Goal: Task Accomplishment & Management: Use online tool/utility

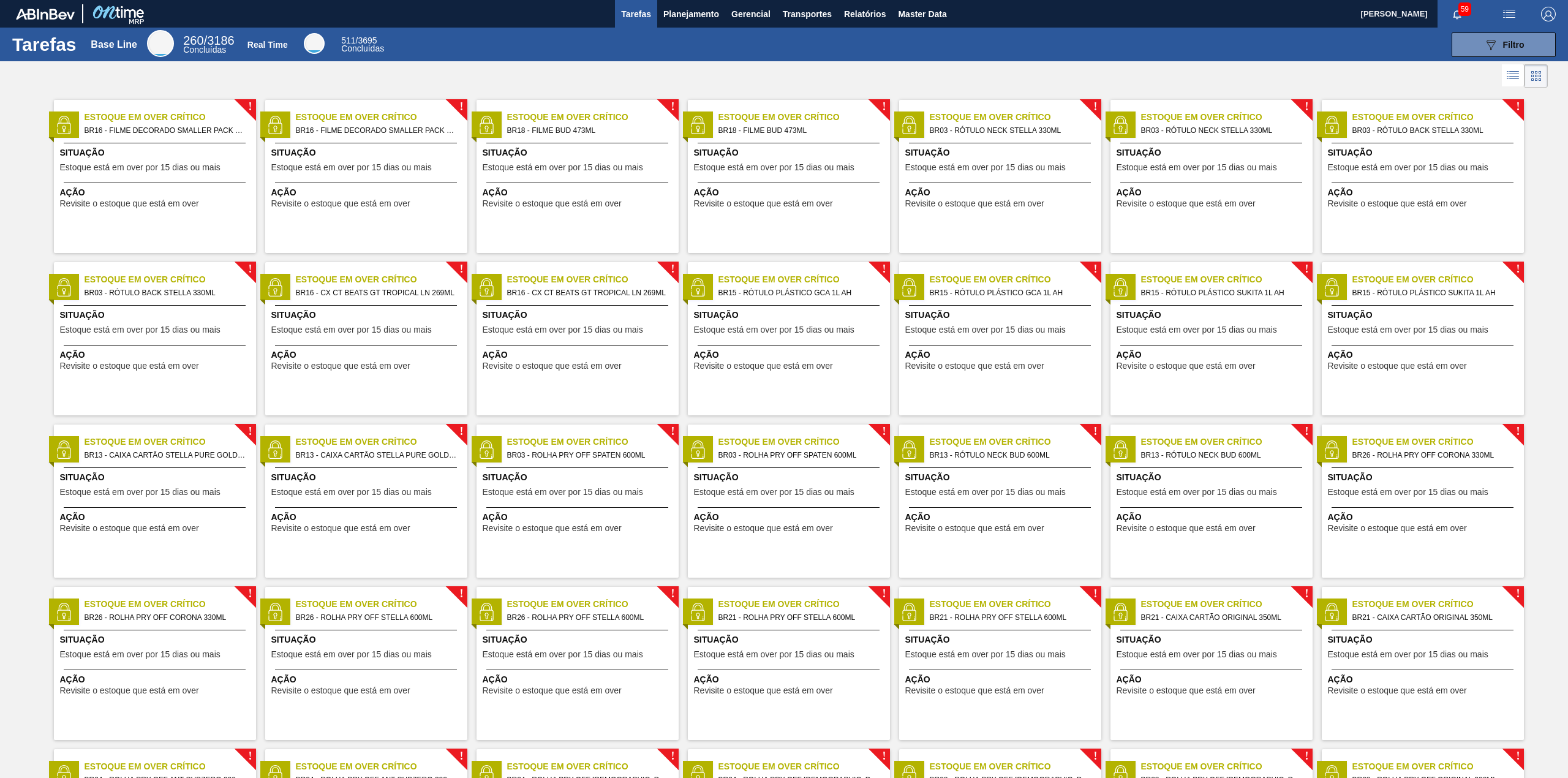
click at [696, 30] on div "Tarefas Base Line 260 / 3186 Concluídas Real Time 511 / 3695 Concluídas 089F7B8…" at bounding box center [784, 44] width 1568 height 34
click at [696, 21] on button "Planejamento" at bounding box center [691, 14] width 68 height 28
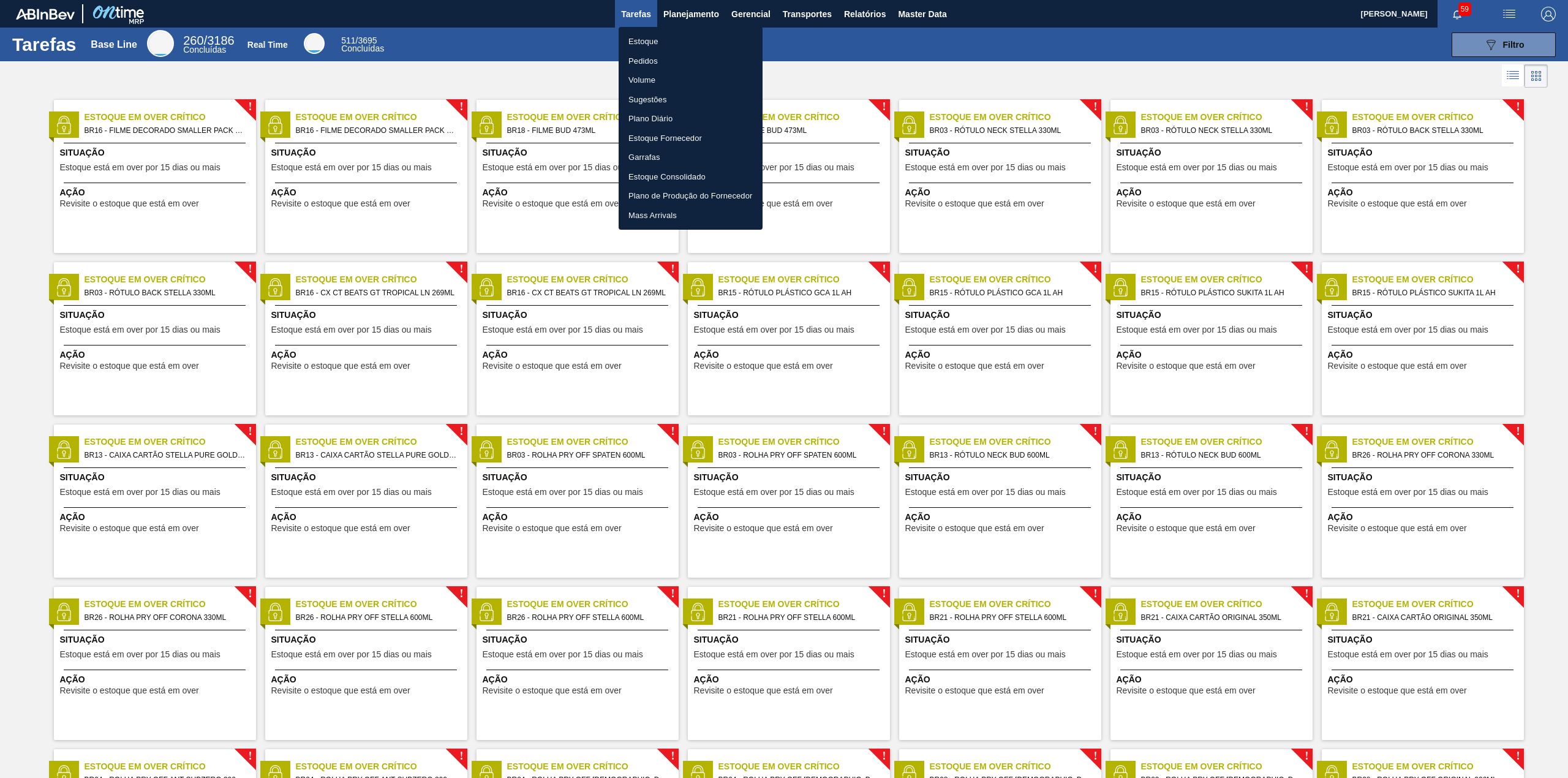
click at [675, 40] on li "Estoque" at bounding box center [690, 42] width 144 height 19
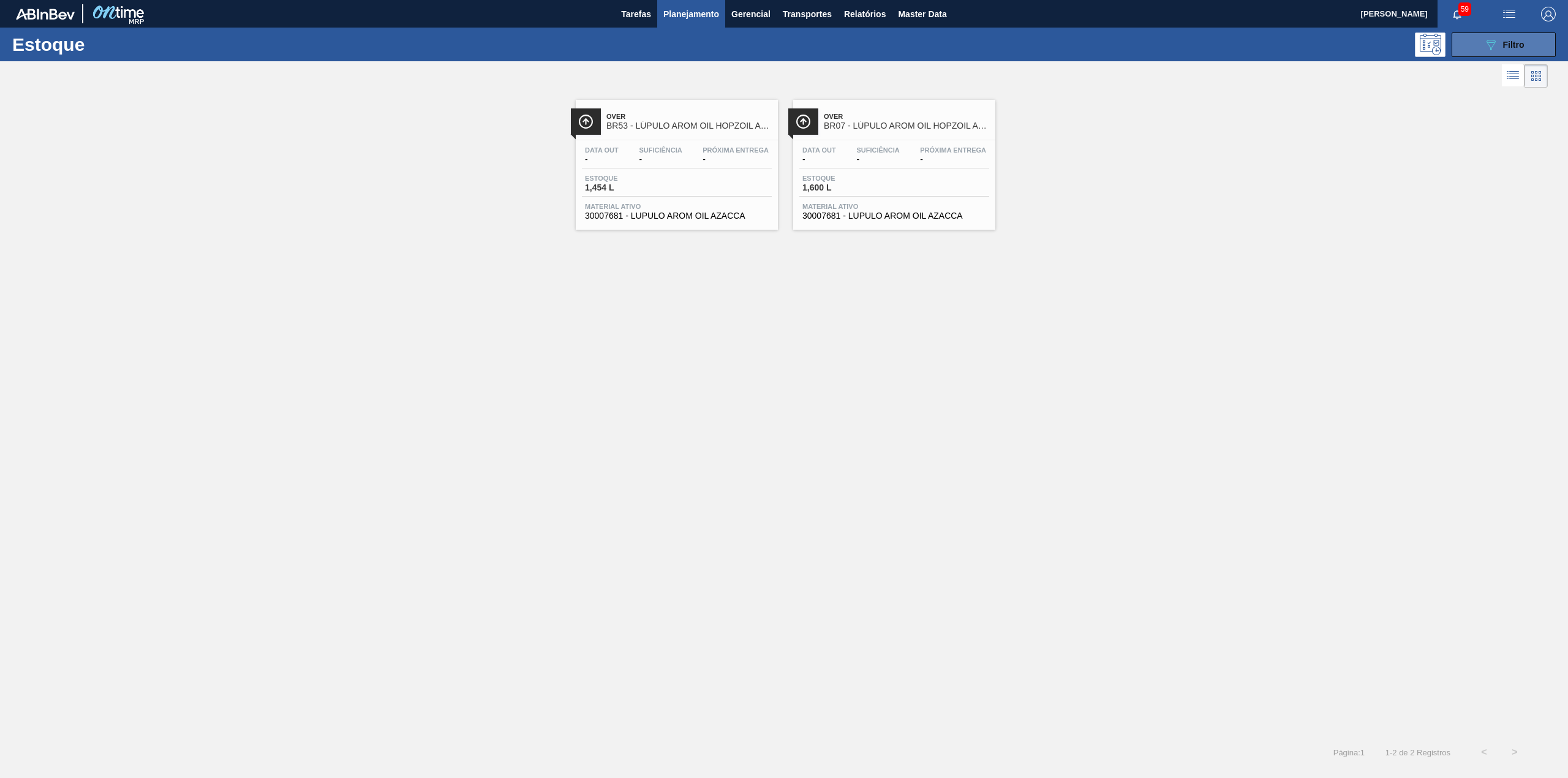
click at [1480, 40] on button "089F7B8B-B2A5-4AFE-B5C0-19BA573D28AC Filtro" at bounding box center [1503, 44] width 104 height 24
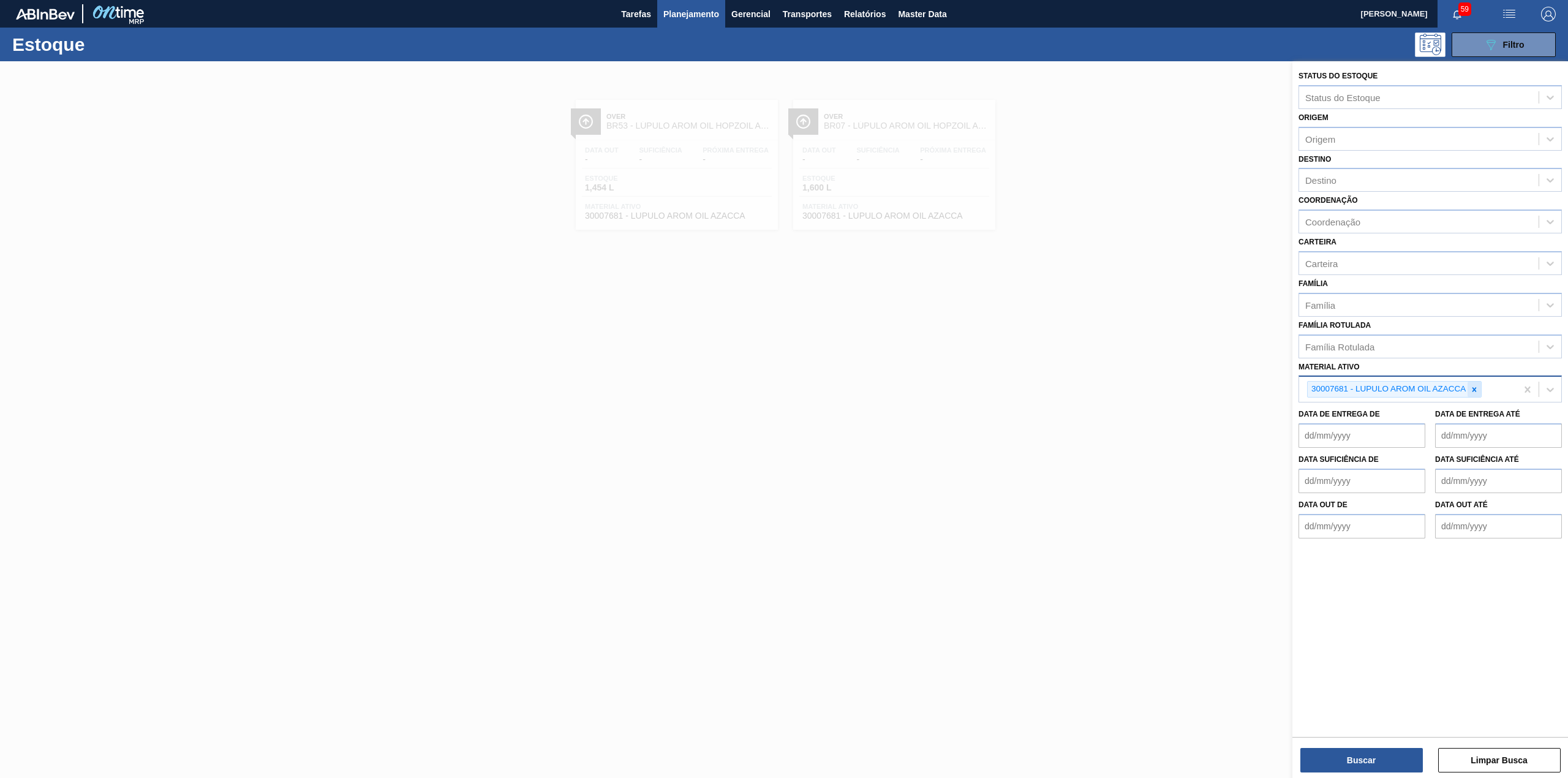
click at [1477, 390] on icon at bounding box center [1474, 390] width 9 height 9
paste ativo "30003535"
type ativo "30003535"
click at [1387, 750] on button "Buscar" at bounding box center [1361, 760] width 122 height 24
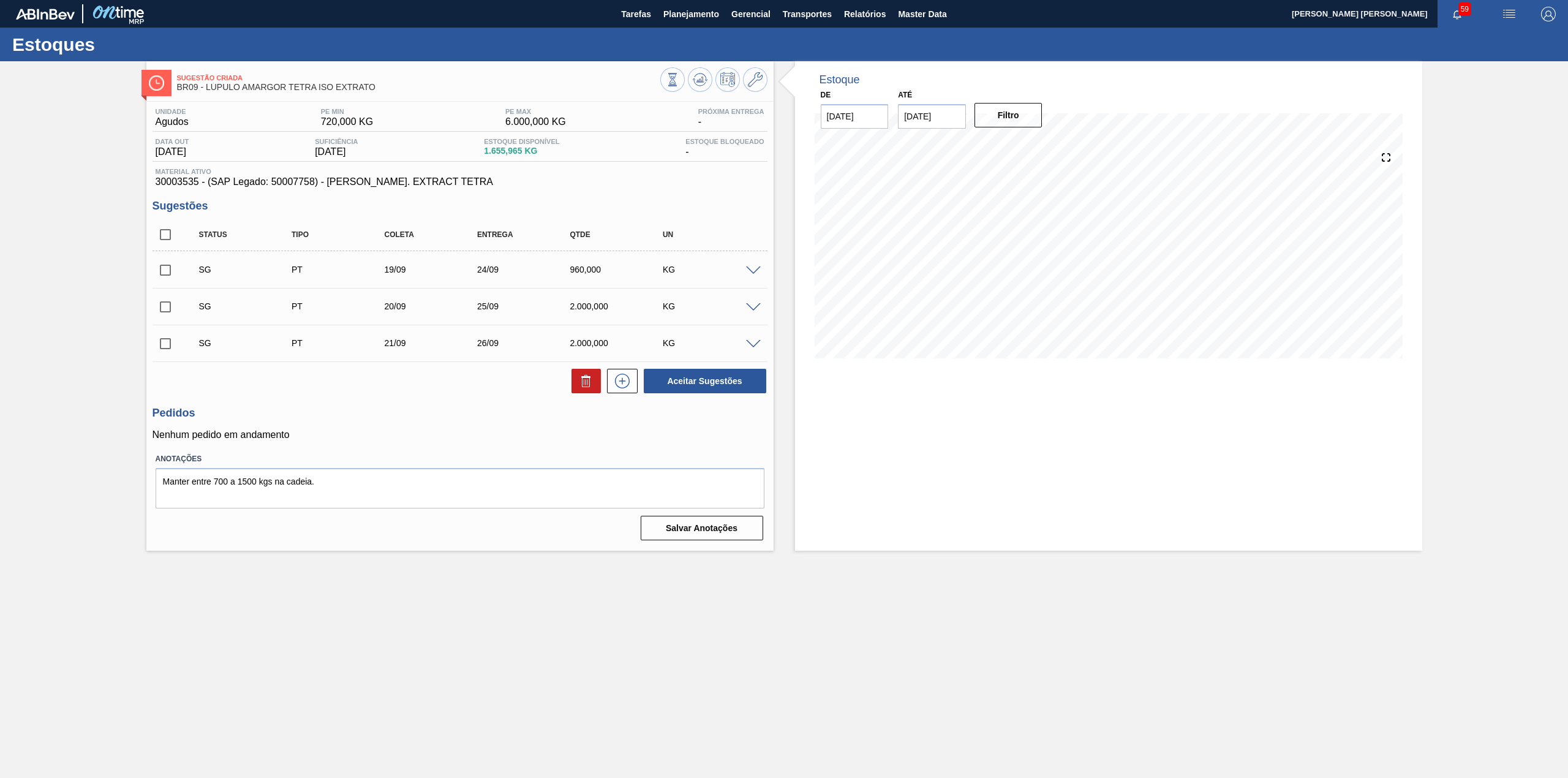
click at [760, 272] on div at bounding box center [755, 270] width 24 height 10
click at [756, 267] on span at bounding box center [753, 270] width 15 height 10
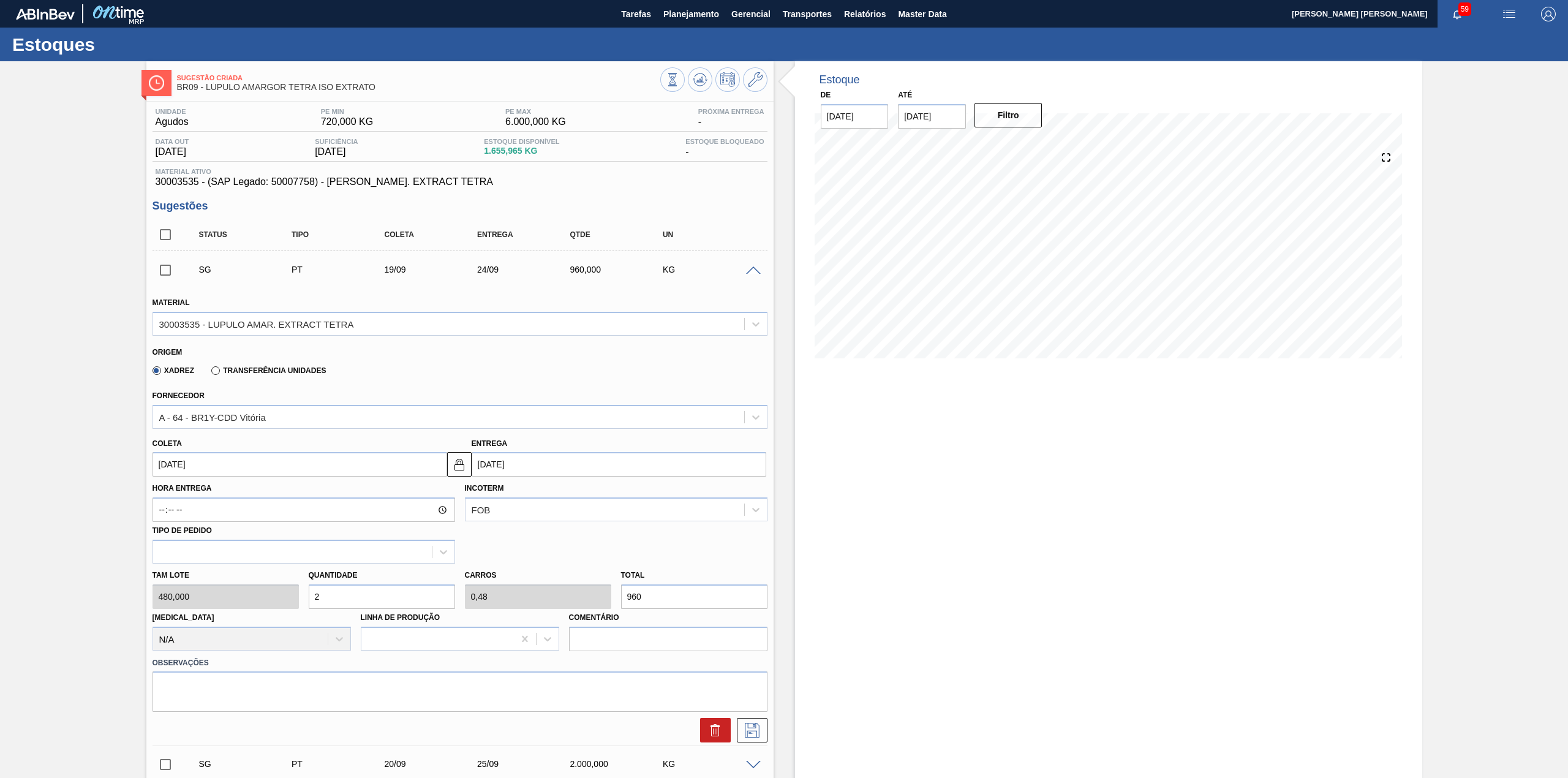
click at [278, 488] on label "Hora Entrega" at bounding box center [303, 488] width 303 height 17
click at [278, 497] on input "Hora Entrega" at bounding box center [303, 509] width 303 height 24
click at [276, 470] on input "19/09/2025" at bounding box center [300, 464] width 295 height 24
click at [206, 577] on div "16" at bounding box center [206, 572] width 17 height 17
type input "[DATE]"
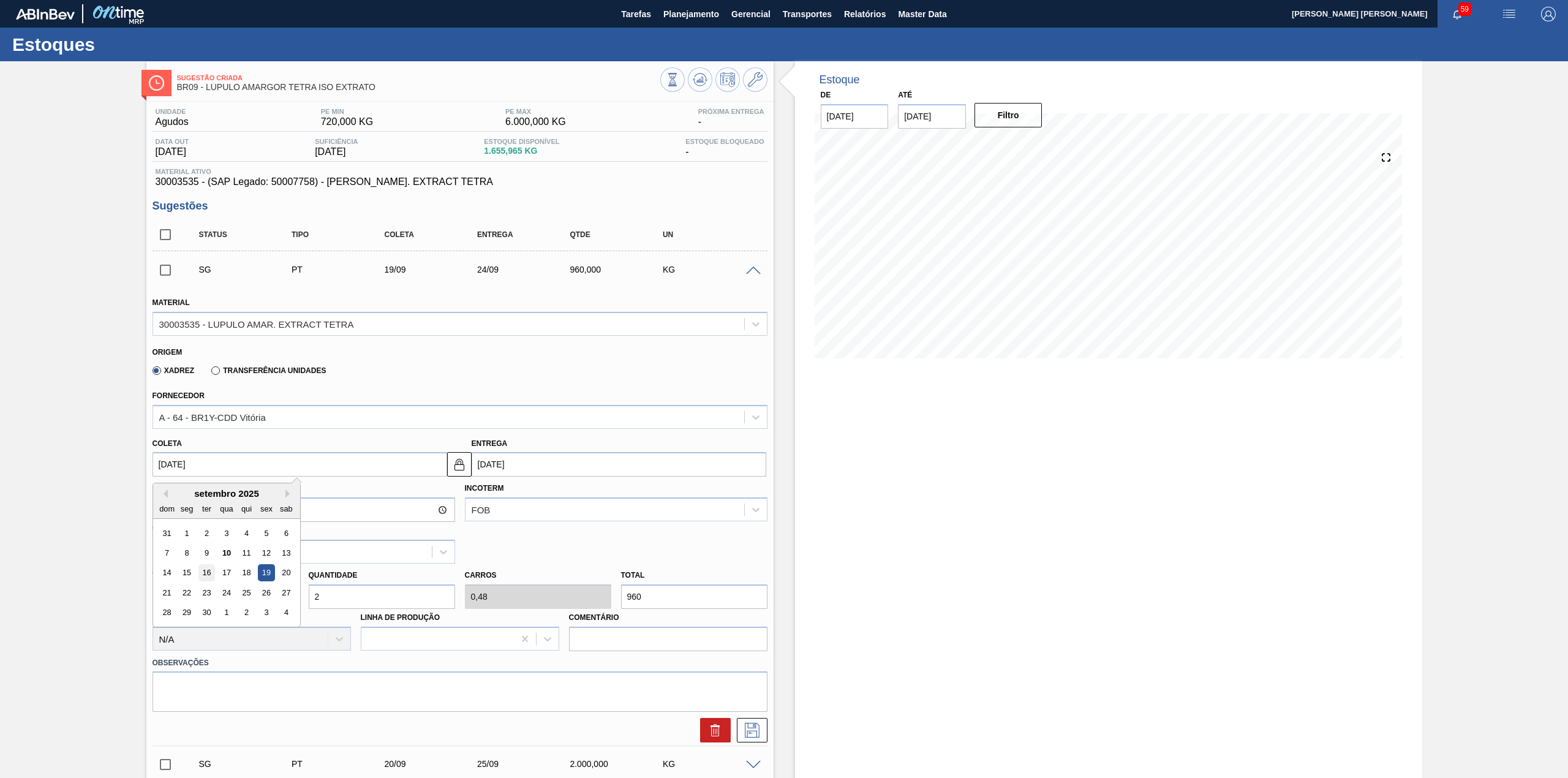
type input "[DATE]"
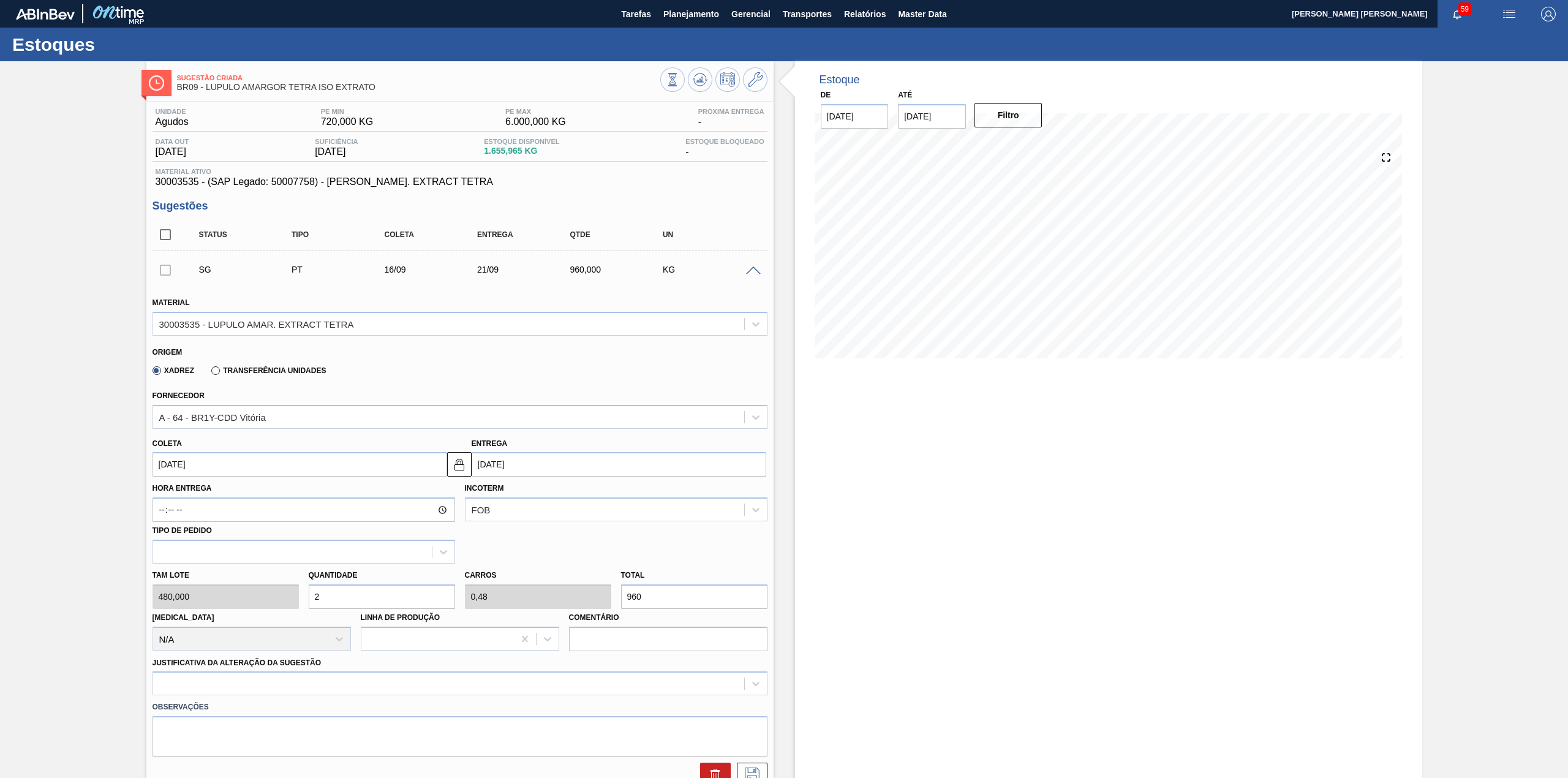
click at [352, 590] on input "2" at bounding box center [382, 597] width 147 height 24
type input "5"
type input "1,2"
type input "2.400"
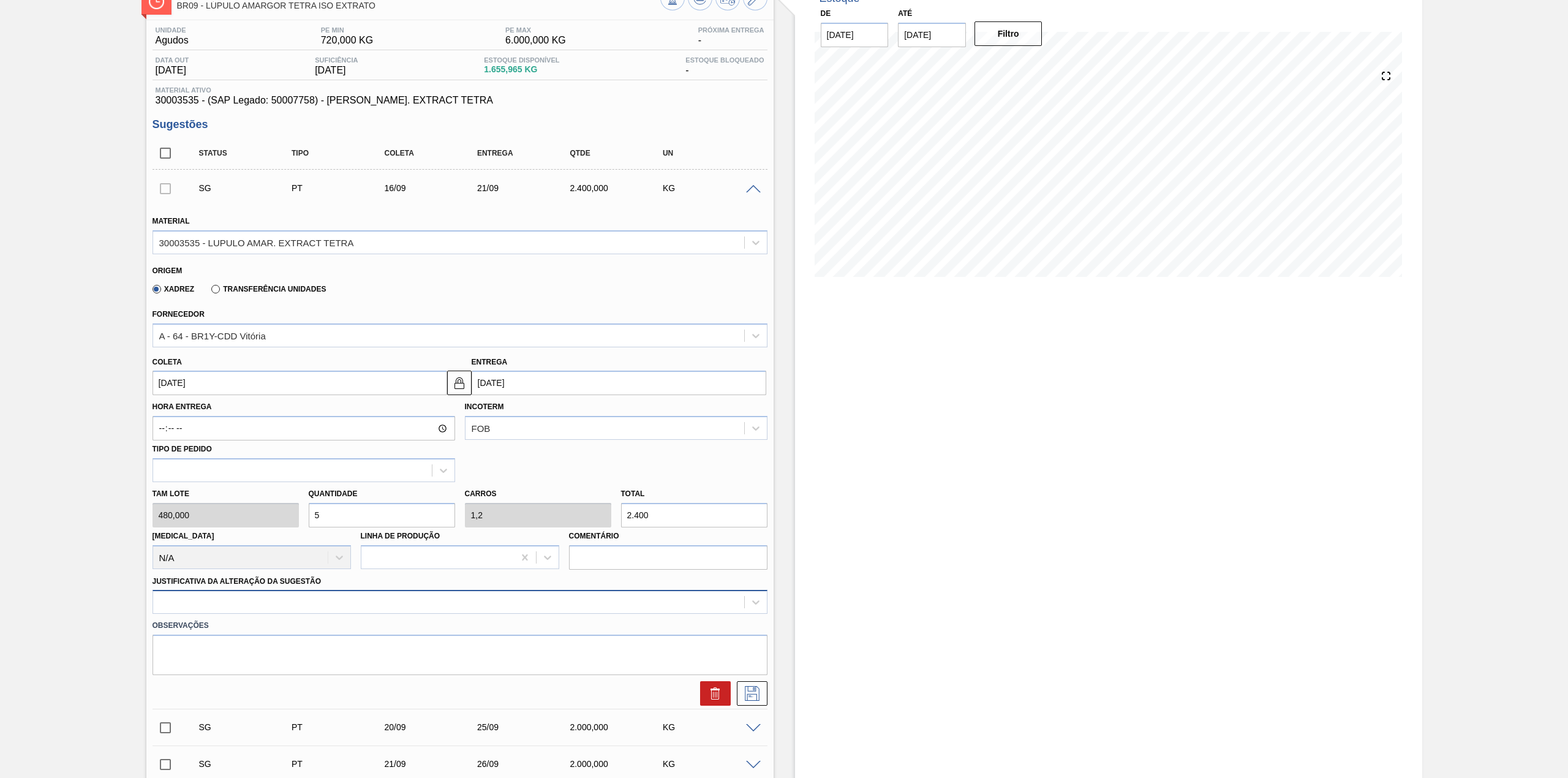
type input "5"
click at [293, 597] on div at bounding box center [460, 601] width 615 height 24
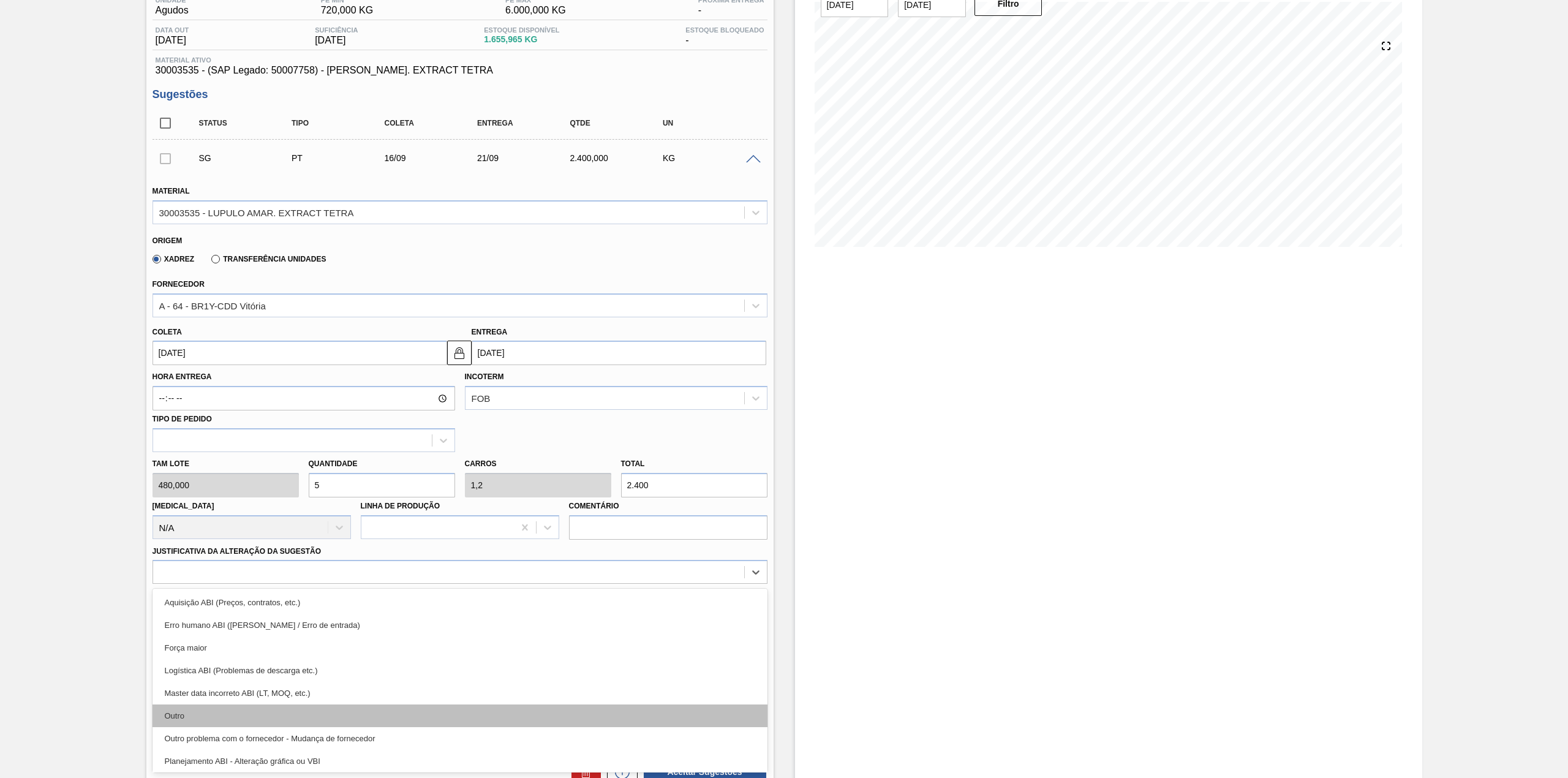
click at [245, 705] on div "Outro" at bounding box center [460, 716] width 615 height 23
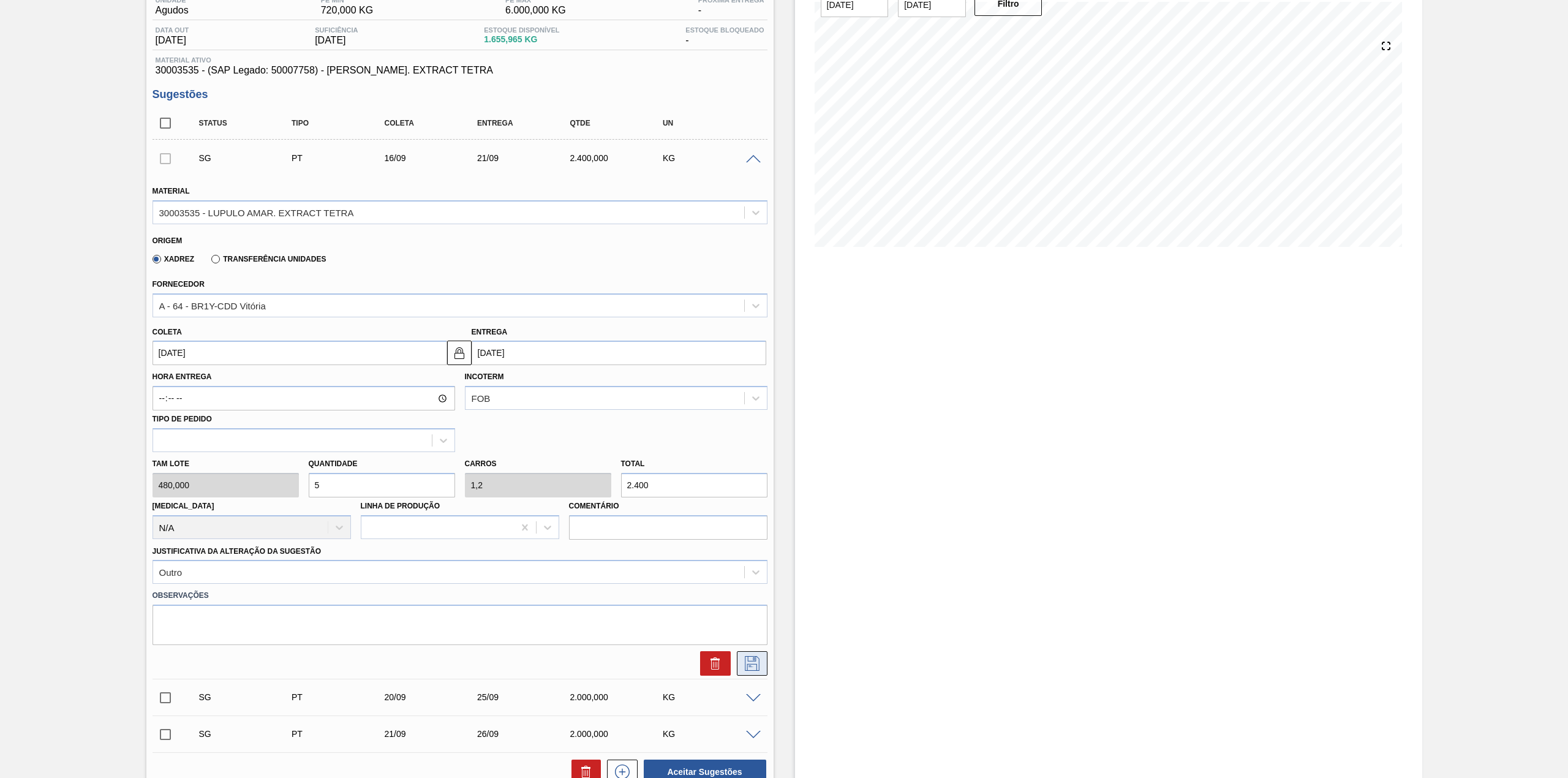
click at [756, 658] on icon at bounding box center [752, 663] width 19 height 15
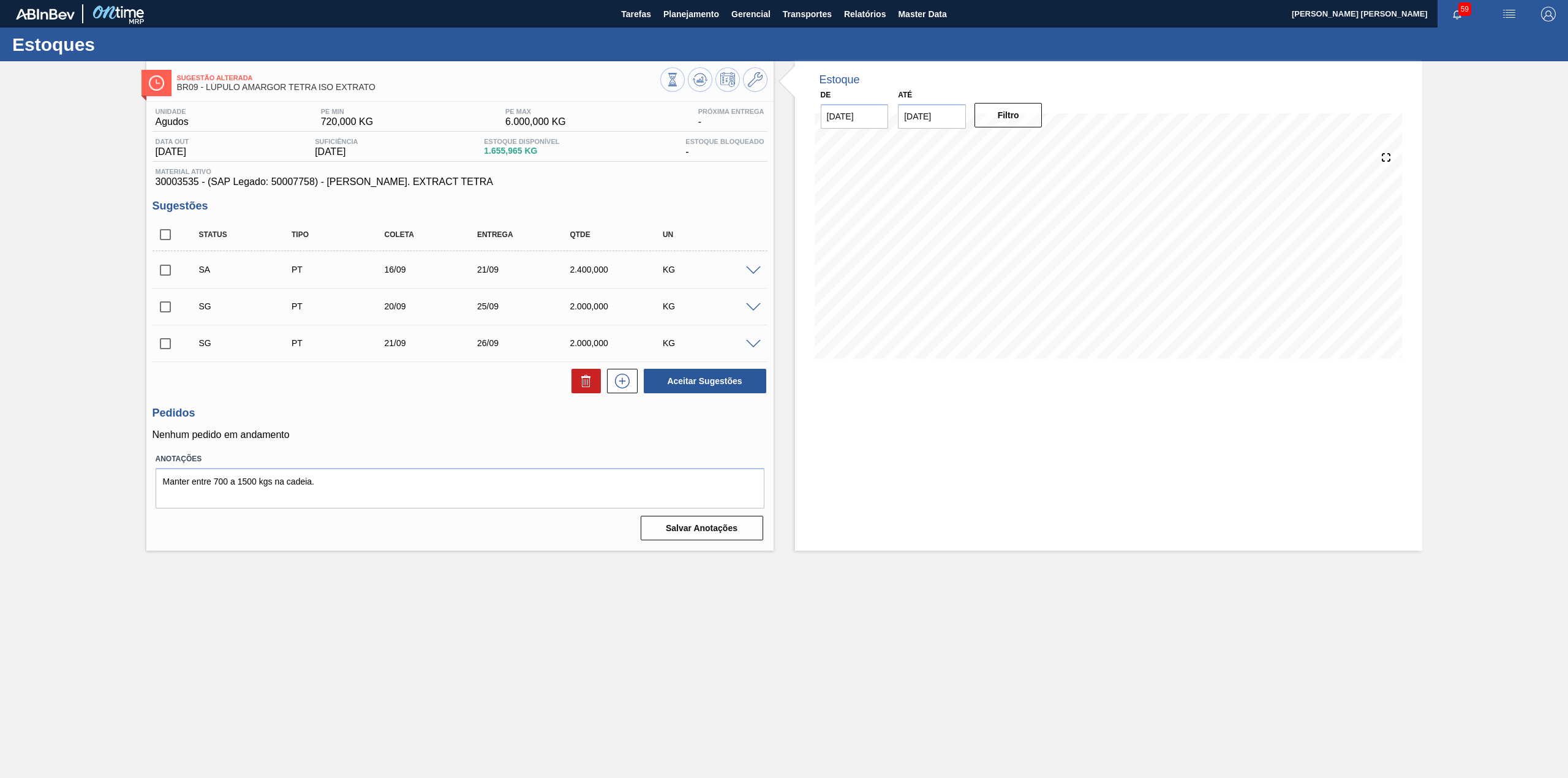
scroll to position [0, 0]
click at [172, 275] on input "checkbox" at bounding box center [165, 270] width 25 height 25
click at [693, 382] on button "Aceitar Sugestões" at bounding box center [705, 381] width 122 height 24
checkbox input "false"
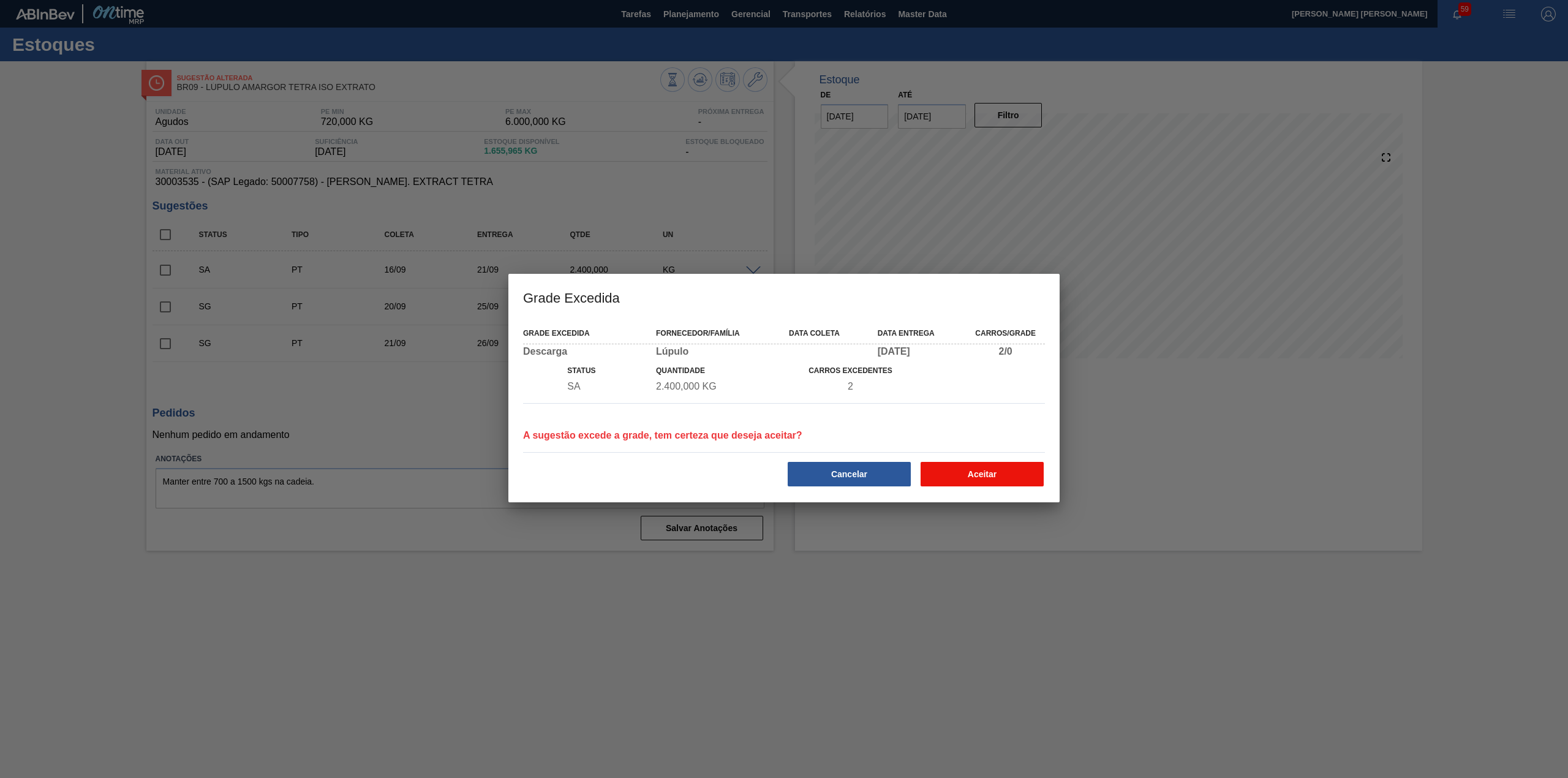
click at [942, 478] on button "Aceitar" at bounding box center [981, 474] width 123 height 24
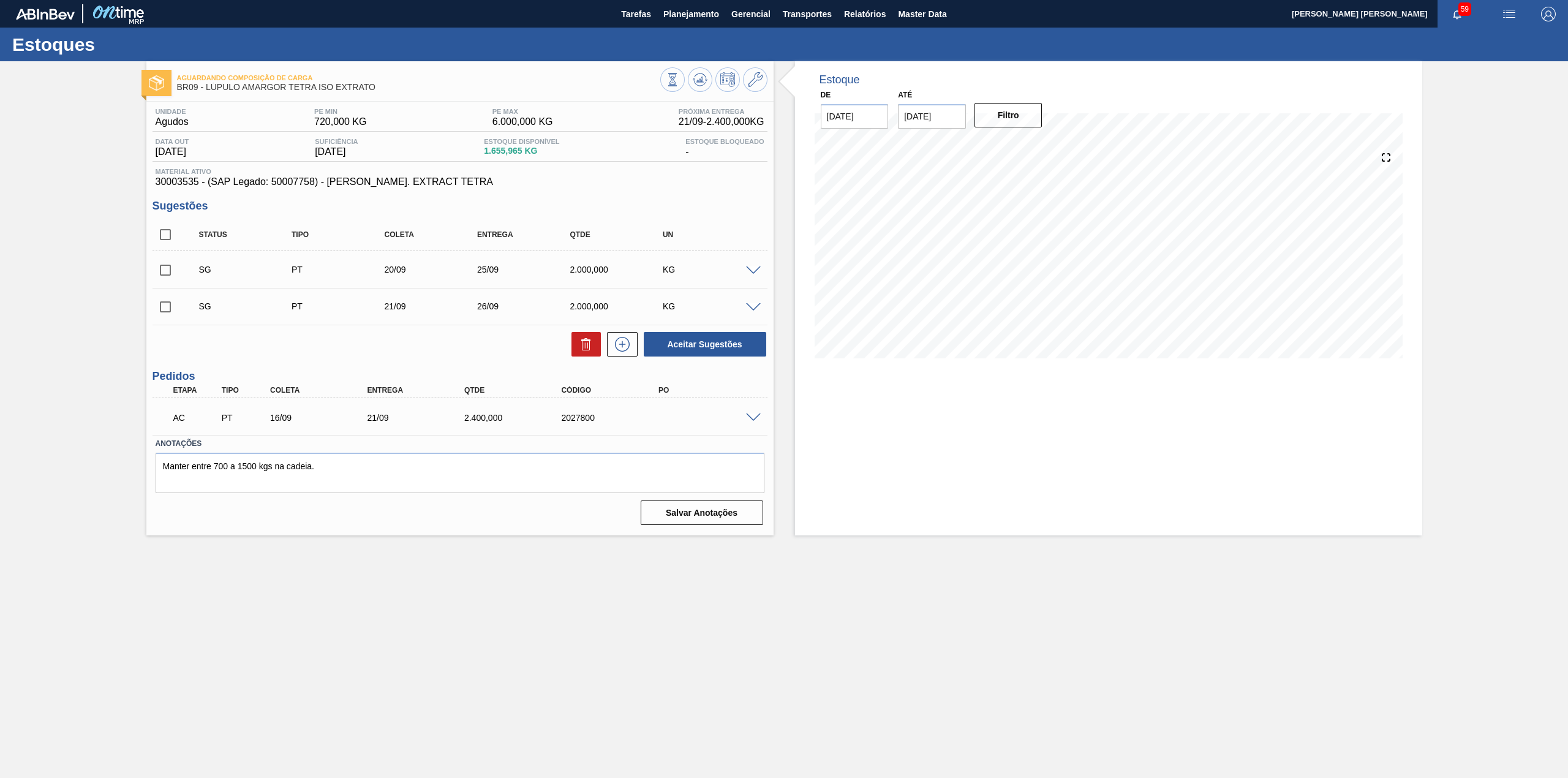
click at [747, 417] on span at bounding box center [753, 418] width 15 height 10
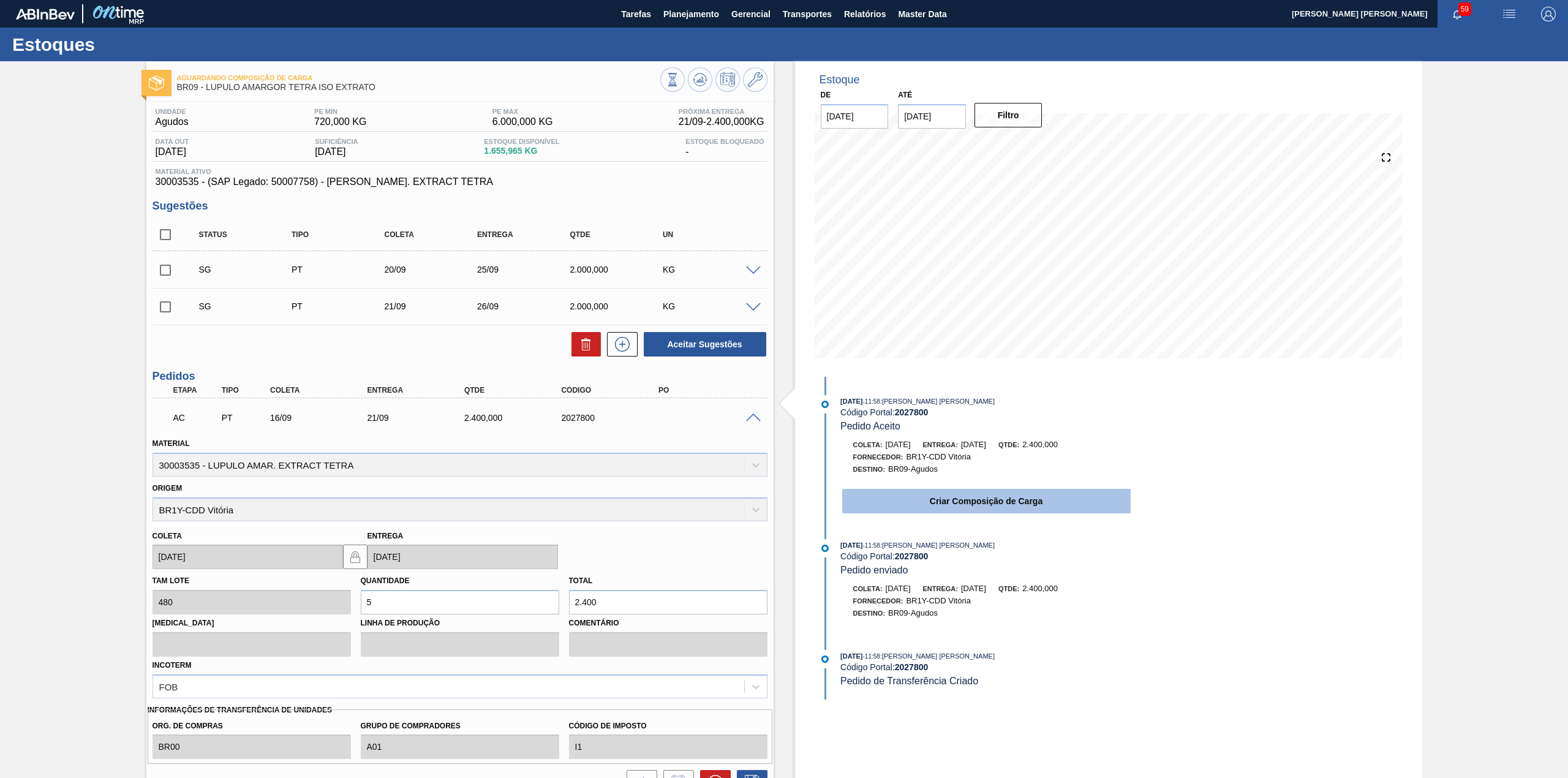
click at [944, 513] on button "Criar Composição de Carga" at bounding box center [986, 501] width 289 height 24
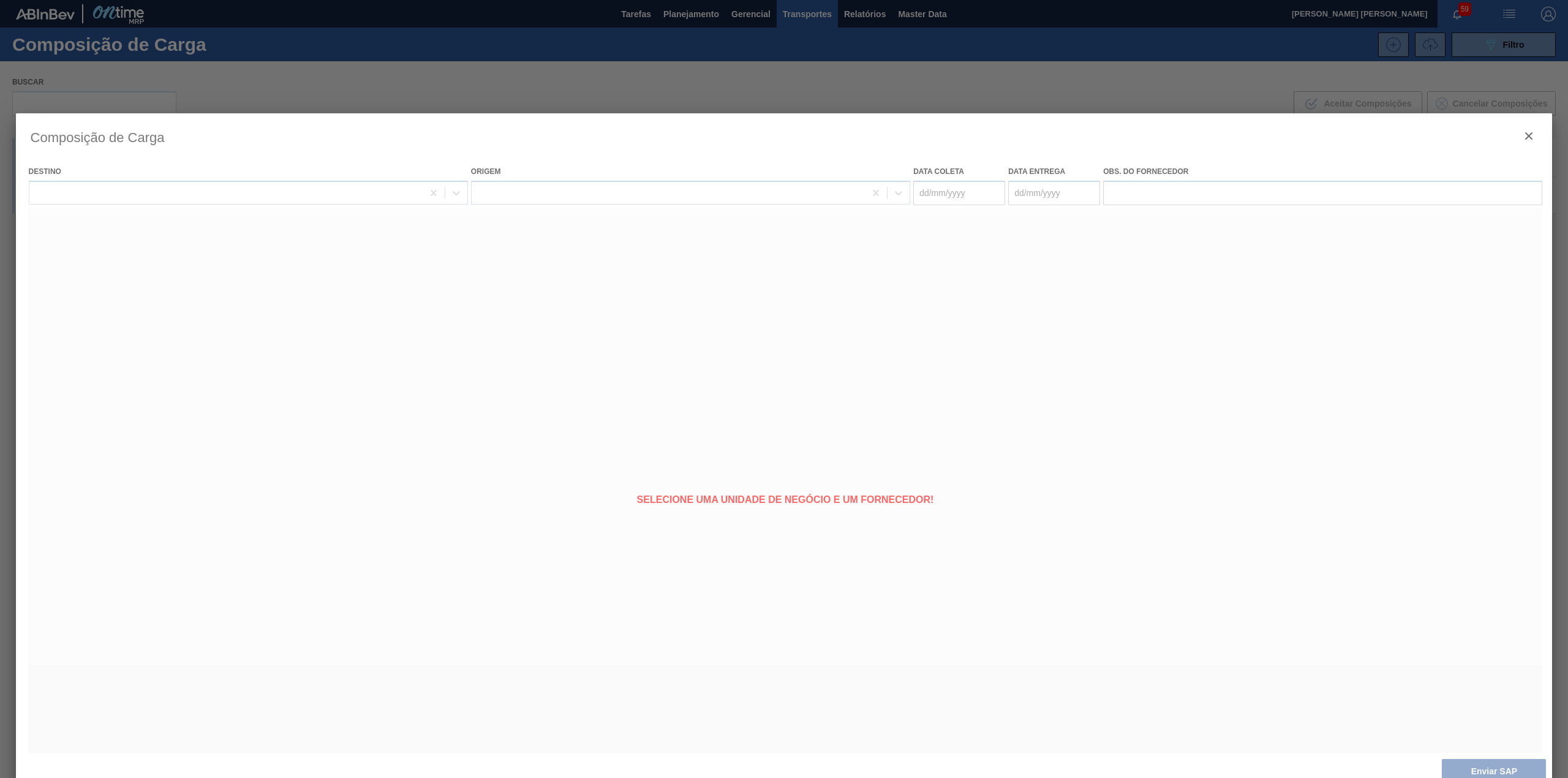
type coleta "[DATE]"
type entrega "[DATE]"
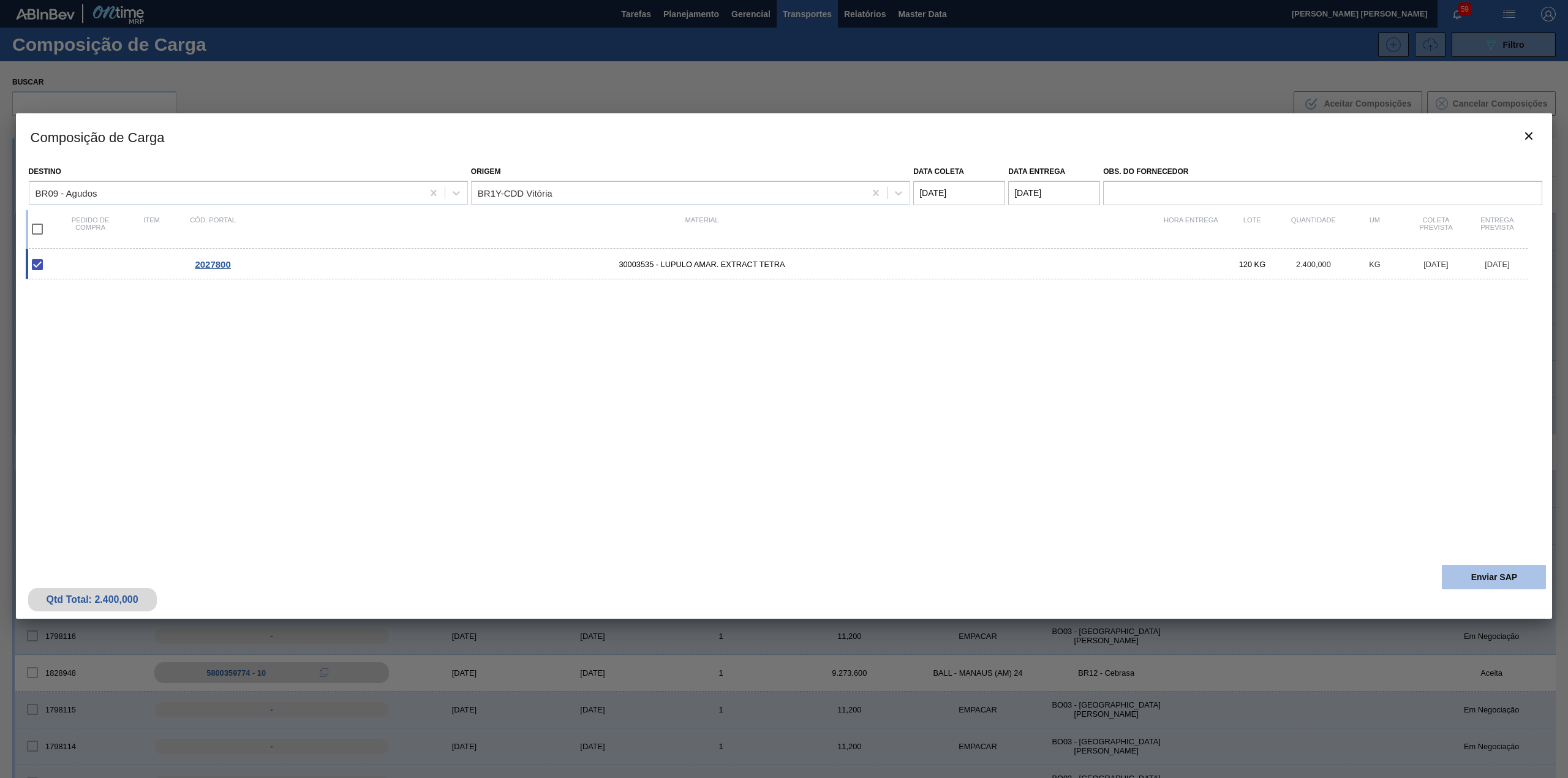
click at [1504, 574] on button "Enviar SAP" at bounding box center [1493, 577] width 104 height 24
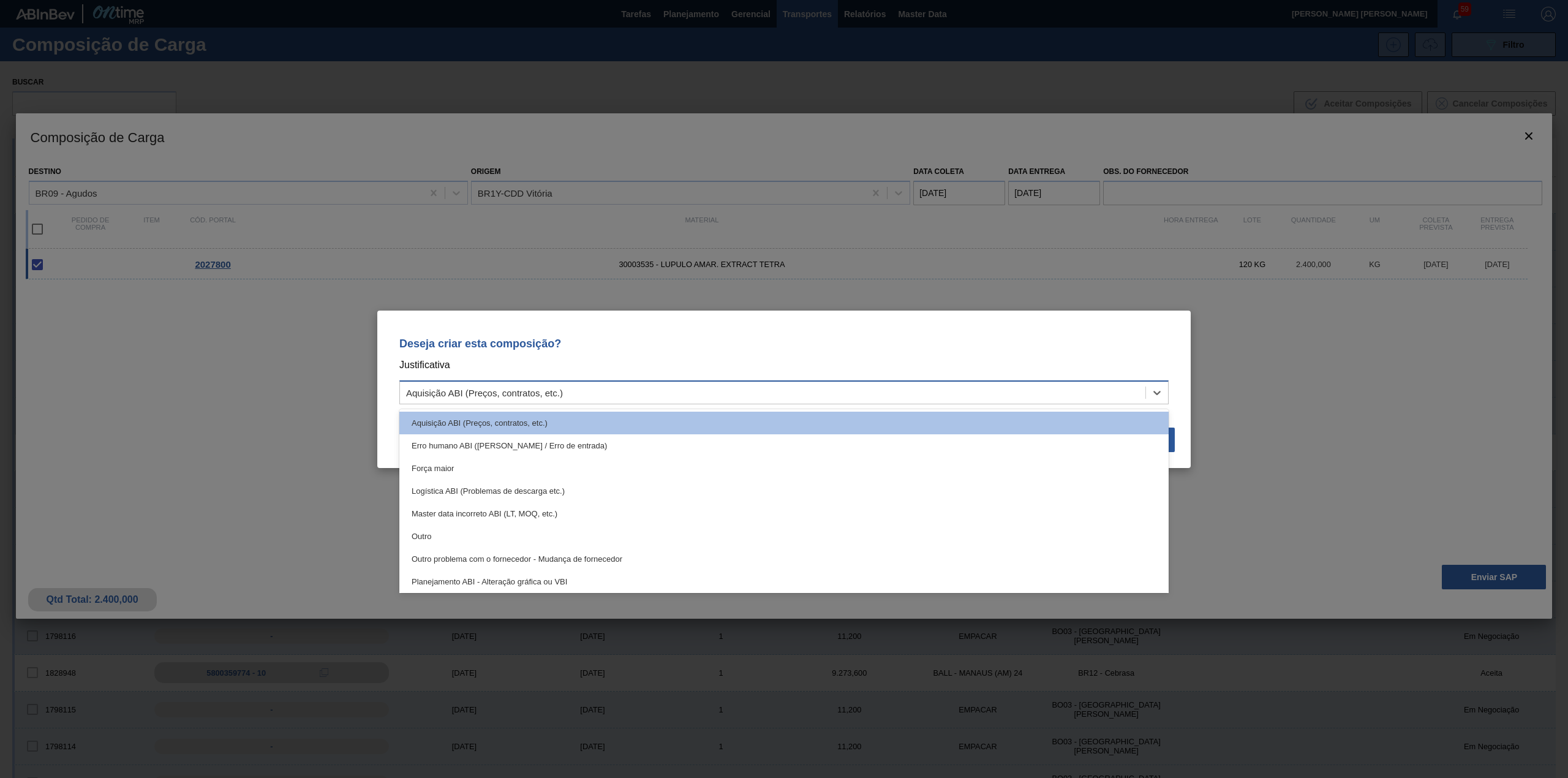
drag, startPoint x: 699, startPoint y: 387, endPoint x: 669, endPoint y: 448, distance: 68.0
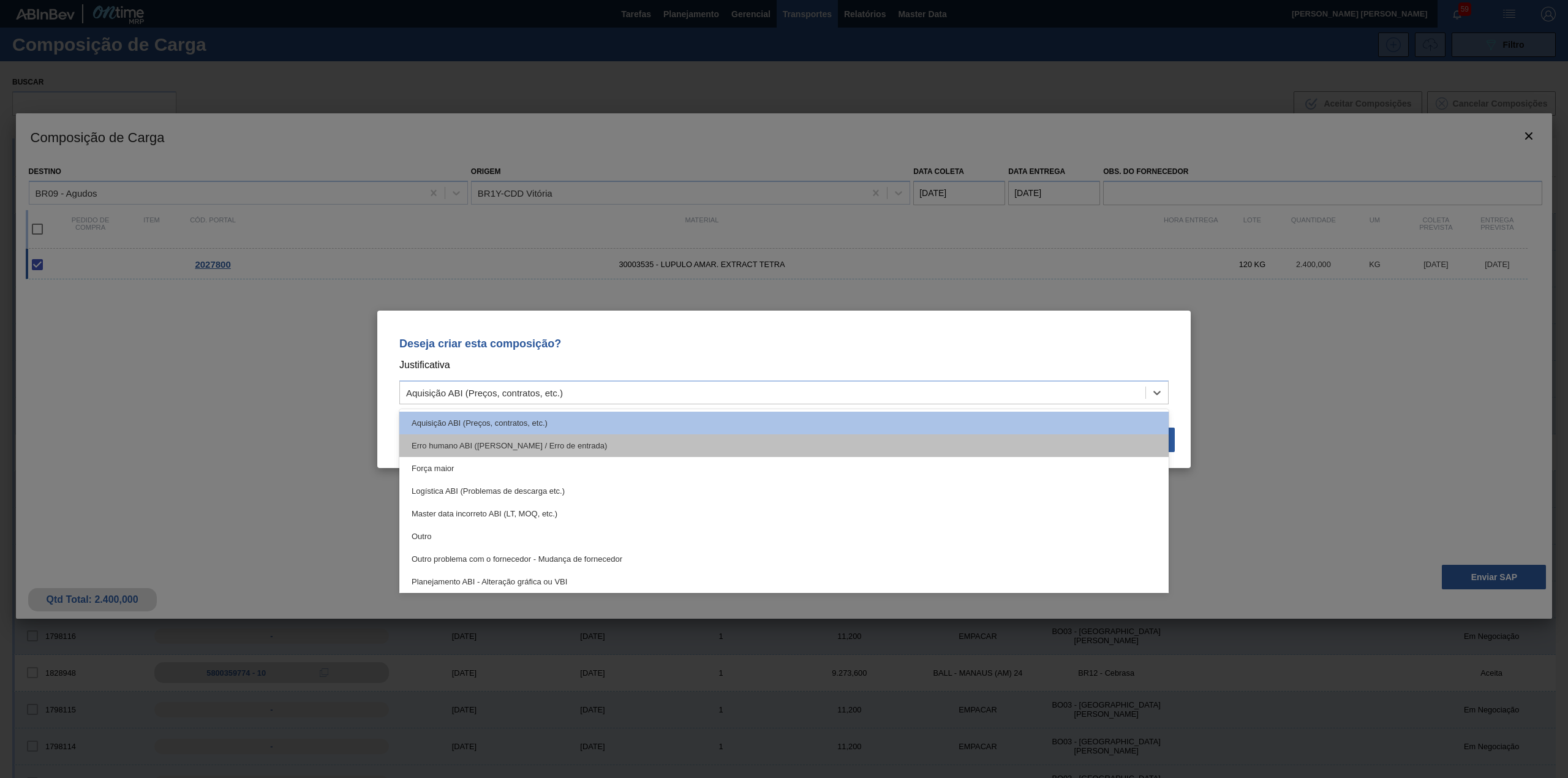
click at [699, 387] on div "Aquisição ABI (Preços, contratos, etc.)" at bounding box center [773, 392] width 746 height 17
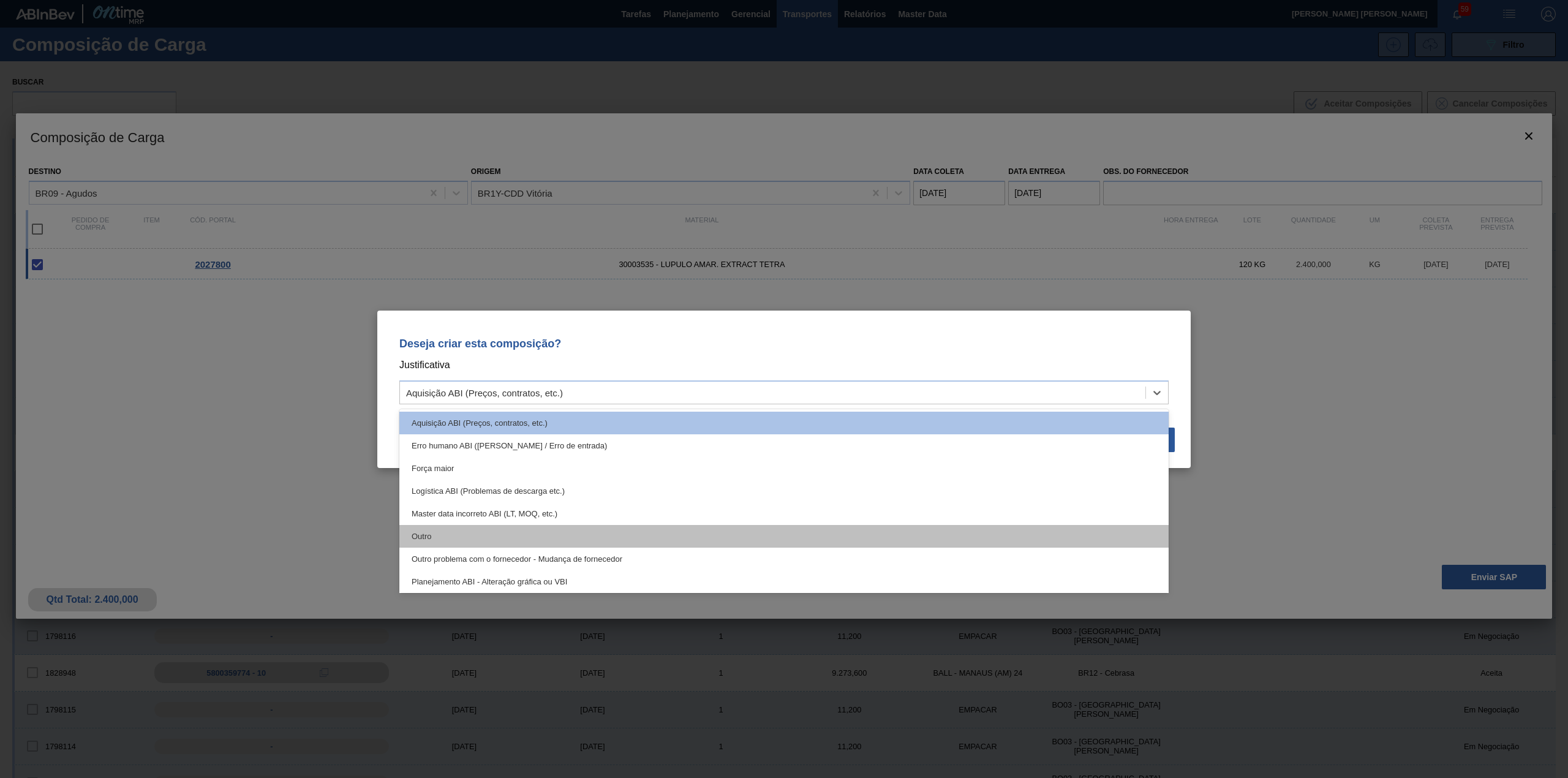
click at [622, 534] on div "Outro" at bounding box center [784, 536] width 769 height 23
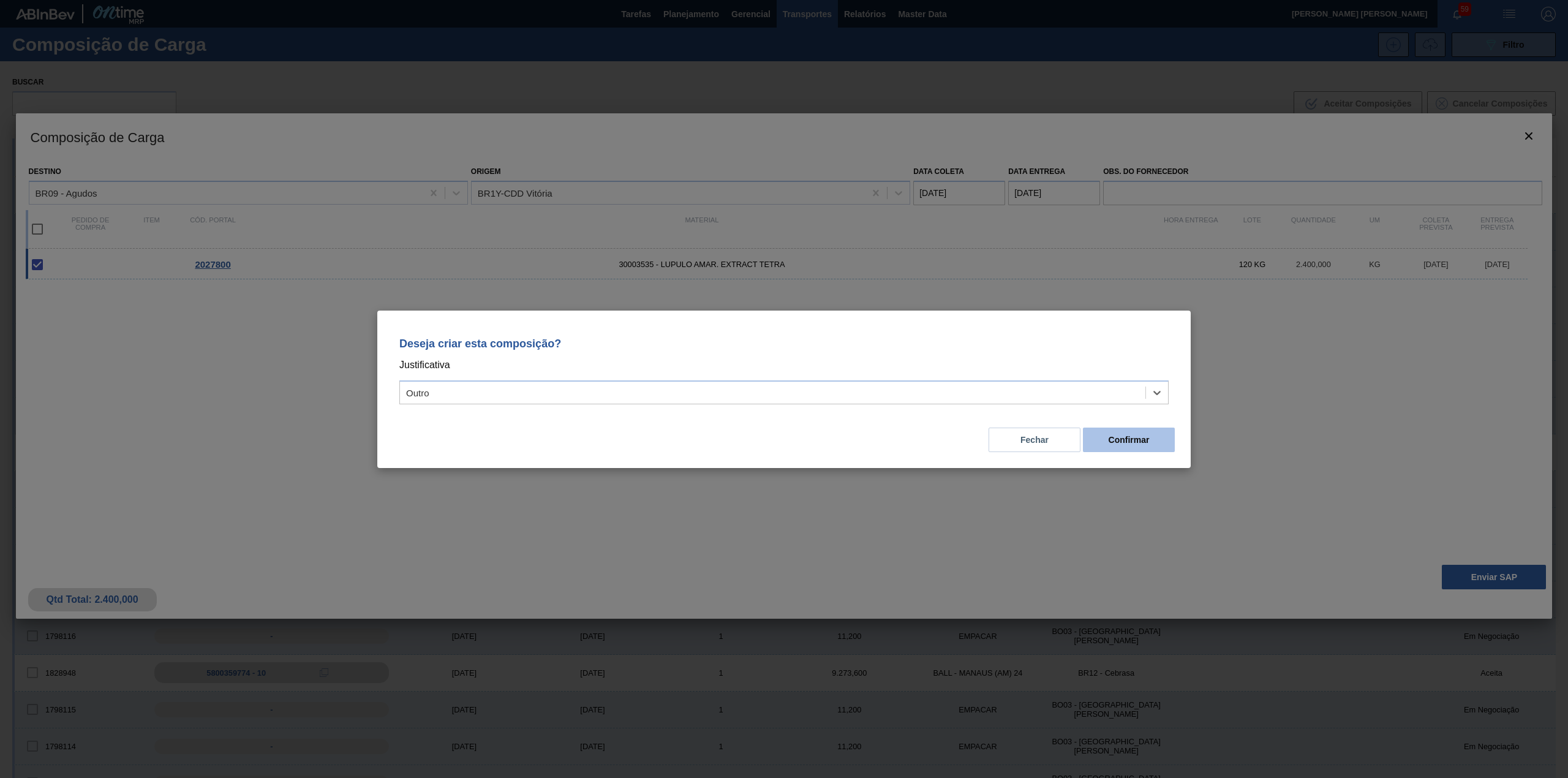
click at [1140, 445] on button "Confirmar" at bounding box center [1128, 440] width 92 height 24
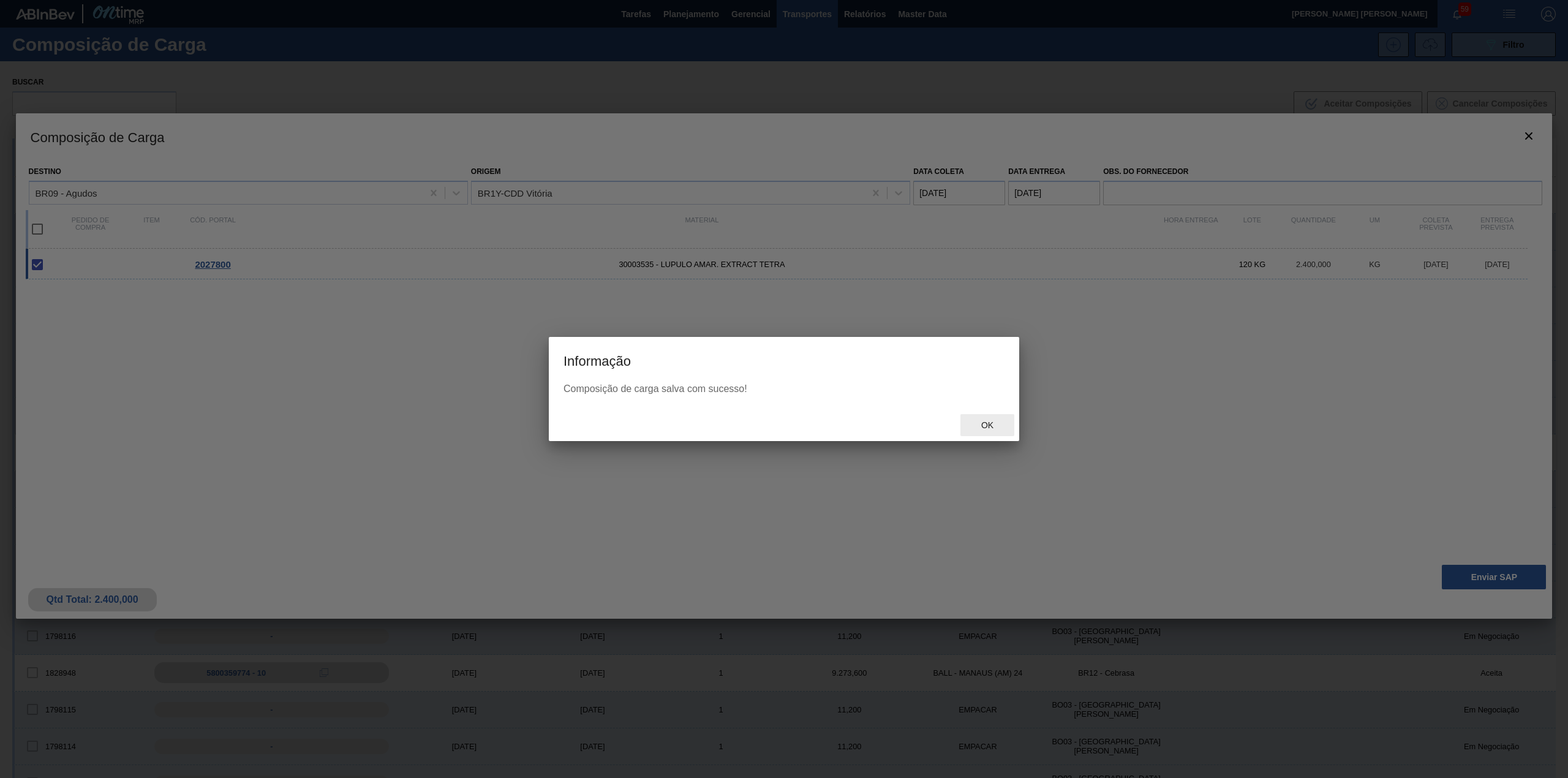
click at [980, 420] on span "Ok" at bounding box center [987, 425] width 32 height 10
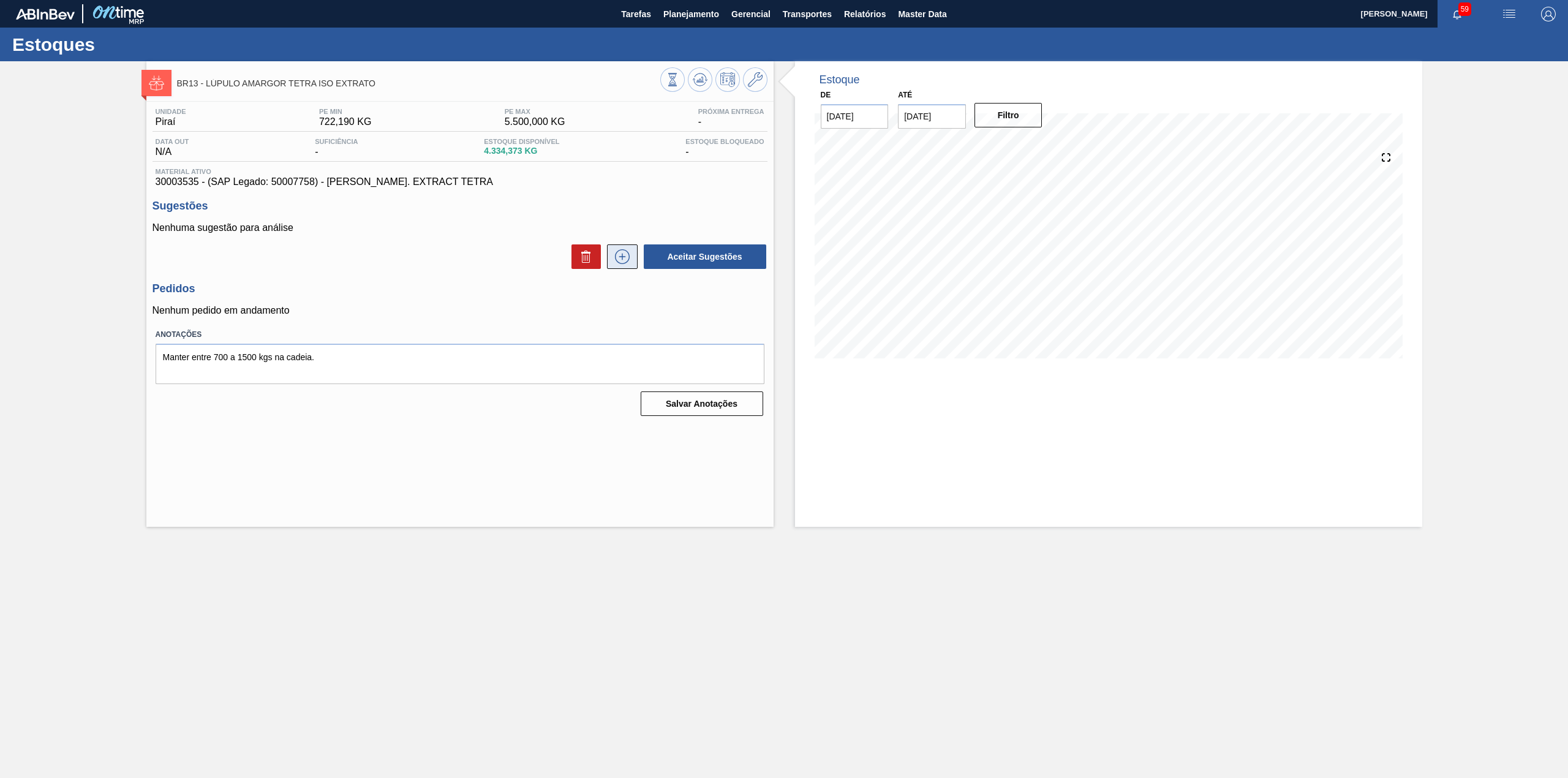
click at [616, 266] on button at bounding box center [622, 256] width 31 height 24
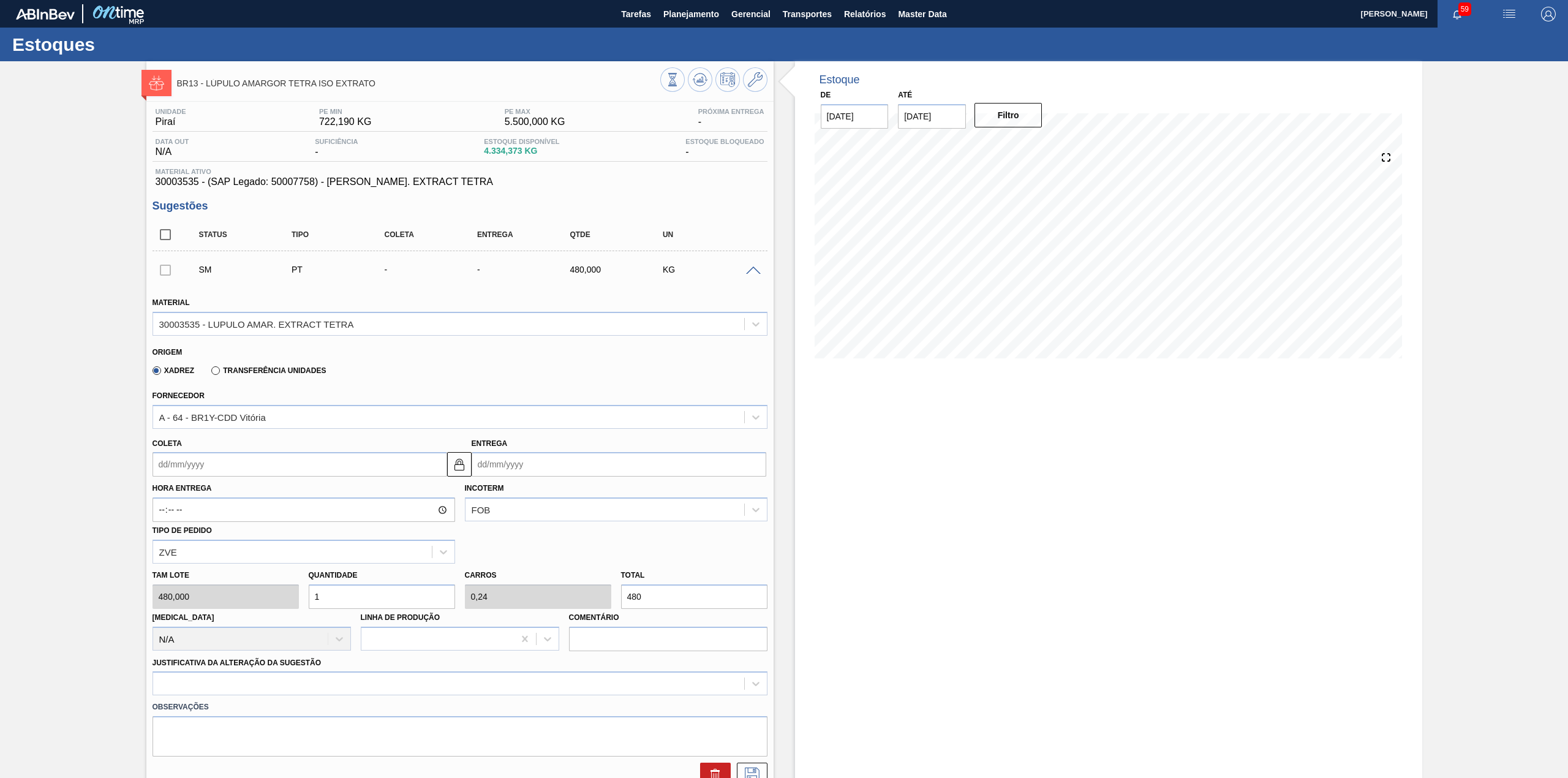
scroll to position [81, 0]
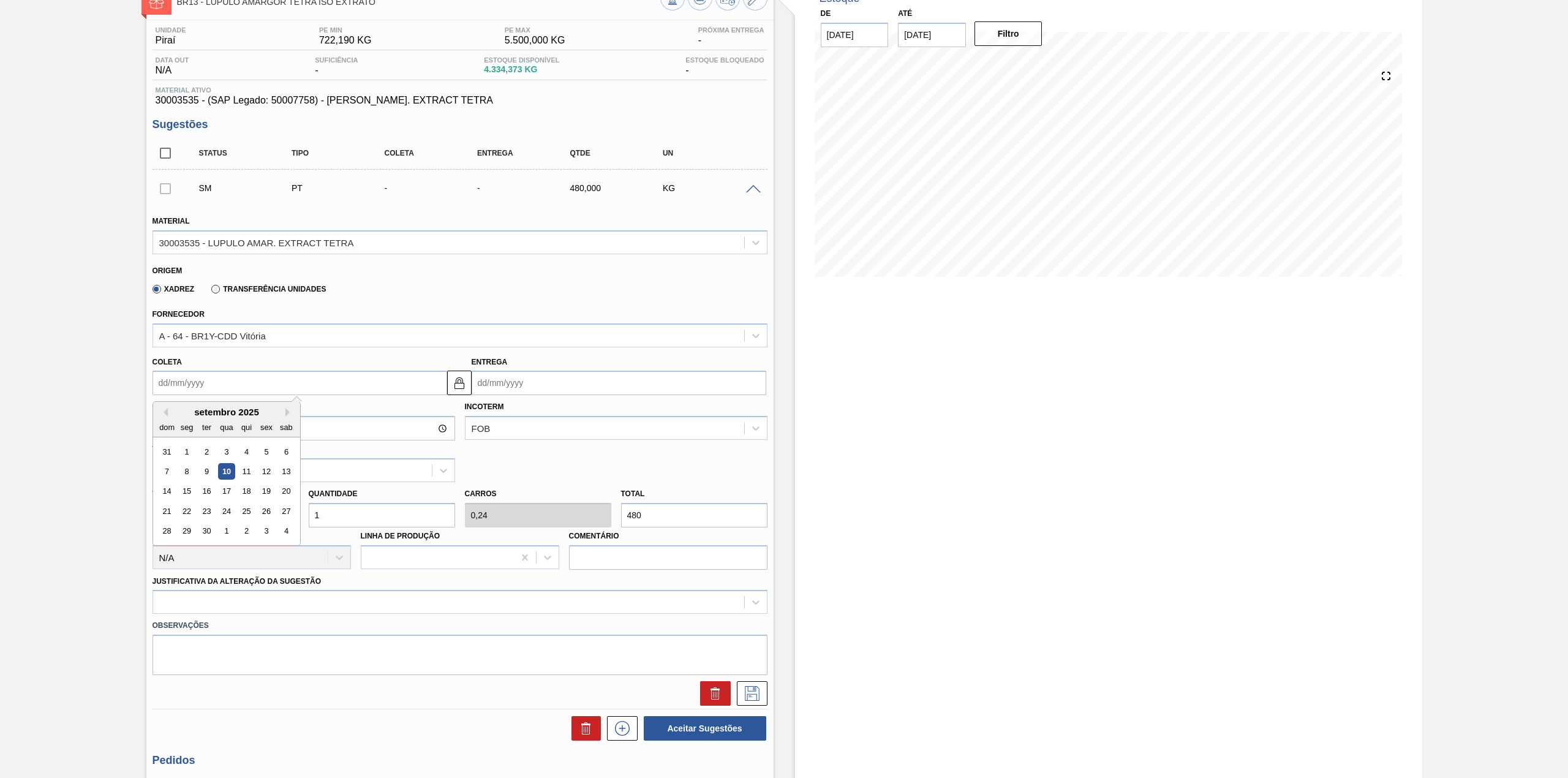
click at [238, 388] on input "Coleta" at bounding box center [300, 383] width 295 height 24
click at [204, 496] on div "16" at bounding box center [206, 491] width 17 height 17
type input "16/09/2025"
type input "21/09/2025"
click at [200, 390] on input "16/09/2025" at bounding box center [300, 383] width 295 height 24
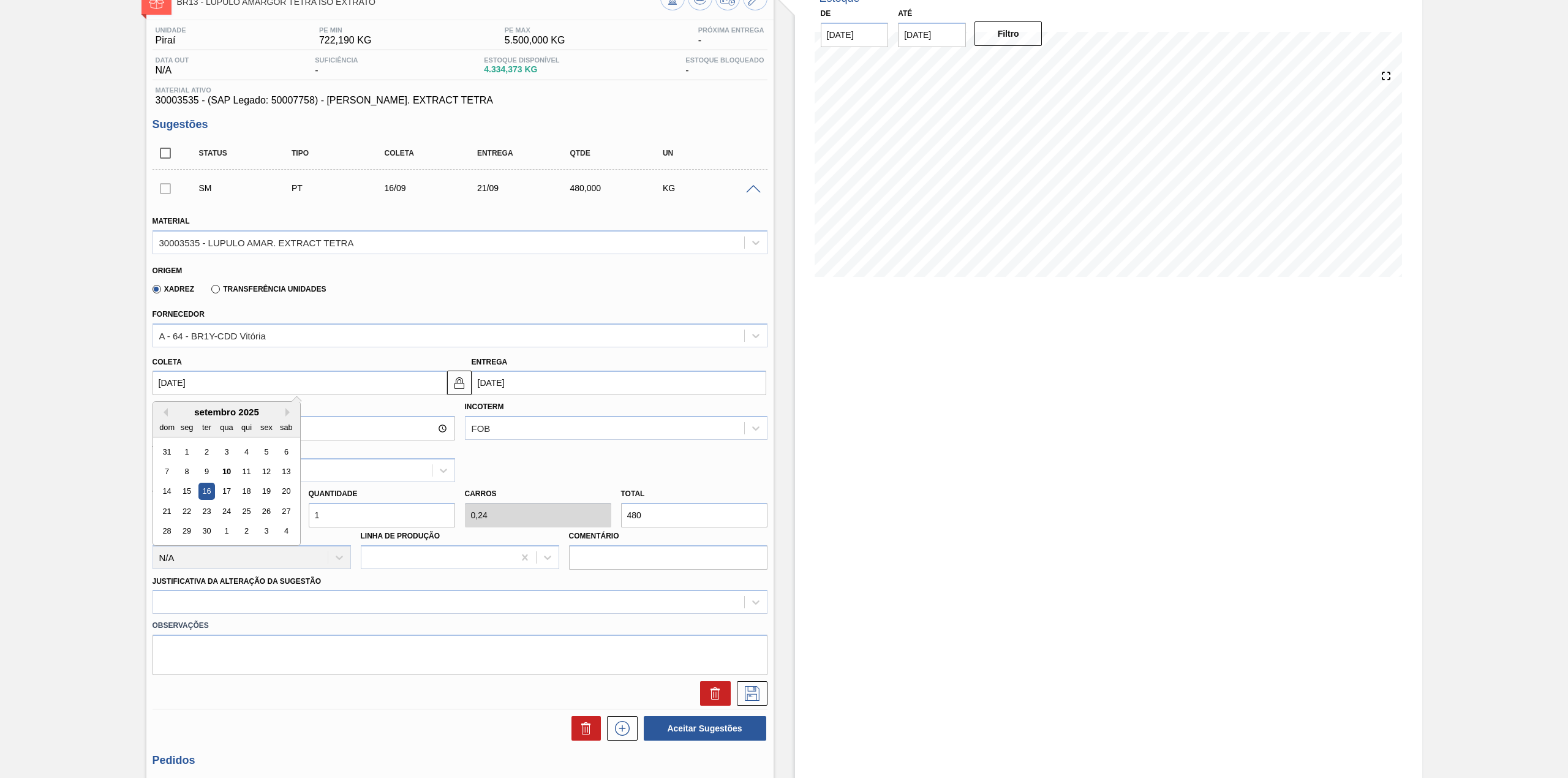
click at [351, 493] on label "Quantidade" at bounding box center [333, 494] width 49 height 9
click at [349, 511] on input "1" at bounding box center [382, 515] width 147 height 24
type input "14"
type input "3,36"
type input "6.720"
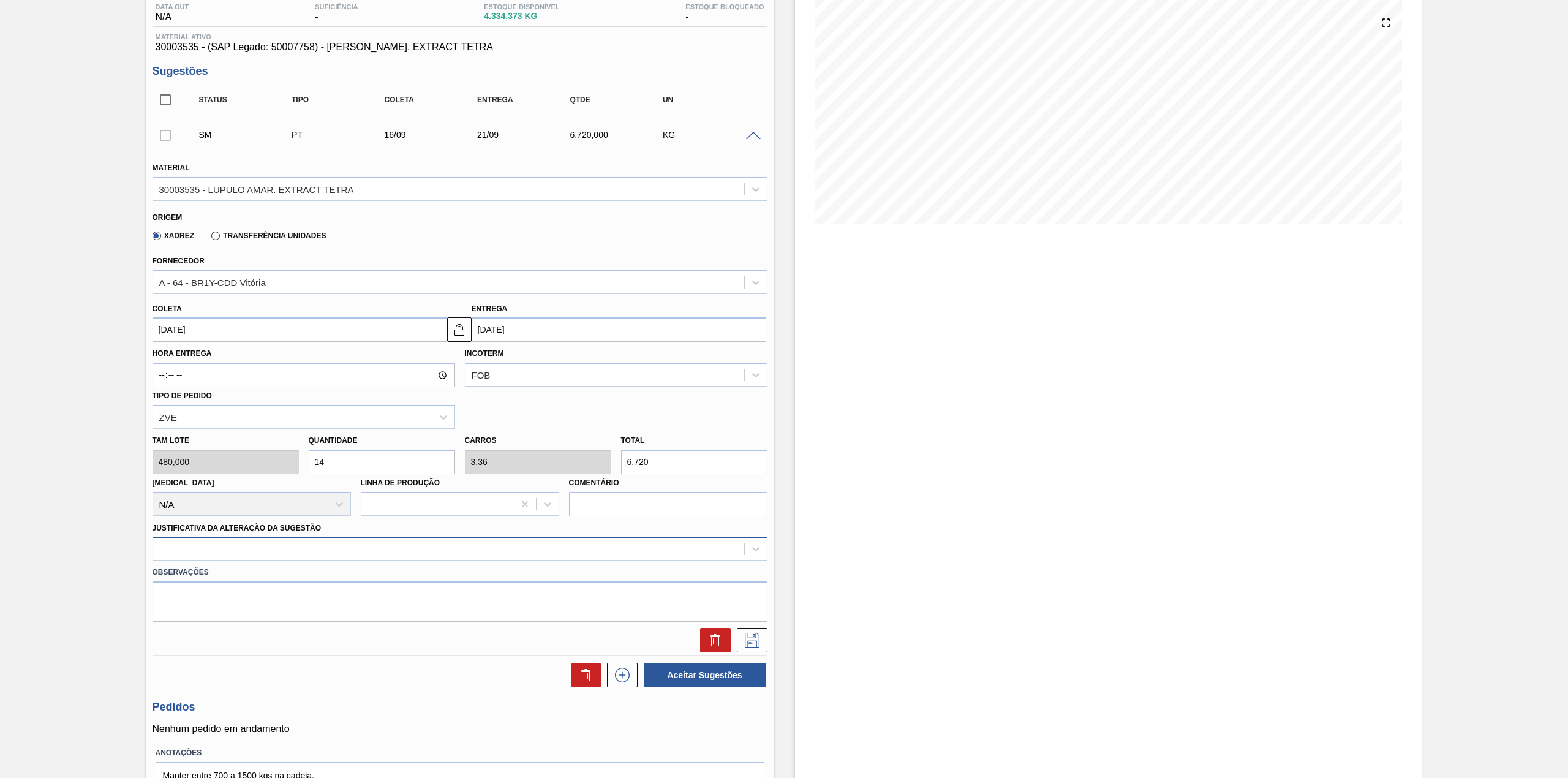
scroll to position [163, 0]
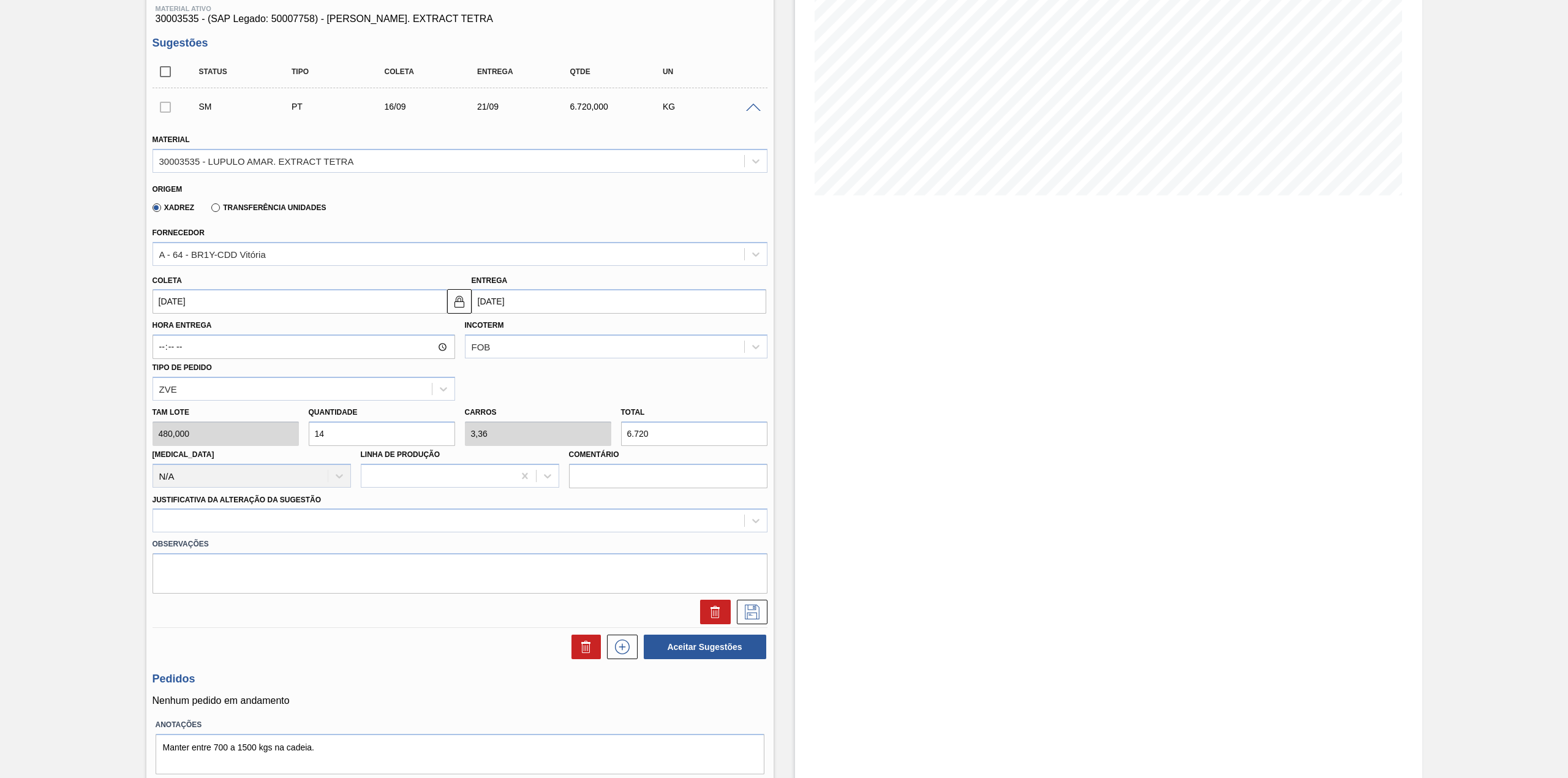
type input "14"
drag, startPoint x: 322, startPoint y: 533, endPoint x: 310, endPoint y: 532, distance: 12.0
click at [321, 534] on div "Observações" at bounding box center [460, 563] width 624 height 61
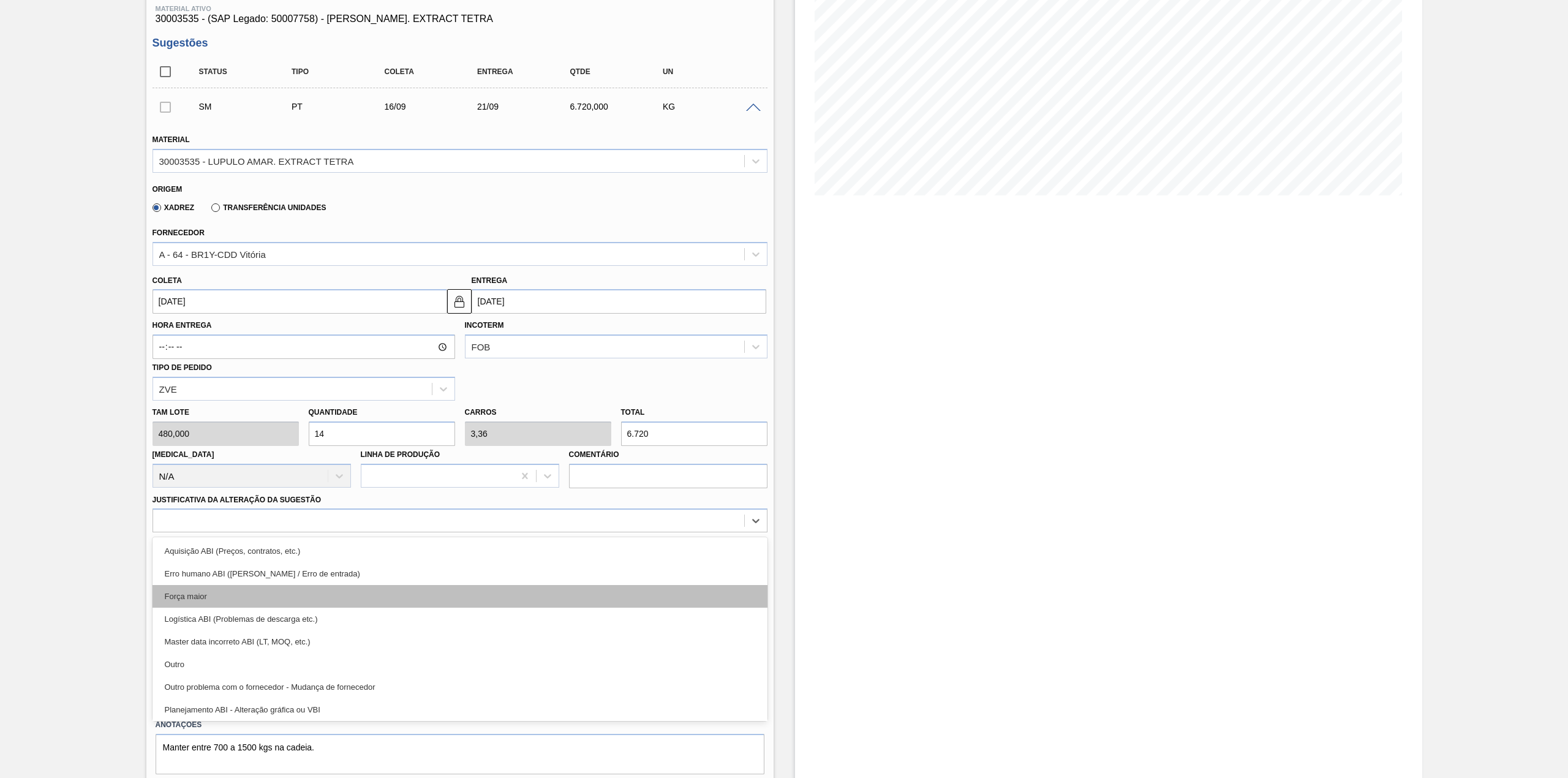
drag, startPoint x: 266, startPoint y: 527, endPoint x: 234, endPoint y: 600, distance: 79.7
click at [266, 528] on div at bounding box center [449, 521] width 591 height 17
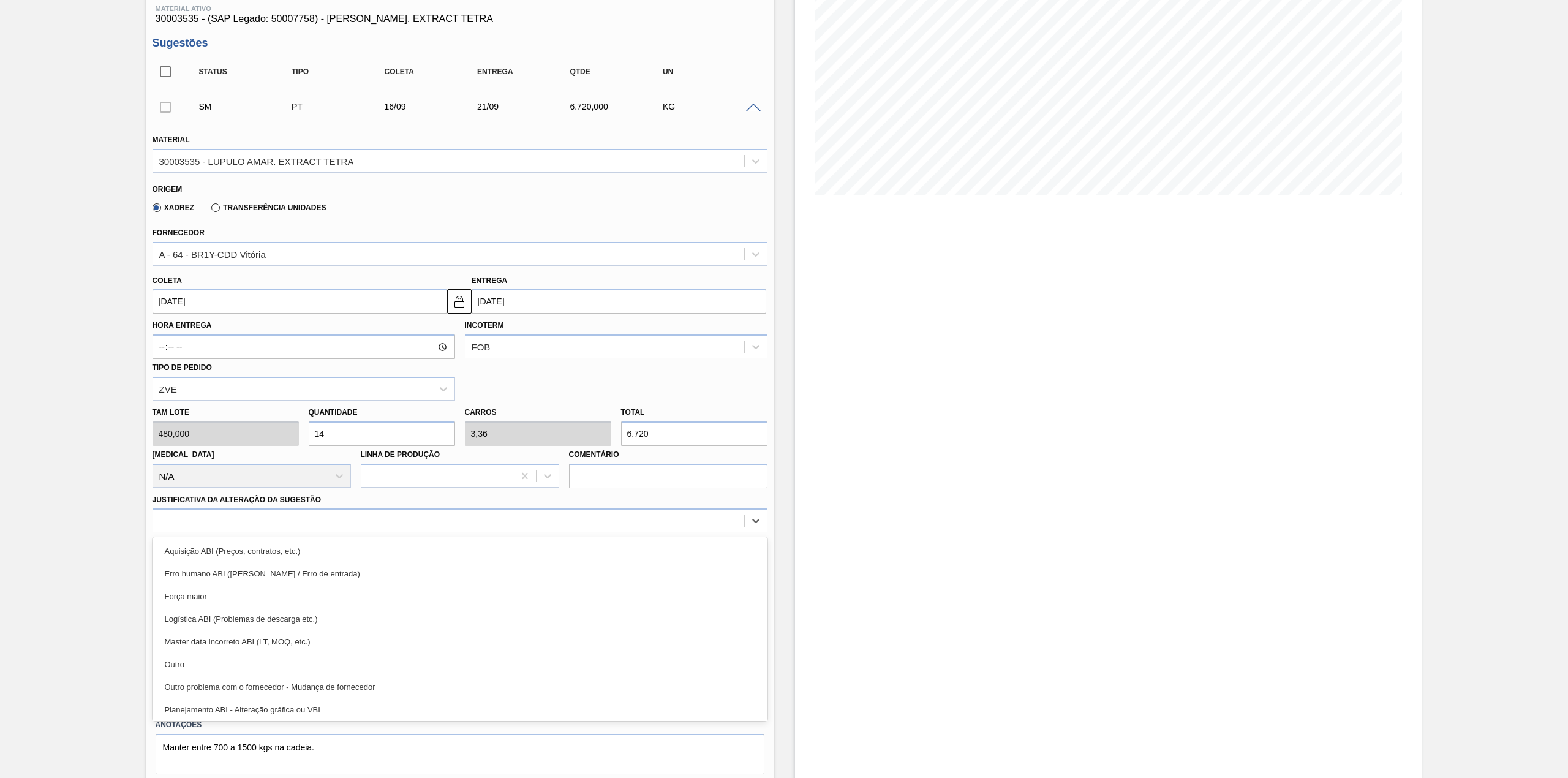
click at [230, 652] on div "Master data incorreto ABI (LT, MOQ, etc.)" at bounding box center [460, 642] width 615 height 23
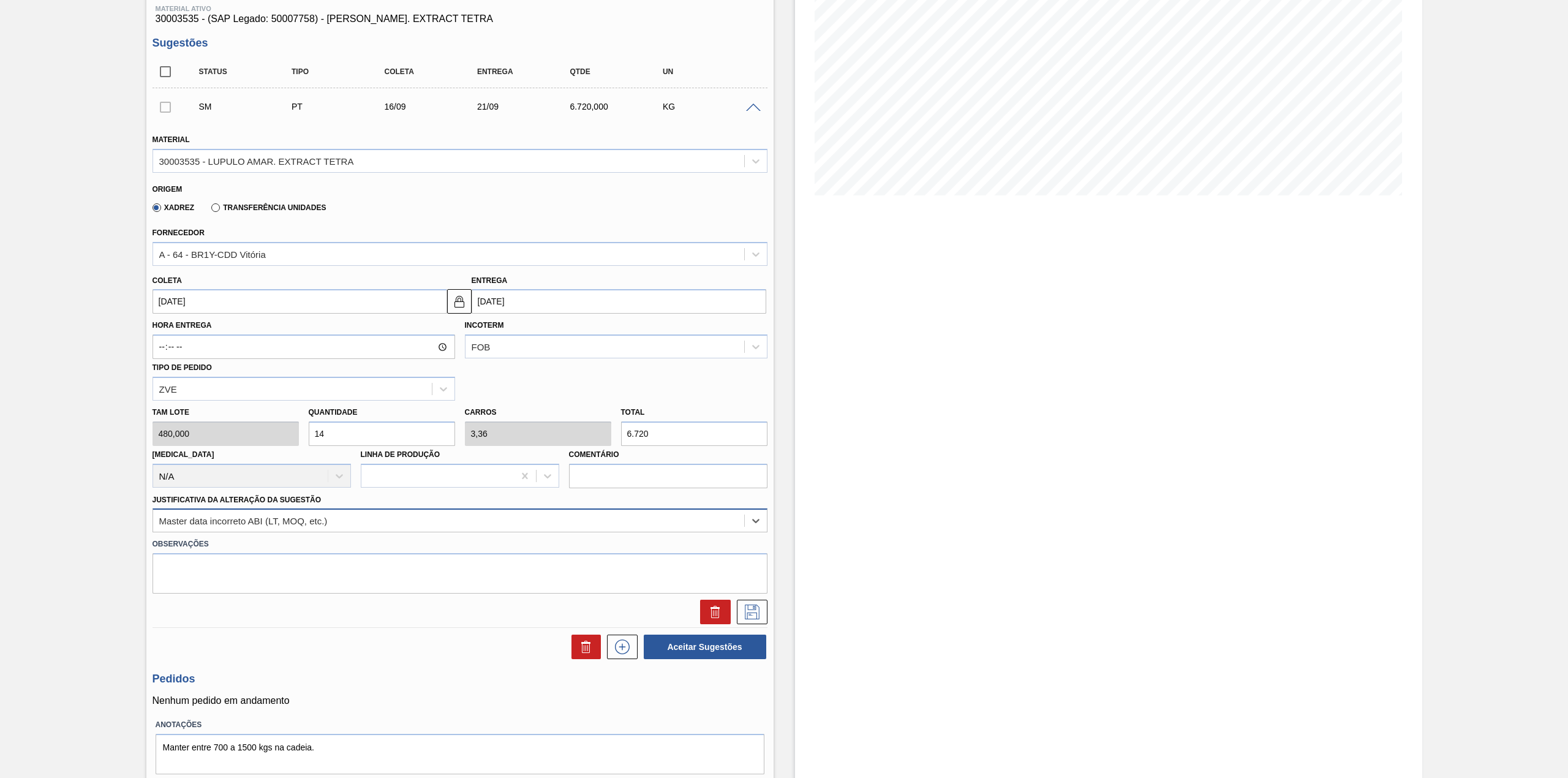
click at [266, 513] on div "Master data incorreto ABI (LT, MOQ, etc.)" at bounding box center [449, 521] width 591 height 17
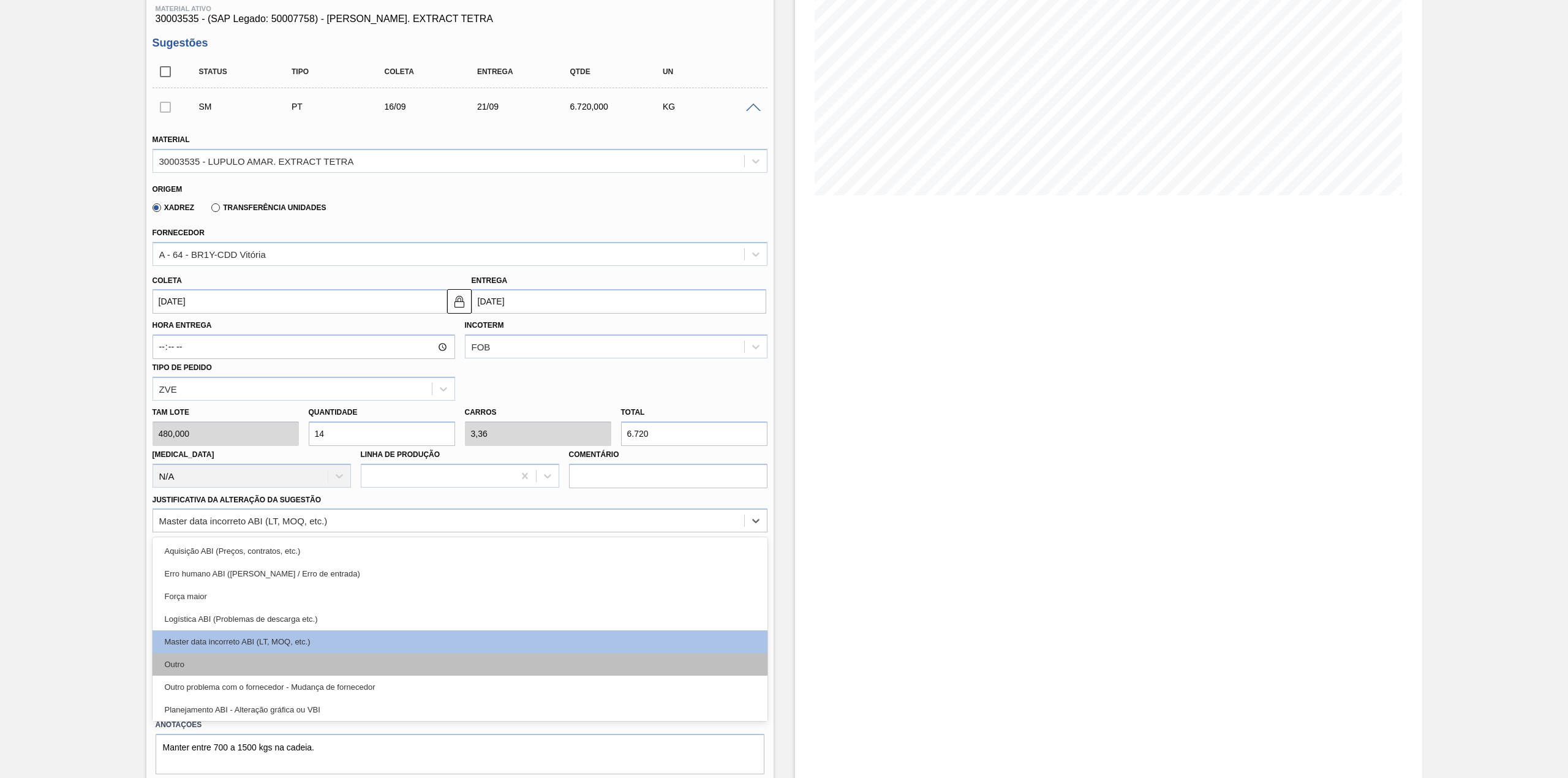
click at [207, 659] on div "Outro" at bounding box center [460, 665] width 615 height 23
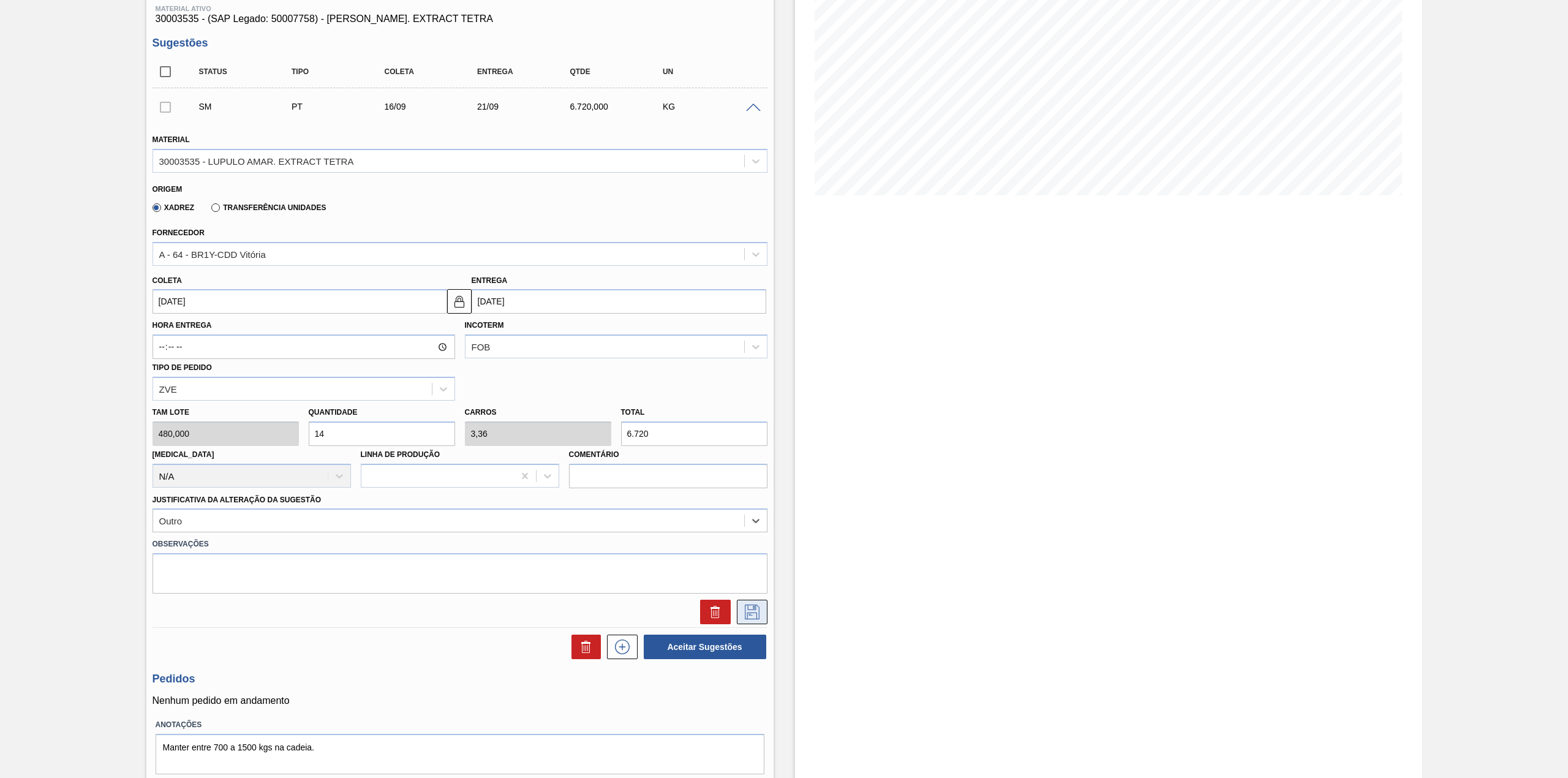
click at [735, 604] on div at bounding box center [749, 611] width 37 height 24
click at [738, 608] on button at bounding box center [752, 611] width 31 height 24
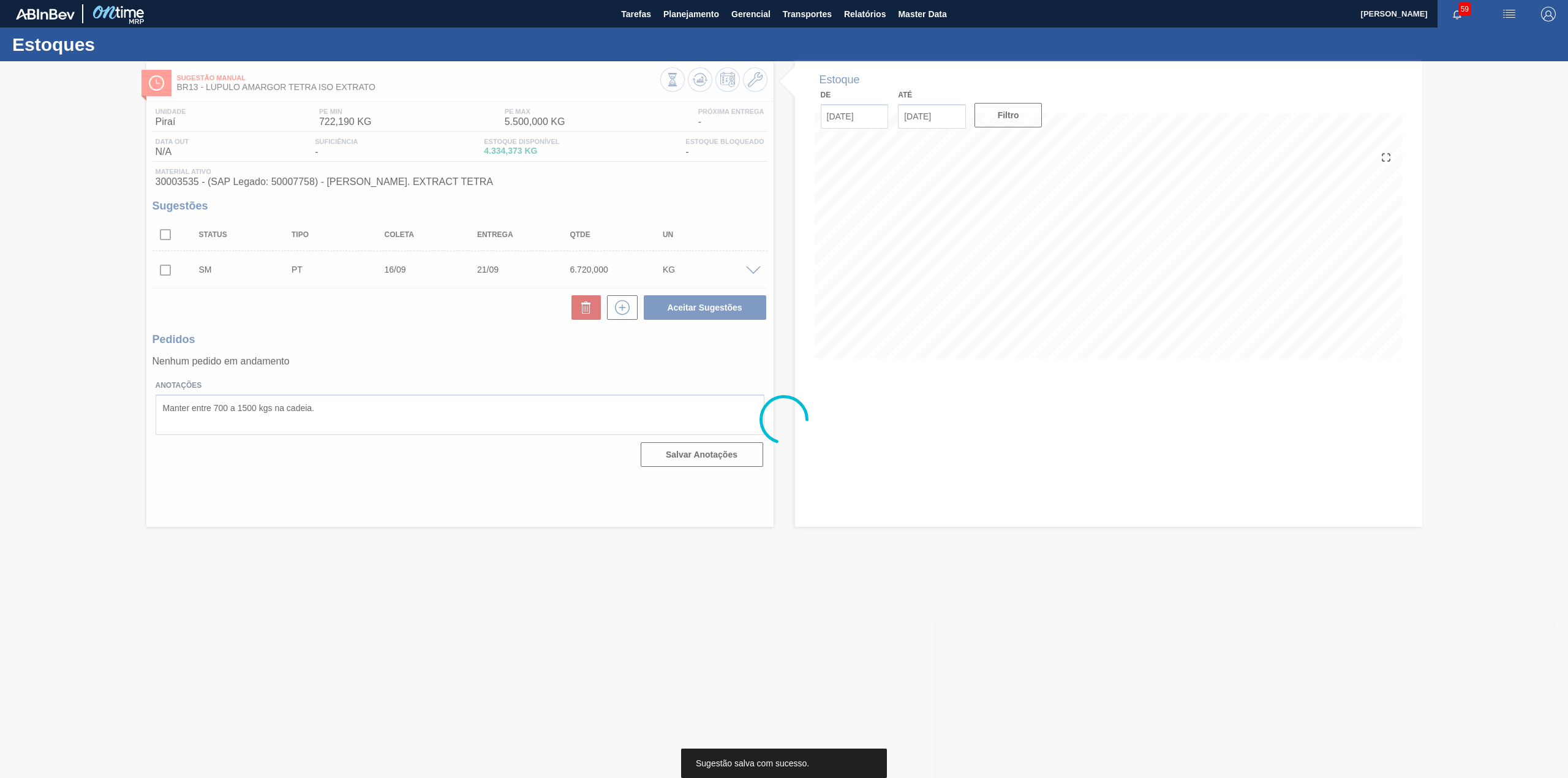
scroll to position [0, 0]
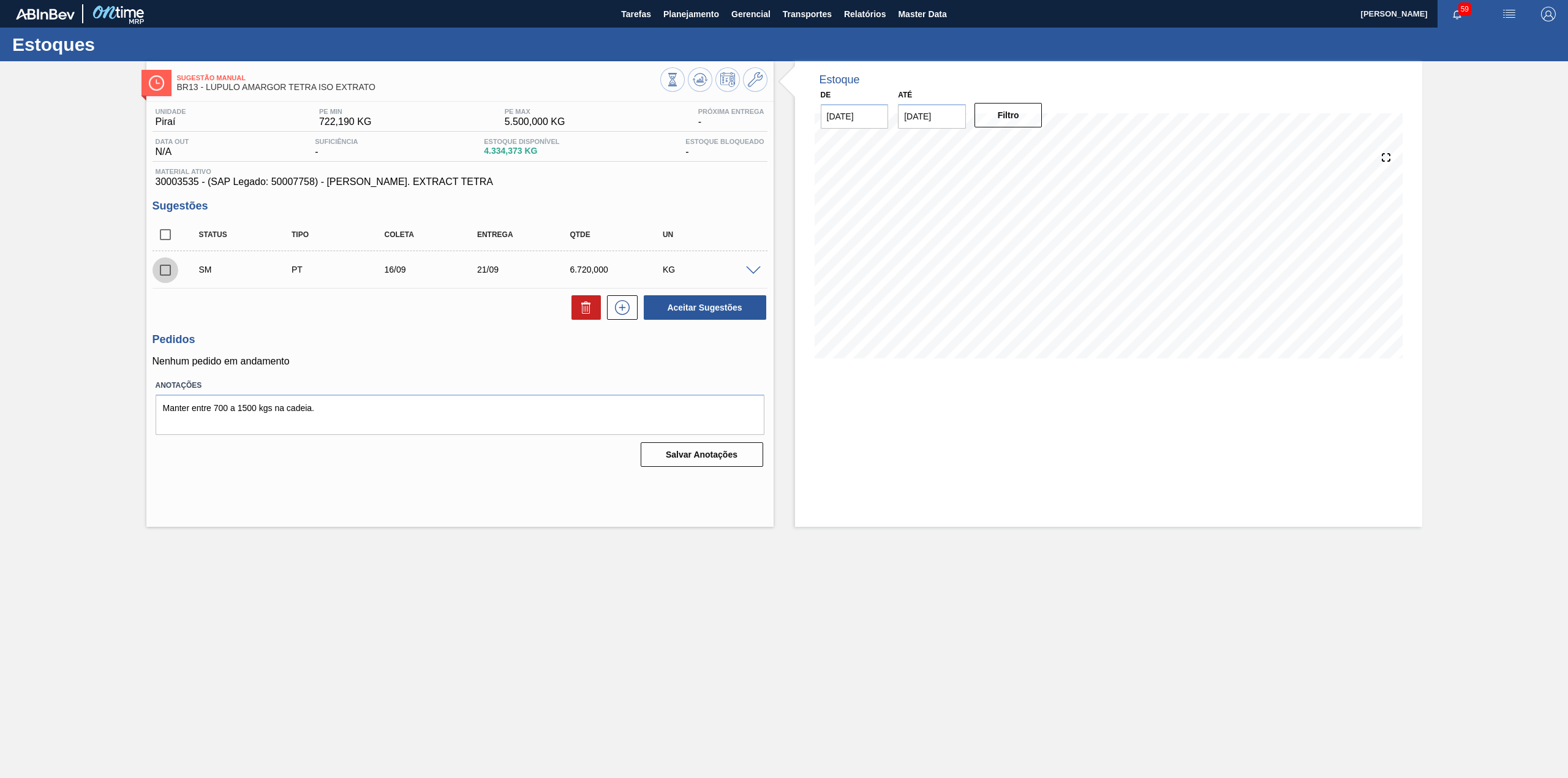
click at [153, 267] on input "checkbox" at bounding box center [165, 270] width 25 height 25
click at [723, 316] on button "Aceitar Sugestões" at bounding box center [705, 307] width 122 height 24
checkbox input "false"
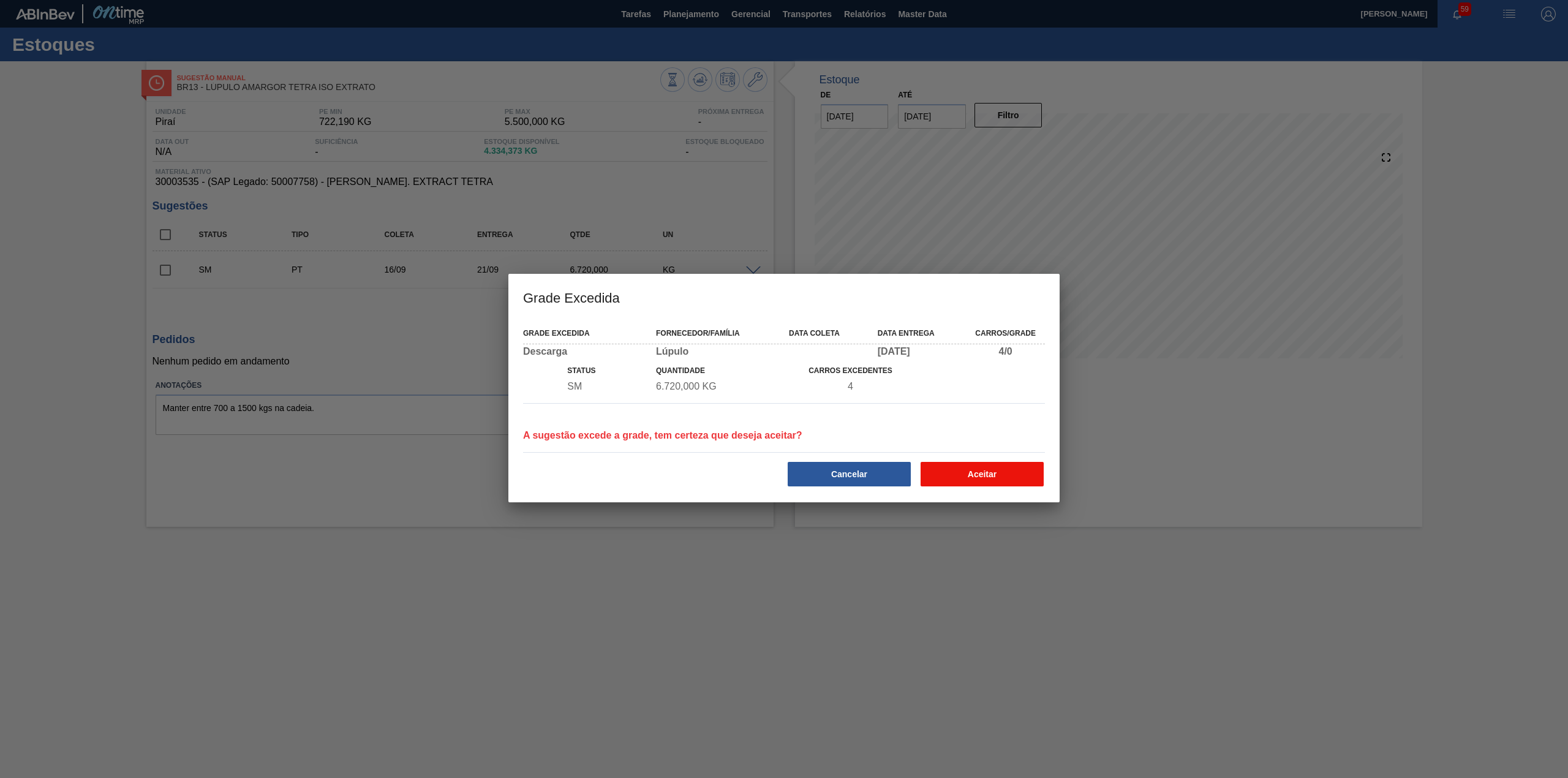
click at [1015, 467] on button "Aceitar" at bounding box center [981, 474] width 123 height 24
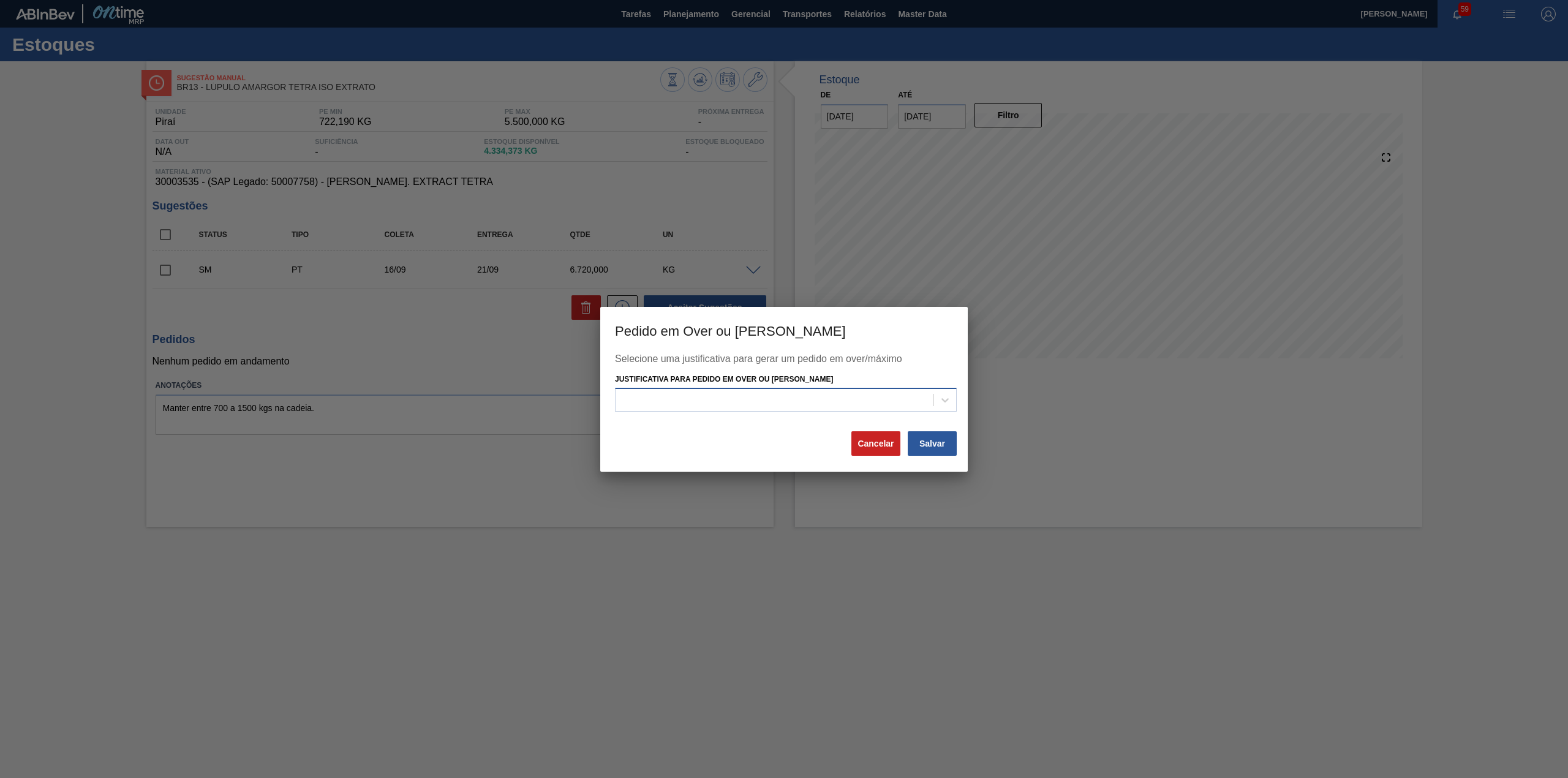
click at [728, 395] on div at bounding box center [774, 400] width 317 height 17
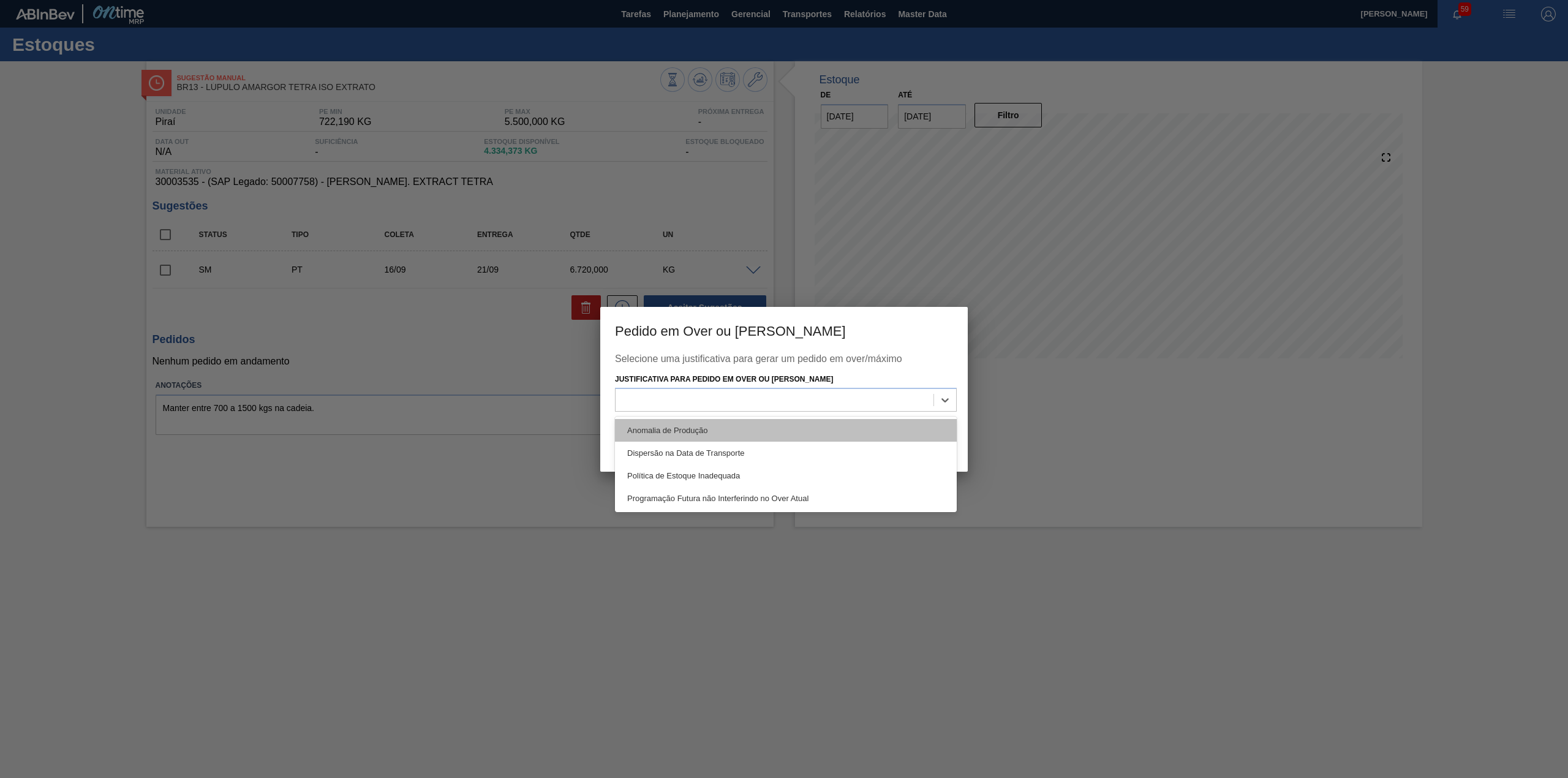
click at [731, 439] on div "Anomalia de Produção" at bounding box center [786, 430] width 342 height 23
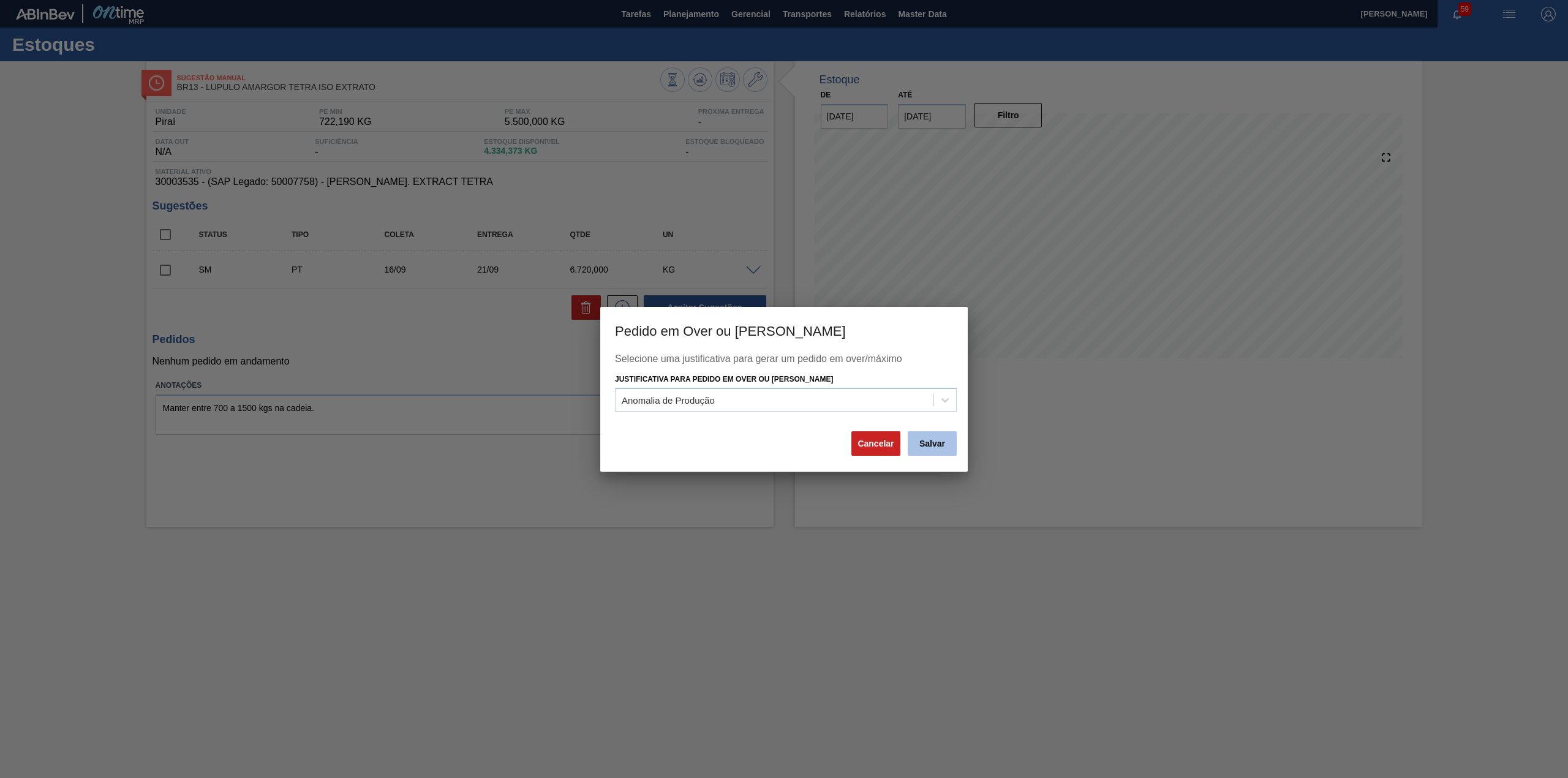
click at [931, 447] on button "Salvar" at bounding box center [932, 443] width 49 height 24
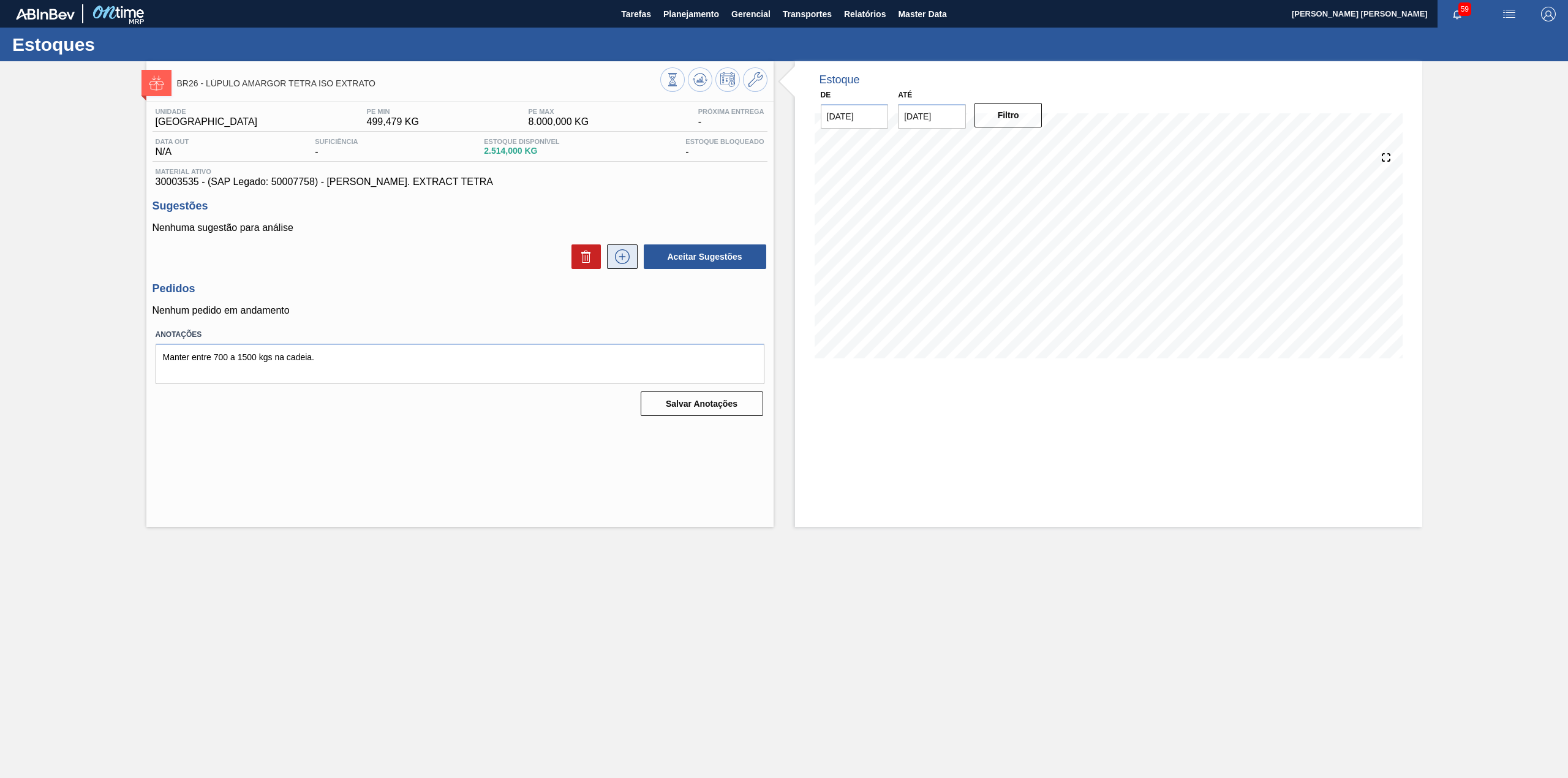
click at [620, 256] on icon at bounding box center [622, 256] width 19 height 15
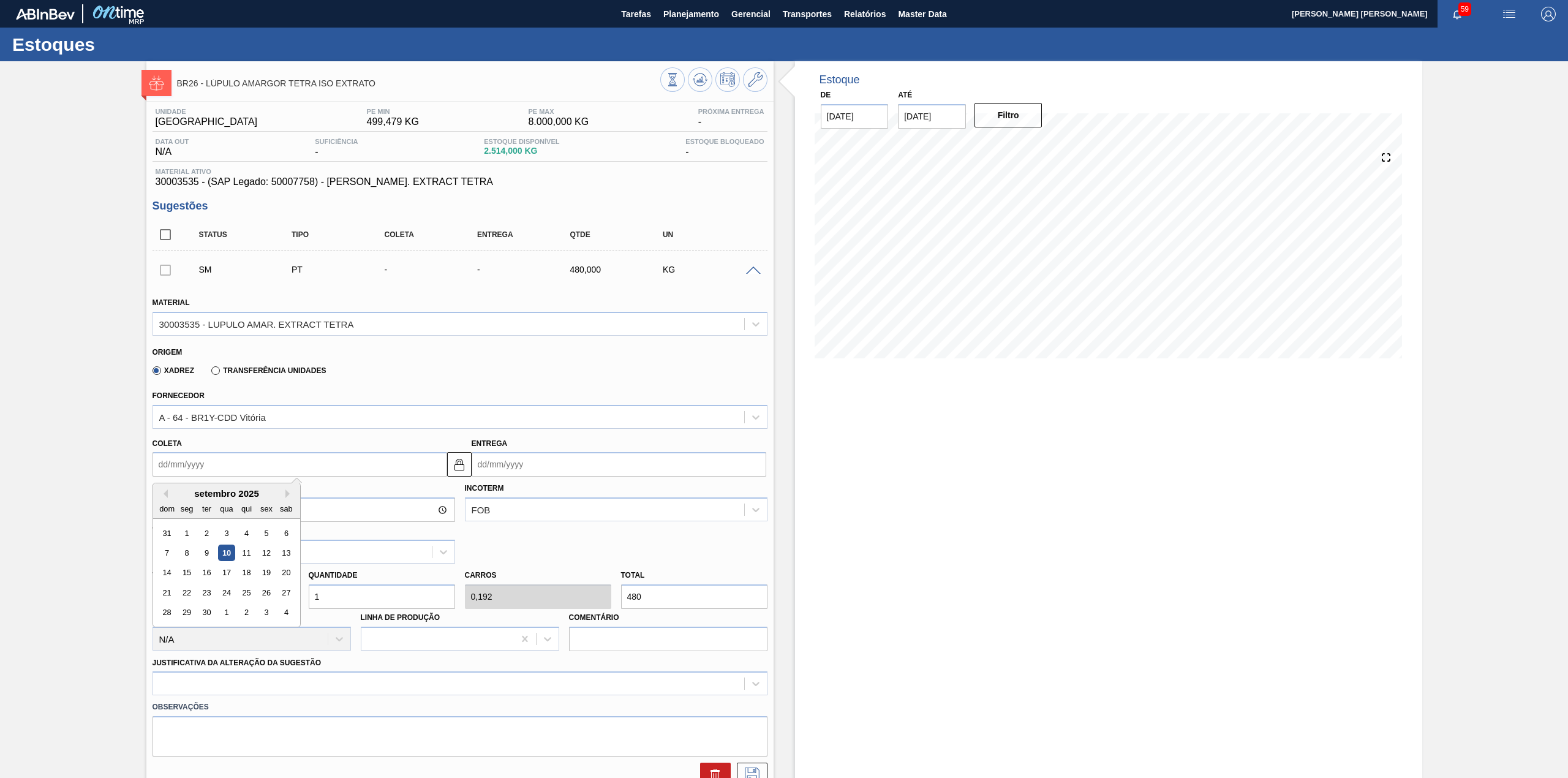
click at [269, 474] on input "Coleta" at bounding box center [300, 464] width 295 height 24
click at [205, 577] on div "16" at bounding box center [206, 572] width 17 height 17
type input "[DATE]"
click at [279, 503] on input "Hora Entrega" at bounding box center [303, 509] width 303 height 24
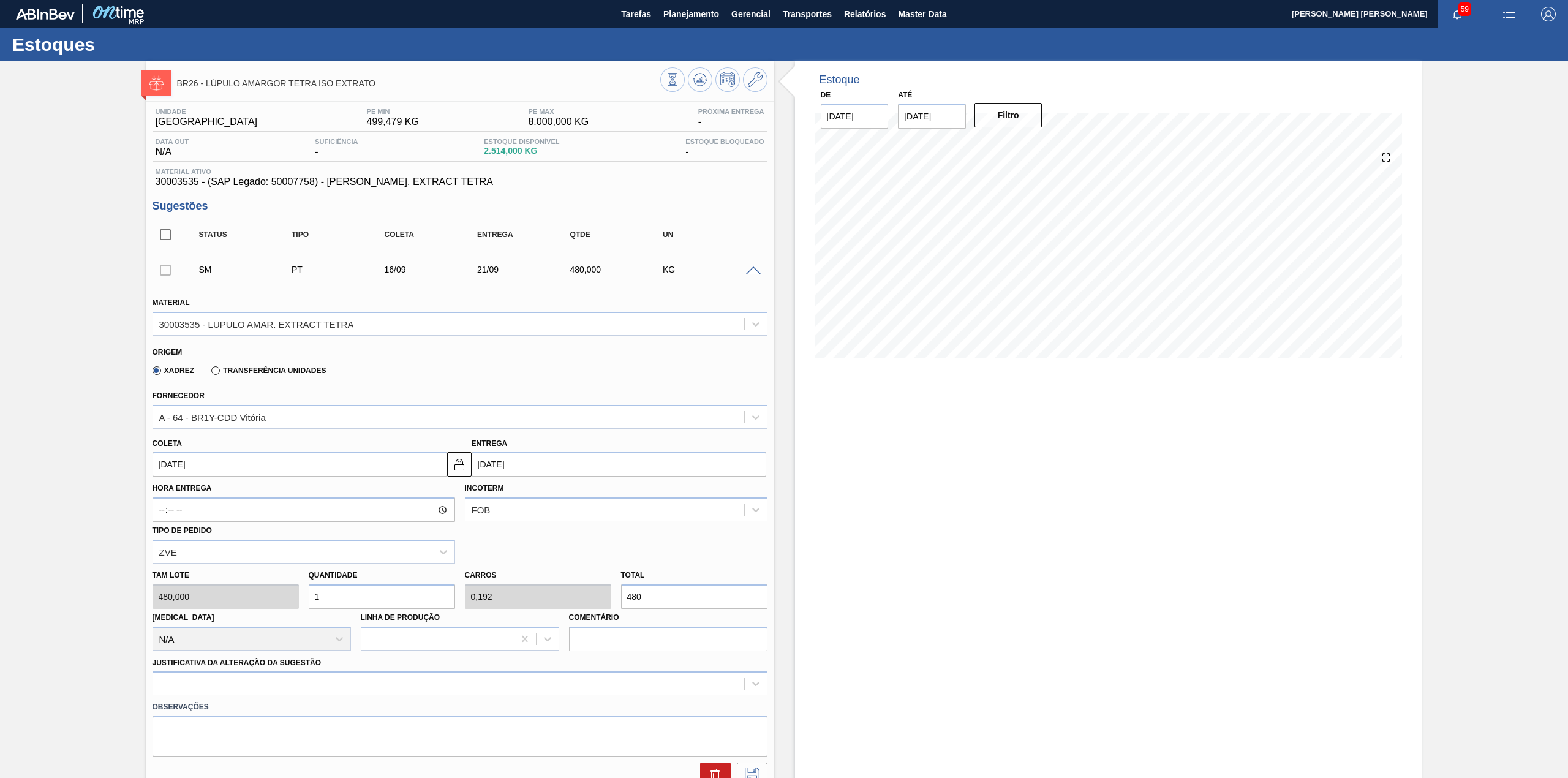
click at [344, 532] on div "Tipo de pedido ZVE" at bounding box center [303, 543] width 303 height 42
click at [262, 466] on input "[DATE]" at bounding box center [300, 464] width 295 height 24
click at [496, 536] on div "Hora Entrega Incoterm FOB Tipo de pedido ZVE" at bounding box center [460, 520] width 624 height 87
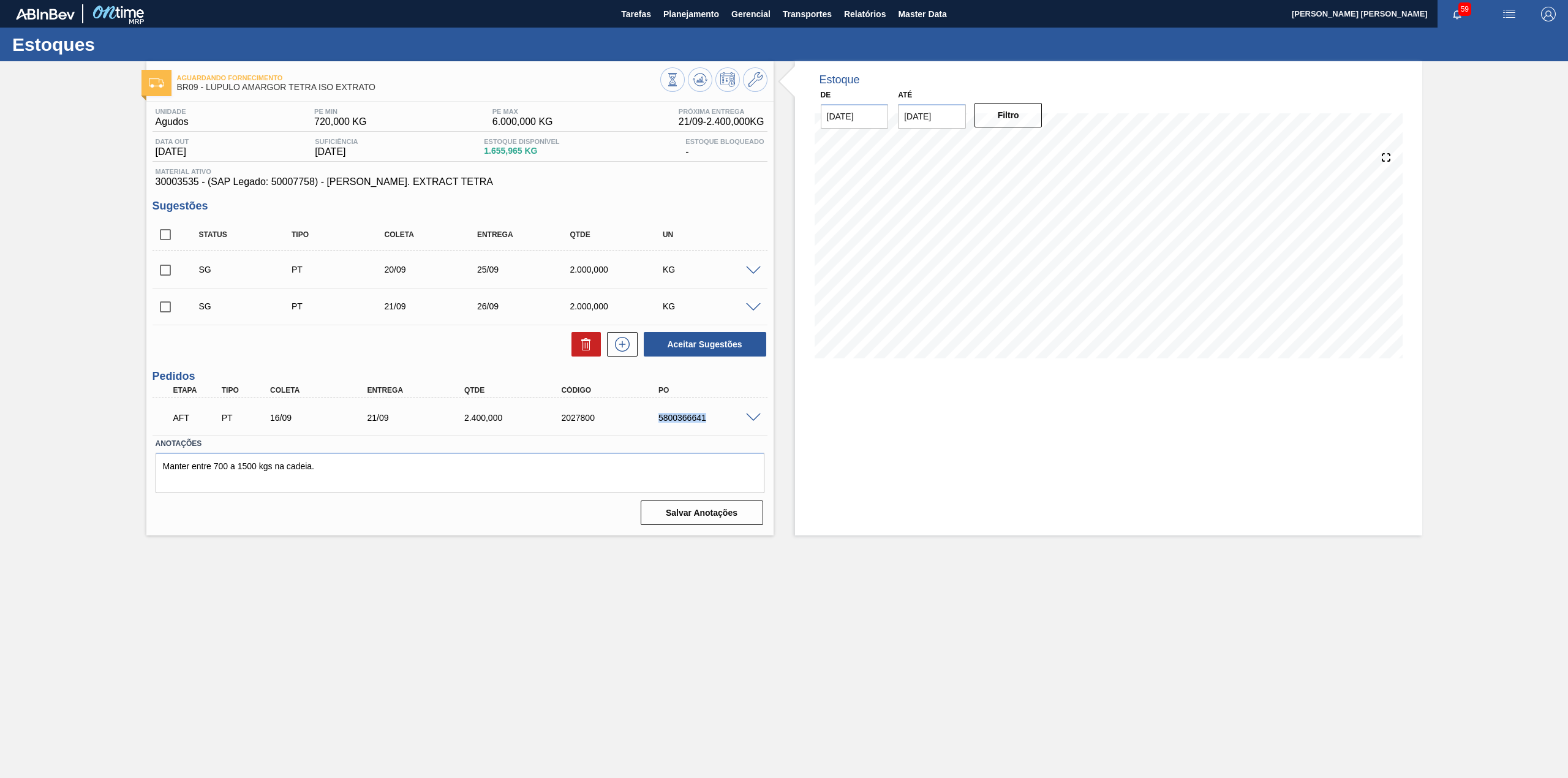
drag, startPoint x: 651, startPoint y: 415, endPoint x: 723, endPoint y: 422, distance: 72.3
click at [723, 422] on div "5800366641" at bounding box center [699, 417] width 97 height 10
copy div "5800366641"
click at [679, 417] on div "5800366641" at bounding box center [710, 417] width 111 height 10
click at [659, 421] on div "5800366641" at bounding box center [710, 417] width 111 height 10
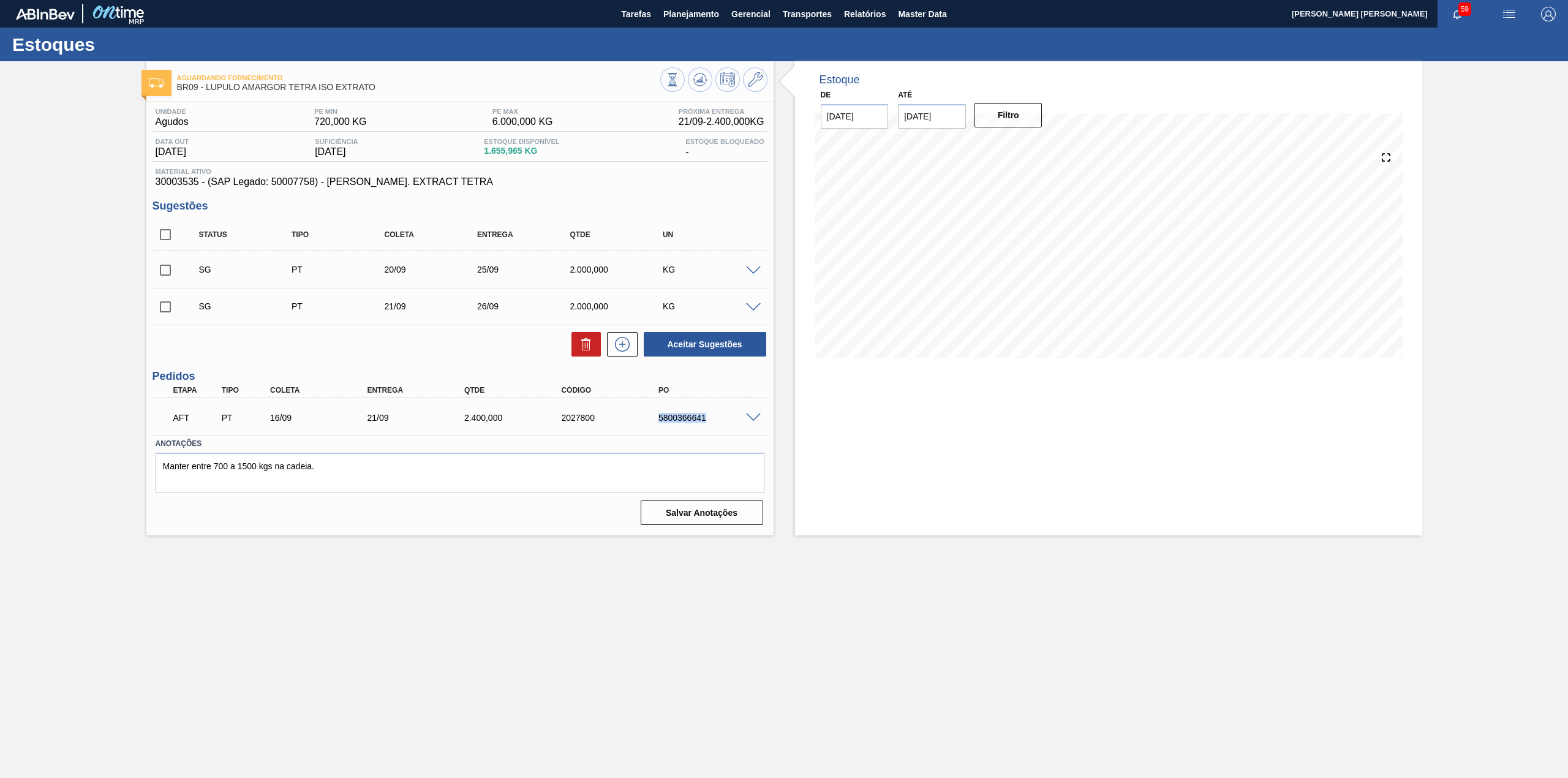
click at [660, 420] on div "5800366641" at bounding box center [710, 417] width 111 height 10
drag, startPoint x: 655, startPoint y: 419, endPoint x: 706, endPoint y: 422, distance: 51.1
click at [706, 422] on div "5800366641" at bounding box center [710, 417] width 111 height 10
copy div "5800366641"
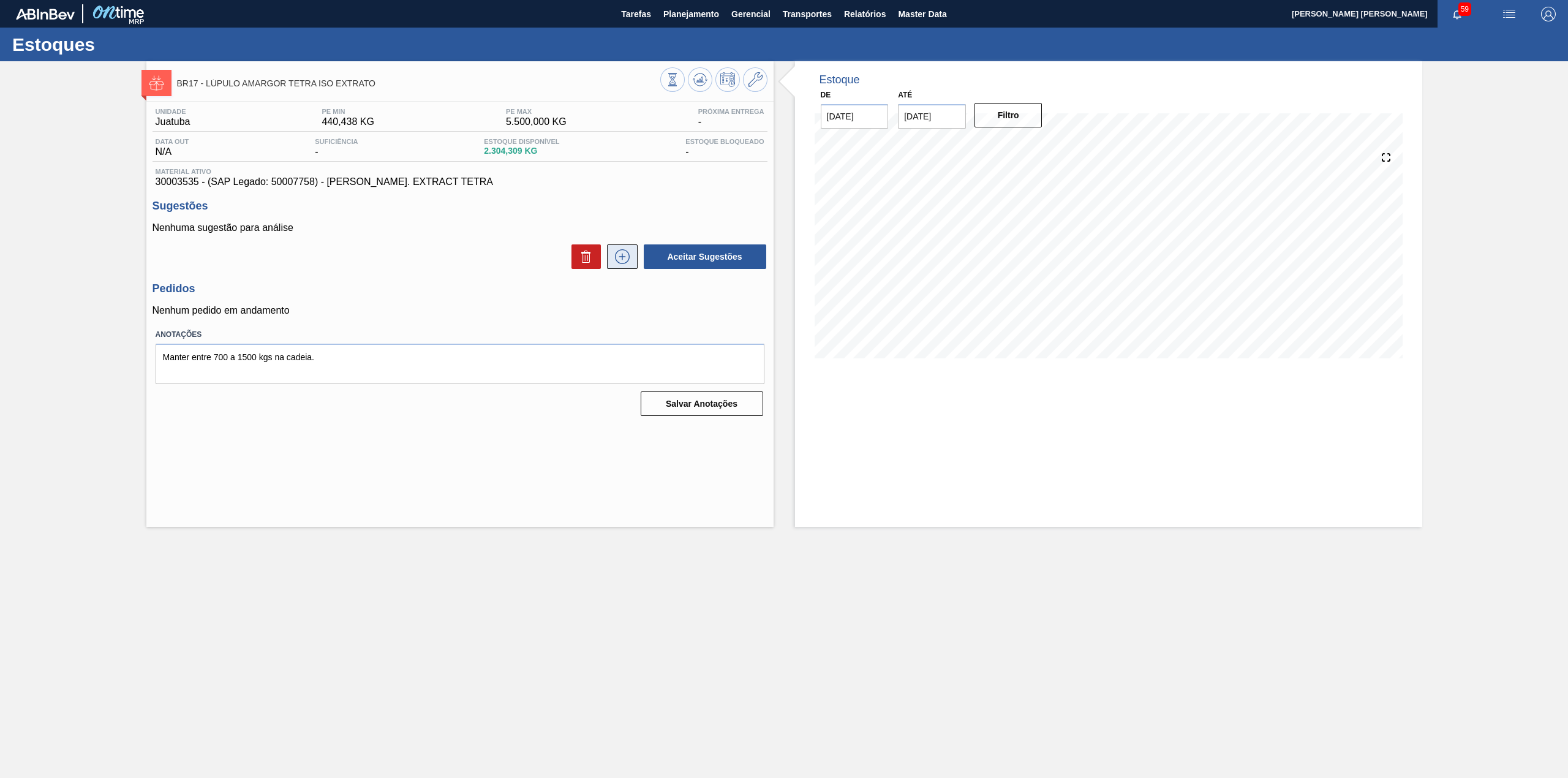
click at [610, 265] on button at bounding box center [622, 256] width 31 height 24
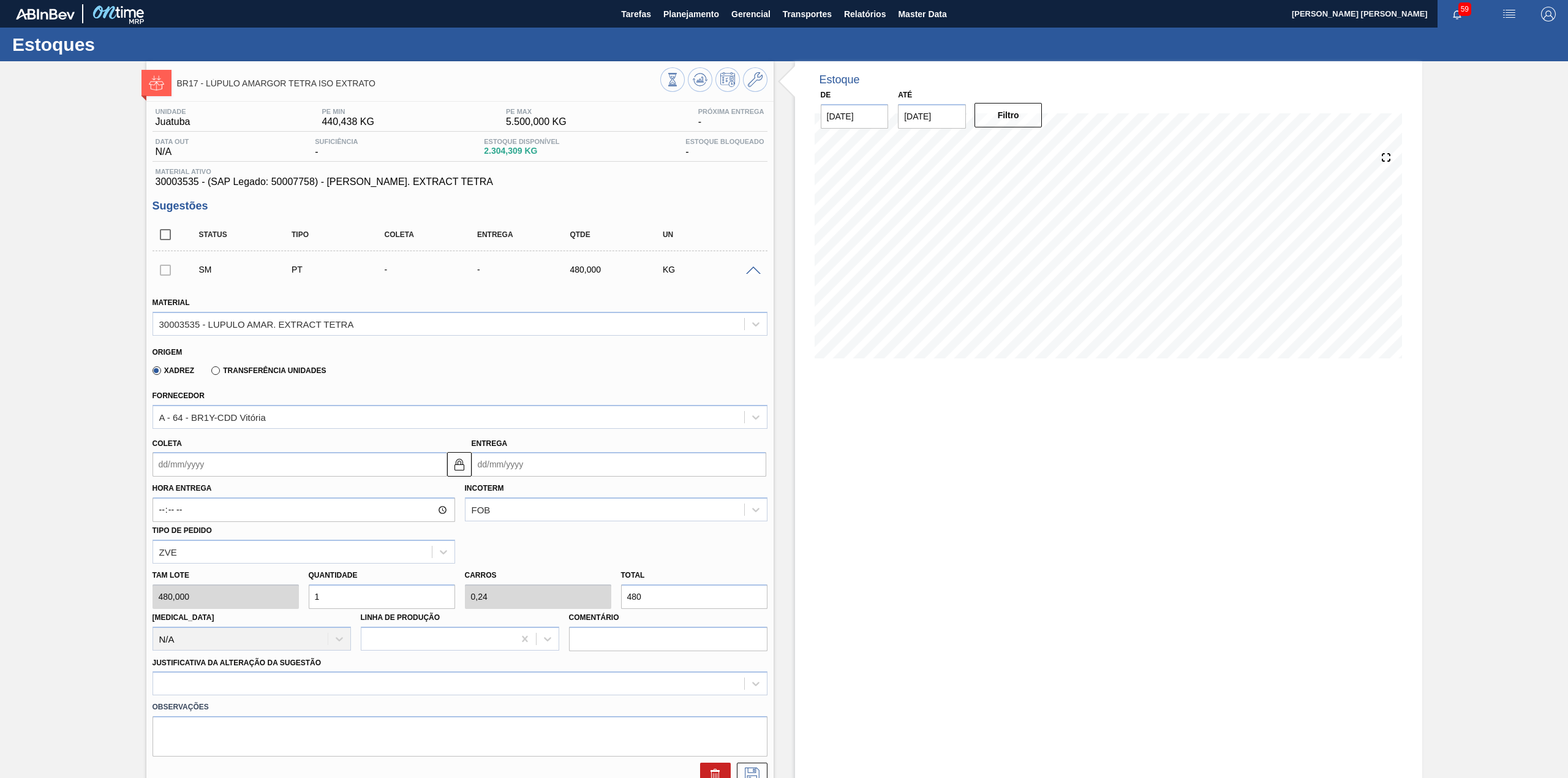
click at [320, 467] on input "Coleta" at bounding box center [300, 464] width 295 height 24
click at [201, 574] on div "16" at bounding box center [206, 572] width 17 height 17
type input "[DATE]"
click at [373, 601] on input "1" at bounding box center [382, 597] width 147 height 24
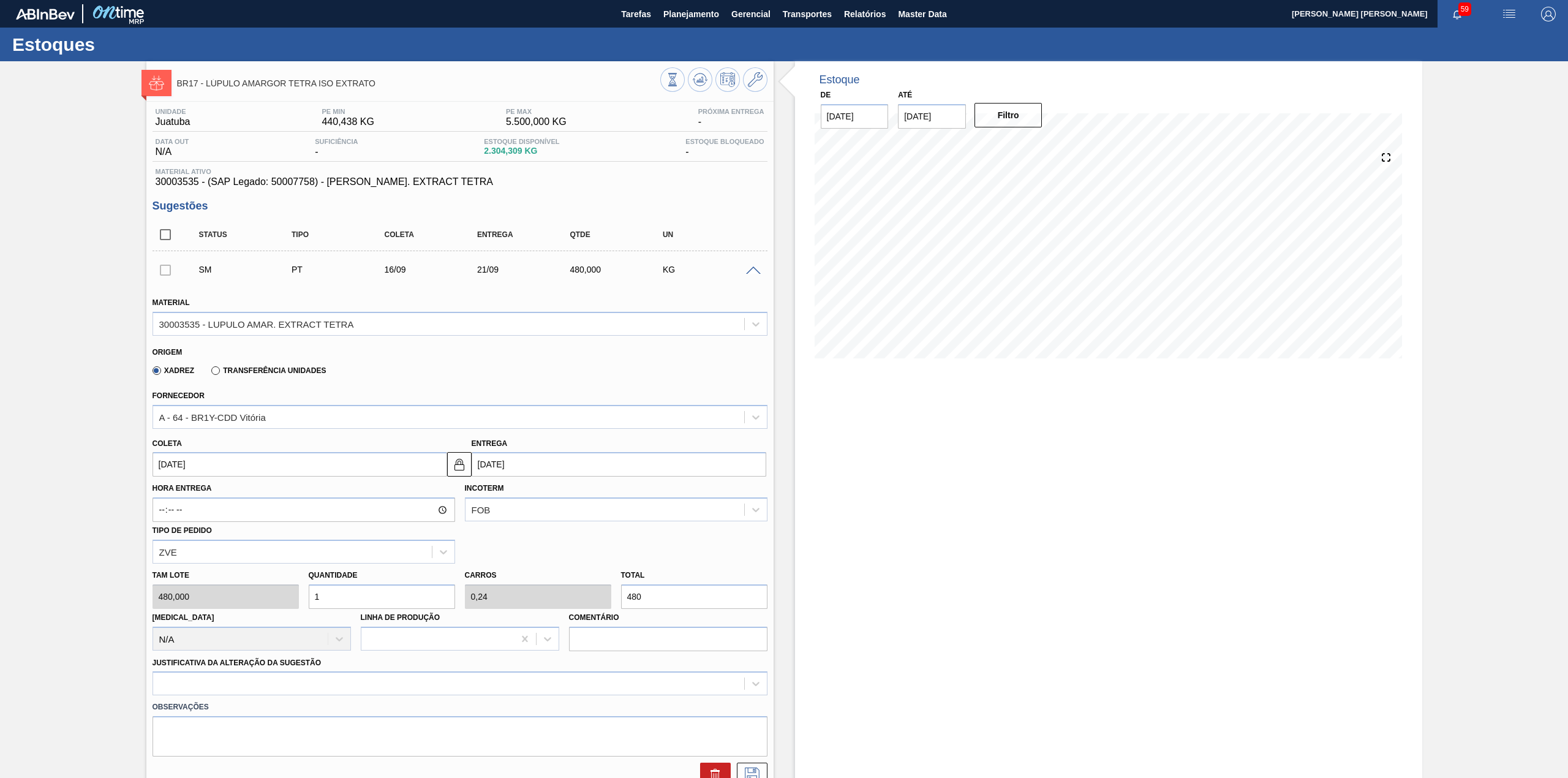
click at [373, 600] on input "1" at bounding box center [382, 597] width 147 height 24
type input "3"
type input "0,72"
type input "1.440"
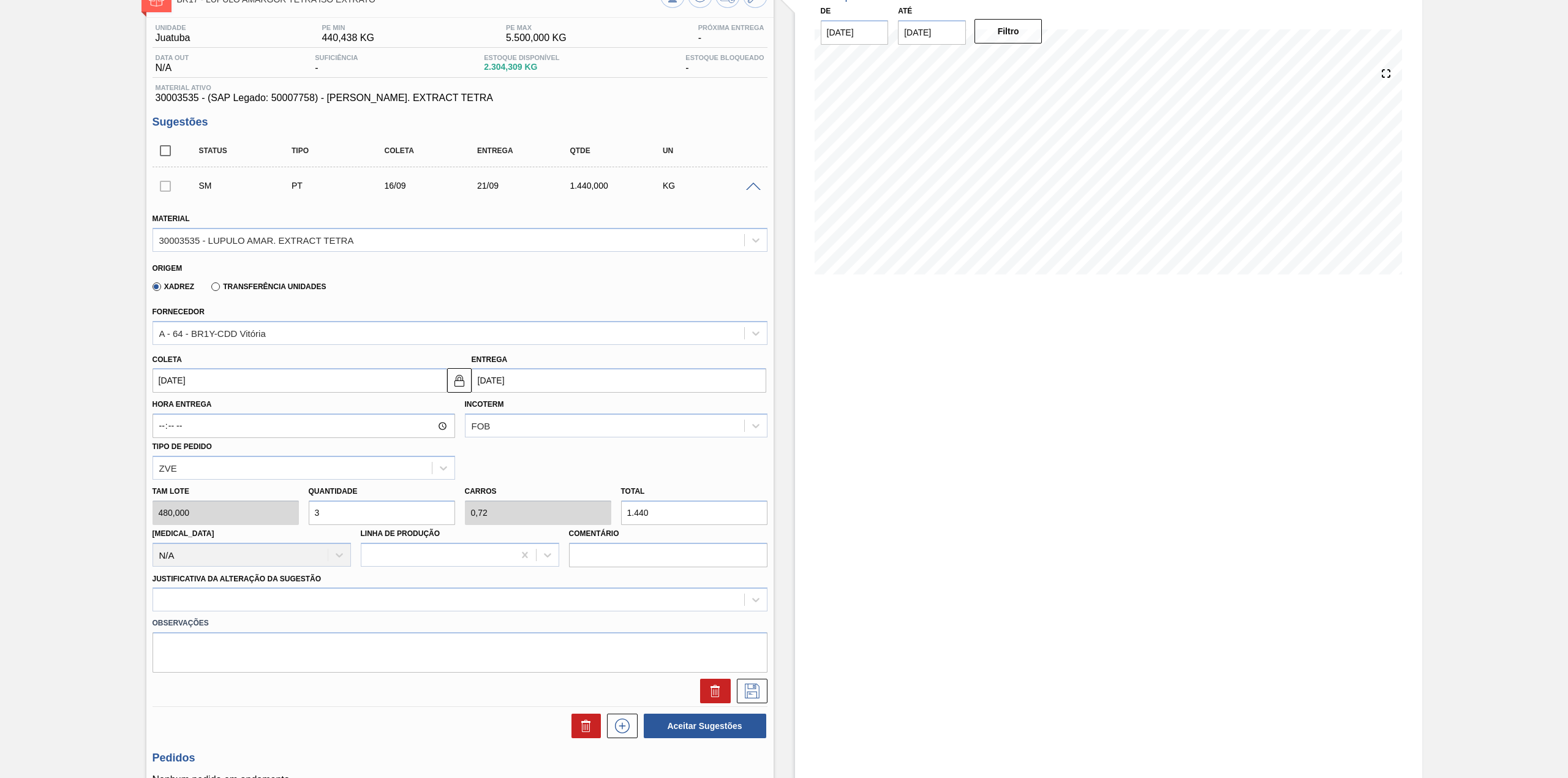
scroll to position [201, 0]
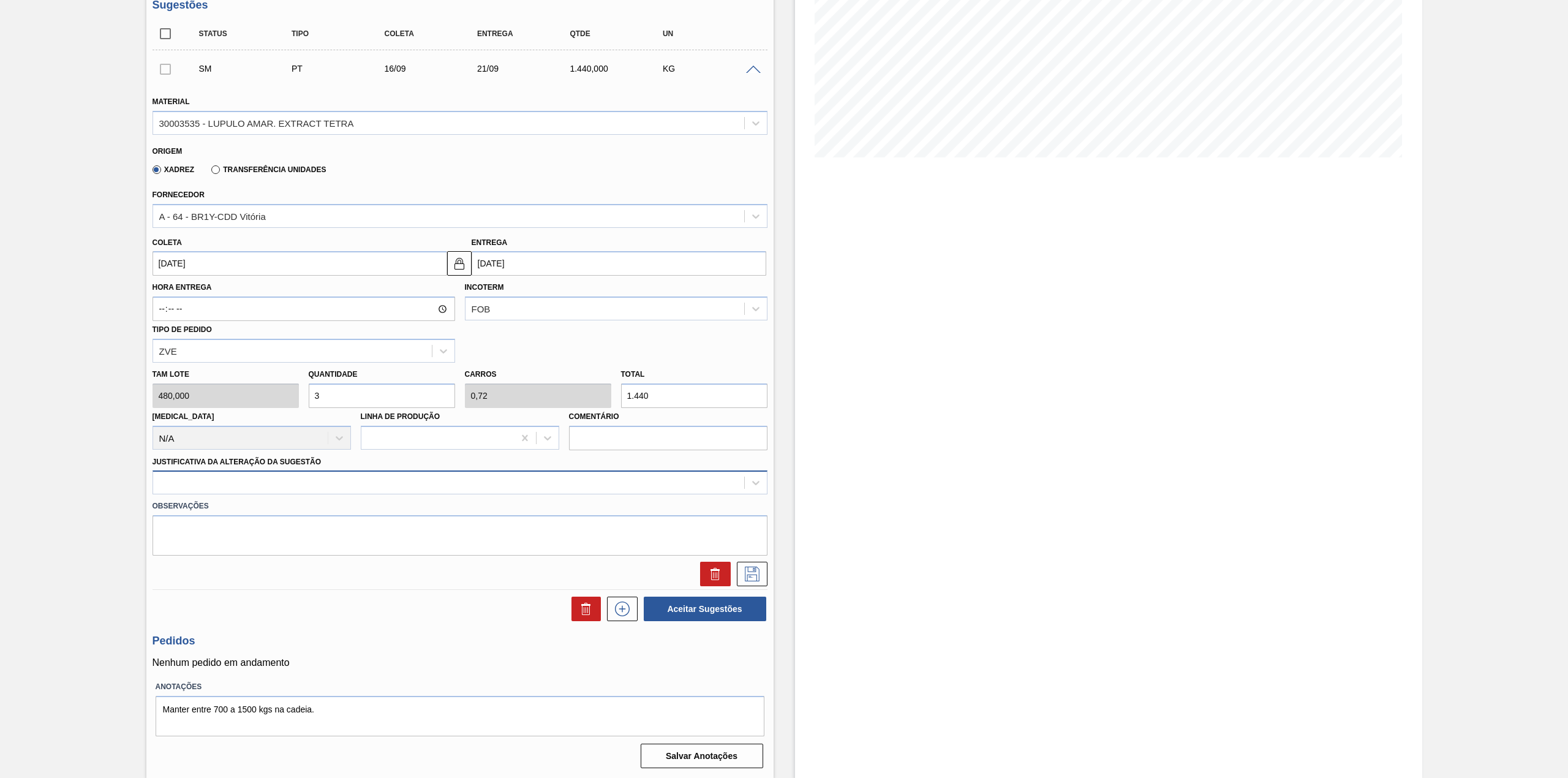
type input "3"
click at [264, 488] on div at bounding box center [449, 483] width 591 height 17
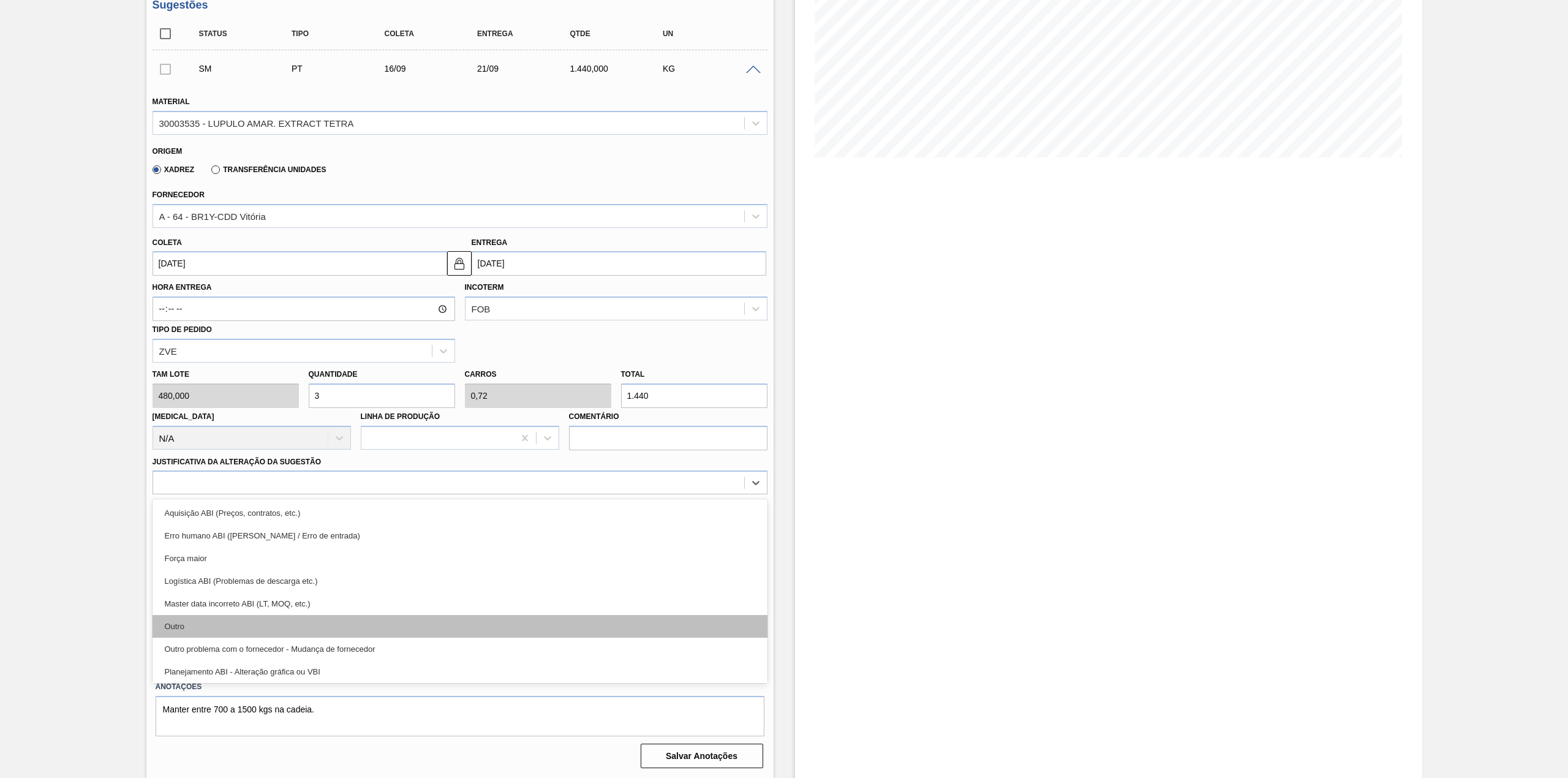
click at [228, 616] on div "Outro" at bounding box center [460, 626] width 615 height 23
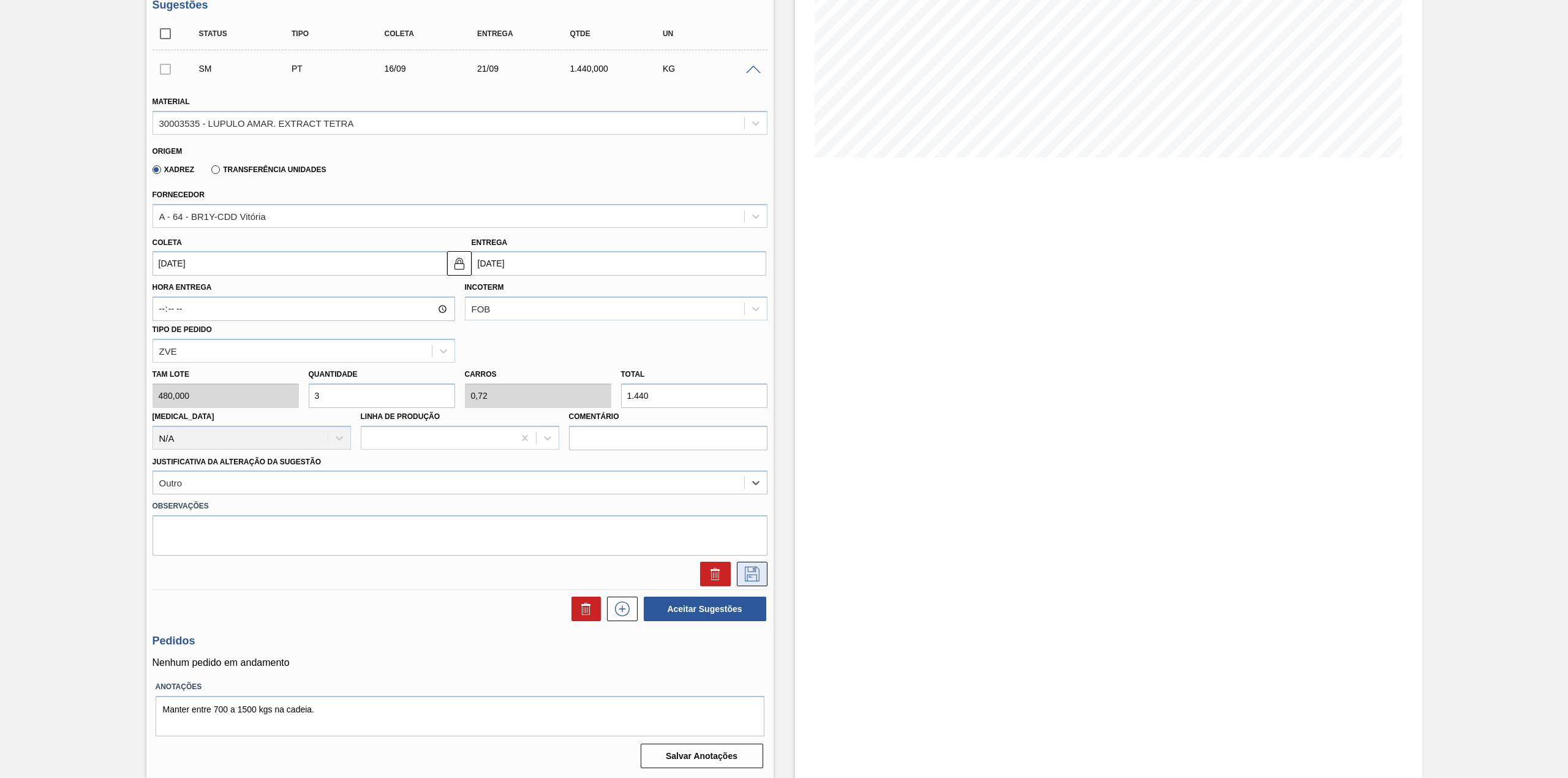
click at [764, 576] on button at bounding box center [752, 574] width 31 height 24
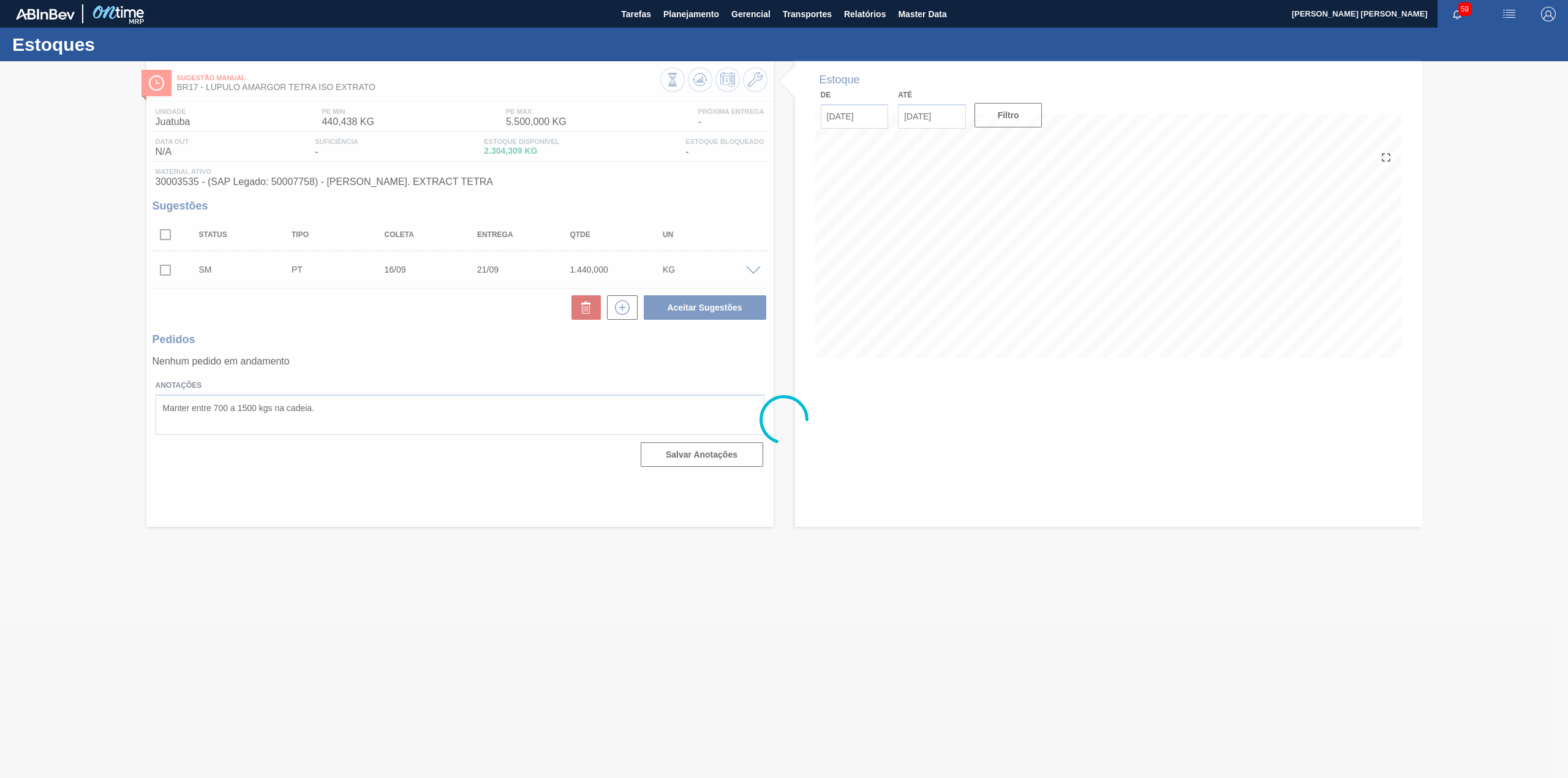
scroll to position [0, 0]
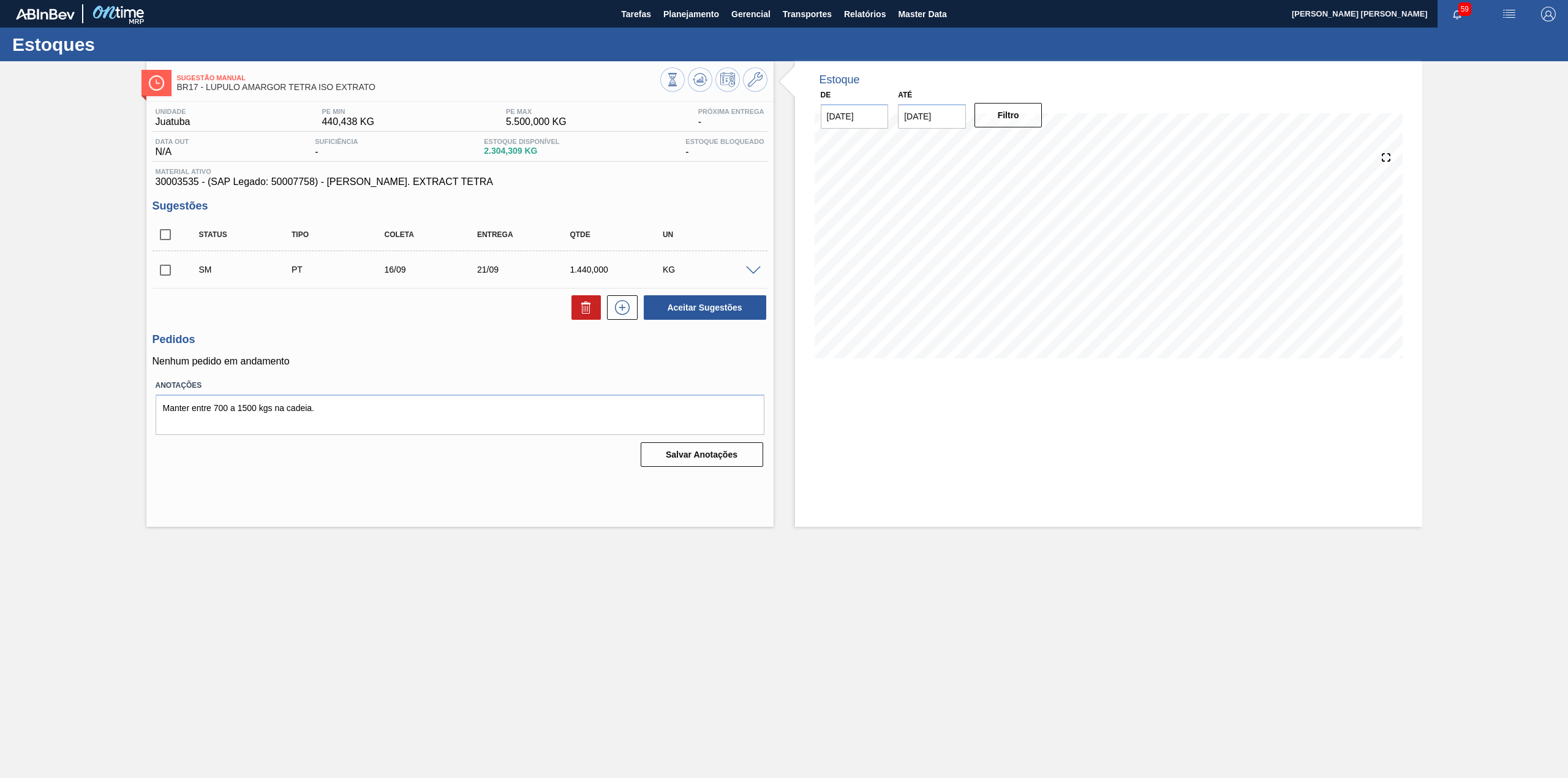
click at [166, 268] on input "checkbox" at bounding box center [165, 270] width 25 height 25
click at [726, 300] on button "Aceitar Sugestões" at bounding box center [705, 307] width 122 height 24
checkbox input "false"
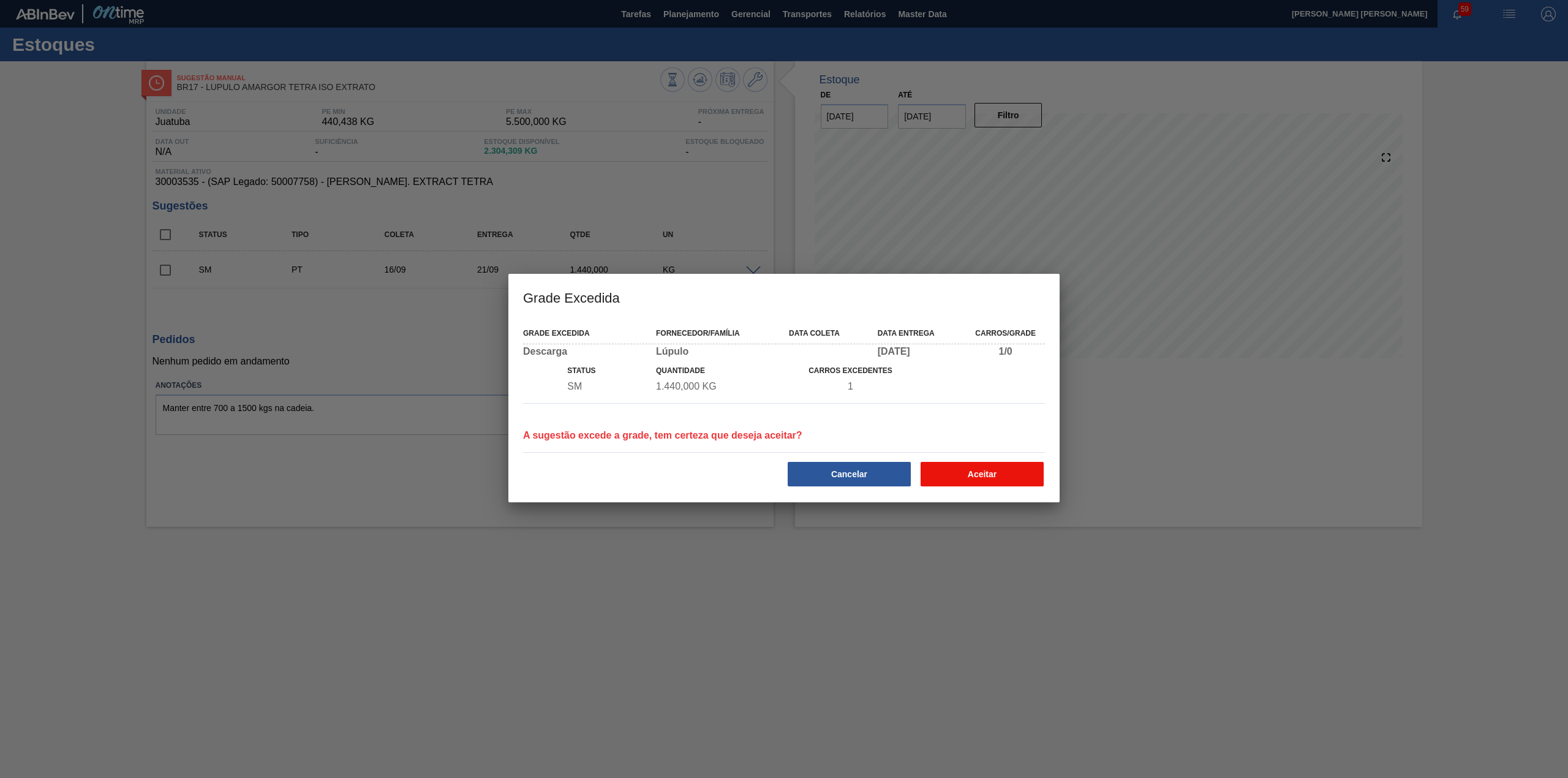
click at [984, 473] on button "Aceitar" at bounding box center [981, 474] width 123 height 24
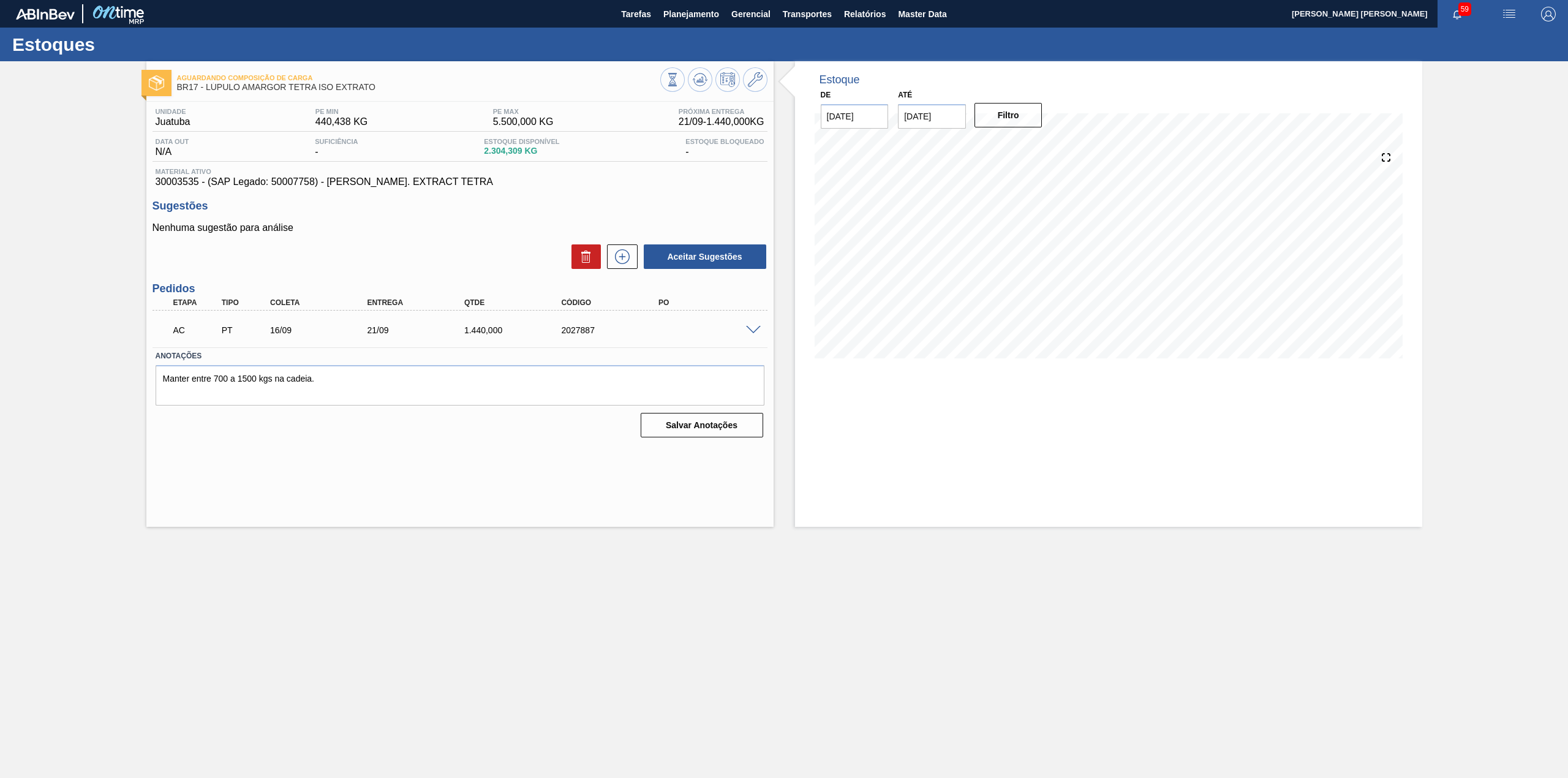
click at [747, 326] on span at bounding box center [753, 331] width 15 height 10
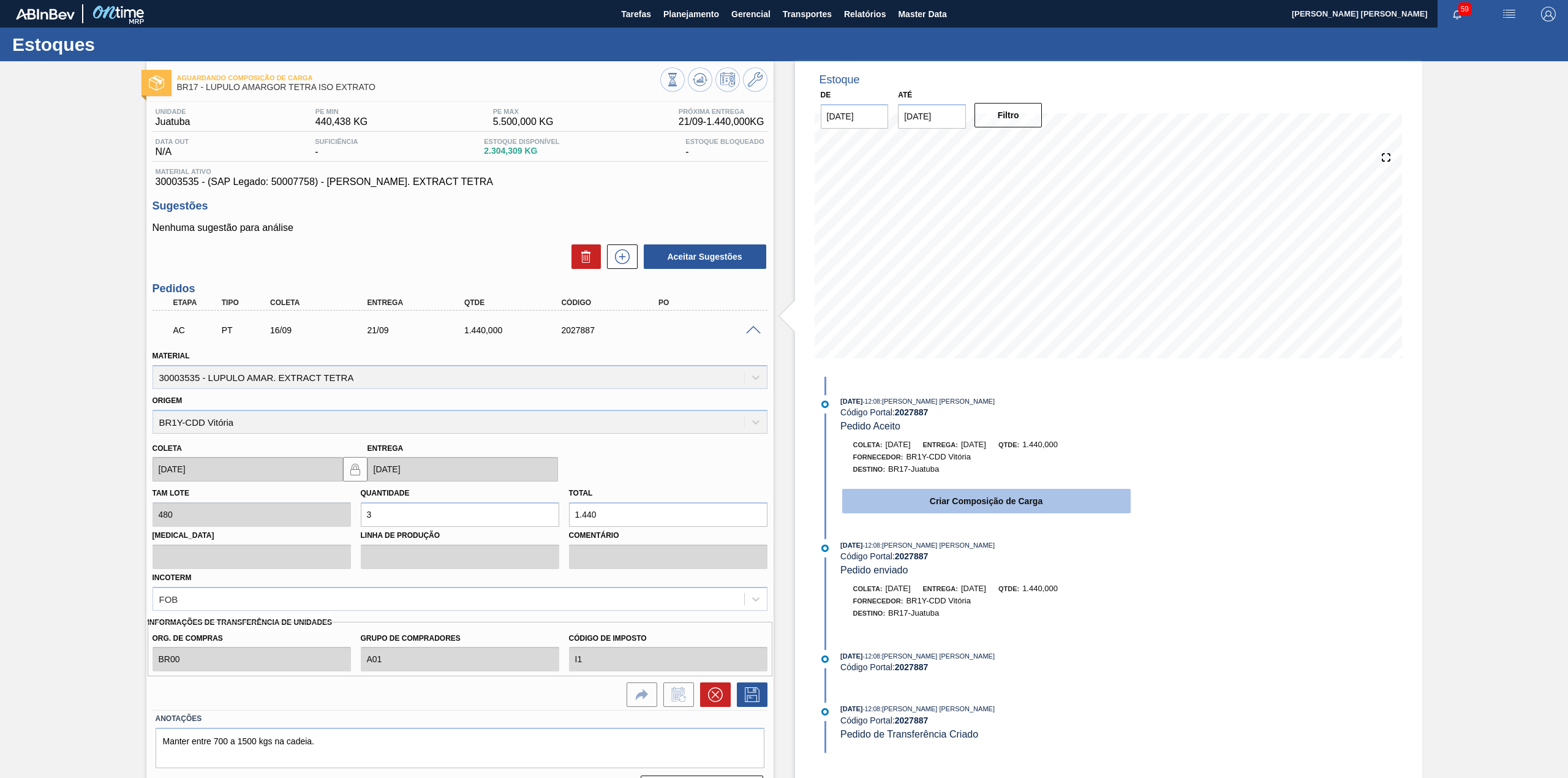
click at [958, 497] on button "Criar Composição de Carga" at bounding box center [986, 501] width 289 height 24
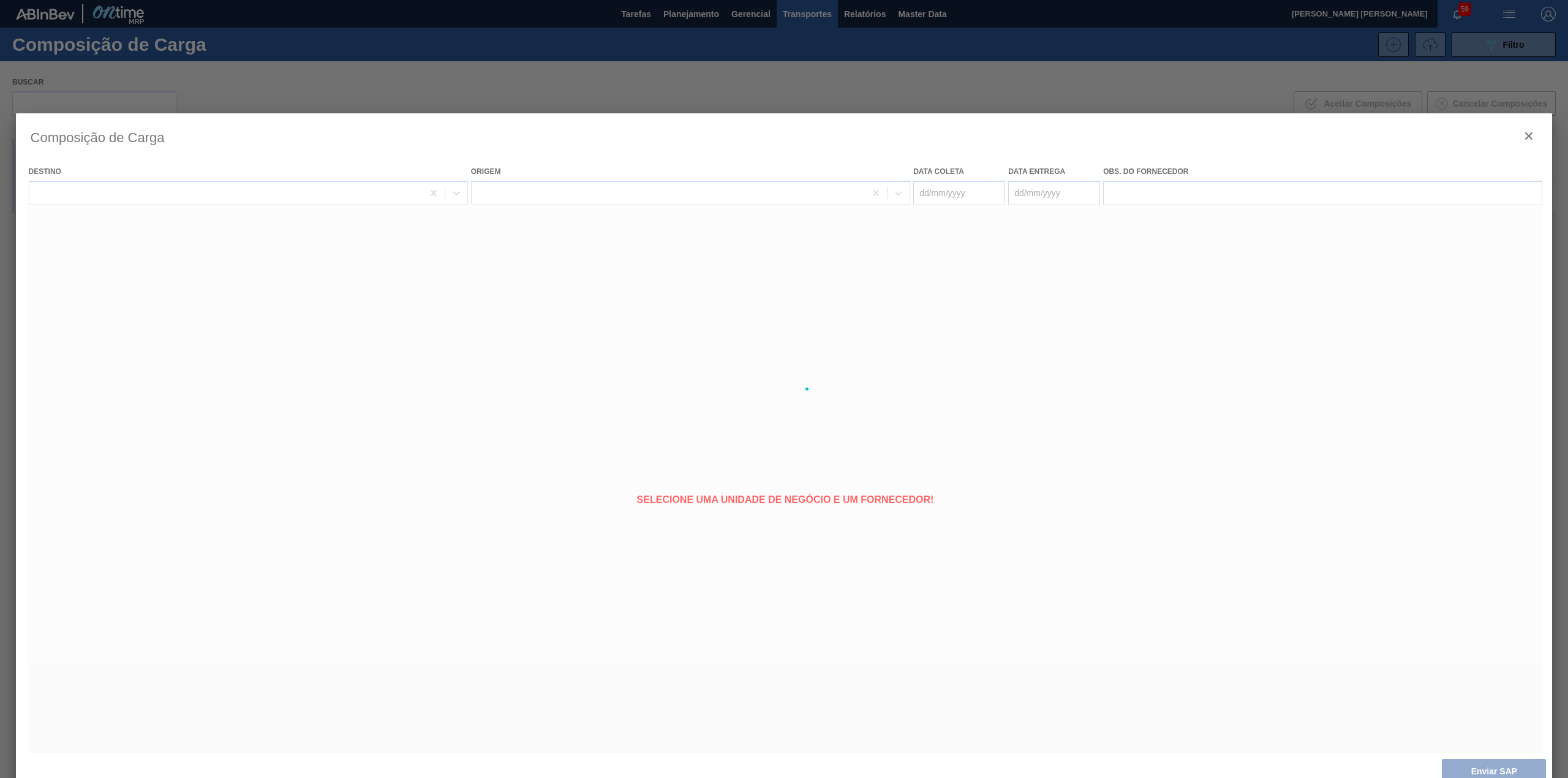
type coleta "[DATE]"
type entrega "21/09/2025"
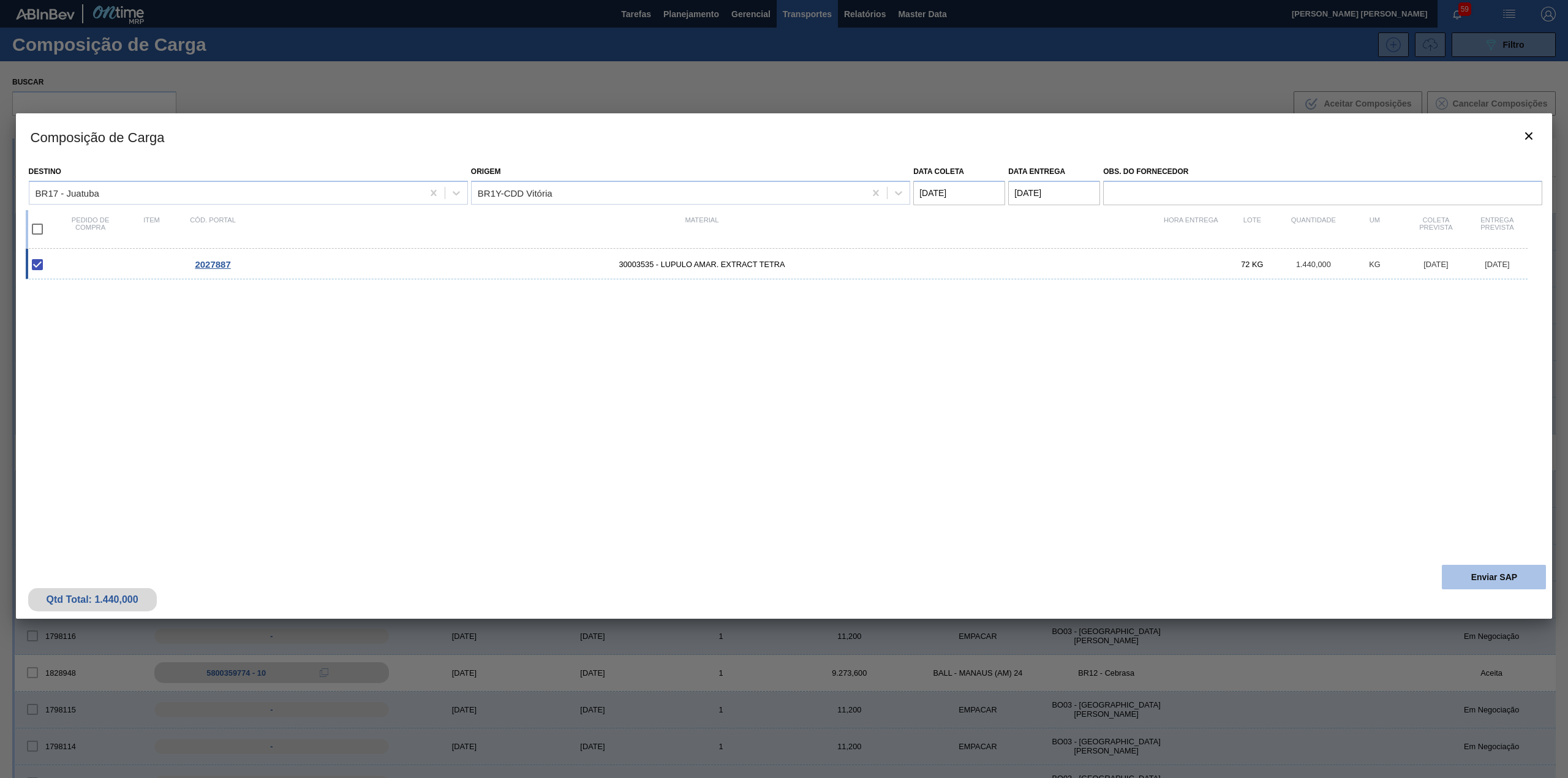
click at [1448, 566] on button "Enviar SAP" at bounding box center [1493, 577] width 104 height 24
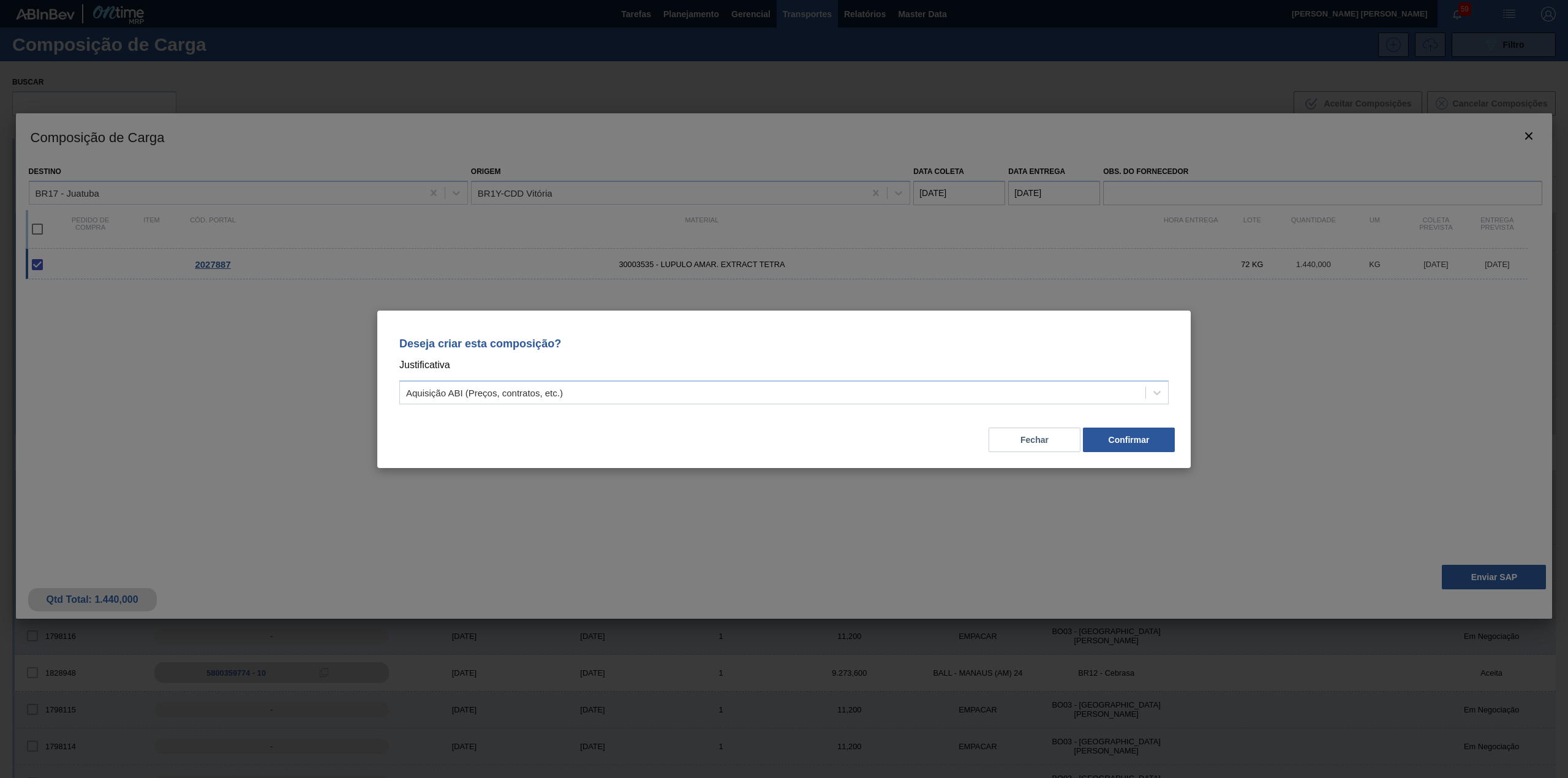
click at [815, 369] on p "Justificativa" at bounding box center [784, 365] width 769 height 16
click at [808, 388] on div "Aquisição ABI (Preços, contratos, etc.)" at bounding box center [773, 392] width 746 height 17
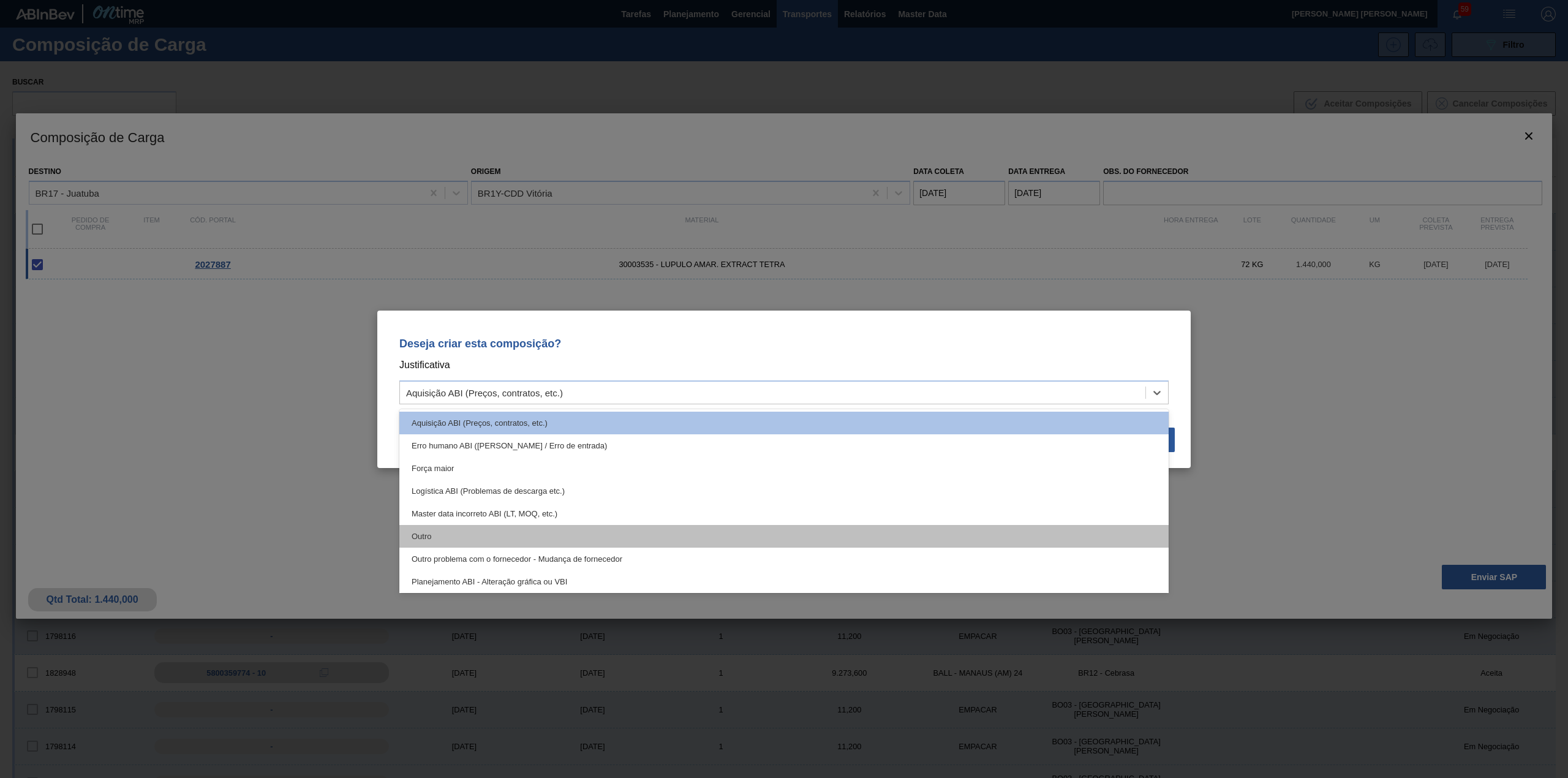
click at [672, 538] on div "Outro" at bounding box center [784, 536] width 769 height 23
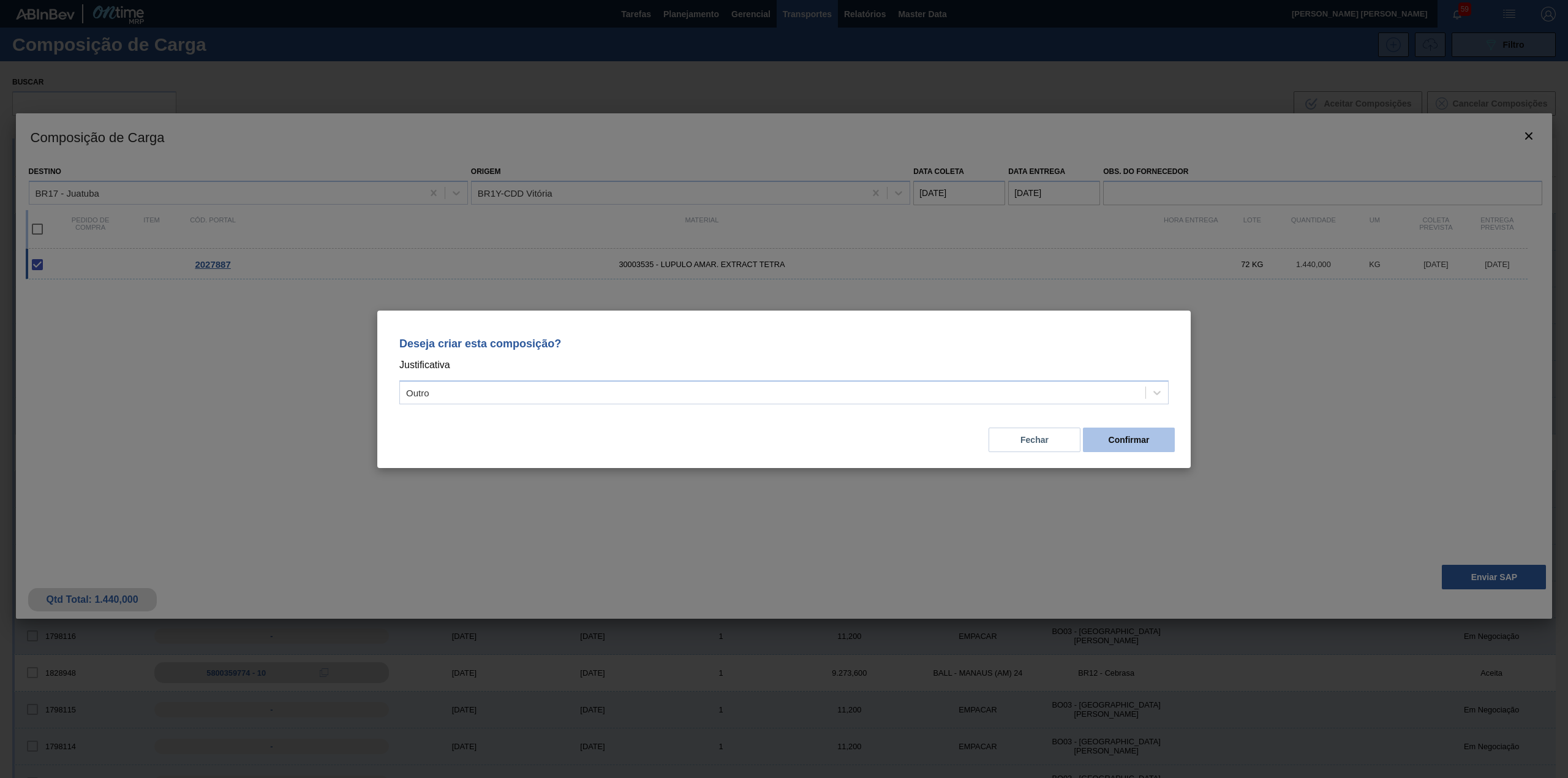
click at [1108, 433] on button "Confirmar" at bounding box center [1128, 440] width 92 height 24
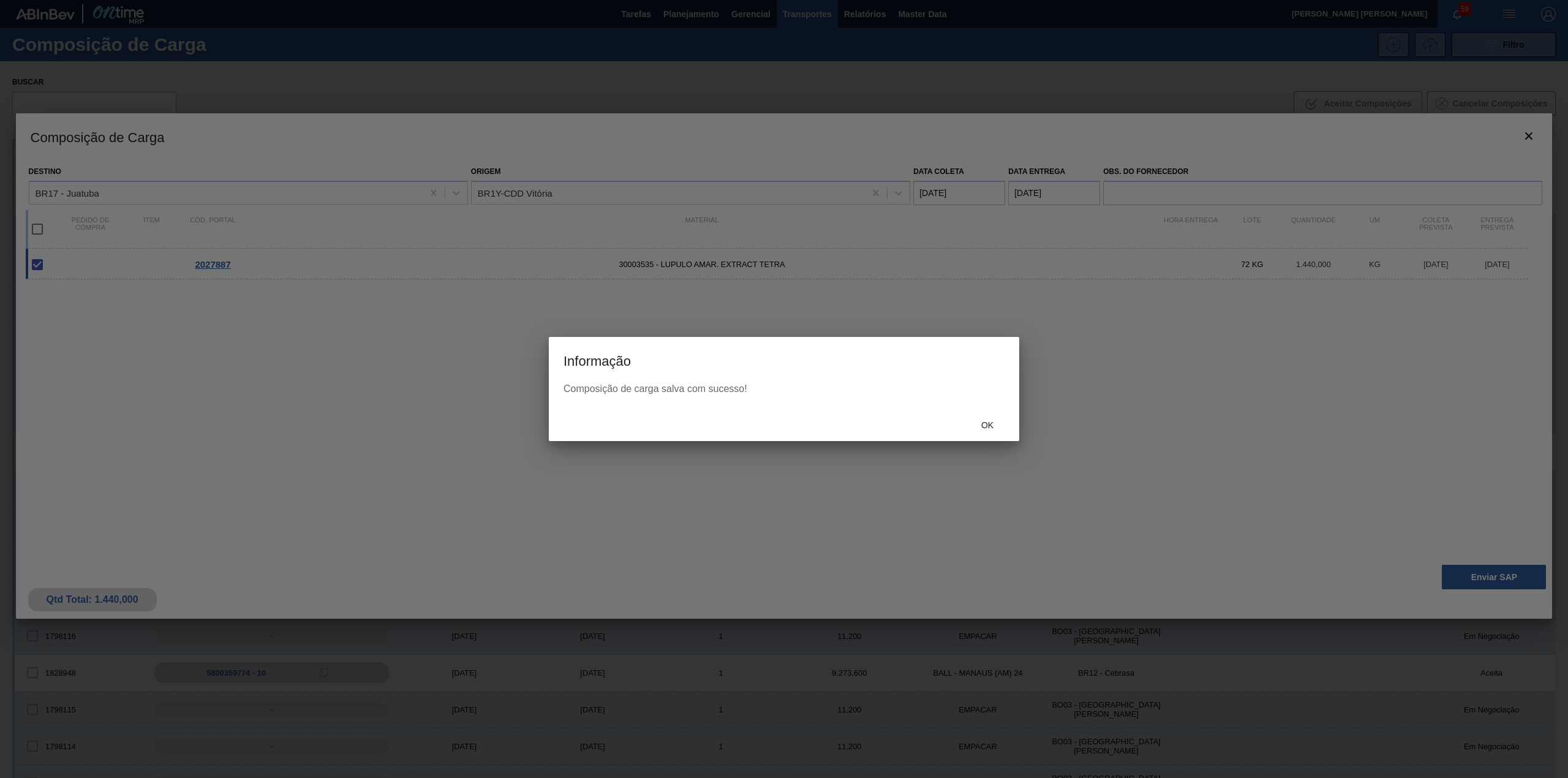
click at [990, 427] on span "Ok" at bounding box center [987, 425] width 32 height 10
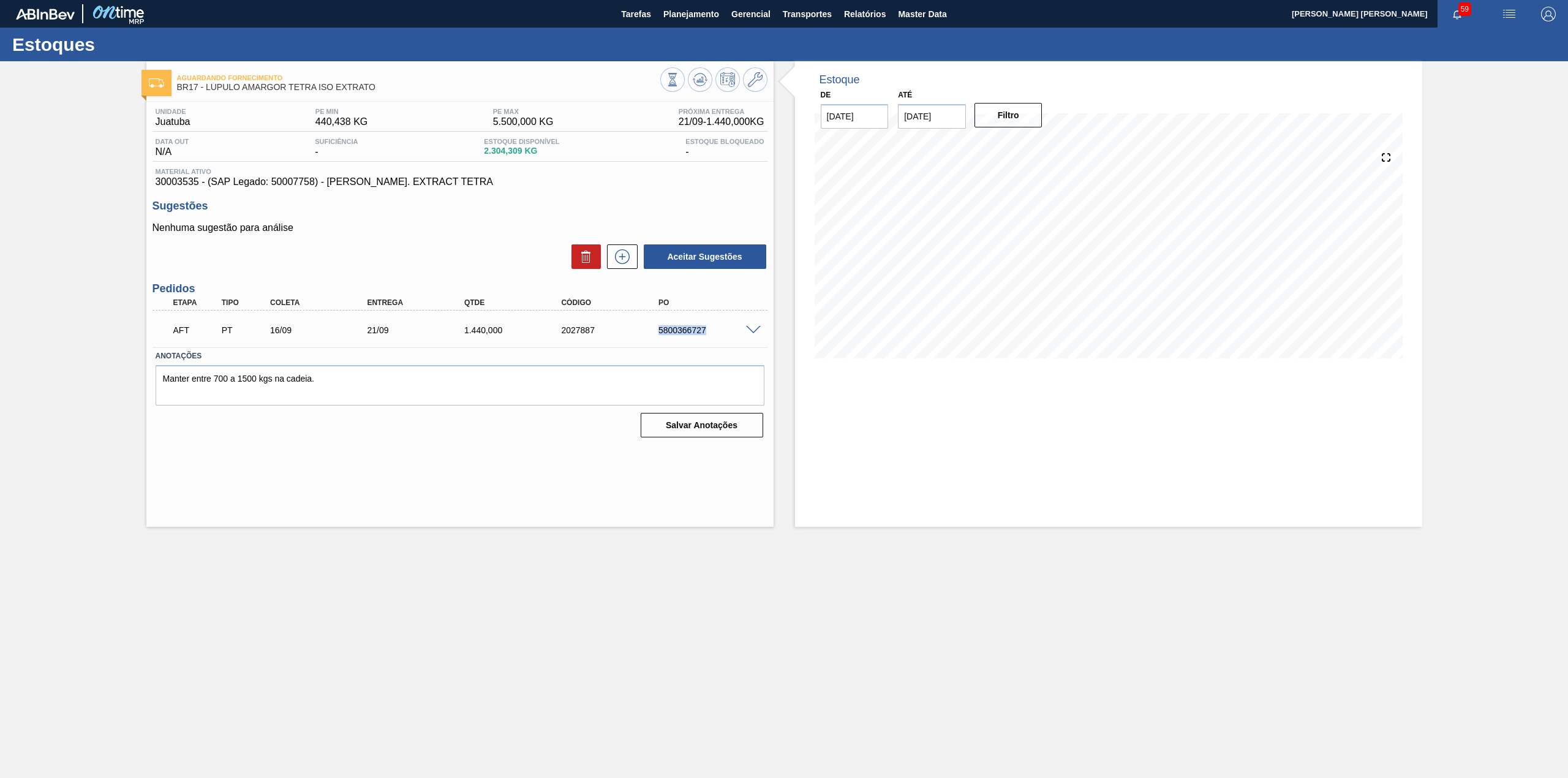
drag, startPoint x: 658, startPoint y: 331, endPoint x: 705, endPoint y: 341, distance: 48.1
click at [705, 341] on div "AFT PT 16/09 21/09 1.440,000 2027887 5800366727" at bounding box center [457, 329] width 583 height 24
copy div "5800366727"
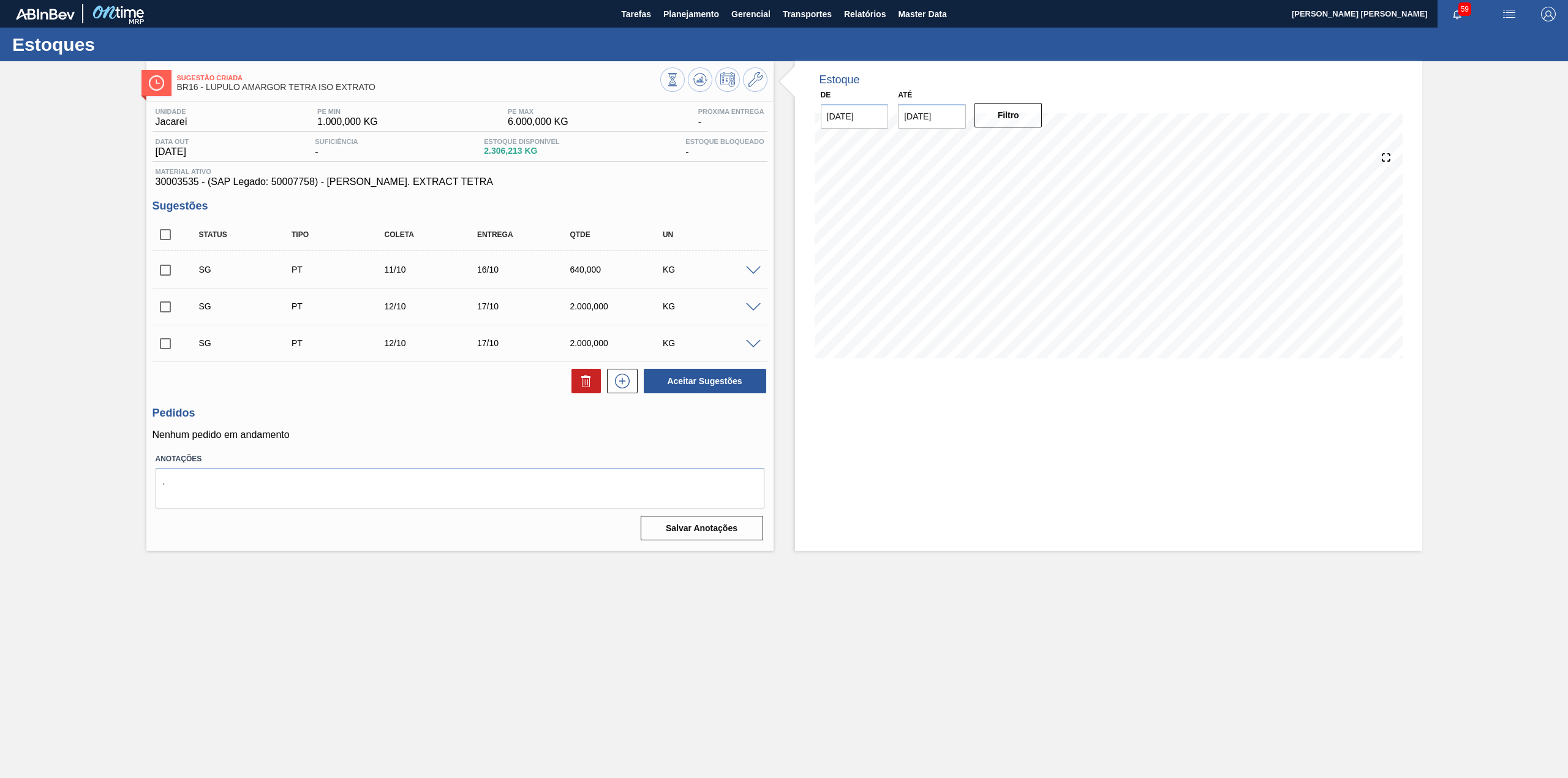
click at [758, 264] on div "SG PT 11/10 16/10 640,000 KG" at bounding box center [460, 269] width 615 height 31
click at [748, 270] on span at bounding box center [753, 270] width 15 height 10
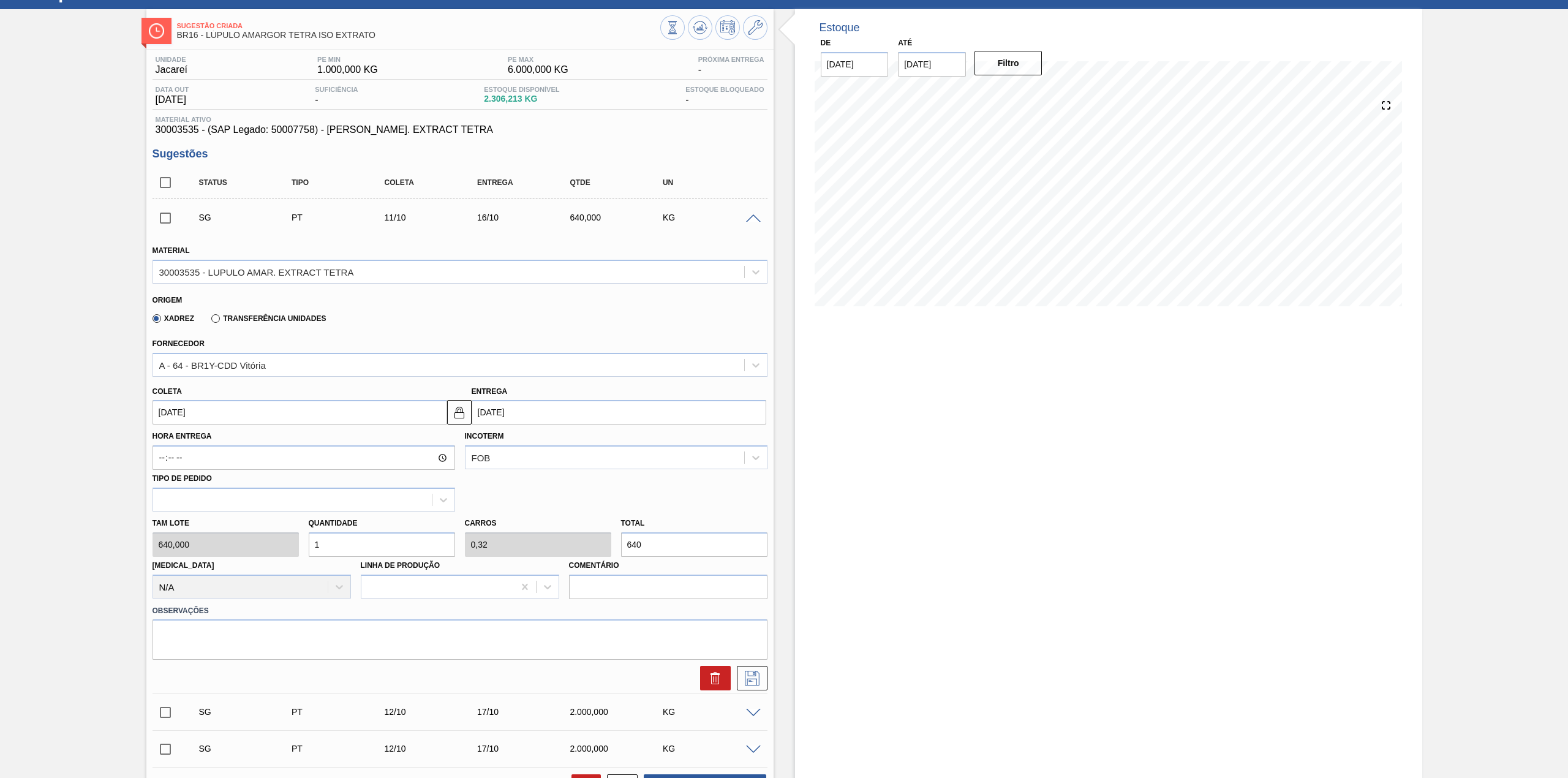
scroll to position [81, 0]
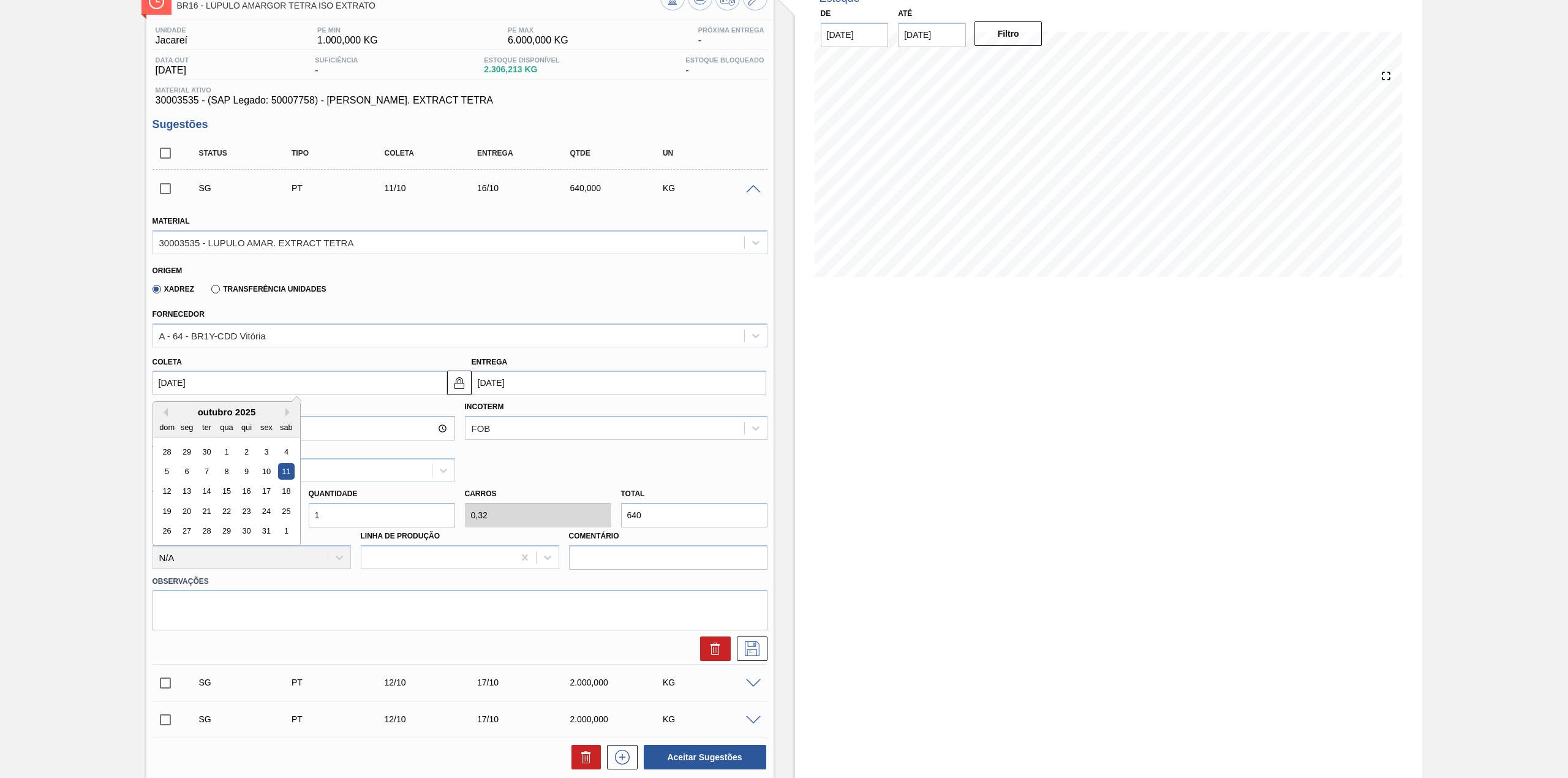
click at [219, 379] on input "11/10/2025" at bounding box center [300, 383] width 295 height 24
click at [165, 410] on button "Previous Month" at bounding box center [164, 413] width 9 height 9
click at [166, 410] on button "Previous Month" at bounding box center [164, 413] width 9 height 9
click at [285, 414] on button "Next Month" at bounding box center [290, 413] width 9 height 9
click at [212, 488] on div "16" at bounding box center [206, 491] width 17 height 17
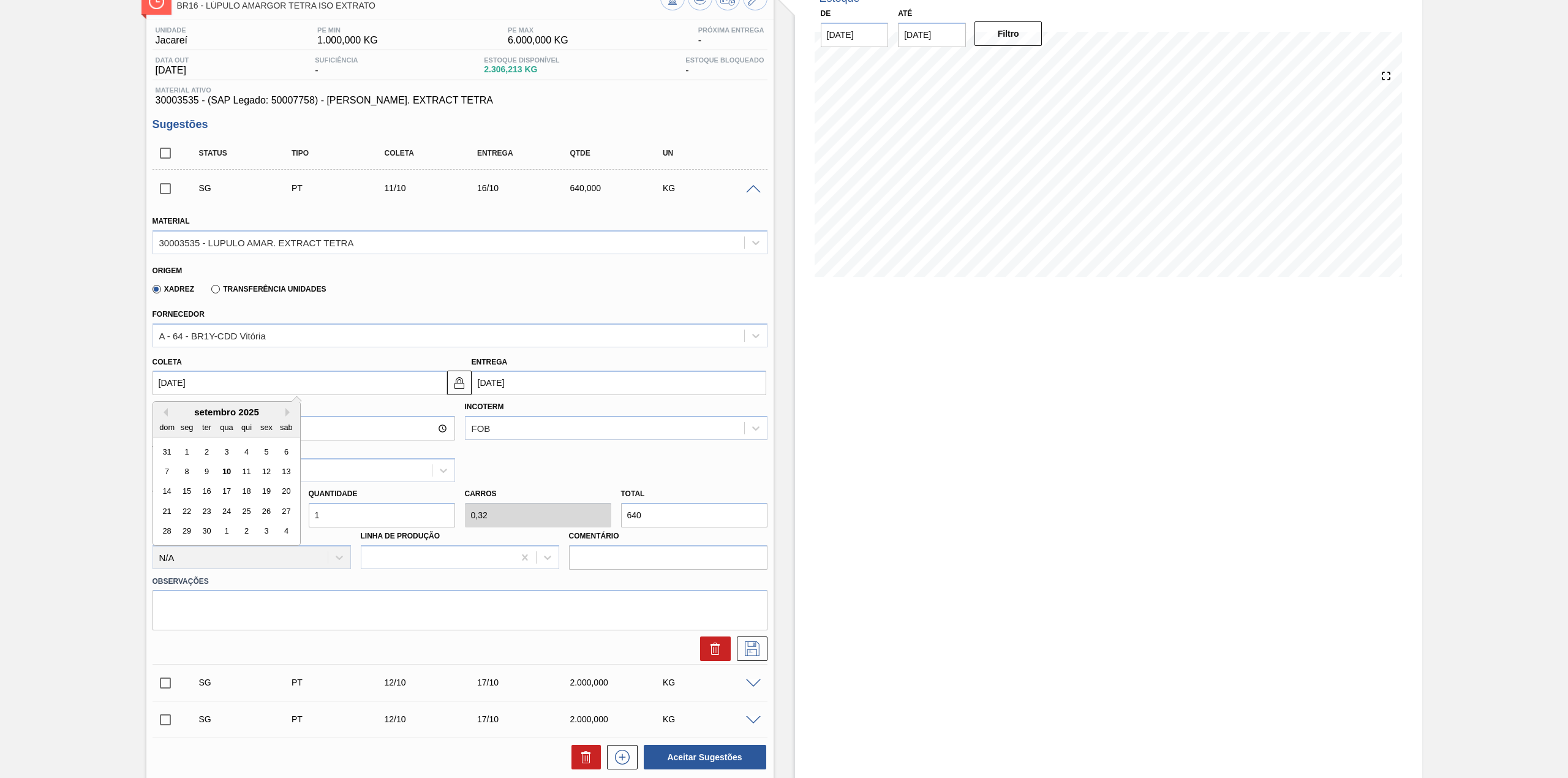
type input "[DATE]"
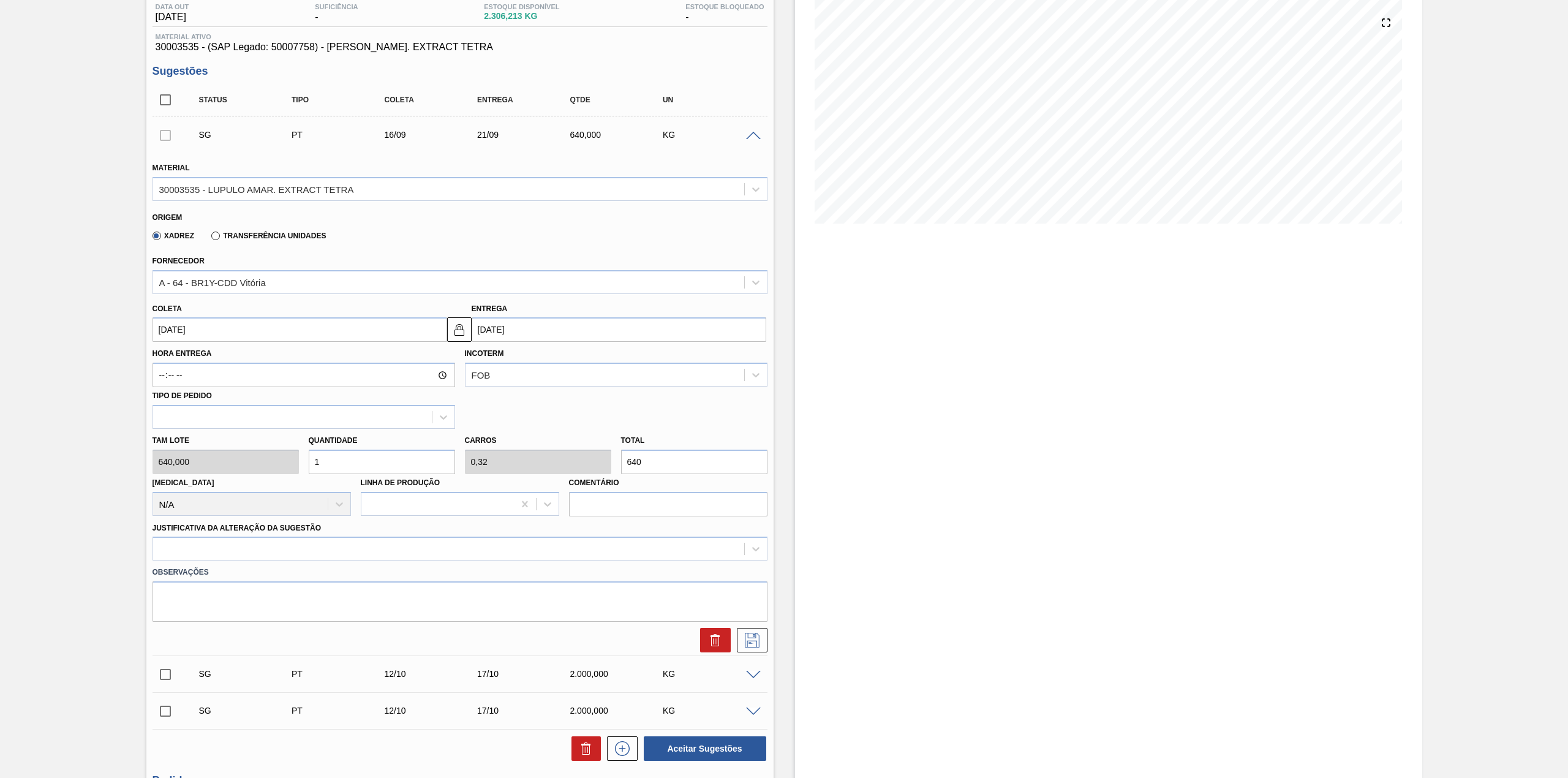
scroll to position [163, 0]
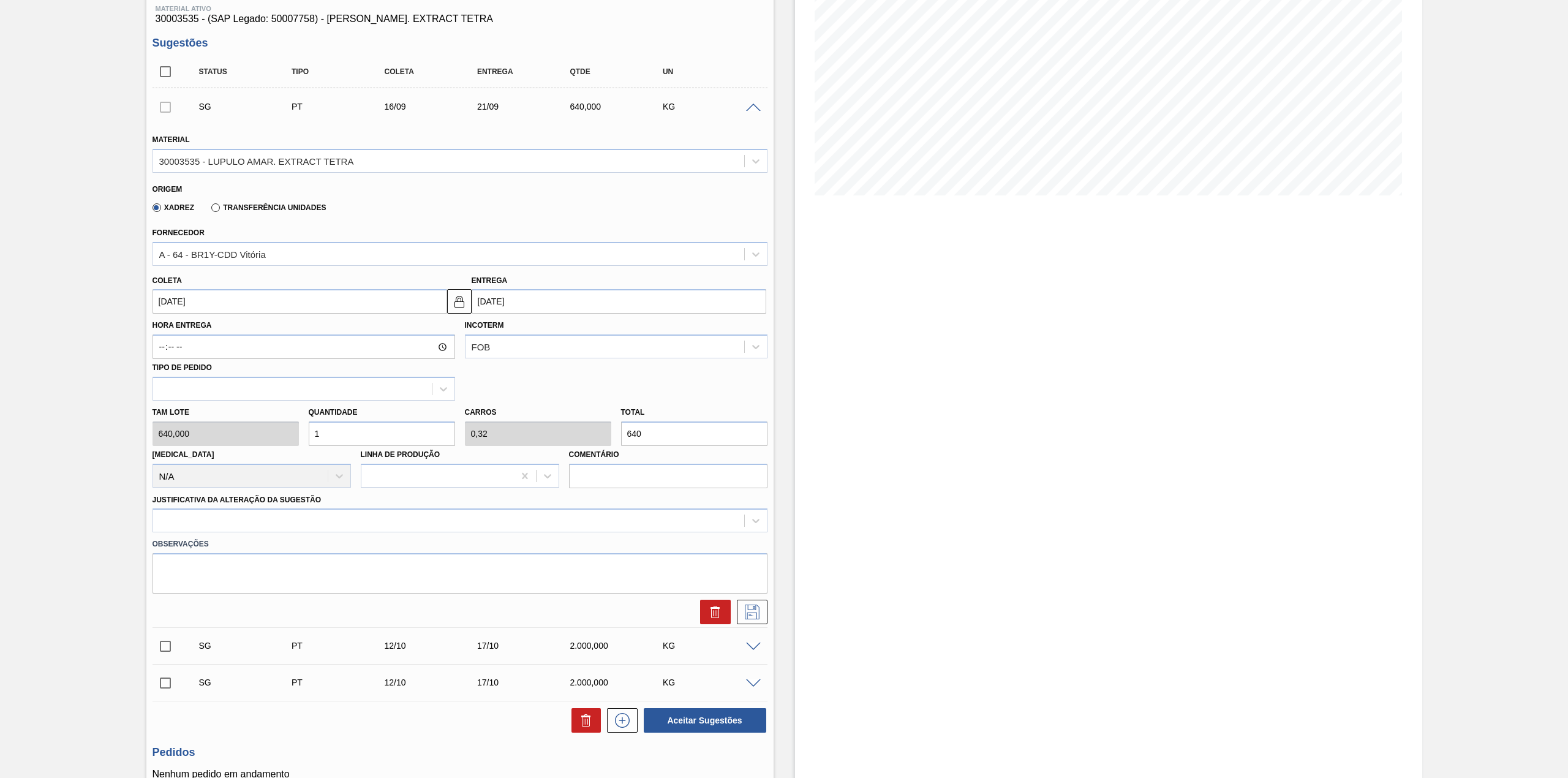
click at [424, 432] on input "1" at bounding box center [382, 433] width 147 height 24
type input "0"
type input "2"
type input "0,64"
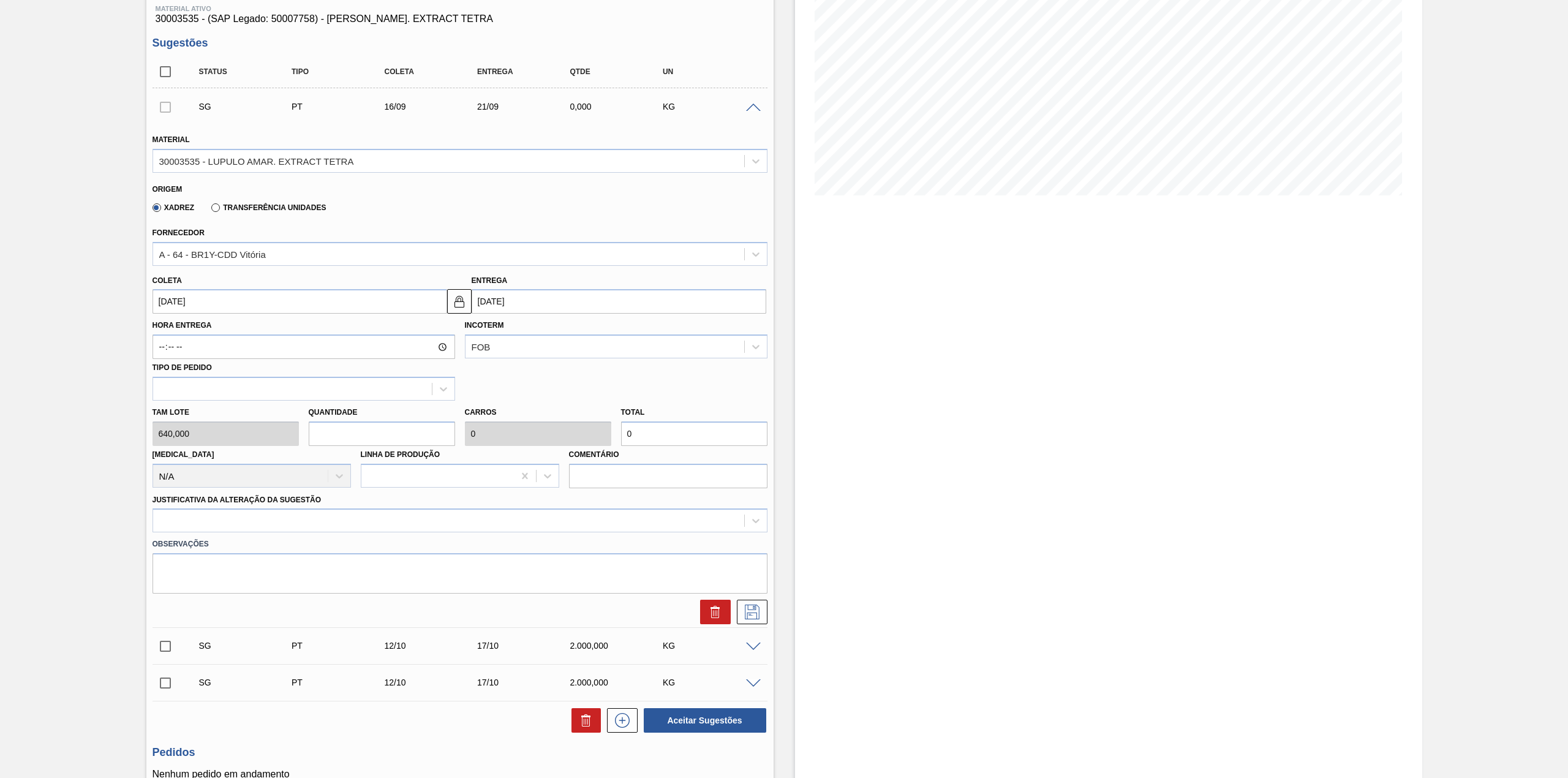
type input "1.280"
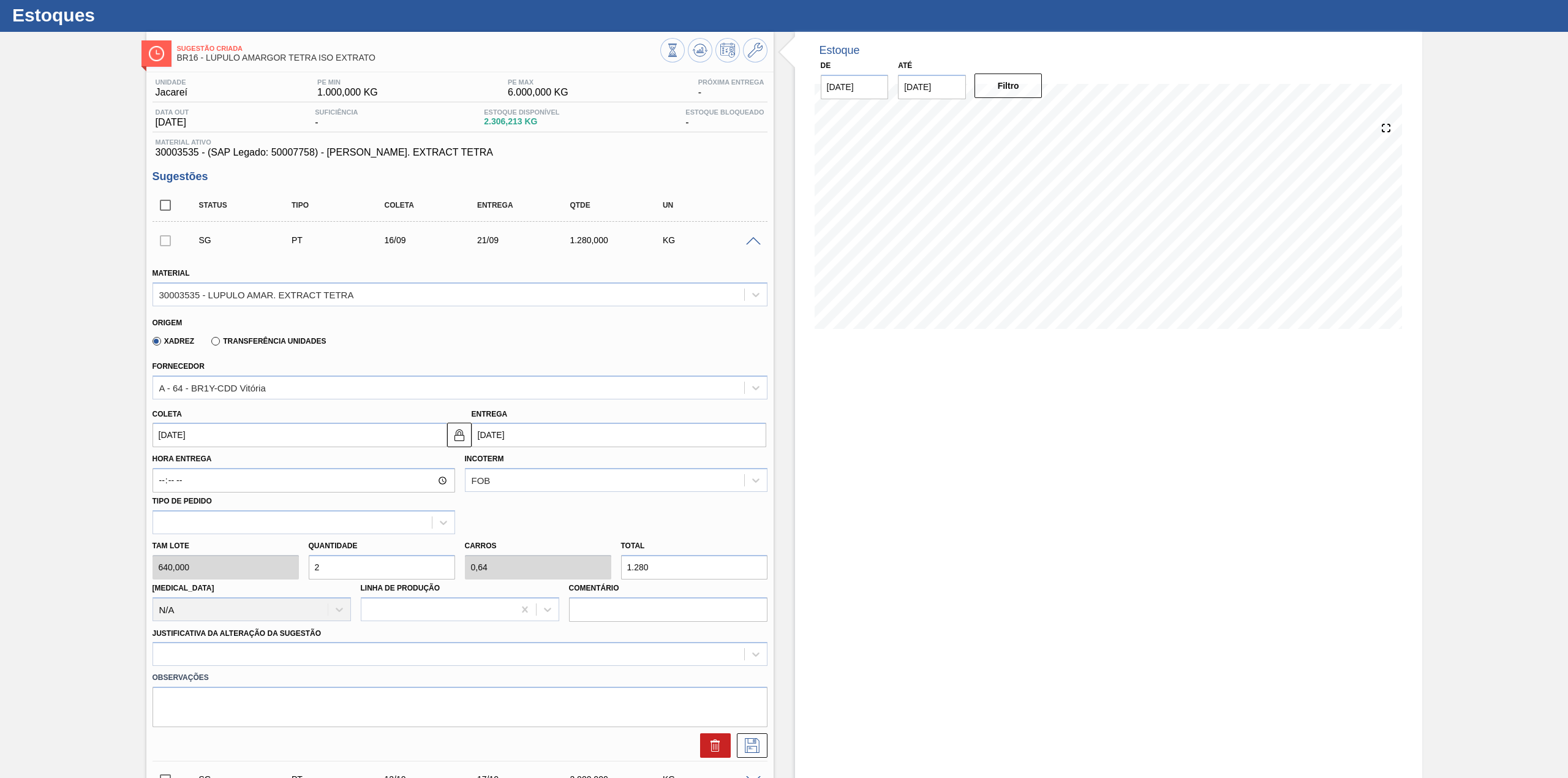
scroll to position [0, 0]
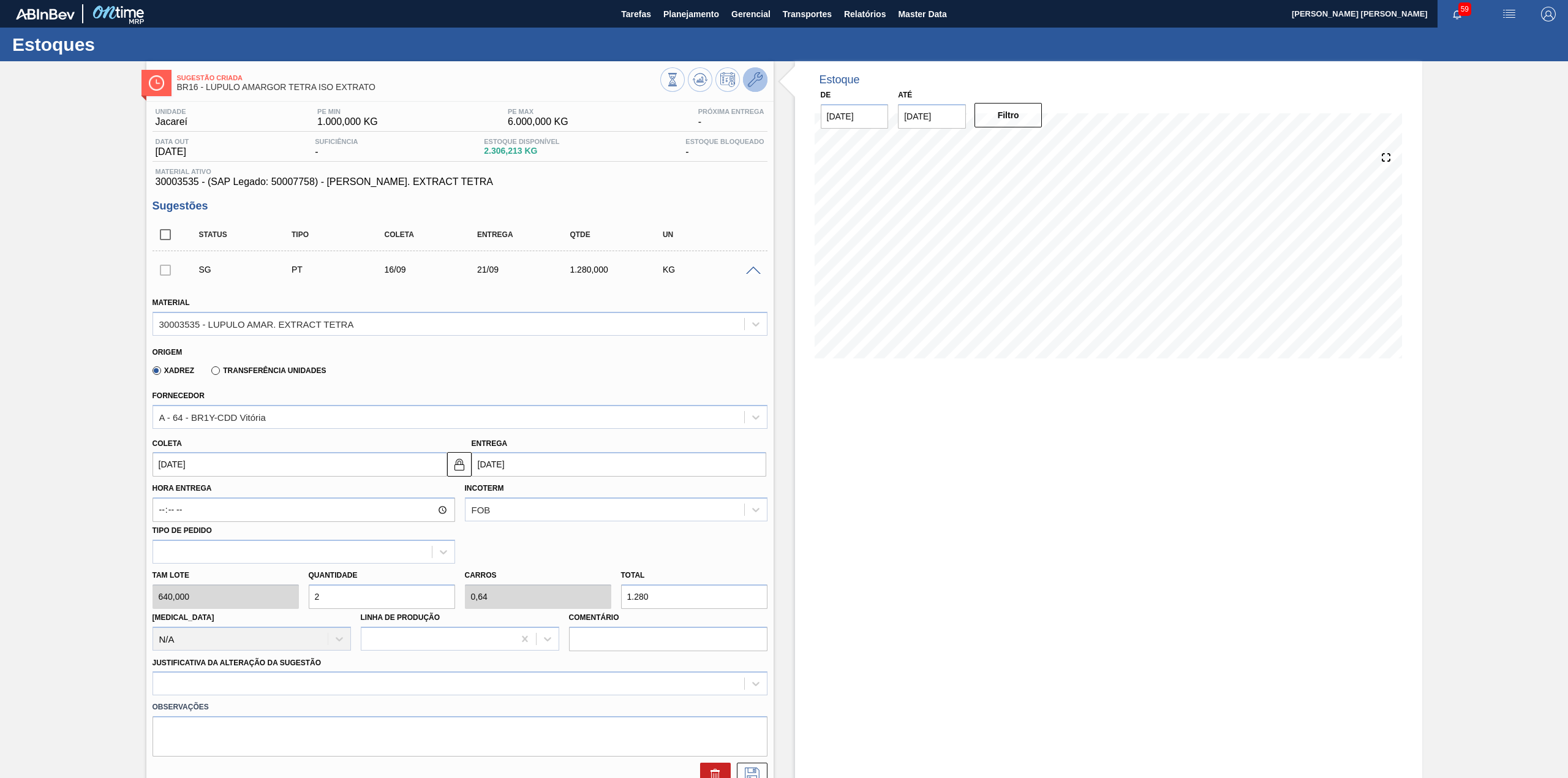
type input "2"
click at [752, 78] on icon at bounding box center [754, 79] width 15 height 15
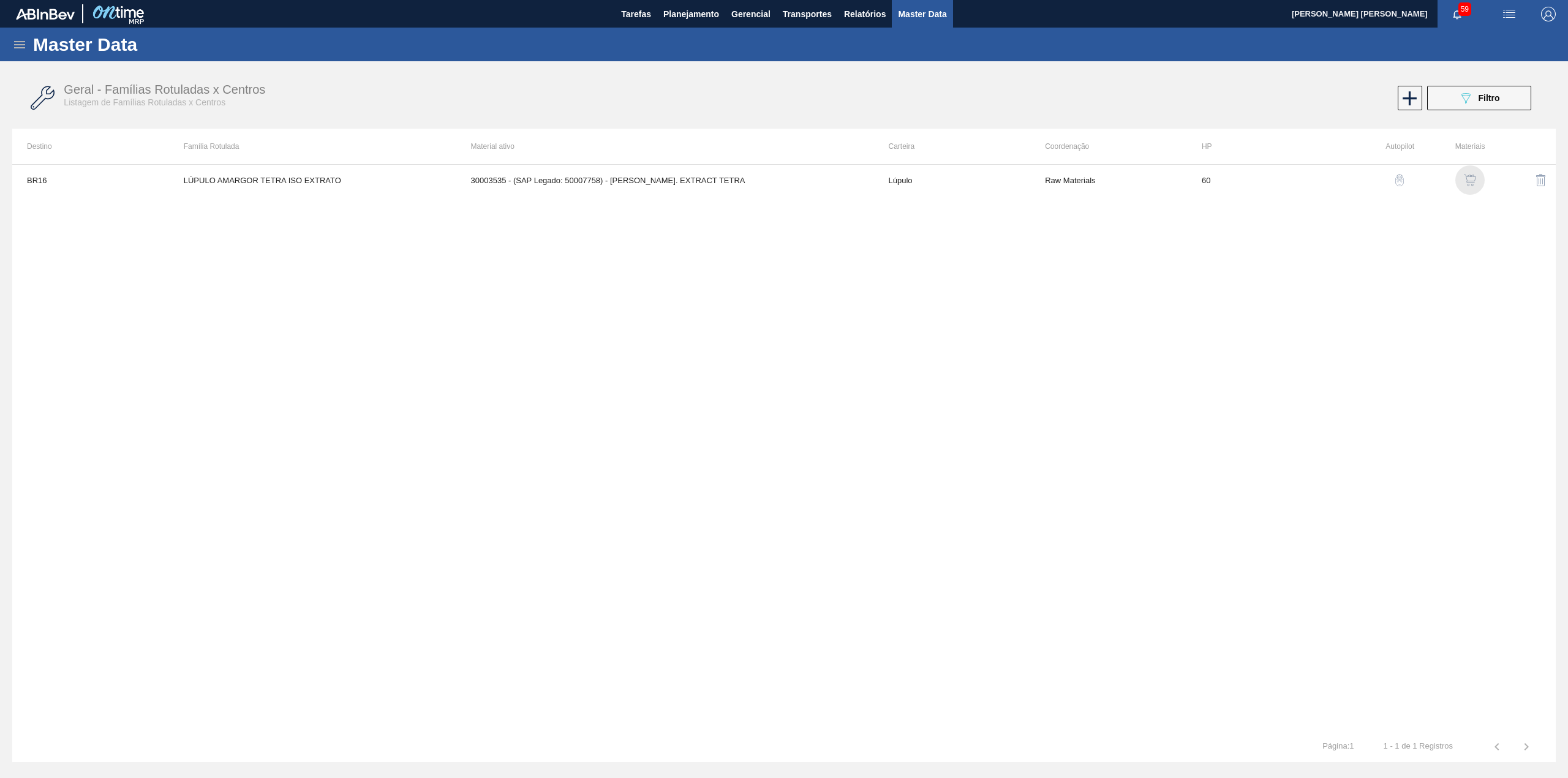
click at [1471, 181] on img "button" at bounding box center [1469, 180] width 12 height 12
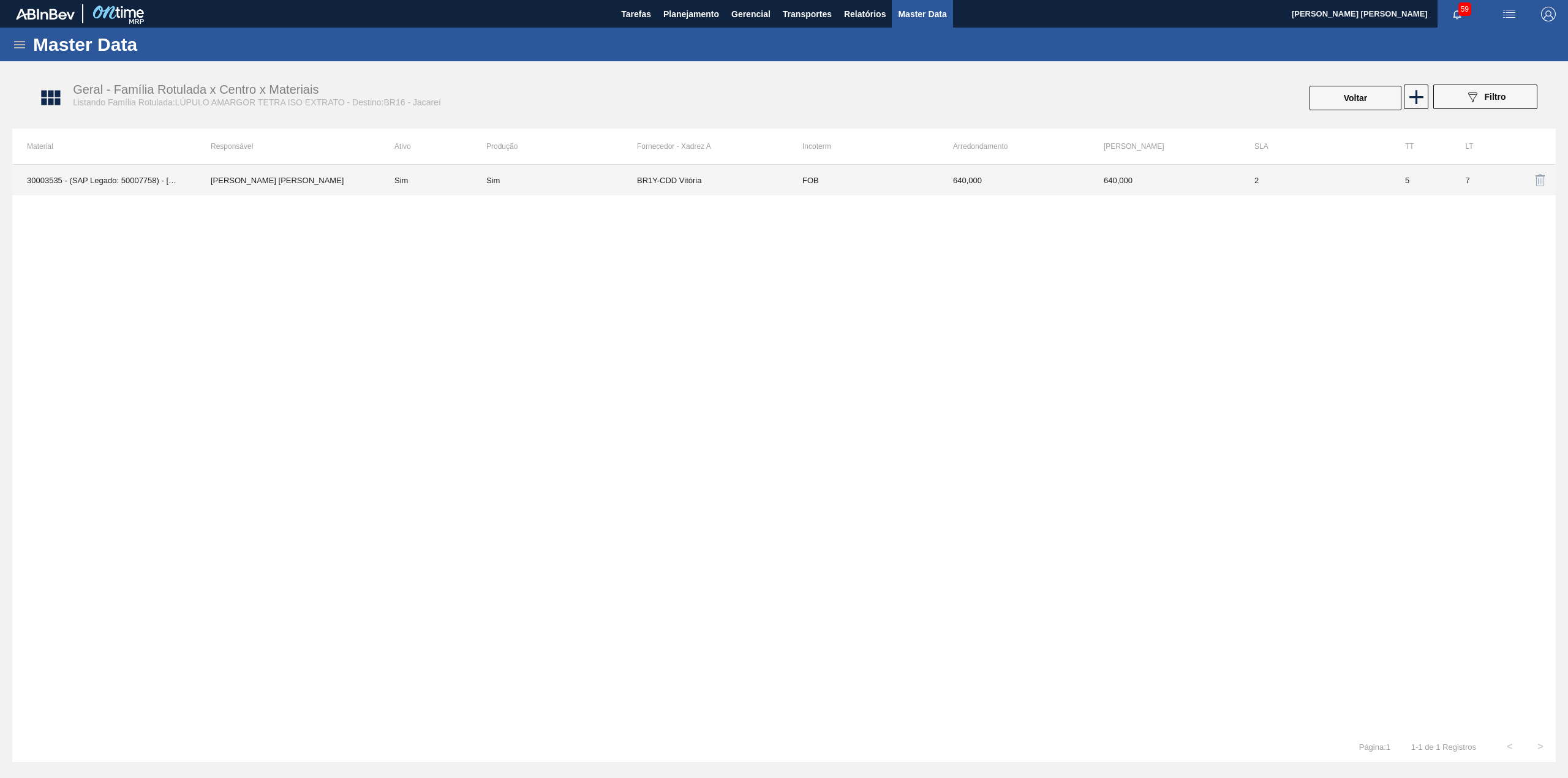
click at [869, 174] on td "FOB" at bounding box center [862, 180] width 151 height 31
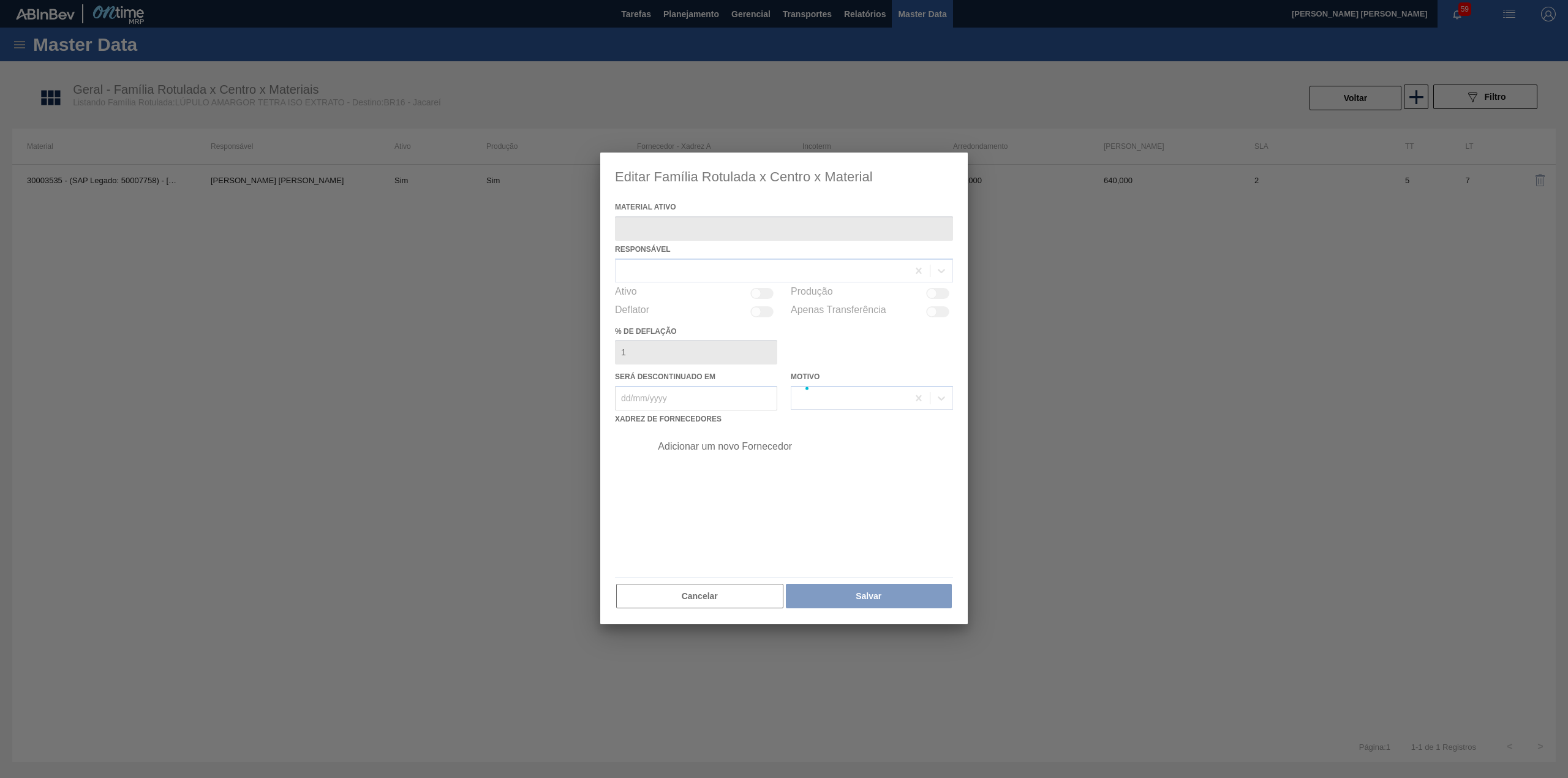
type ativo "30003535 - (SAP Legado: 50007758) - [PERSON_NAME]. EXTRACT TETRA"
checkbox input "true"
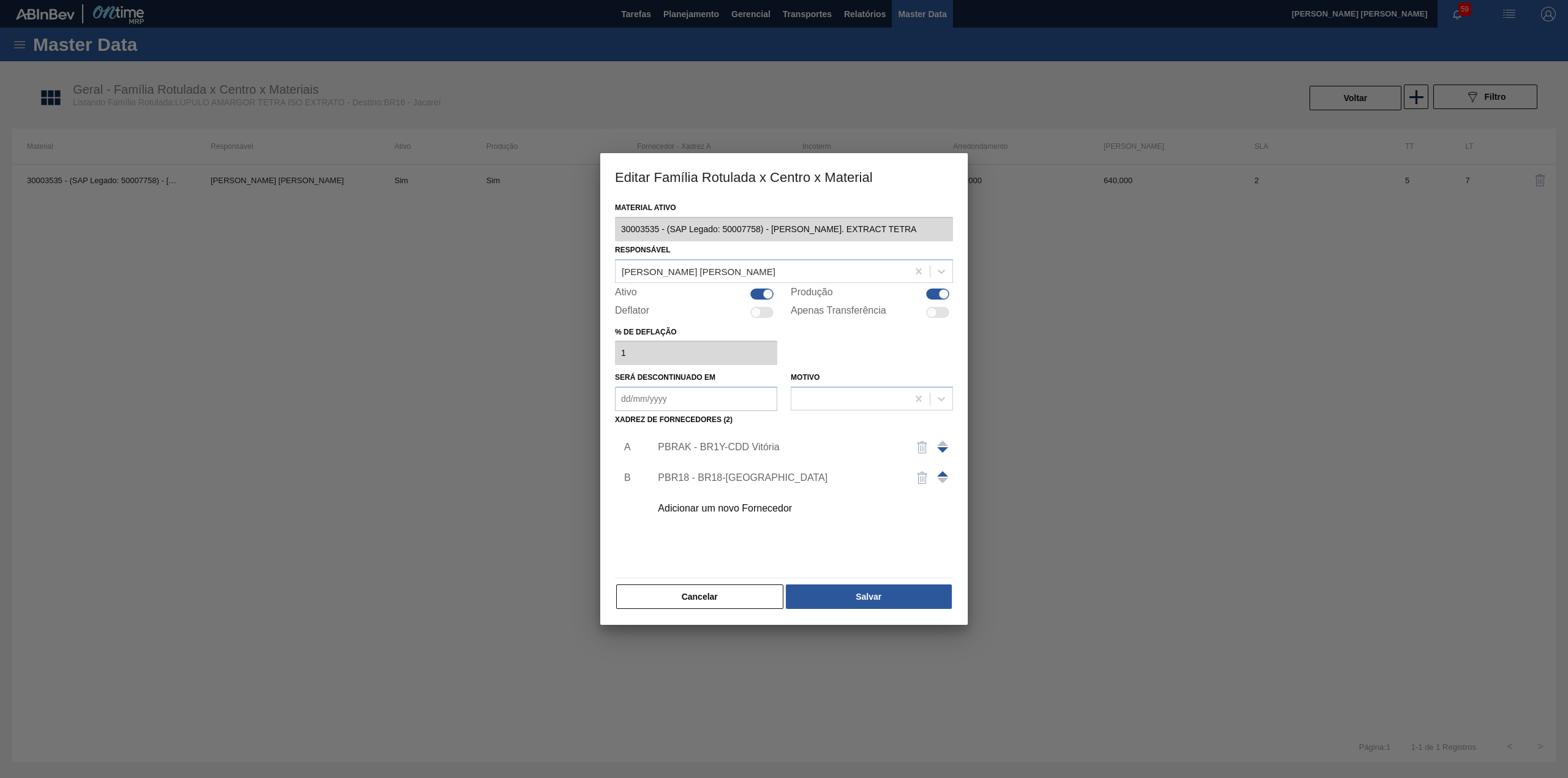
click at [754, 449] on div "PBRAK - BR1Y-CDD Vitória" at bounding box center [777, 447] width 240 height 11
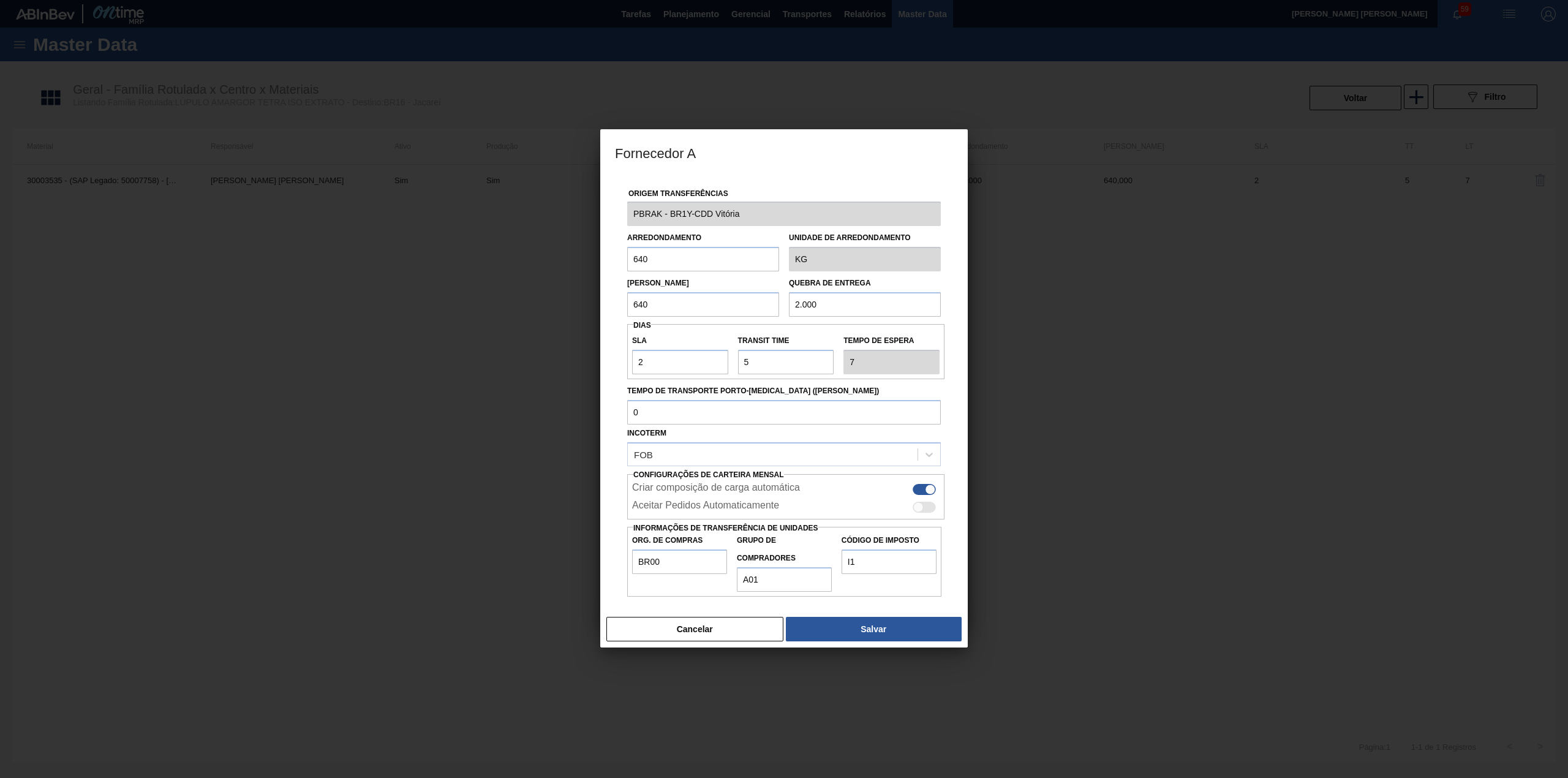
click at [659, 258] on input "640" at bounding box center [703, 259] width 152 height 24
click at [659, 260] on input "640" at bounding box center [703, 259] width 152 height 24
type input "480"
click at [885, 627] on button "Salvar" at bounding box center [874, 629] width 176 height 24
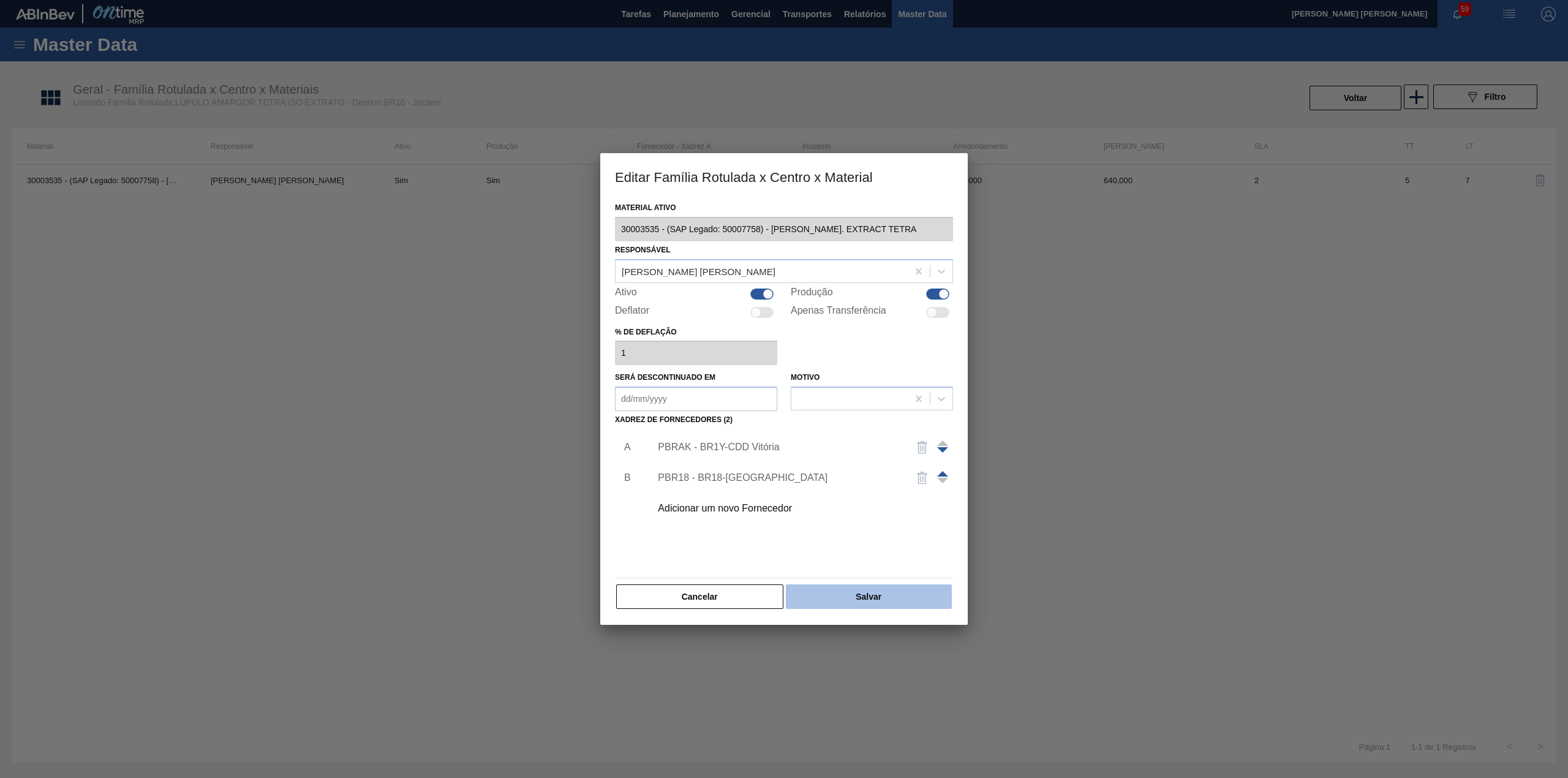
click at [890, 596] on button "Salvar" at bounding box center [869, 597] width 166 height 24
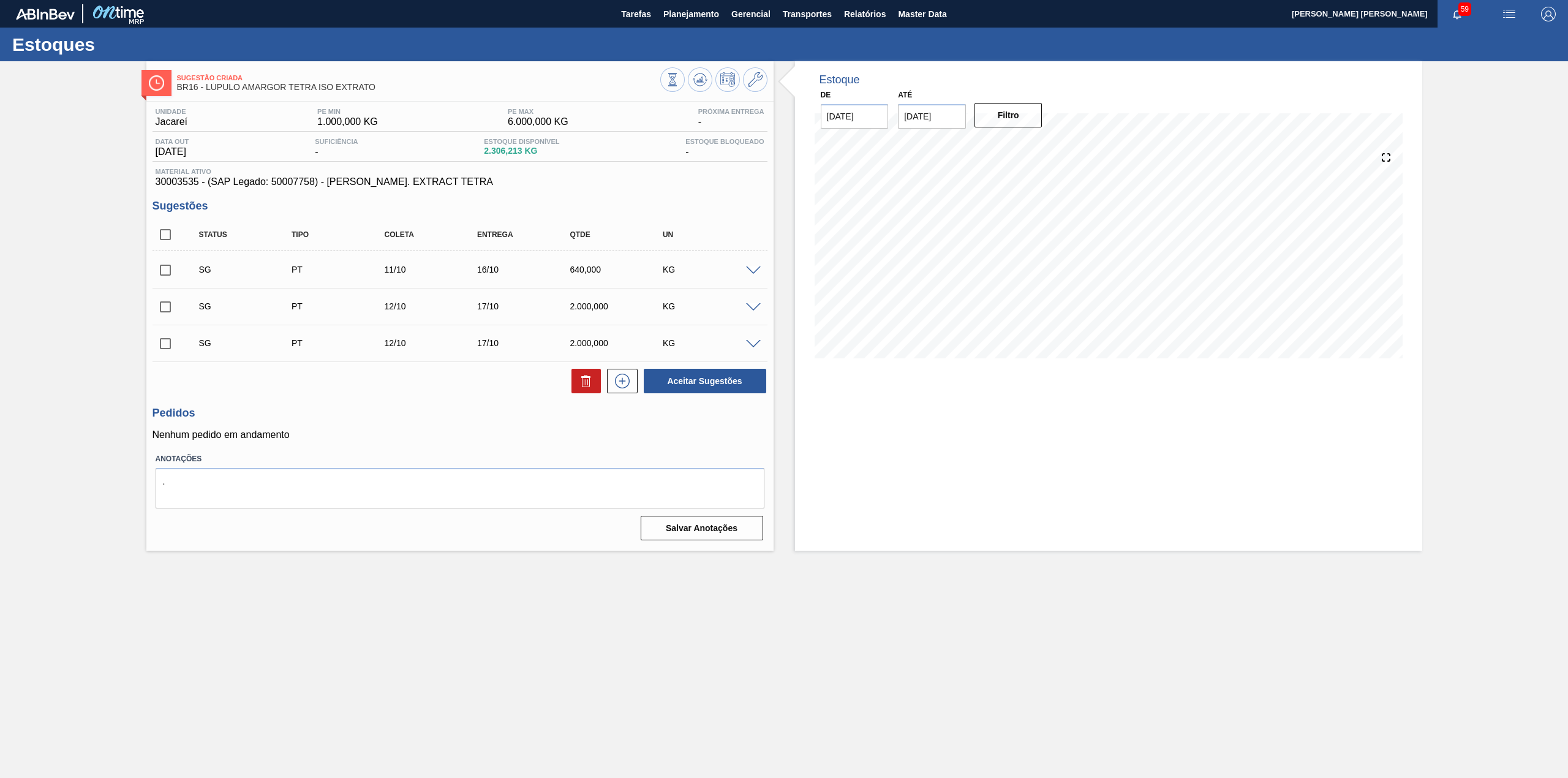
click at [756, 270] on span at bounding box center [753, 270] width 15 height 10
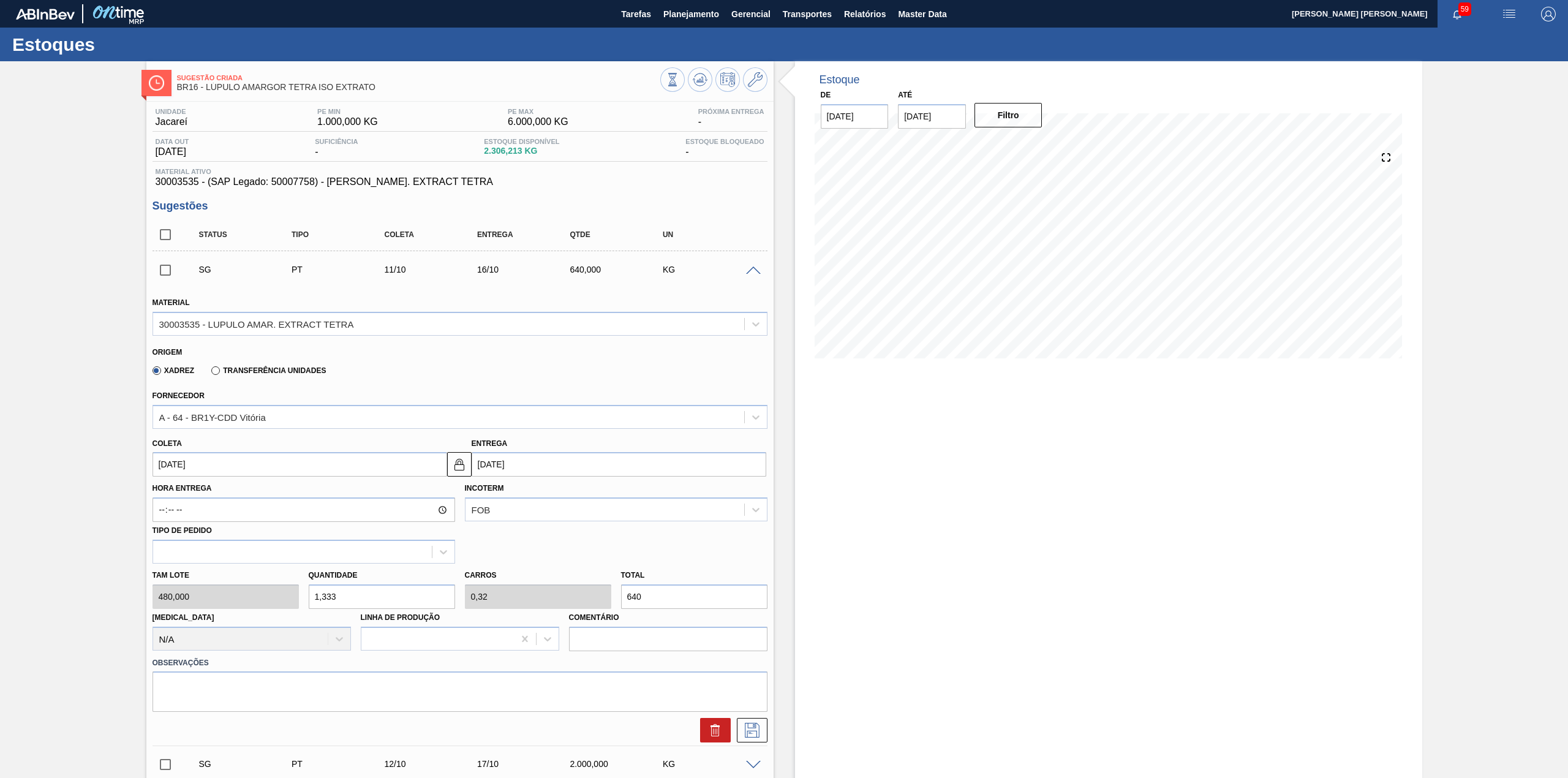
click at [326, 478] on div "Hora Entrega Incoterm FOB Tipo de pedido" at bounding box center [460, 520] width 624 height 87
click at [314, 471] on input "11/10/2025" at bounding box center [300, 464] width 295 height 24
click at [166, 493] on div "Previous Month Next Month outubro 2025 dom seg ter qua qui sex sab 28 29 30 1 2…" at bounding box center [227, 555] width 148 height 145
click at [167, 495] on button "Previous Month" at bounding box center [164, 494] width 9 height 9
click at [209, 570] on div "16" at bounding box center [206, 572] width 17 height 17
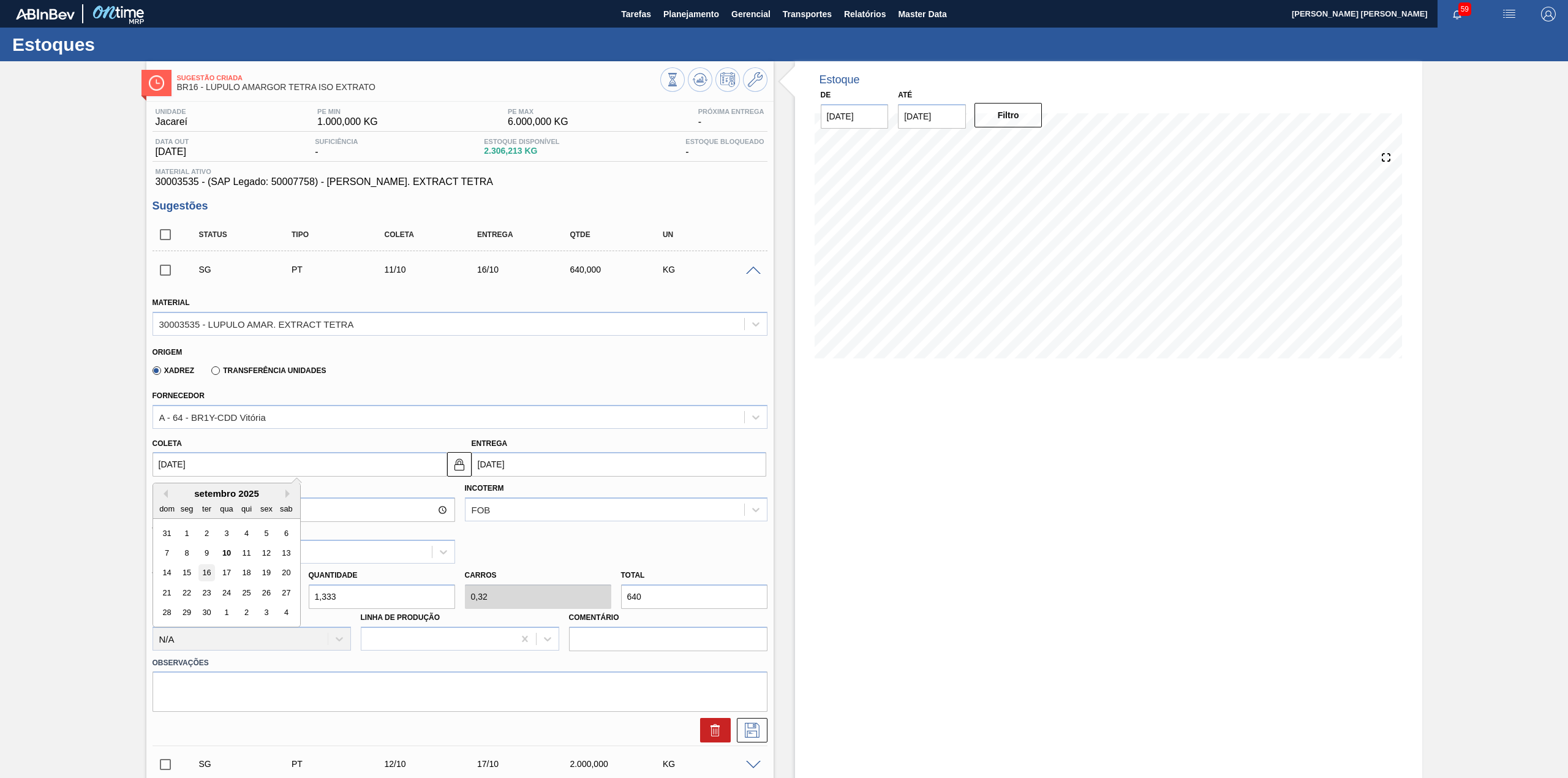
type input "[DATE]"
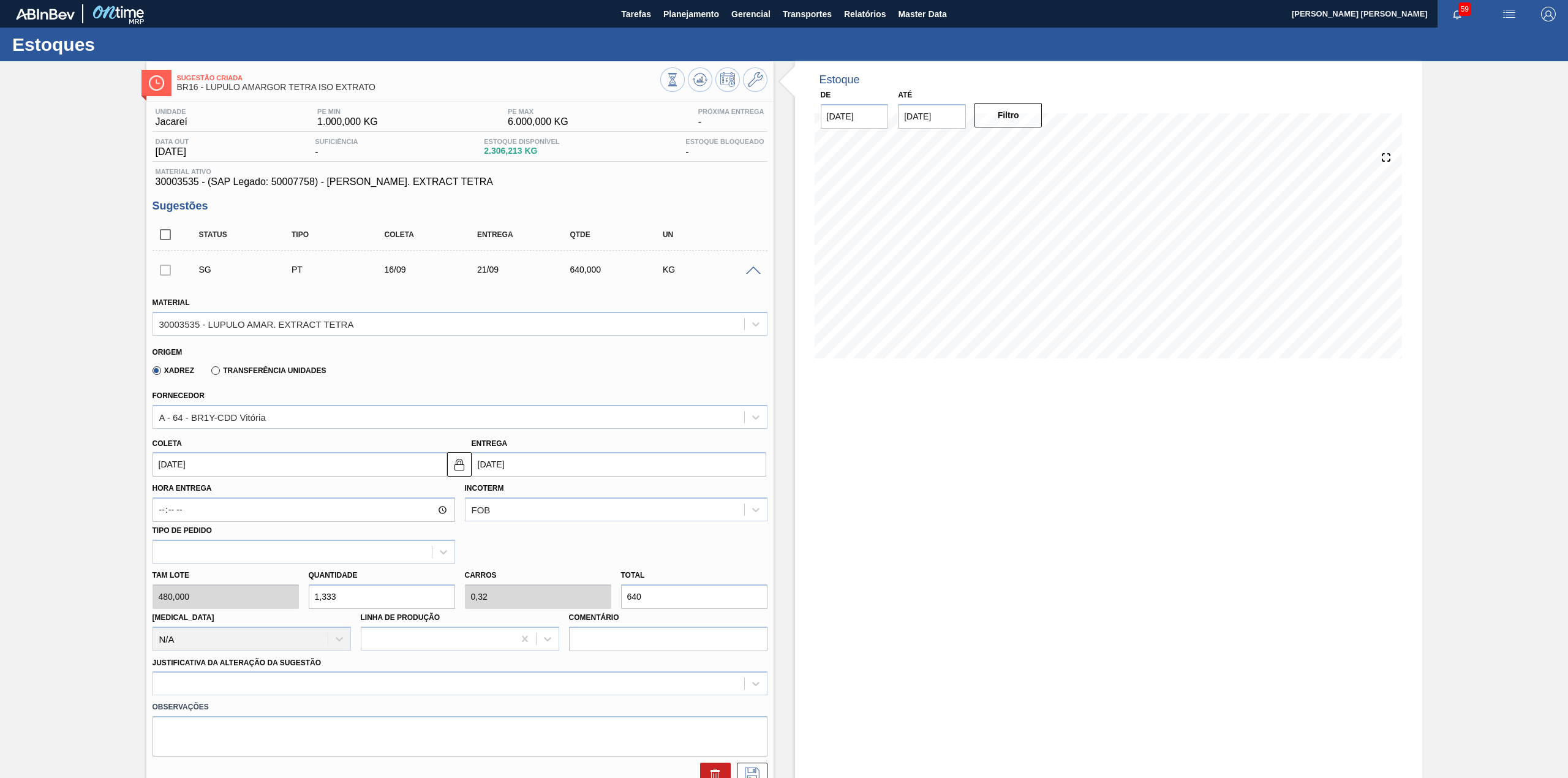
click at [357, 602] on input "1,333" at bounding box center [382, 597] width 147 height 24
type input "2"
type input "0,48"
type input "960"
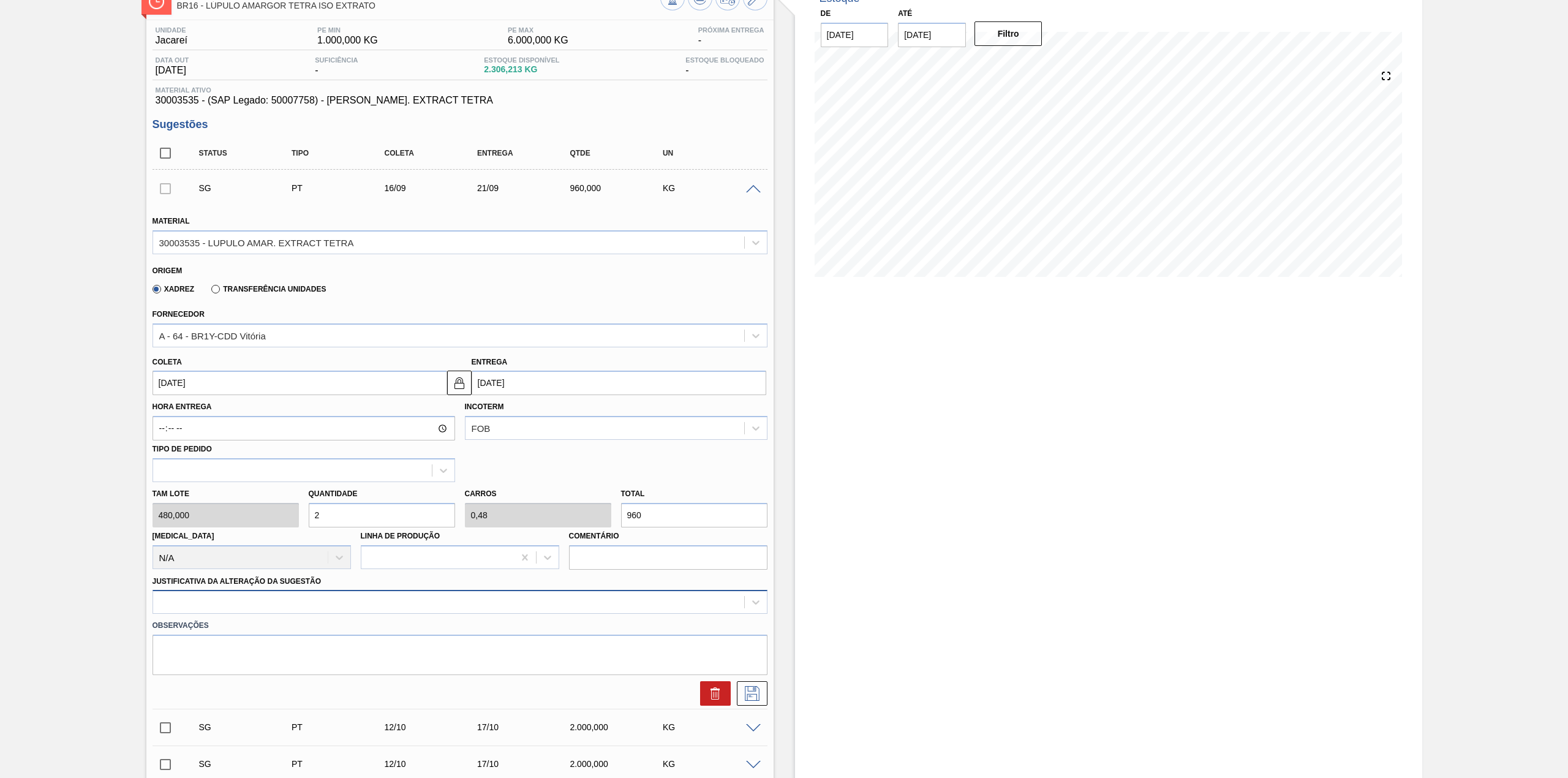
type input "2"
click at [341, 602] on div at bounding box center [460, 601] width 615 height 24
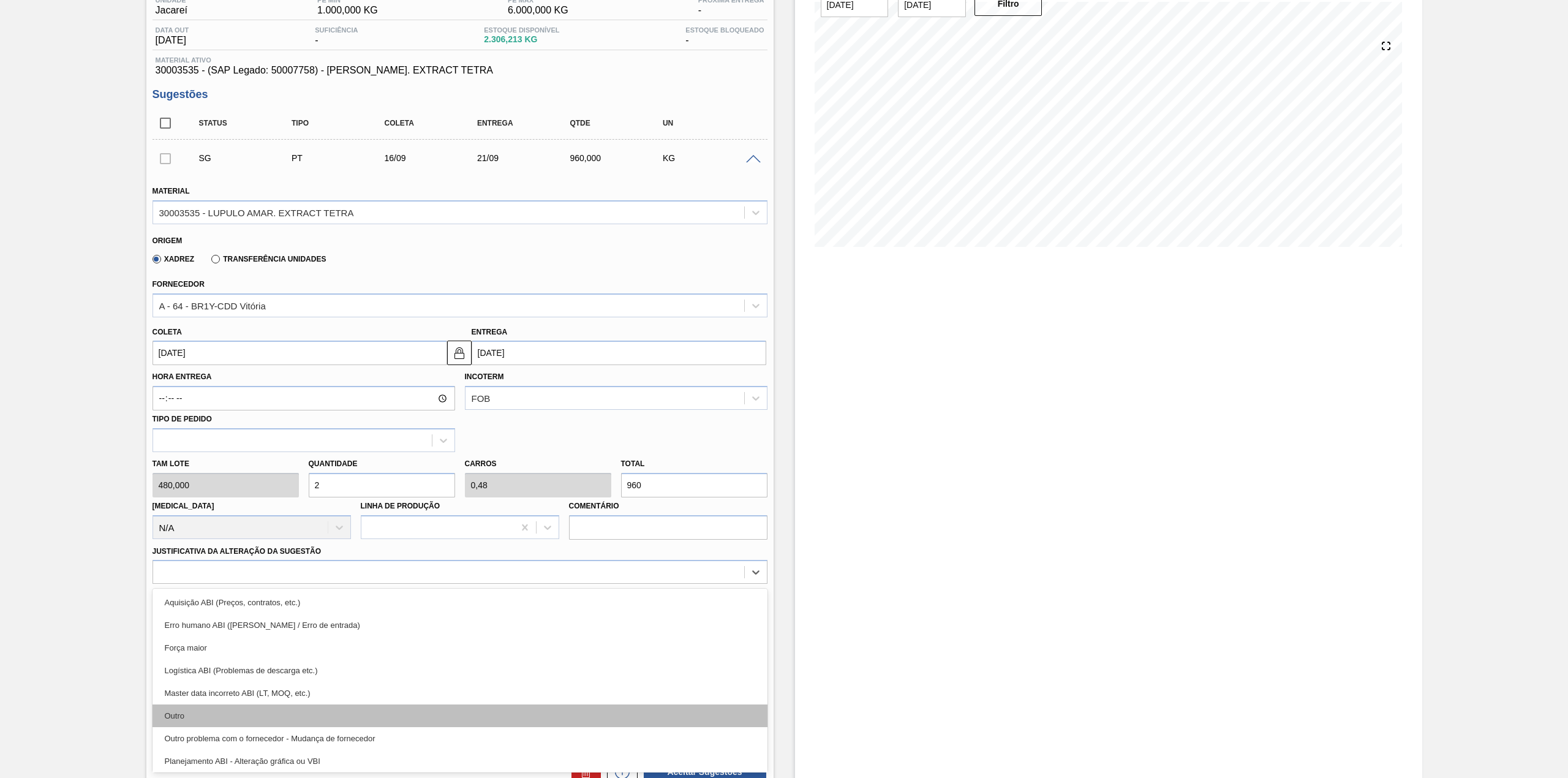
click at [301, 711] on div "Outro" at bounding box center [460, 716] width 615 height 23
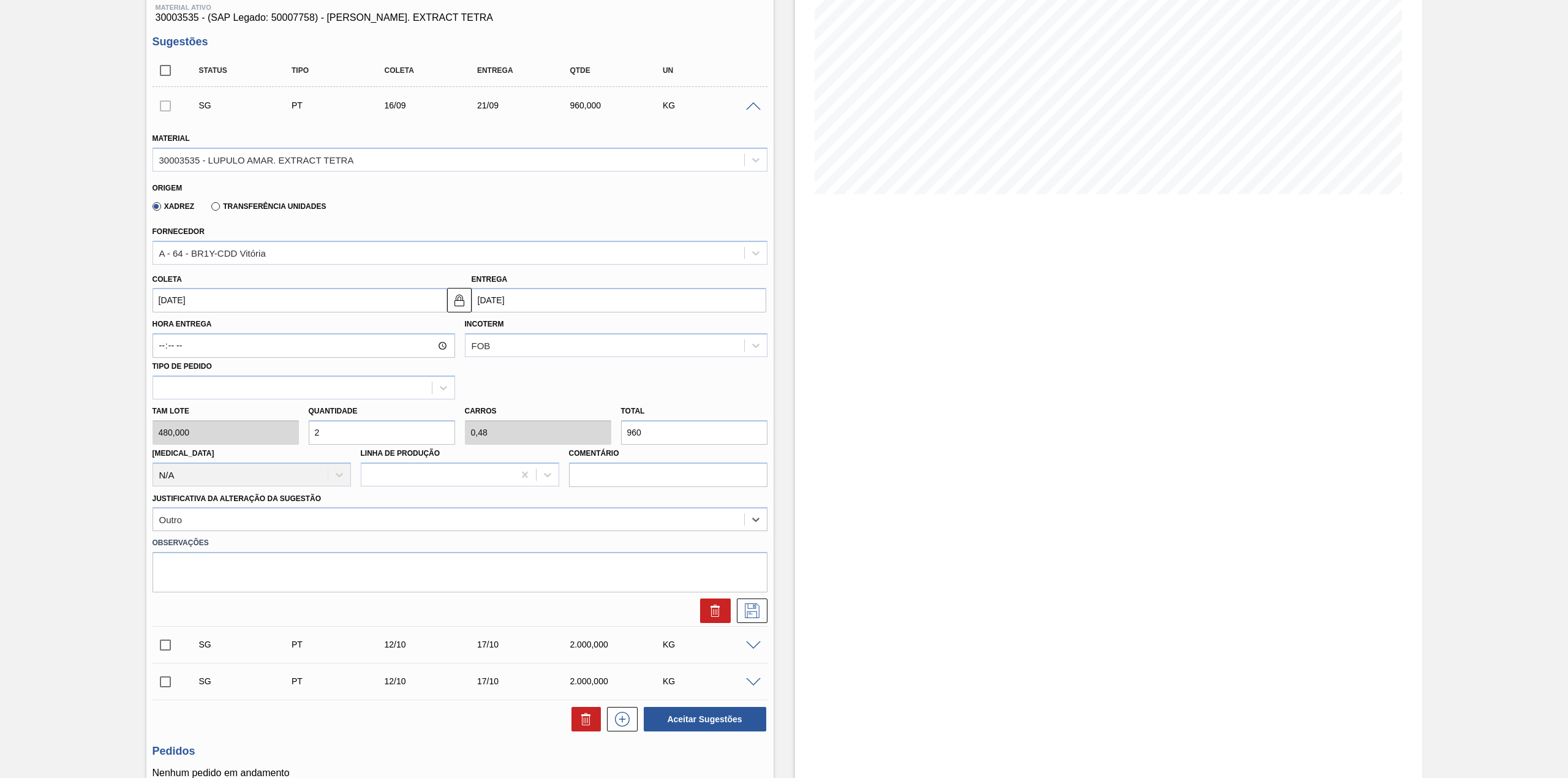
scroll to position [194, 0]
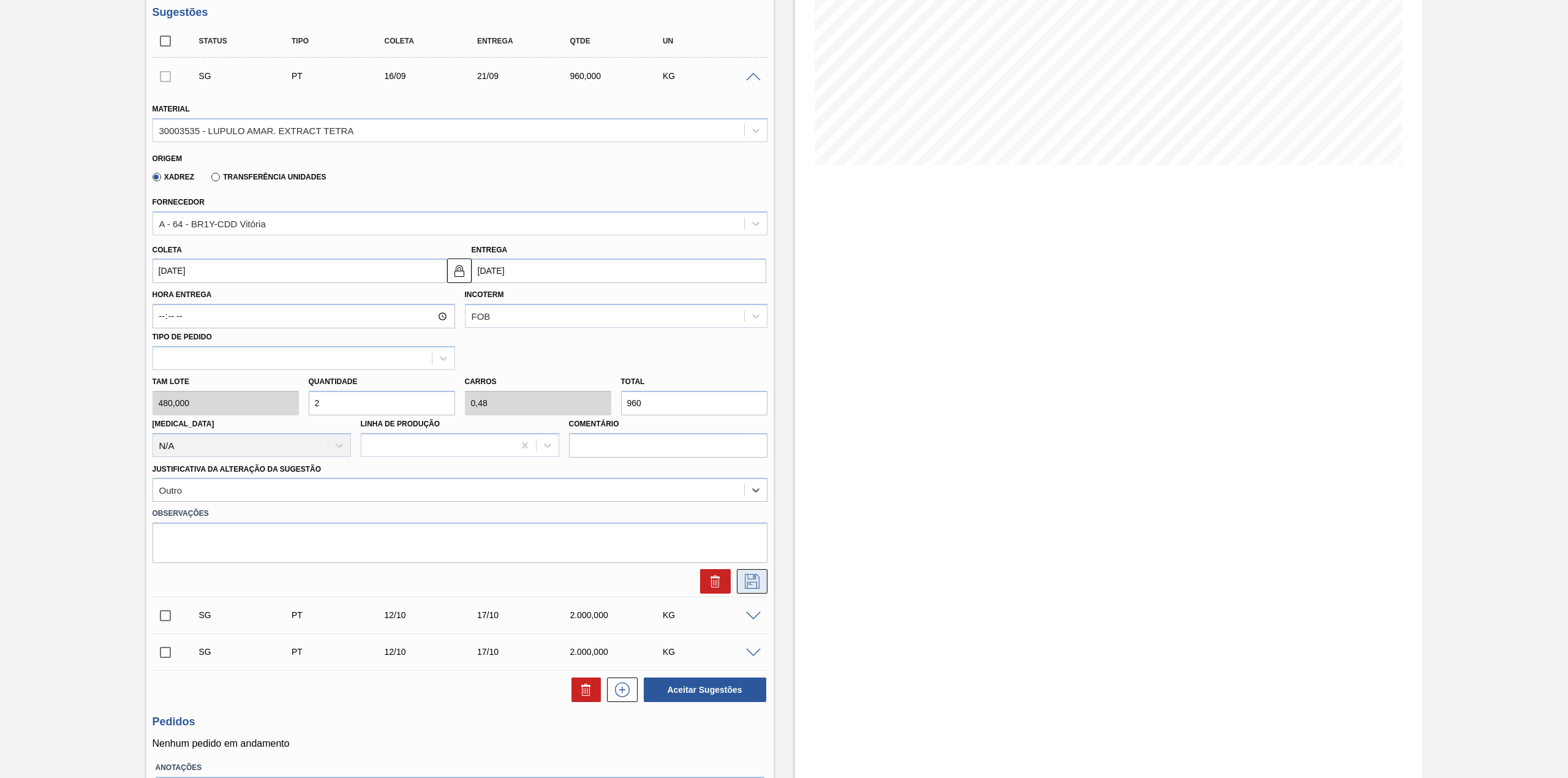
click at [753, 590] on button at bounding box center [752, 581] width 31 height 24
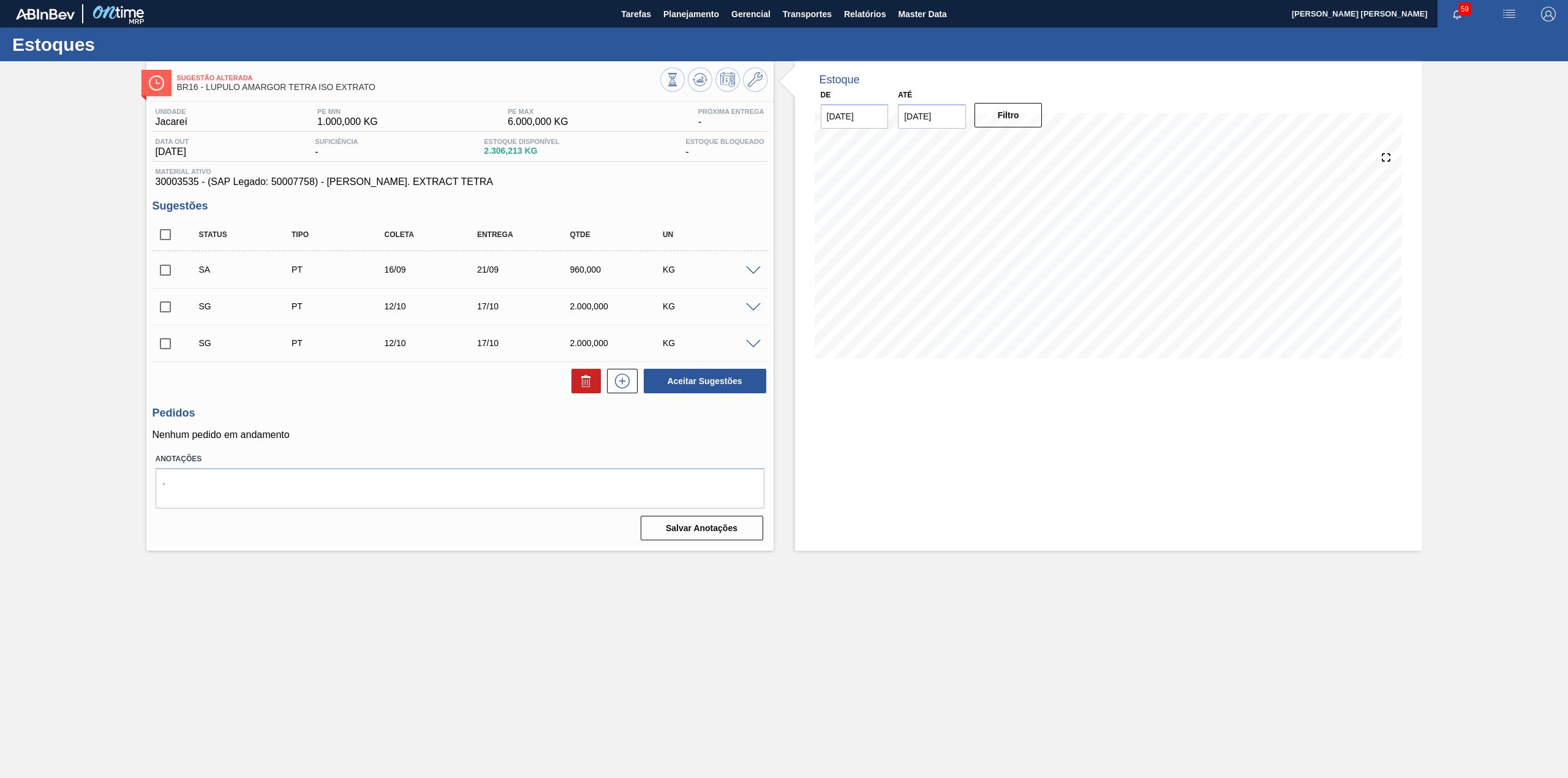
scroll to position [0, 0]
click at [167, 275] on input "checkbox" at bounding box center [165, 270] width 25 height 25
click at [737, 393] on button "Aceitar Sugestões" at bounding box center [705, 381] width 122 height 24
checkbox input "false"
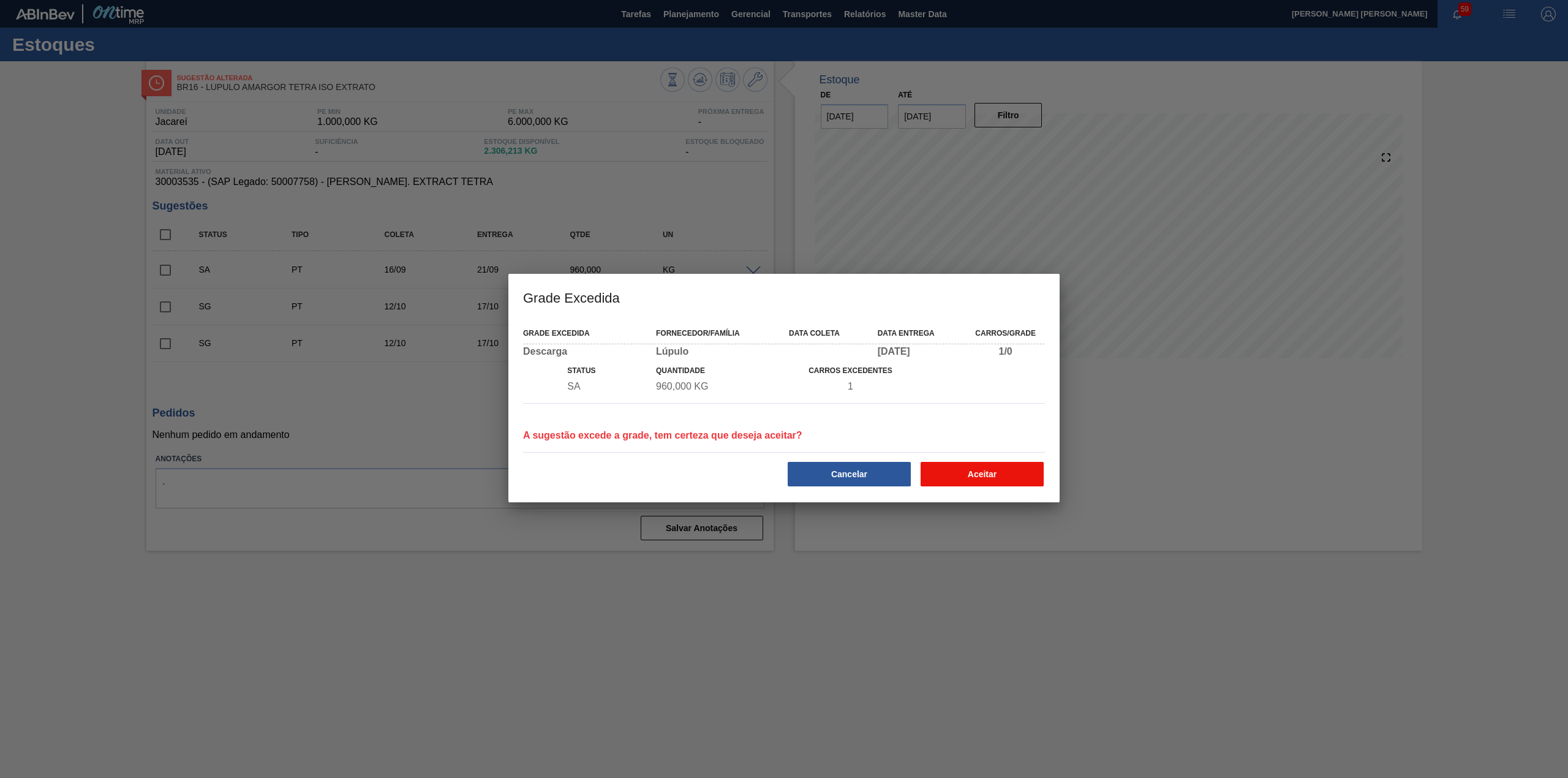
click at [1026, 479] on button "Aceitar" at bounding box center [981, 474] width 123 height 24
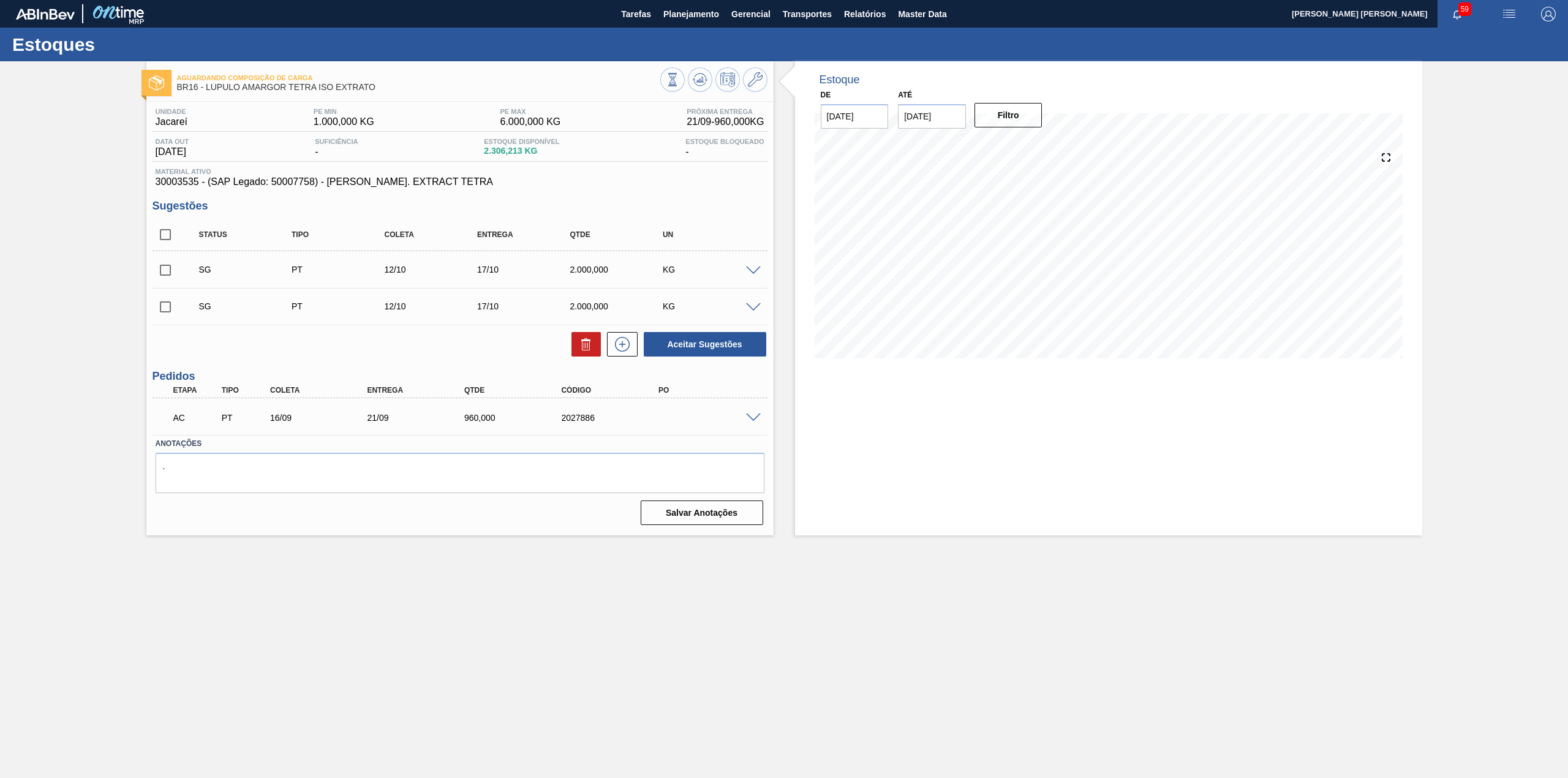
click at [748, 417] on span at bounding box center [753, 418] width 15 height 10
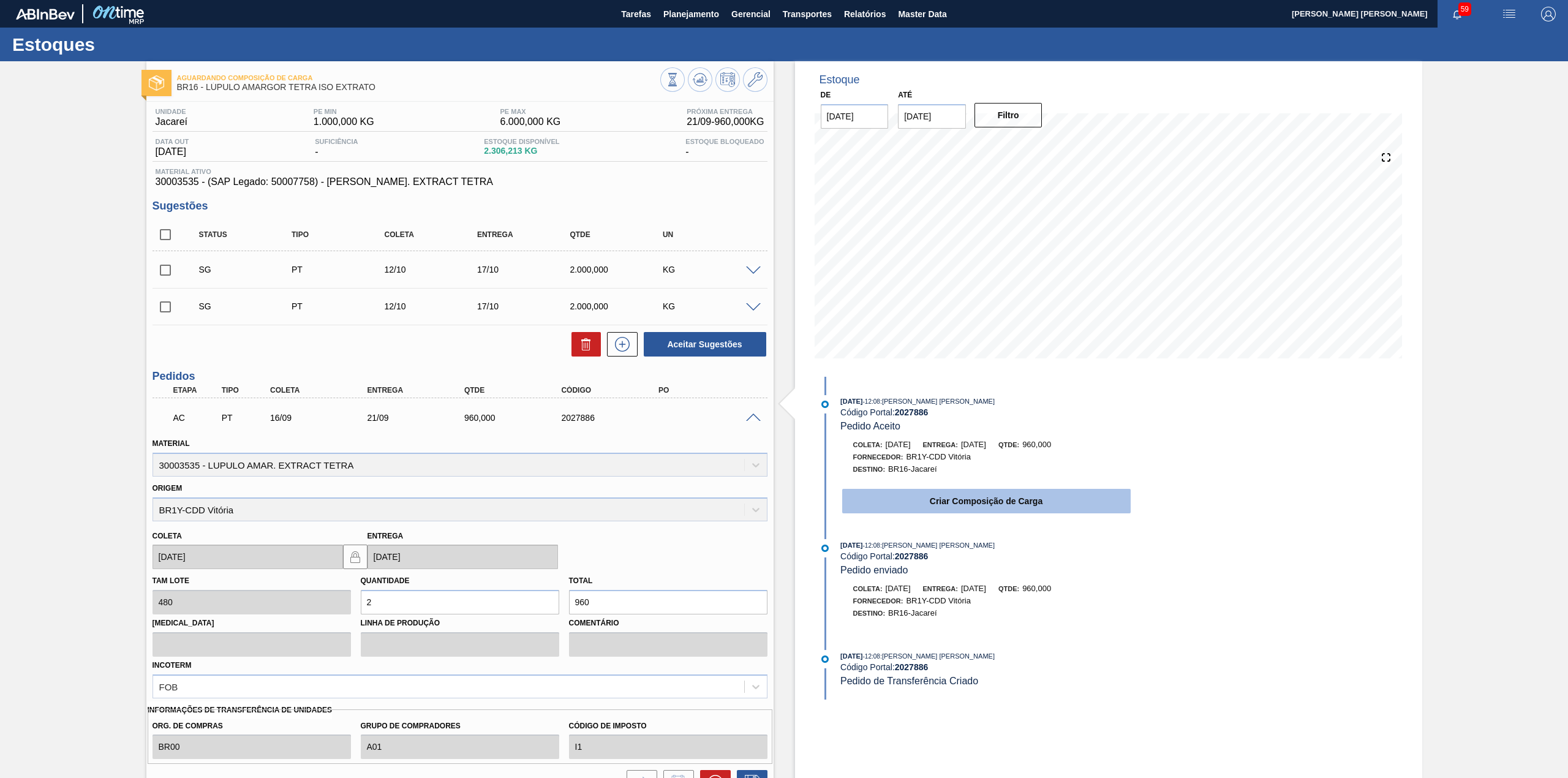
click at [926, 507] on button "Criar Composição de Carga" at bounding box center [986, 501] width 289 height 24
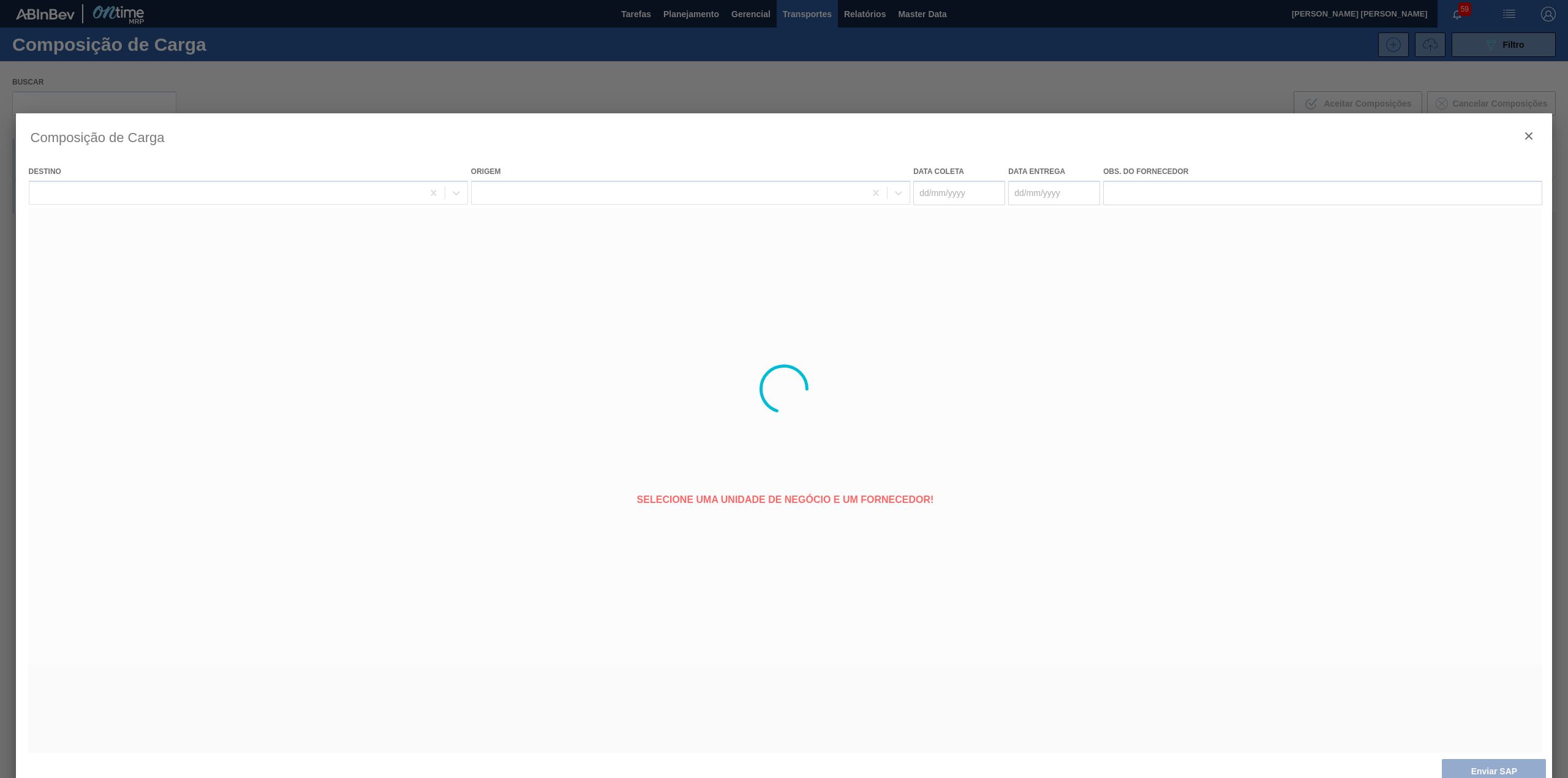
type coleta "[DATE]"
type entrega "[DATE]"
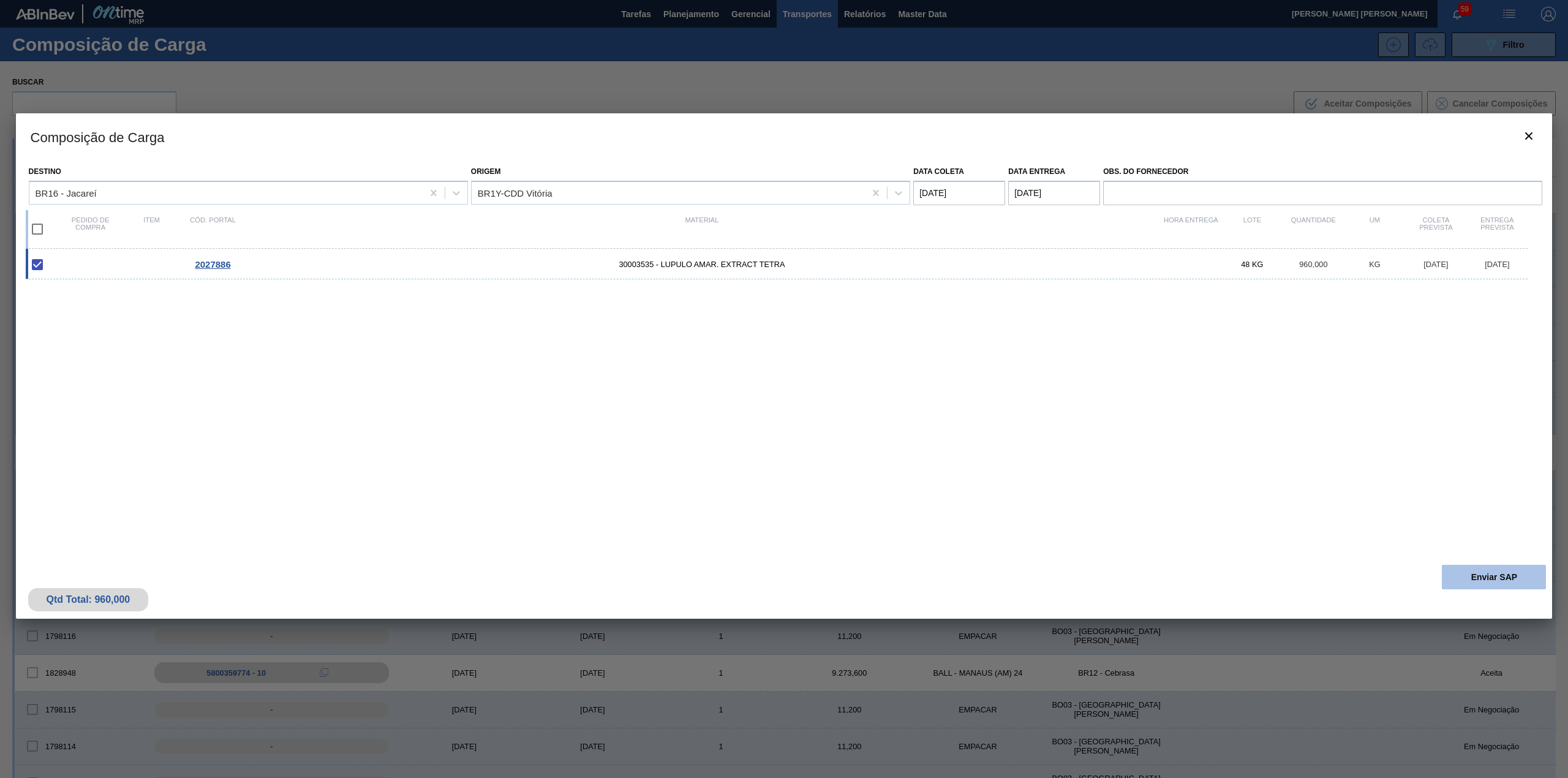
click at [1504, 570] on button "Enviar SAP" at bounding box center [1493, 577] width 104 height 24
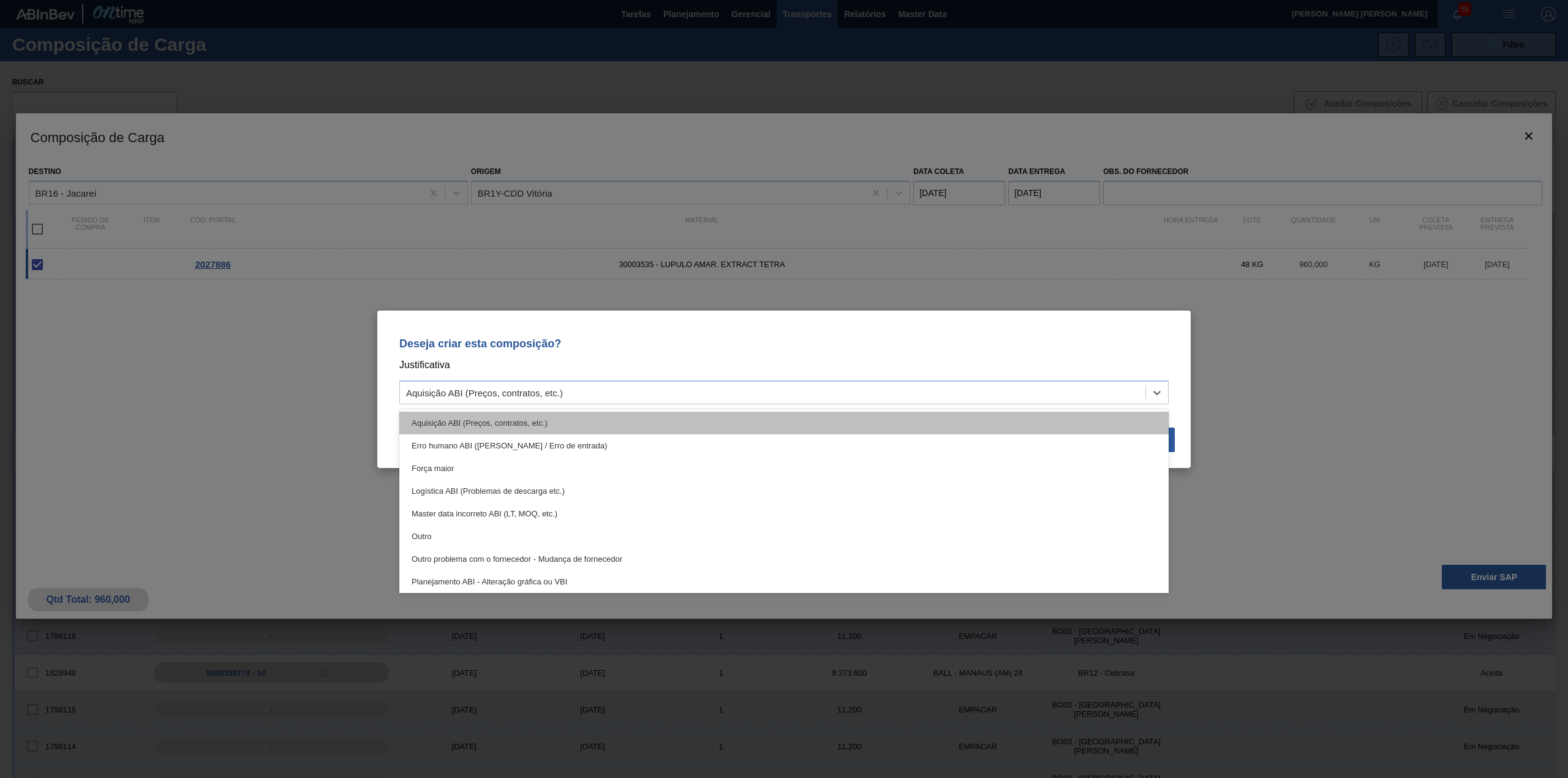
drag, startPoint x: 969, startPoint y: 398, endPoint x: 933, endPoint y: 415, distance: 39.8
click at [965, 398] on div "Aquisição ABI (Preços, contratos, etc.)" at bounding box center [773, 392] width 746 height 17
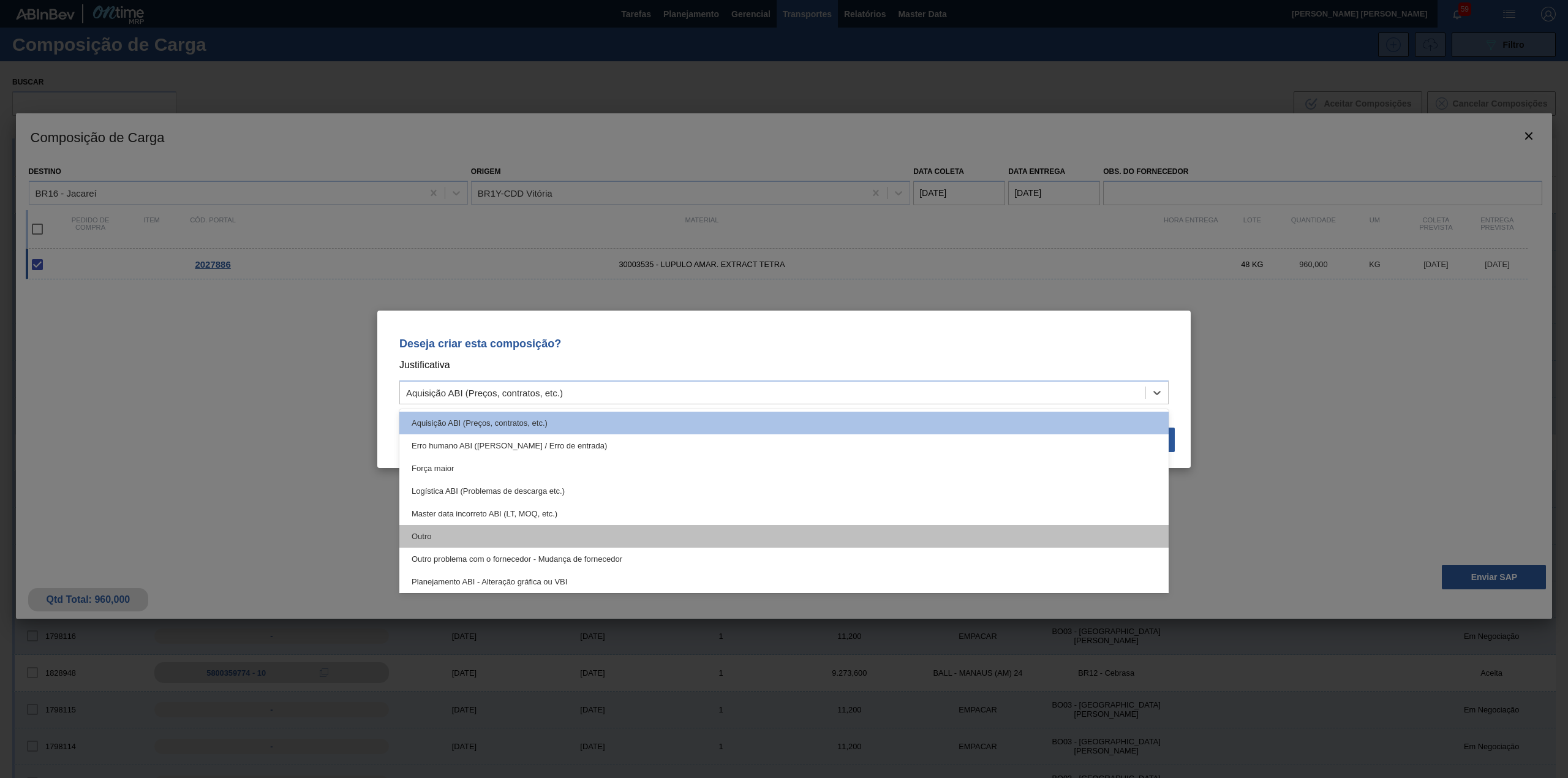
click at [689, 536] on div "Outro" at bounding box center [784, 536] width 769 height 23
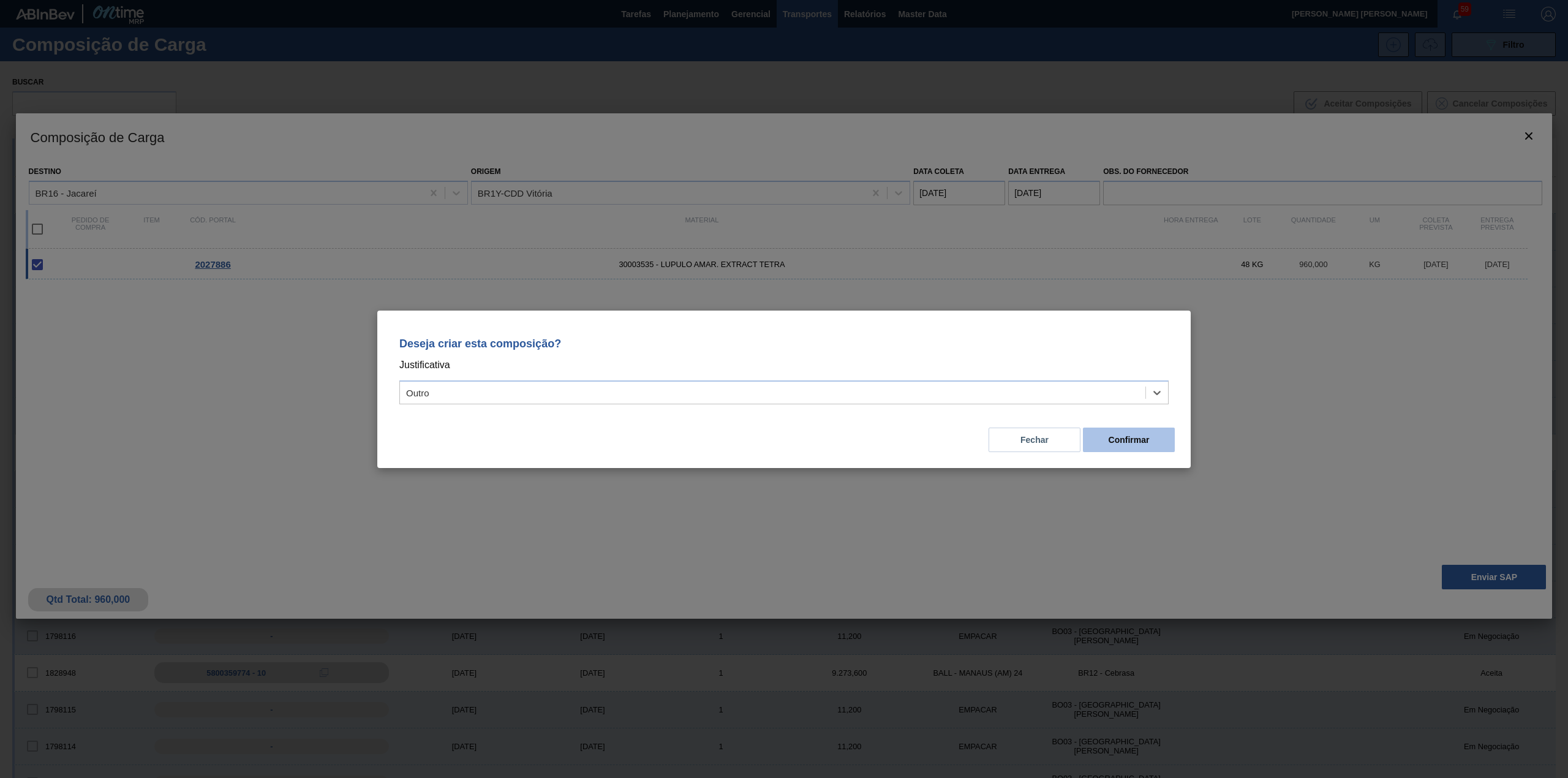
click at [1101, 437] on button "Confirmar" at bounding box center [1128, 440] width 92 height 24
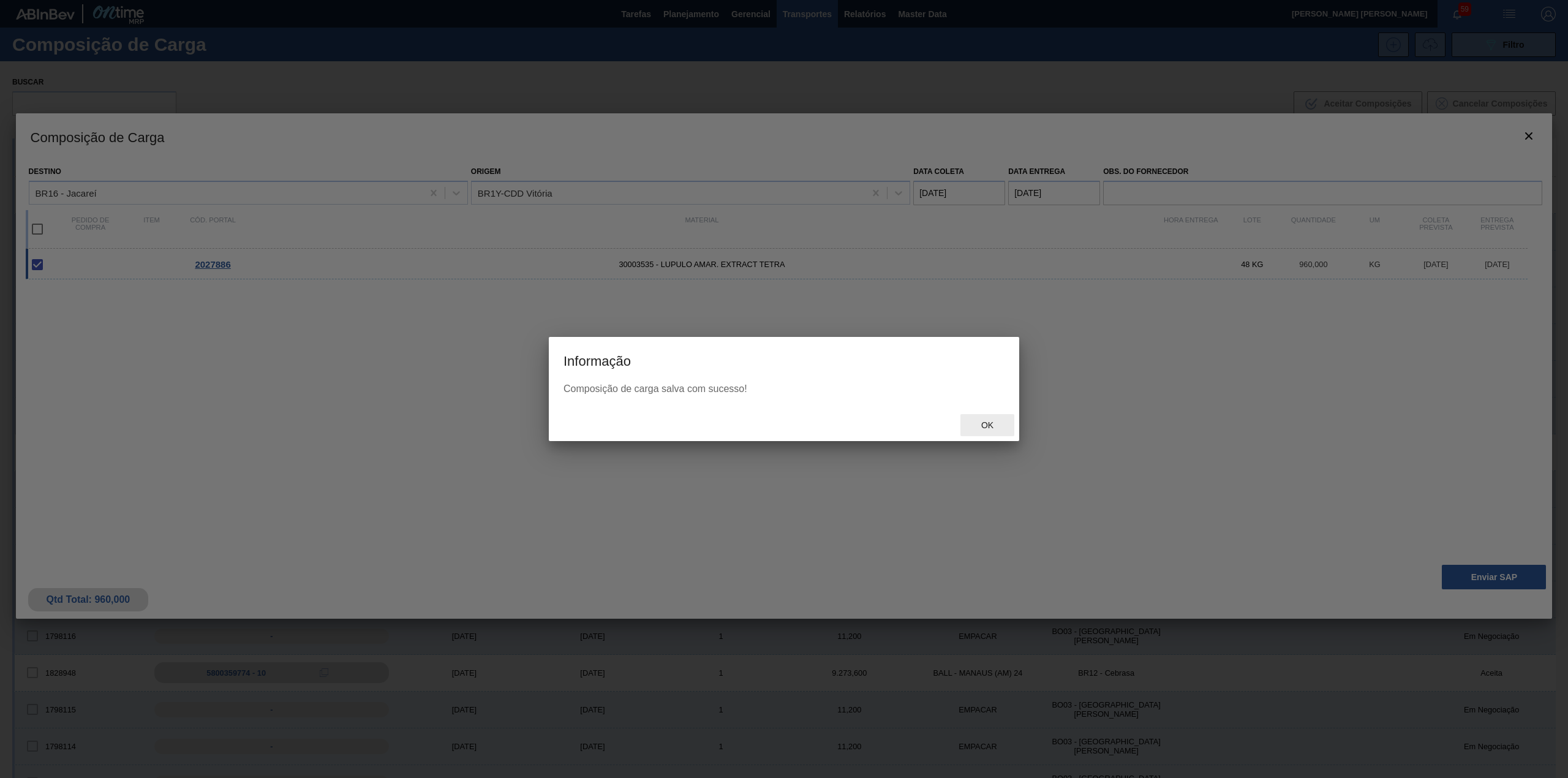
click at [988, 420] on span "Ok" at bounding box center [987, 425] width 32 height 10
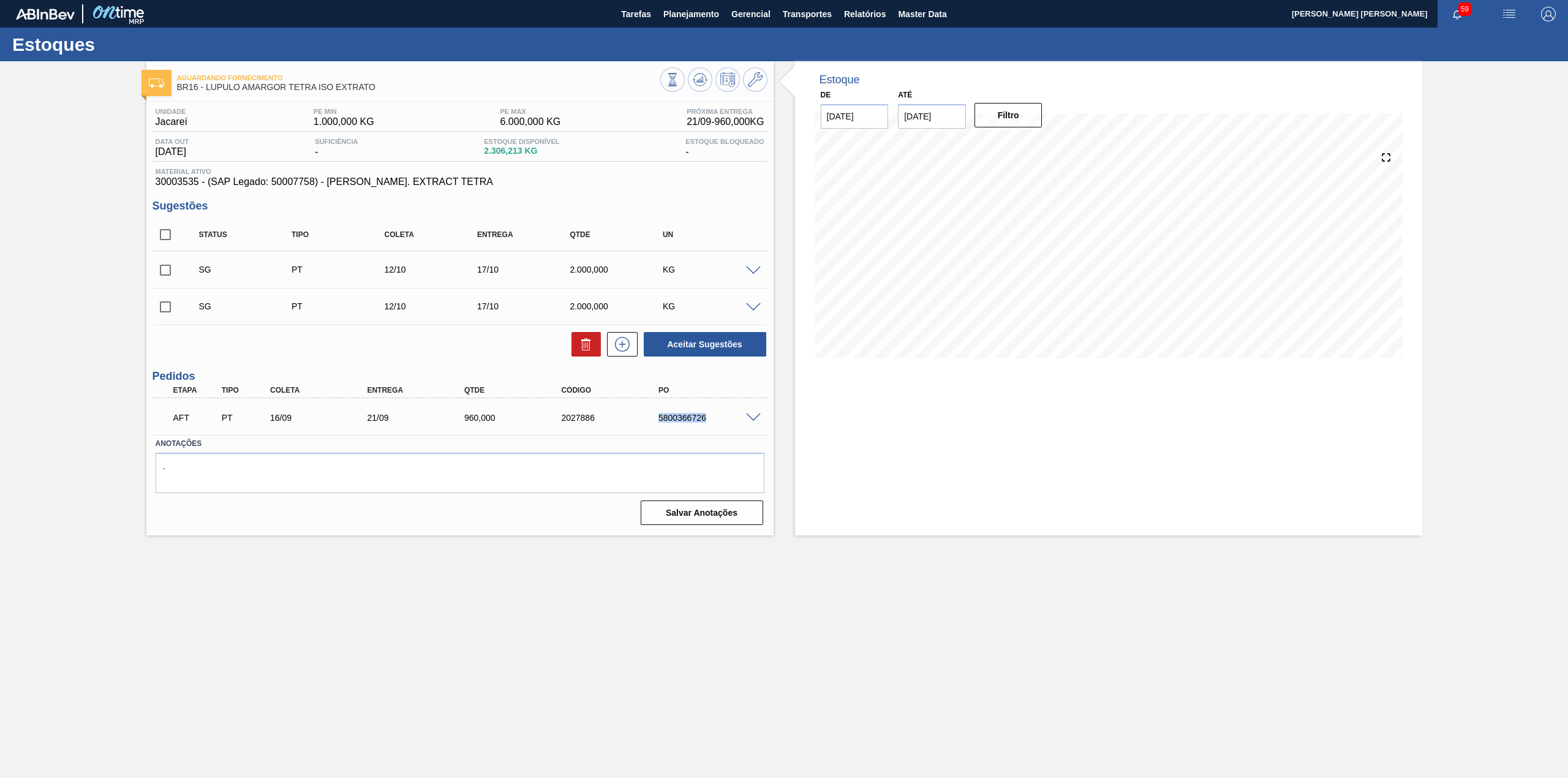
drag, startPoint x: 649, startPoint y: 413, endPoint x: 721, endPoint y: 429, distance: 73.8
click at [721, 429] on div "AFT PT 16/09 21/09 960,000 2027886 5800366726" at bounding box center [460, 416] width 615 height 31
copy div "5800366726"
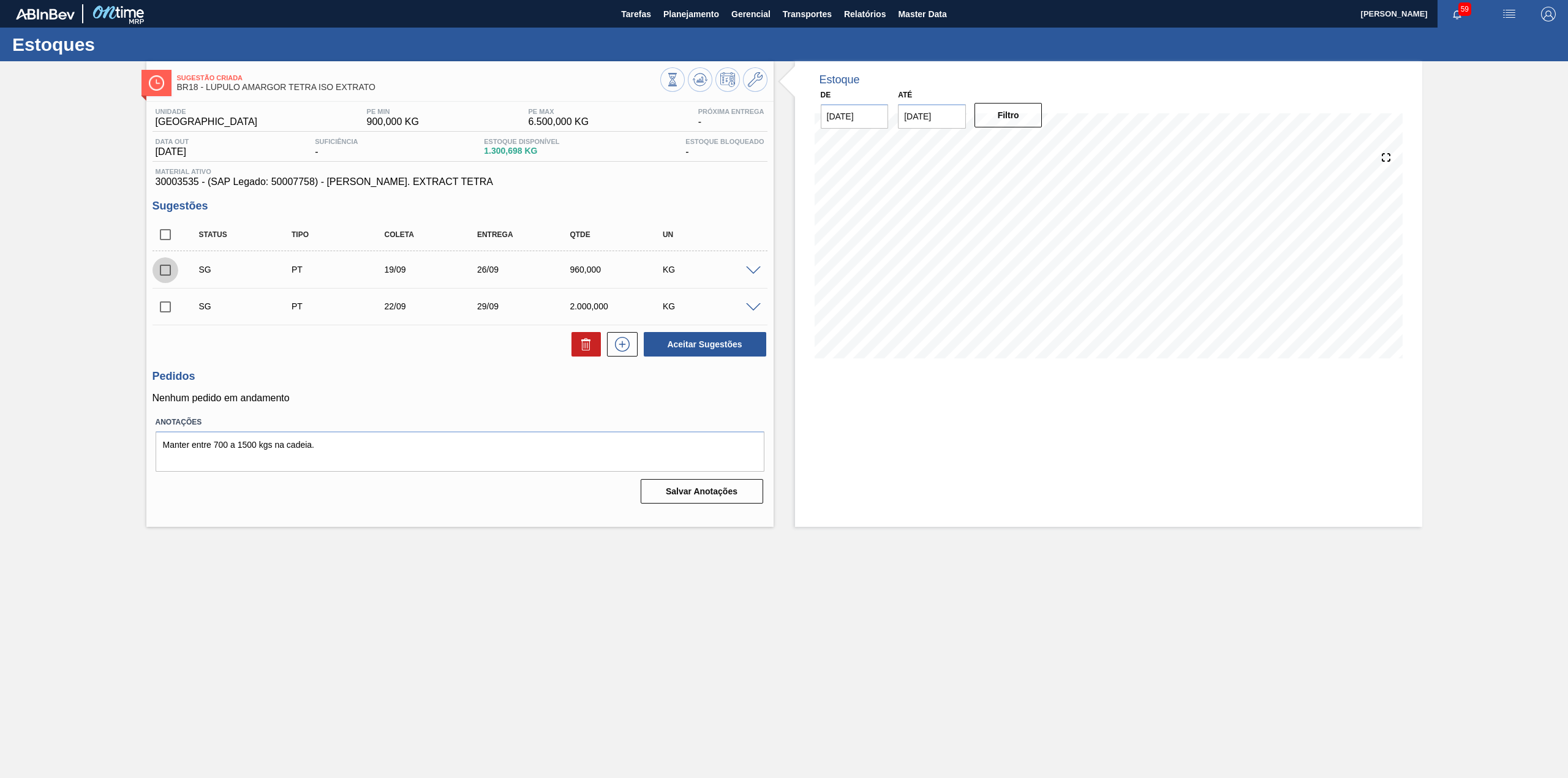
click at [170, 273] on input "checkbox" at bounding box center [165, 270] width 25 height 25
click at [757, 263] on div "SG PT 19/09 26/09 960,000 KG" at bounding box center [460, 269] width 615 height 31
click at [754, 267] on span at bounding box center [753, 270] width 15 height 10
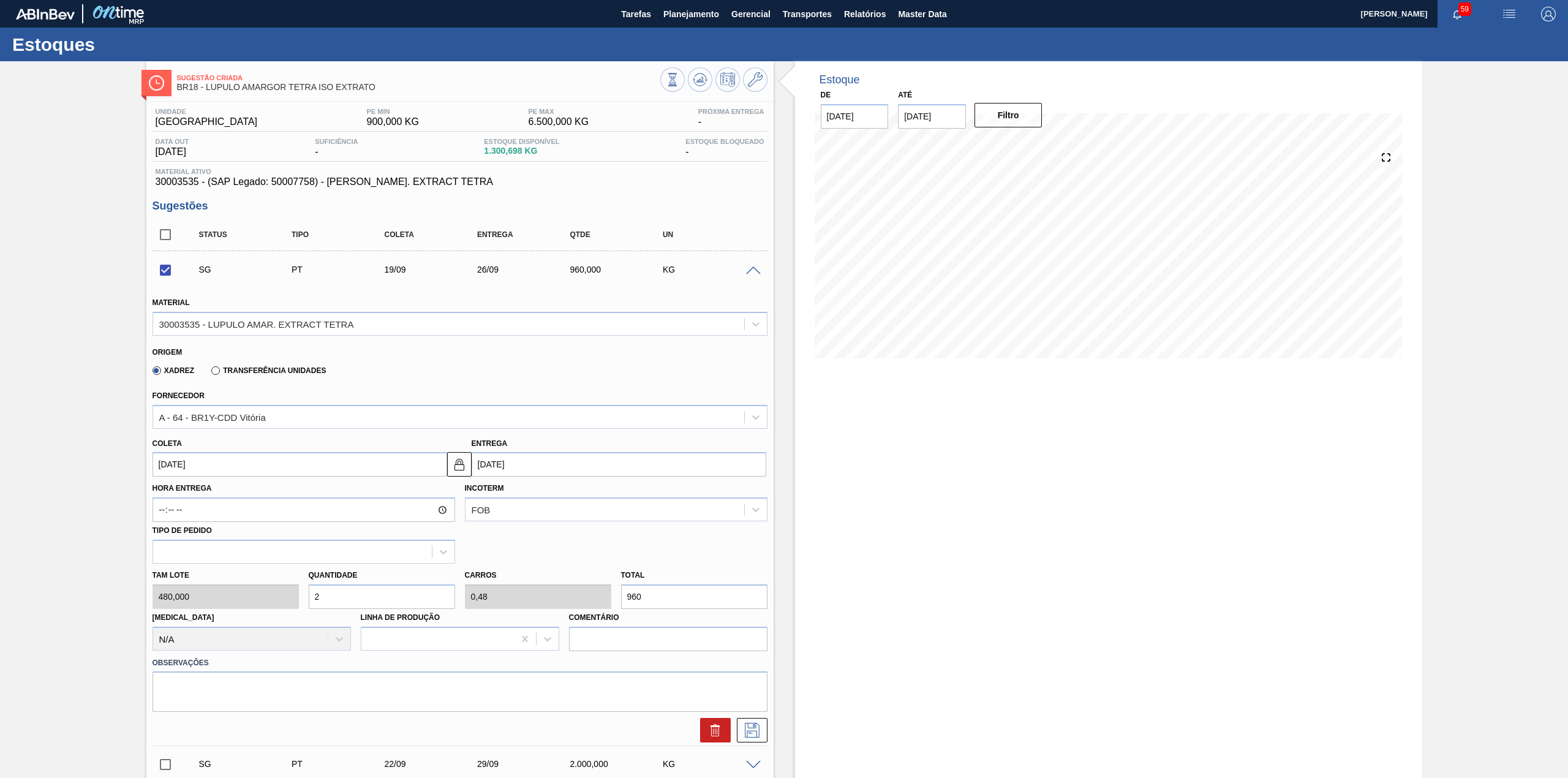
click at [228, 470] on input "[DATE]" at bounding box center [300, 464] width 295 height 24
click at [208, 577] on div "16" at bounding box center [206, 572] width 17 height 17
checkbox input "false"
type input "[DATE]"
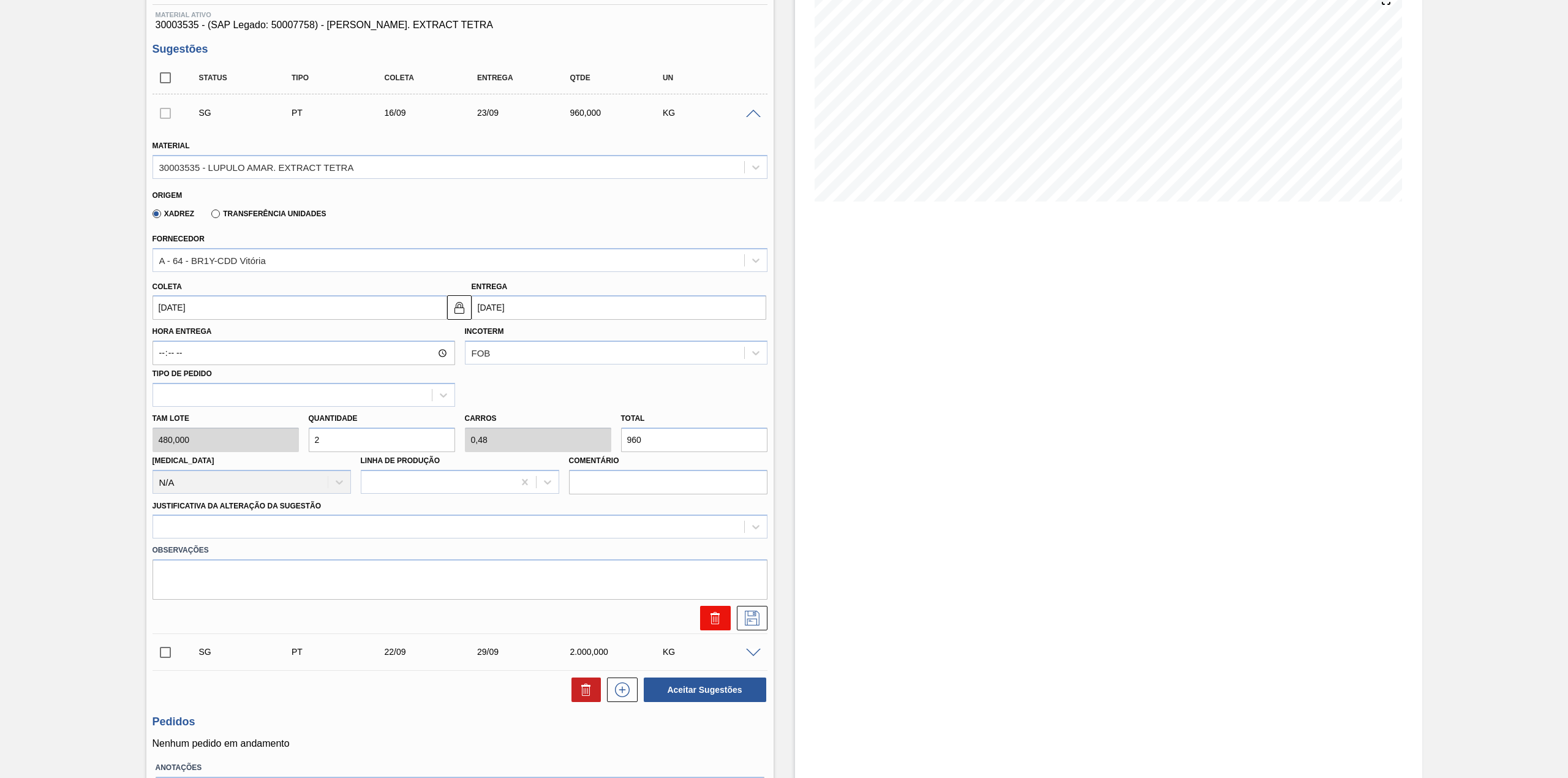
scroll to position [163, 0]
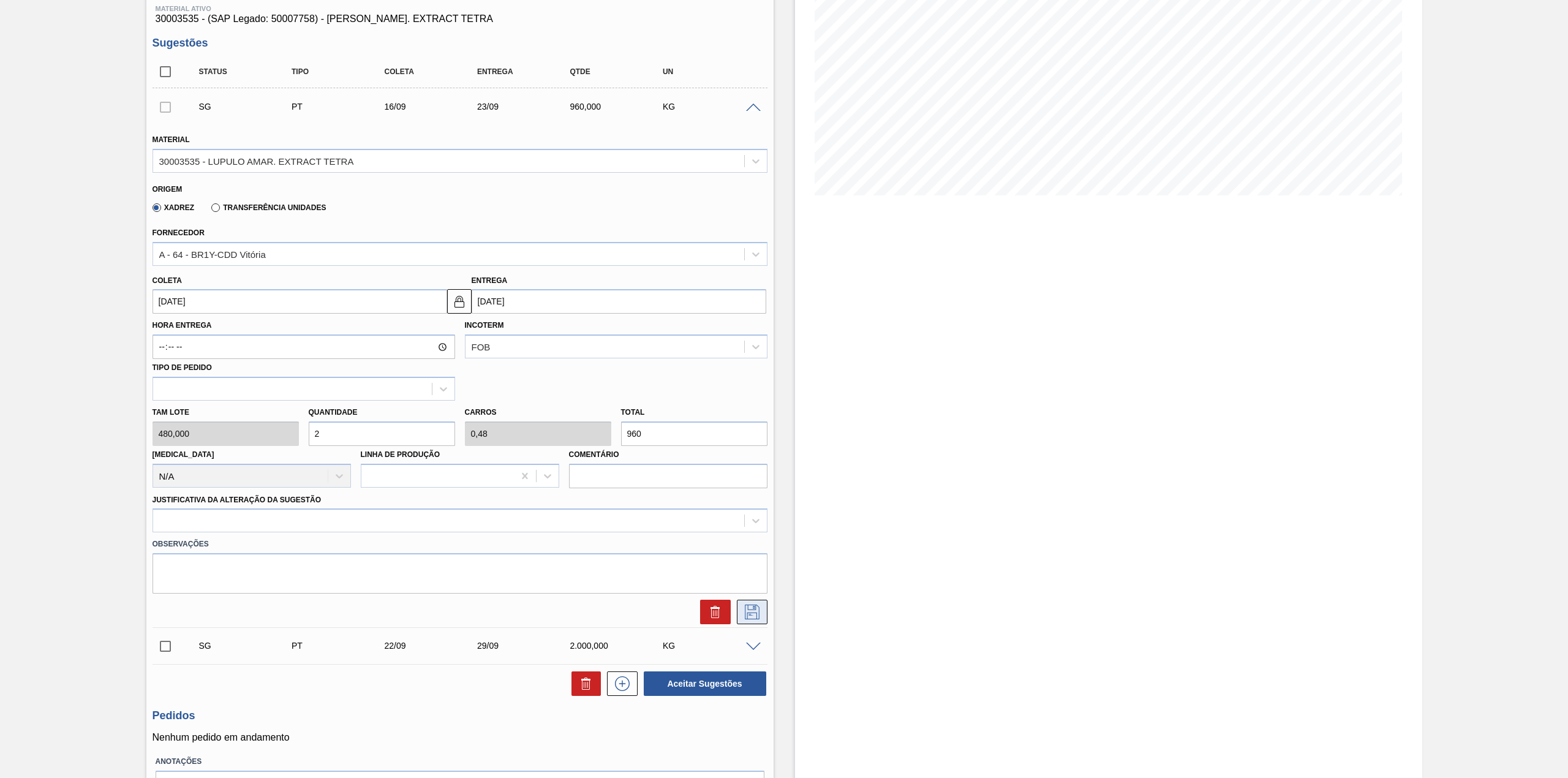
click at [756, 611] on icon at bounding box center [752, 611] width 19 height 15
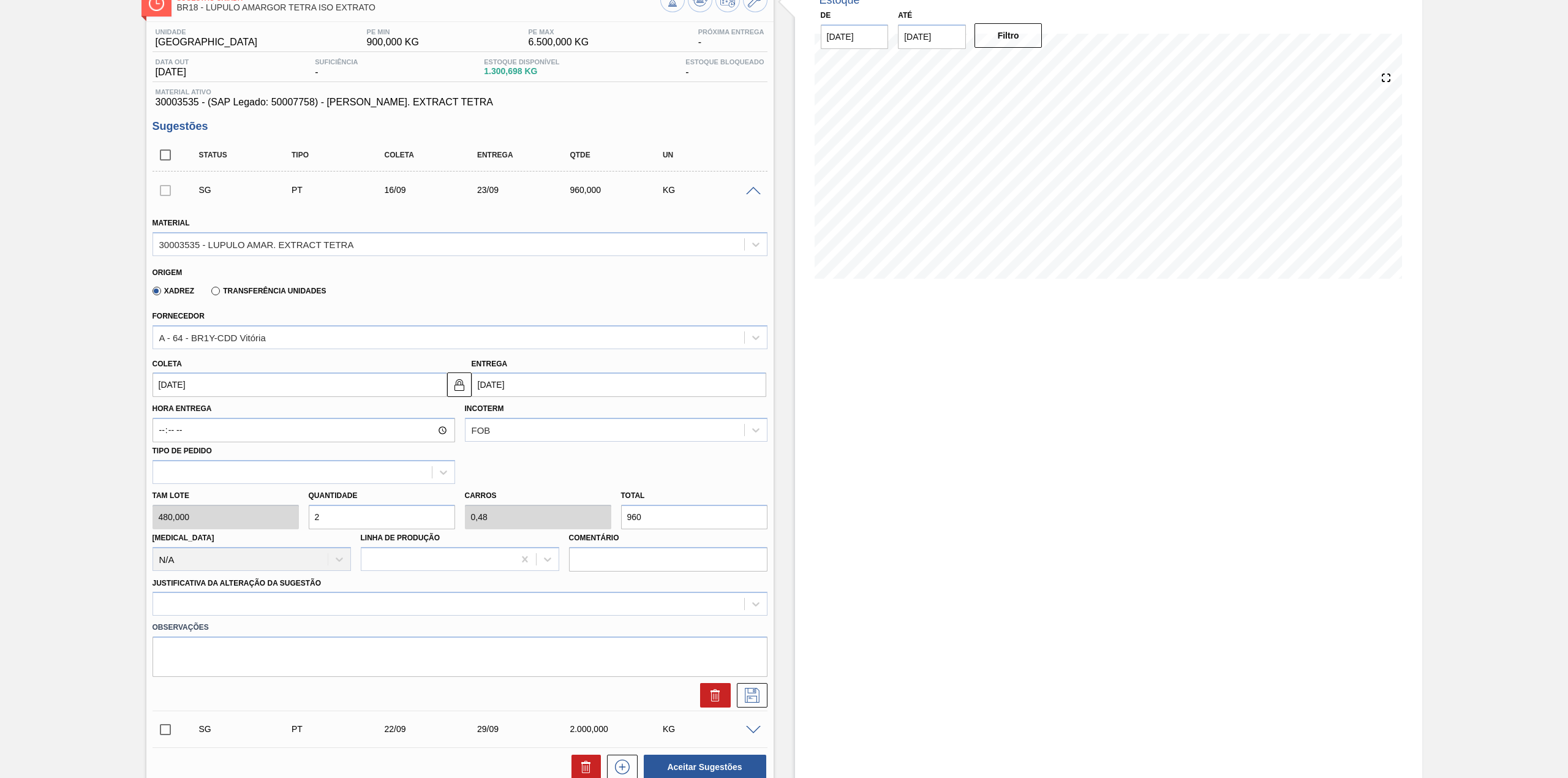
scroll to position [74, 0]
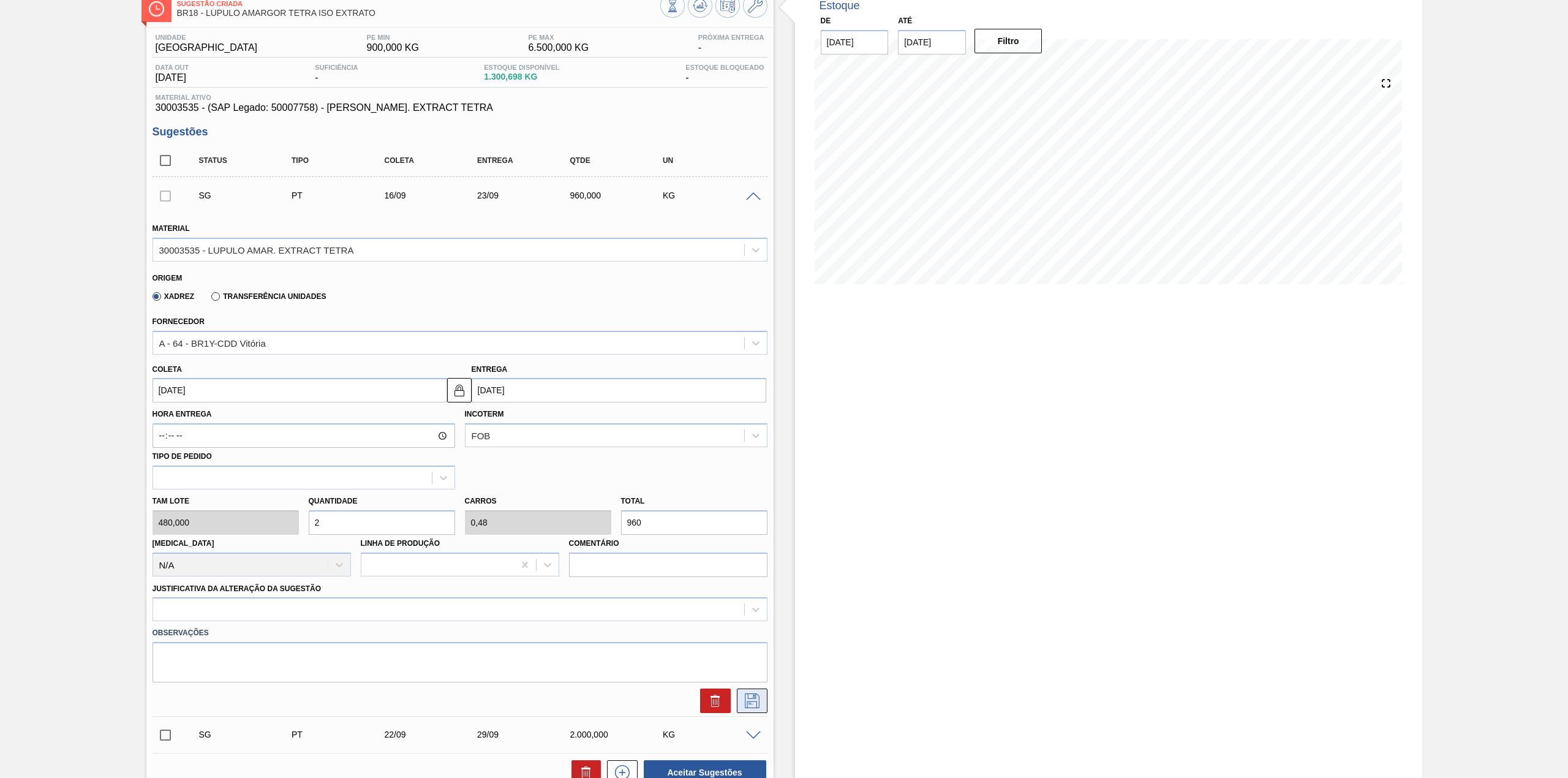
click at [753, 708] on icon at bounding box center [752, 700] width 15 height 15
click at [757, 192] on span at bounding box center [753, 196] width 15 height 10
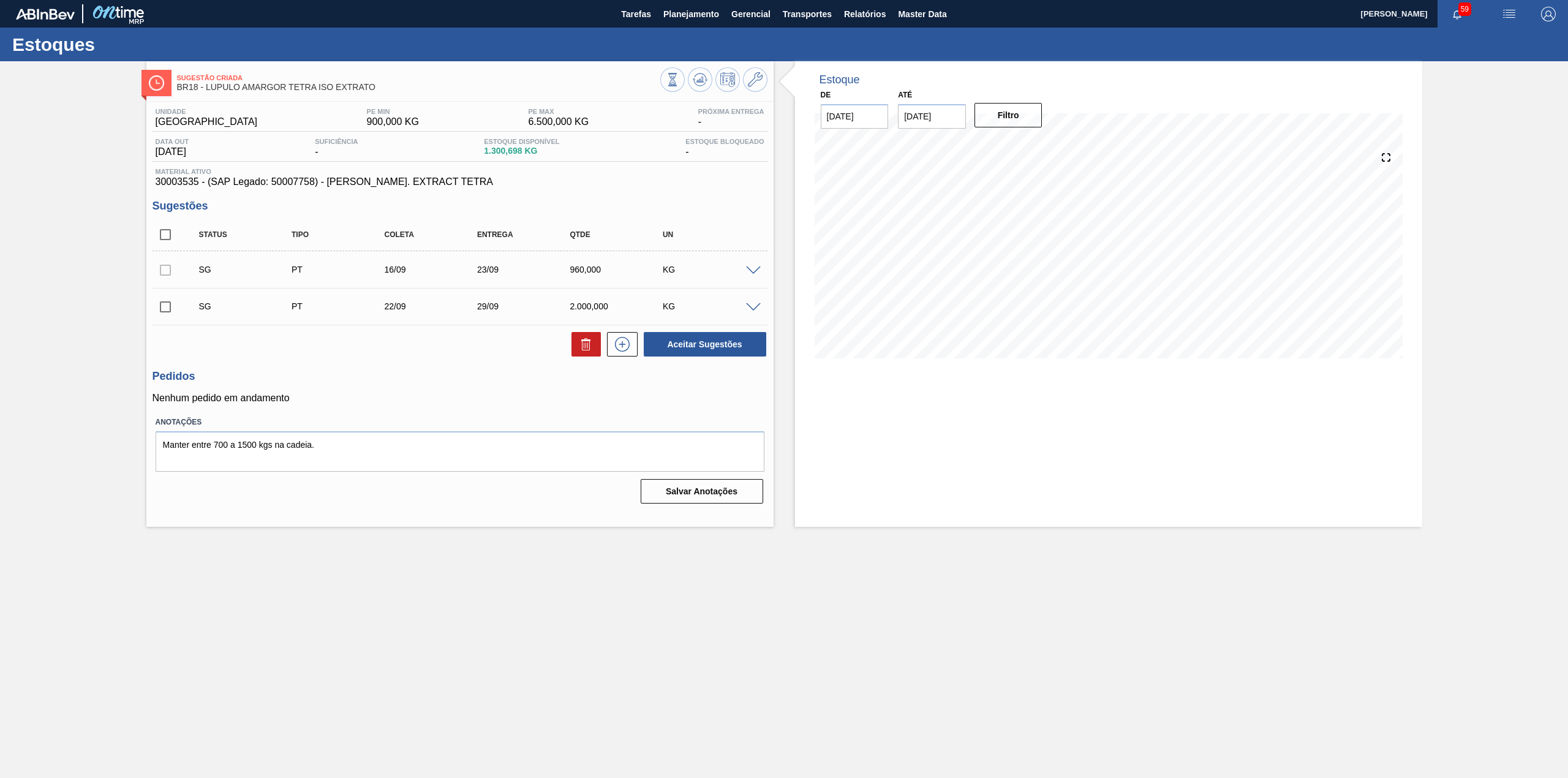
click at [174, 275] on div at bounding box center [165, 270] width 25 height 24
click at [170, 275] on div at bounding box center [165, 270] width 25 height 24
click at [170, 273] on div at bounding box center [165, 270] width 25 height 24
click at [170, 272] on div at bounding box center [165, 270] width 25 height 24
drag, startPoint x: 154, startPoint y: 269, endPoint x: 532, endPoint y: 290, distance: 378.6
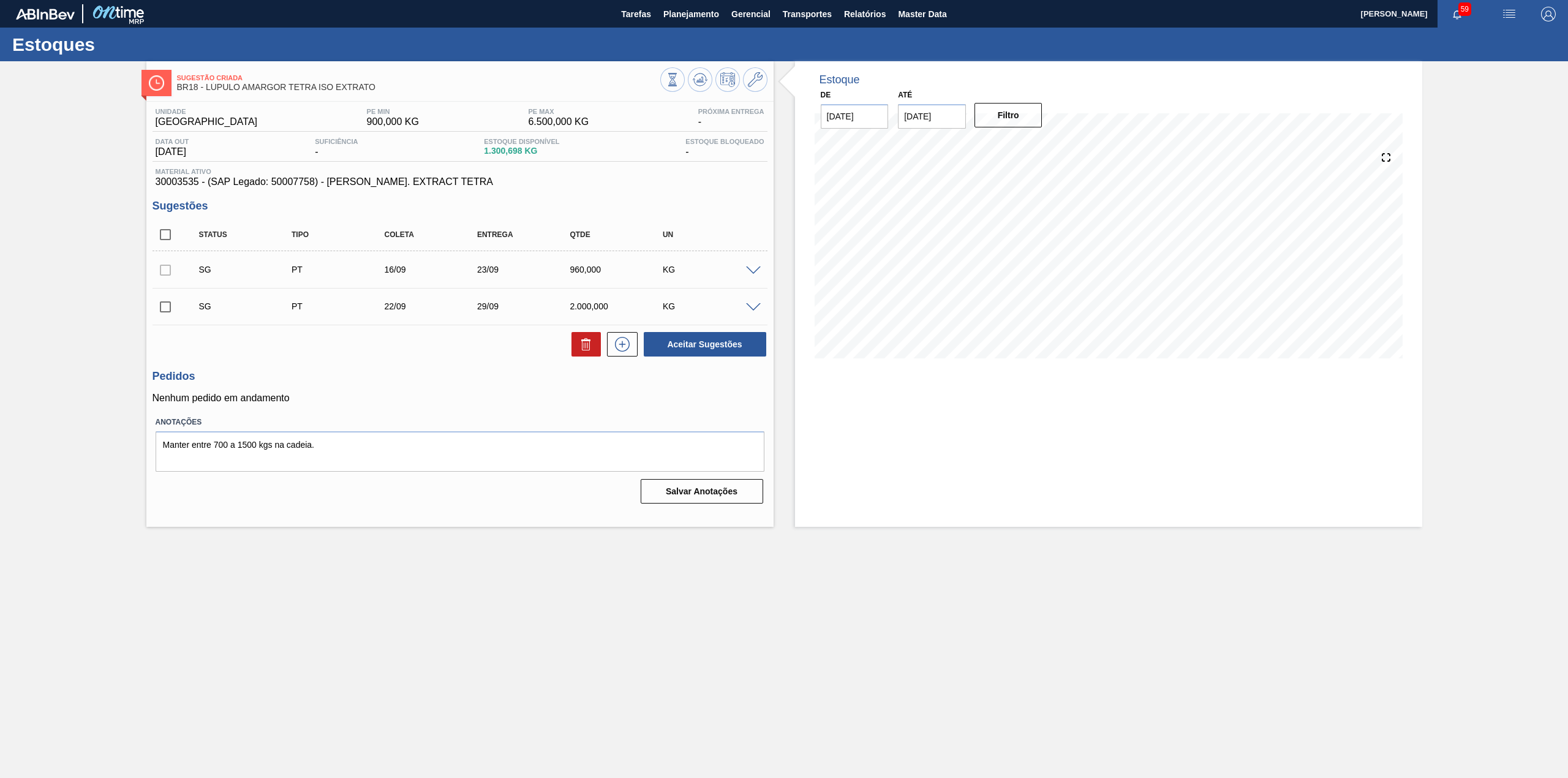
click at [170, 269] on div at bounding box center [165, 270] width 25 height 24
click at [755, 310] on span at bounding box center [753, 308] width 15 height 10
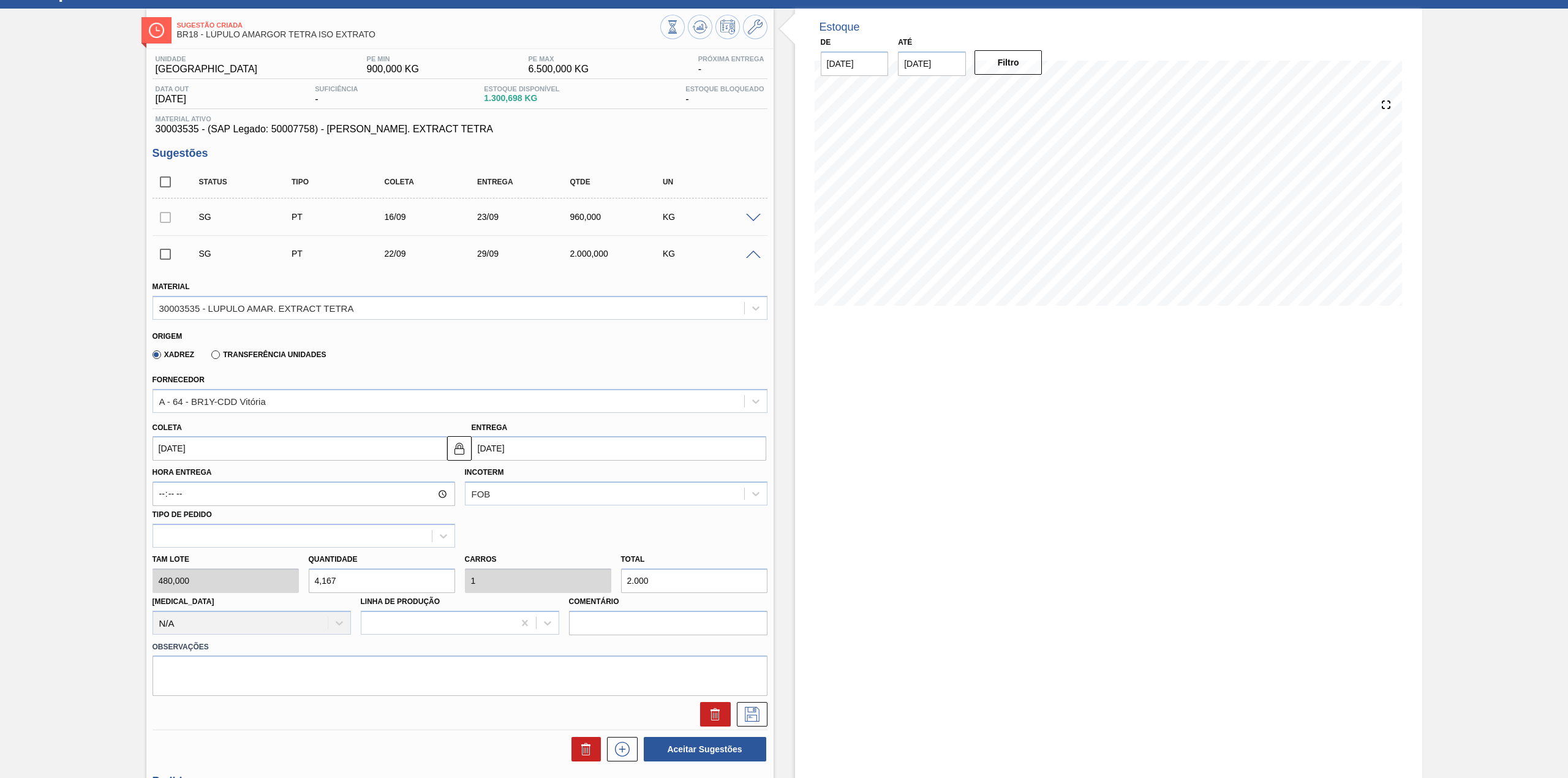
scroll to position [81, 0]
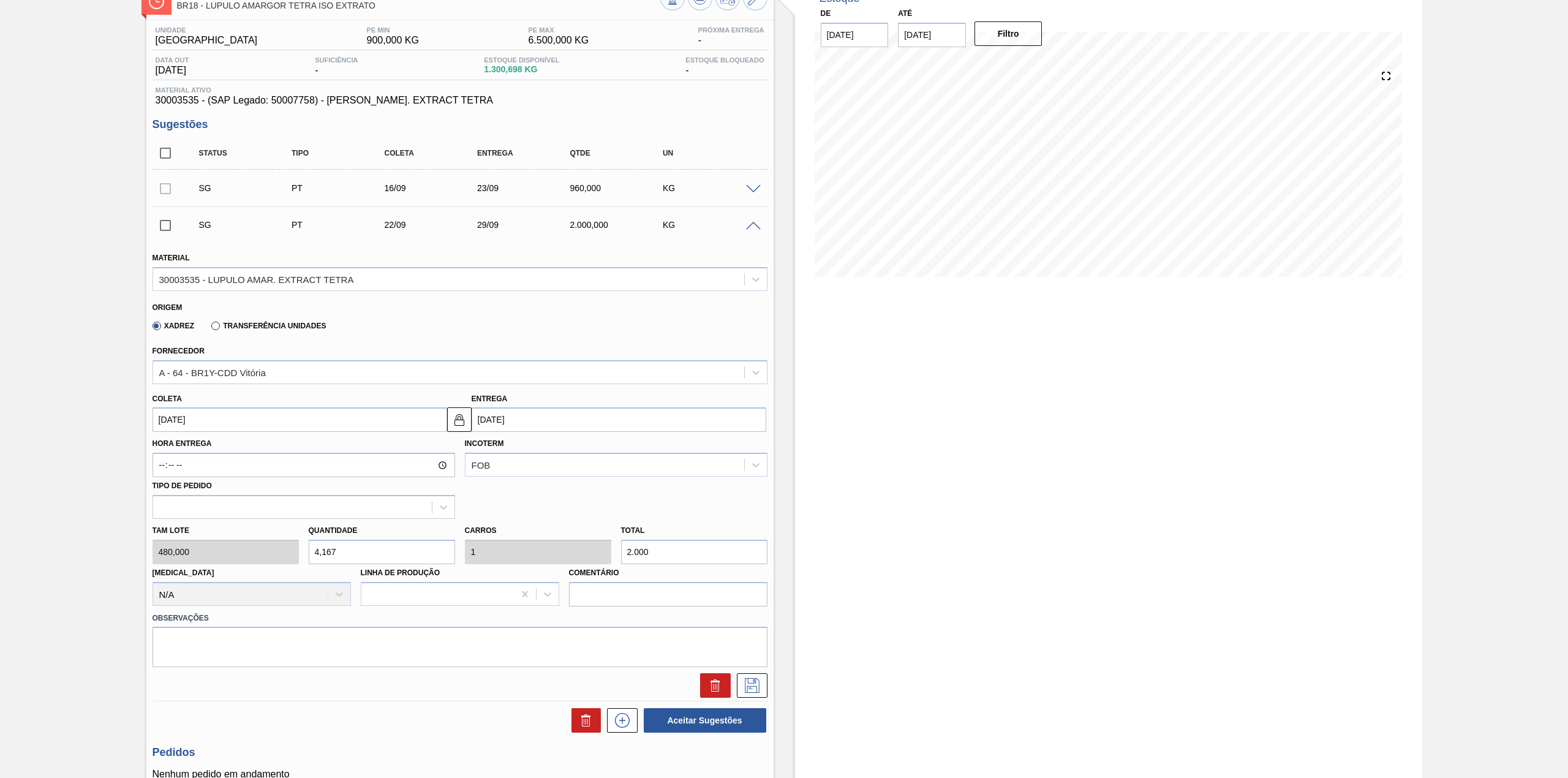
click at [303, 425] on input "22/09/2025" at bounding box center [300, 420] width 295 height 24
click at [208, 530] on div "16" at bounding box center [206, 528] width 17 height 17
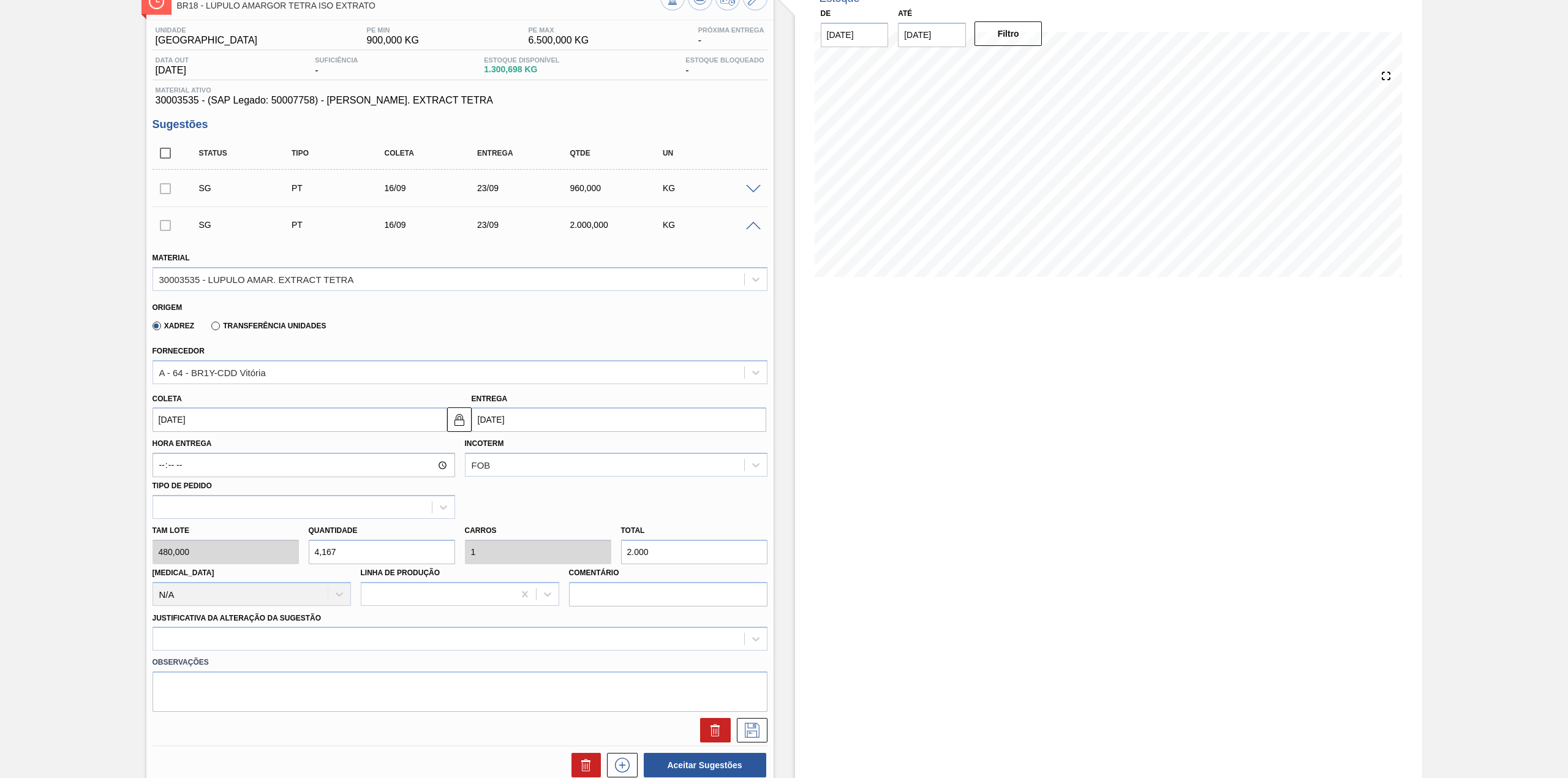
type input "[DATE]"
type input "23/09/2025"
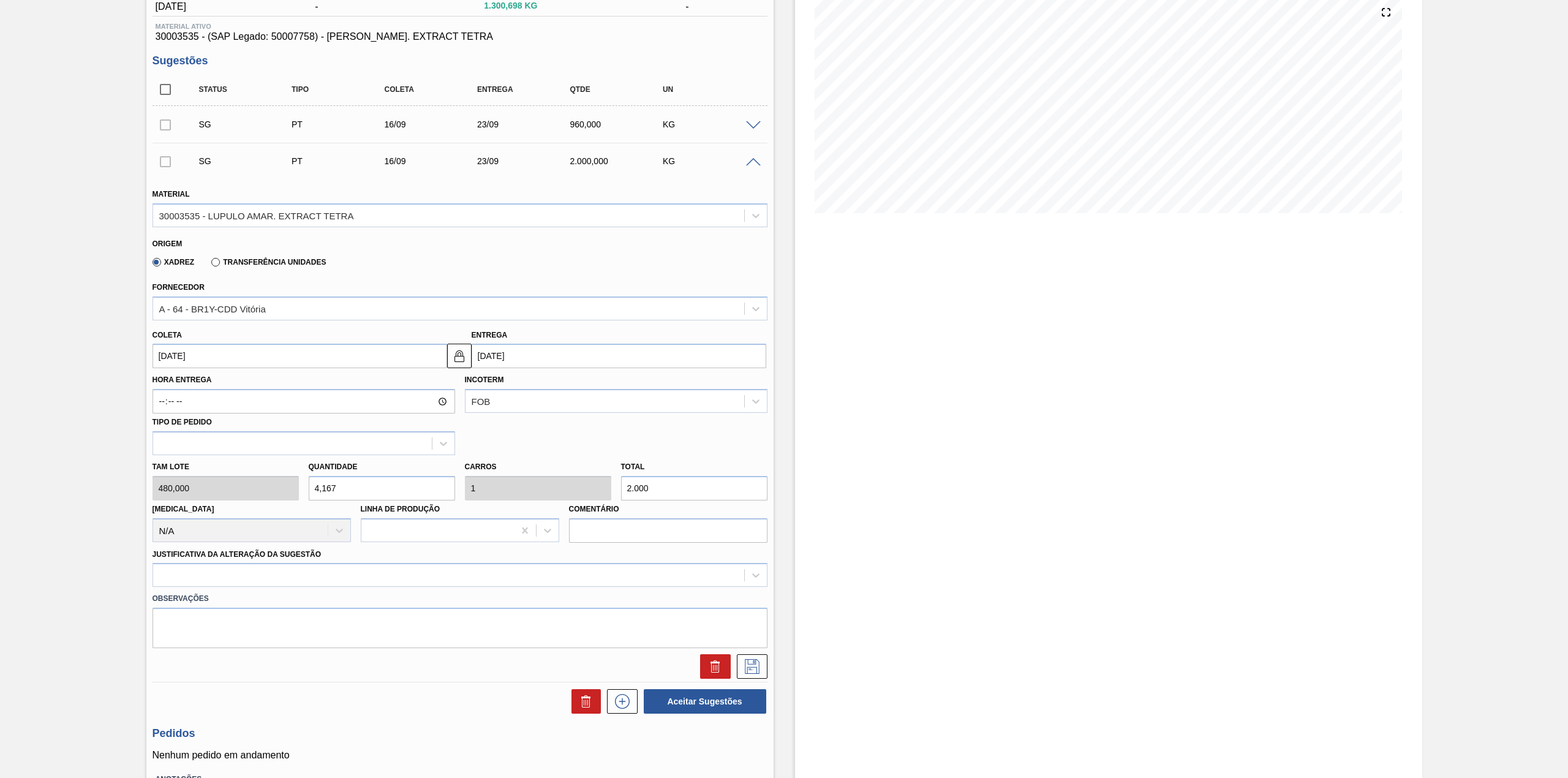
scroll to position [163, 0]
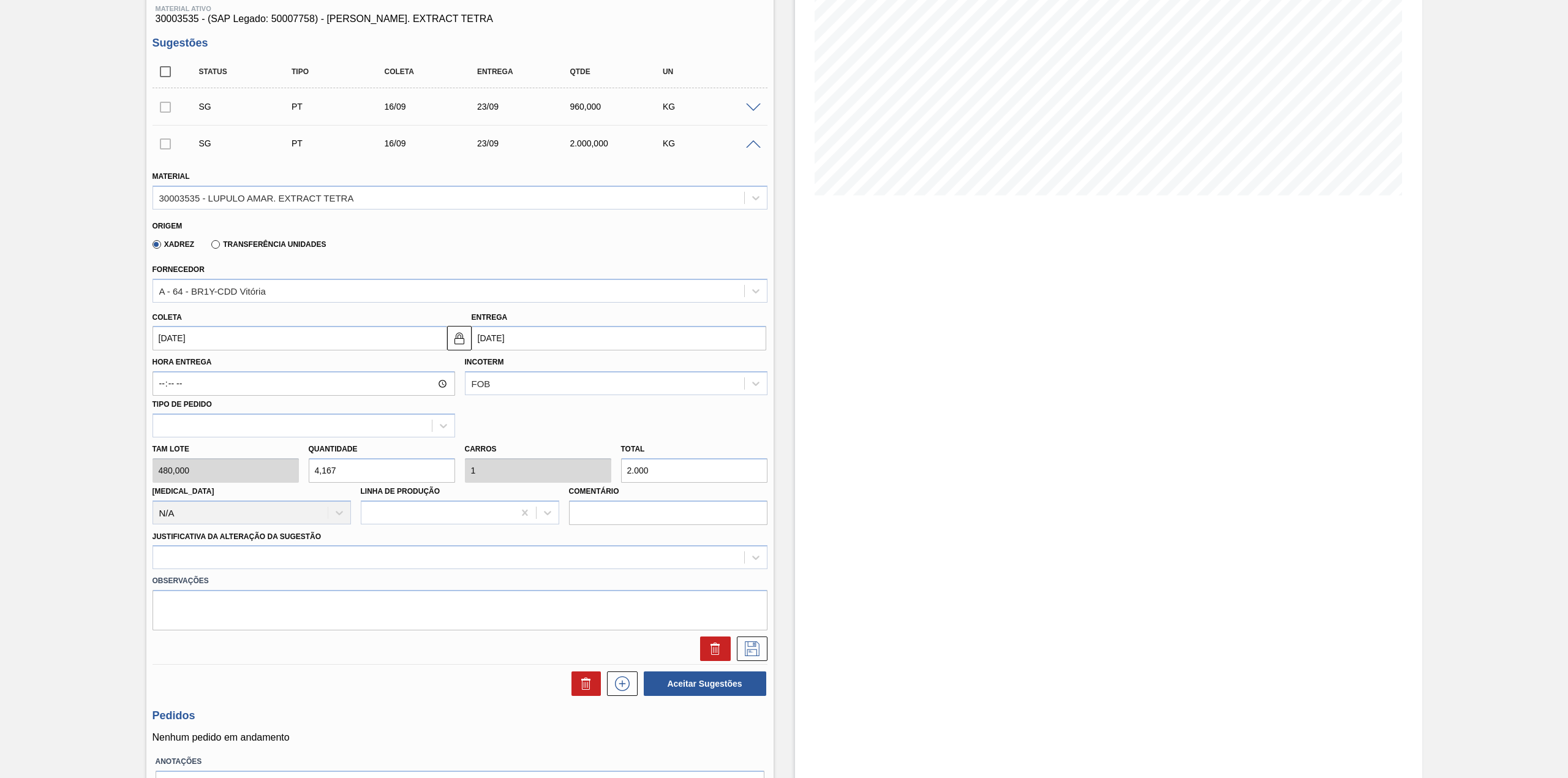
click at [375, 475] on input "4,167" at bounding box center [382, 470] width 147 height 24
type input "3"
type input "0,72"
type input "1.440"
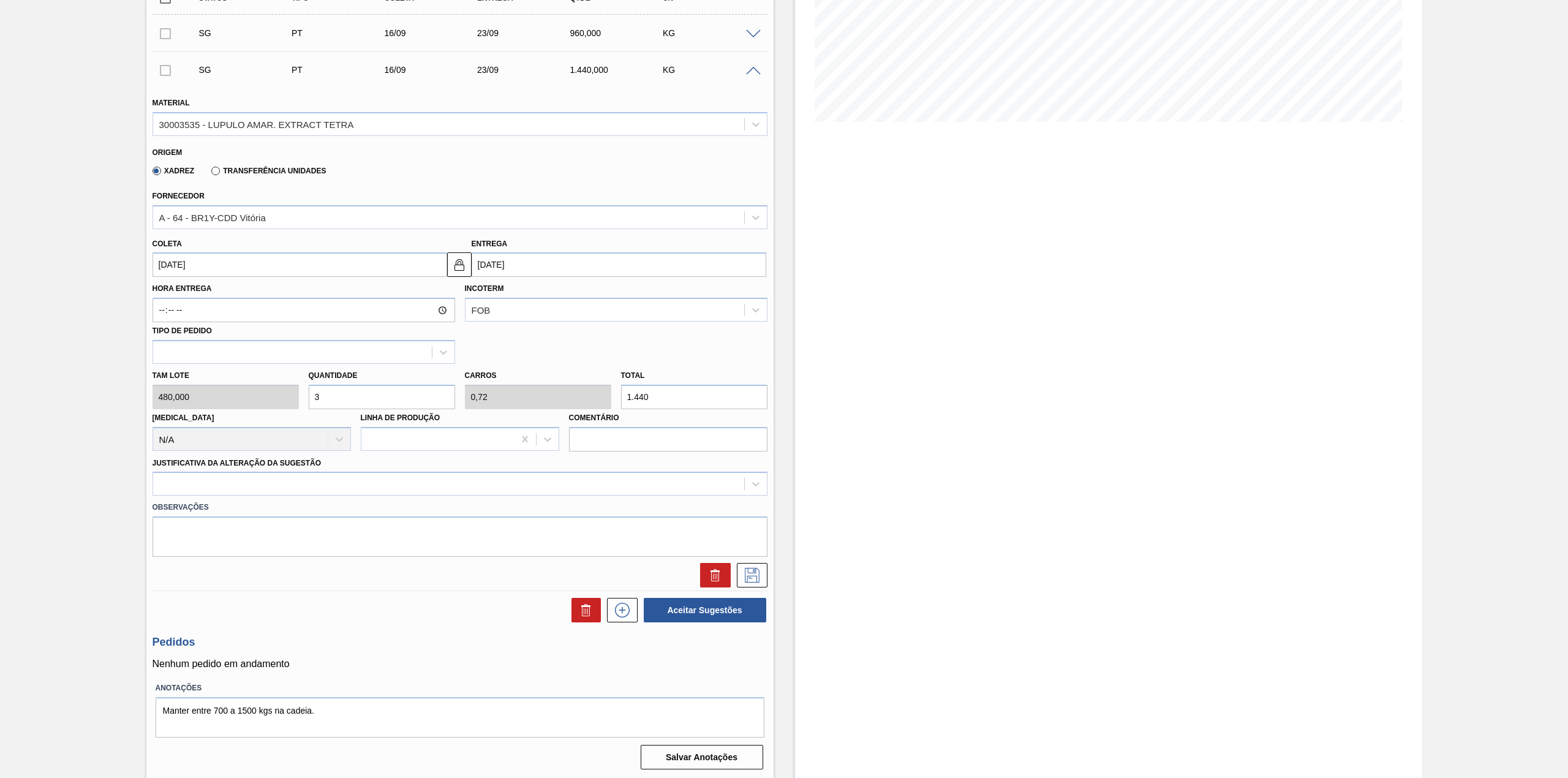
scroll to position [237, 0]
type input "3"
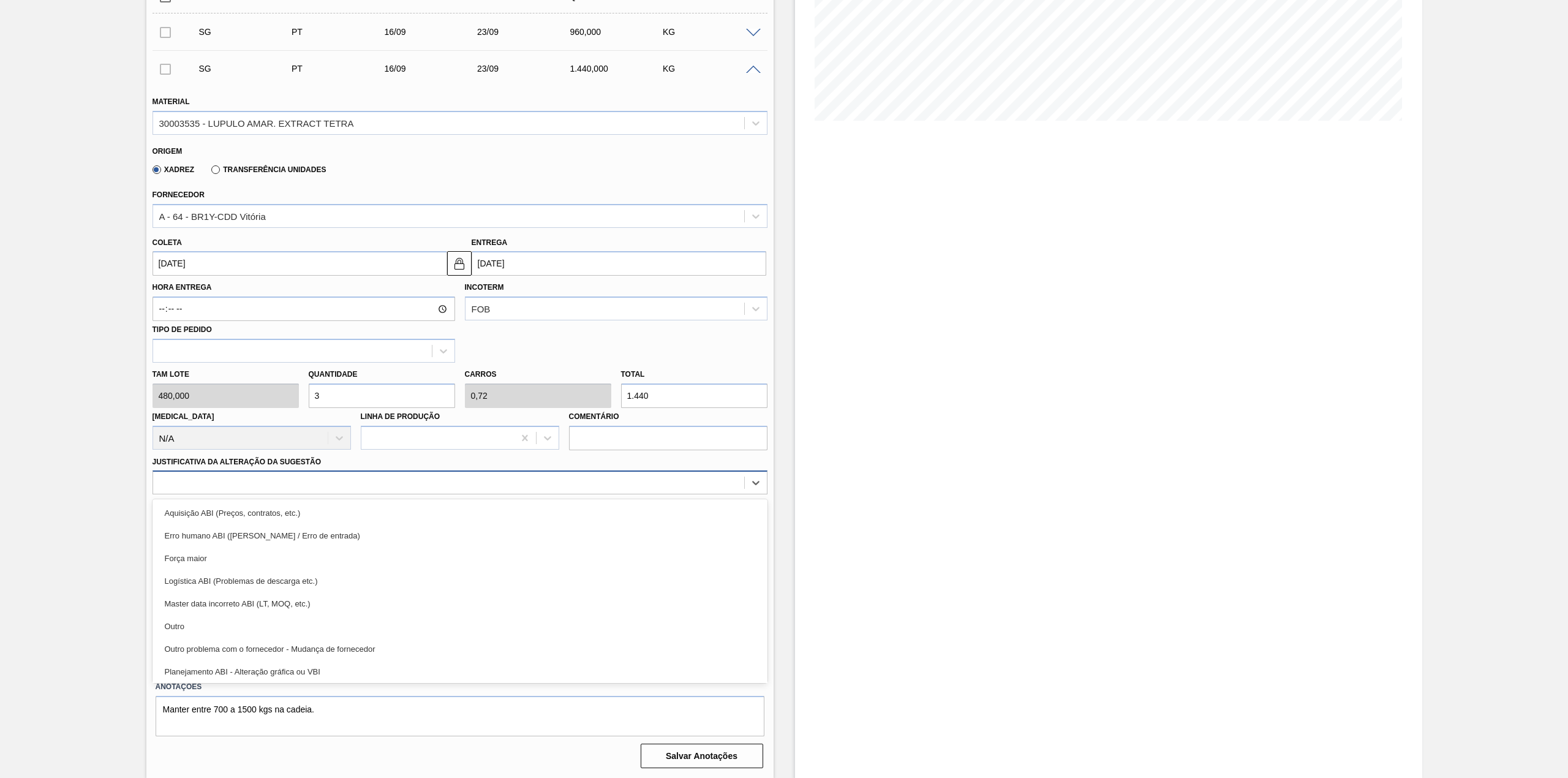
click at [280, 494] on div at bounding box center [460, 481] width 615 height 24
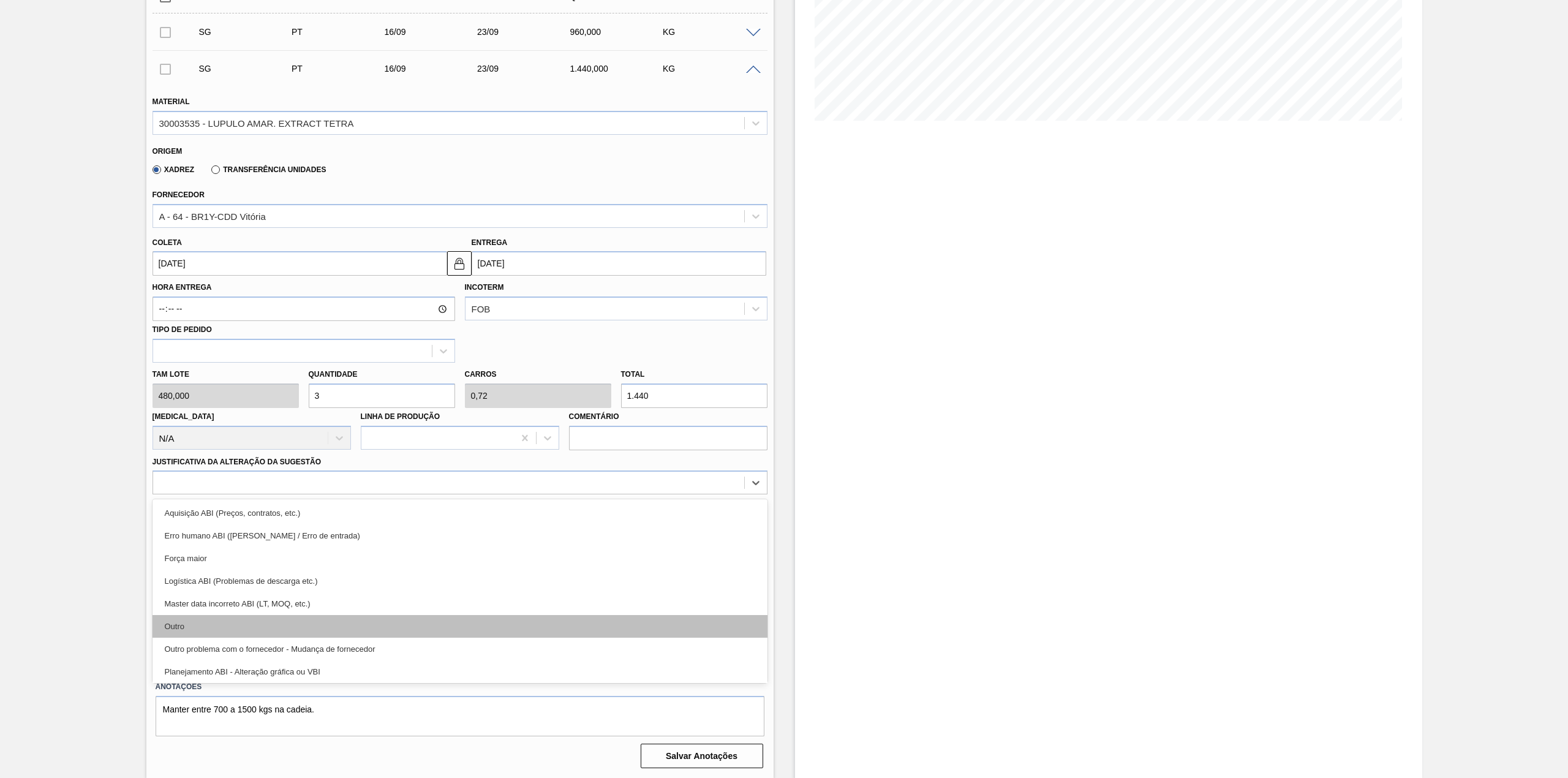
click at [215, 616] on div "Outro" at bounding box center [460, 626] width 615 height 23
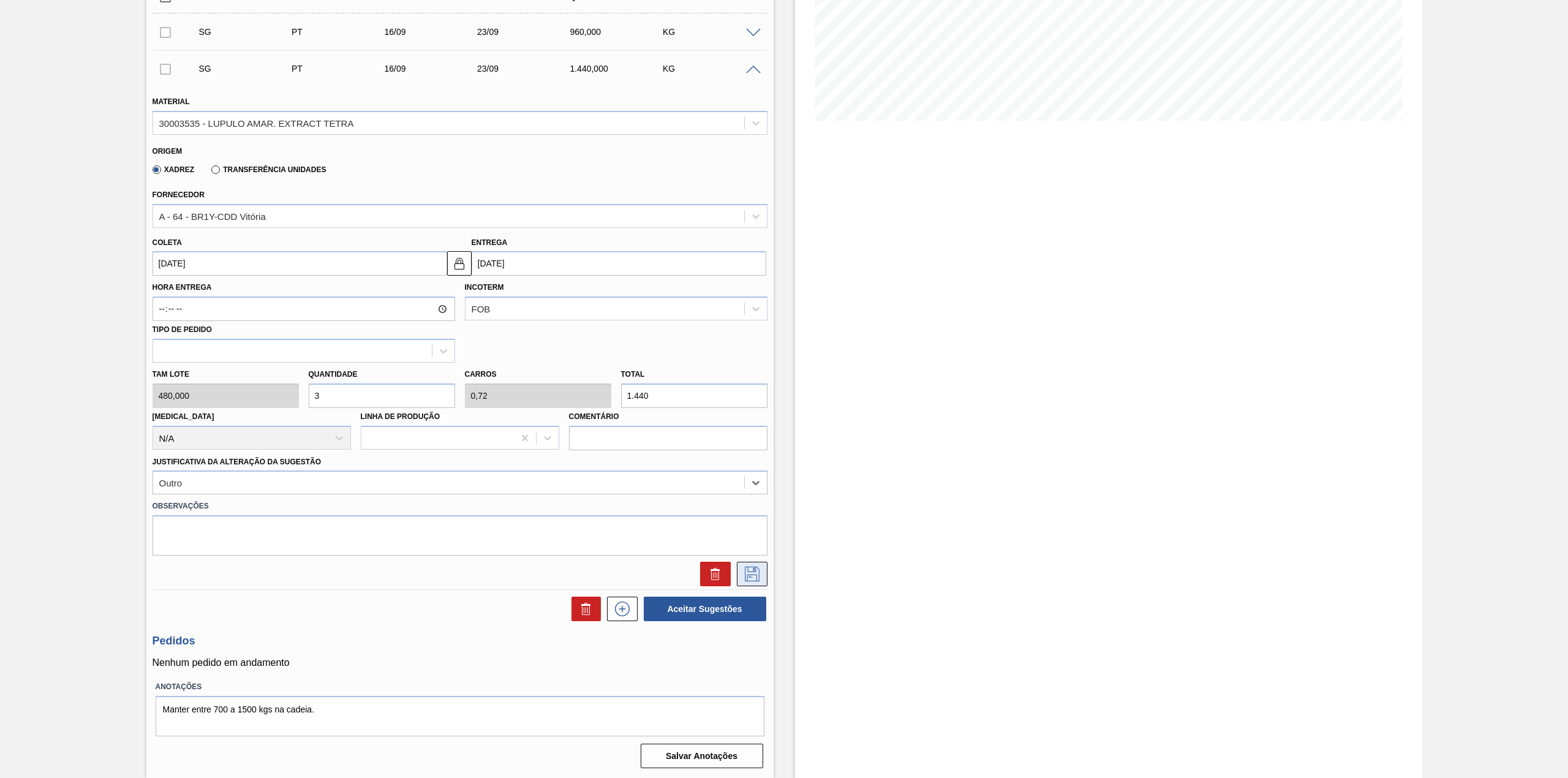
click at [753, 569] on icon at bounding box center [752, 574] width 19 height 15
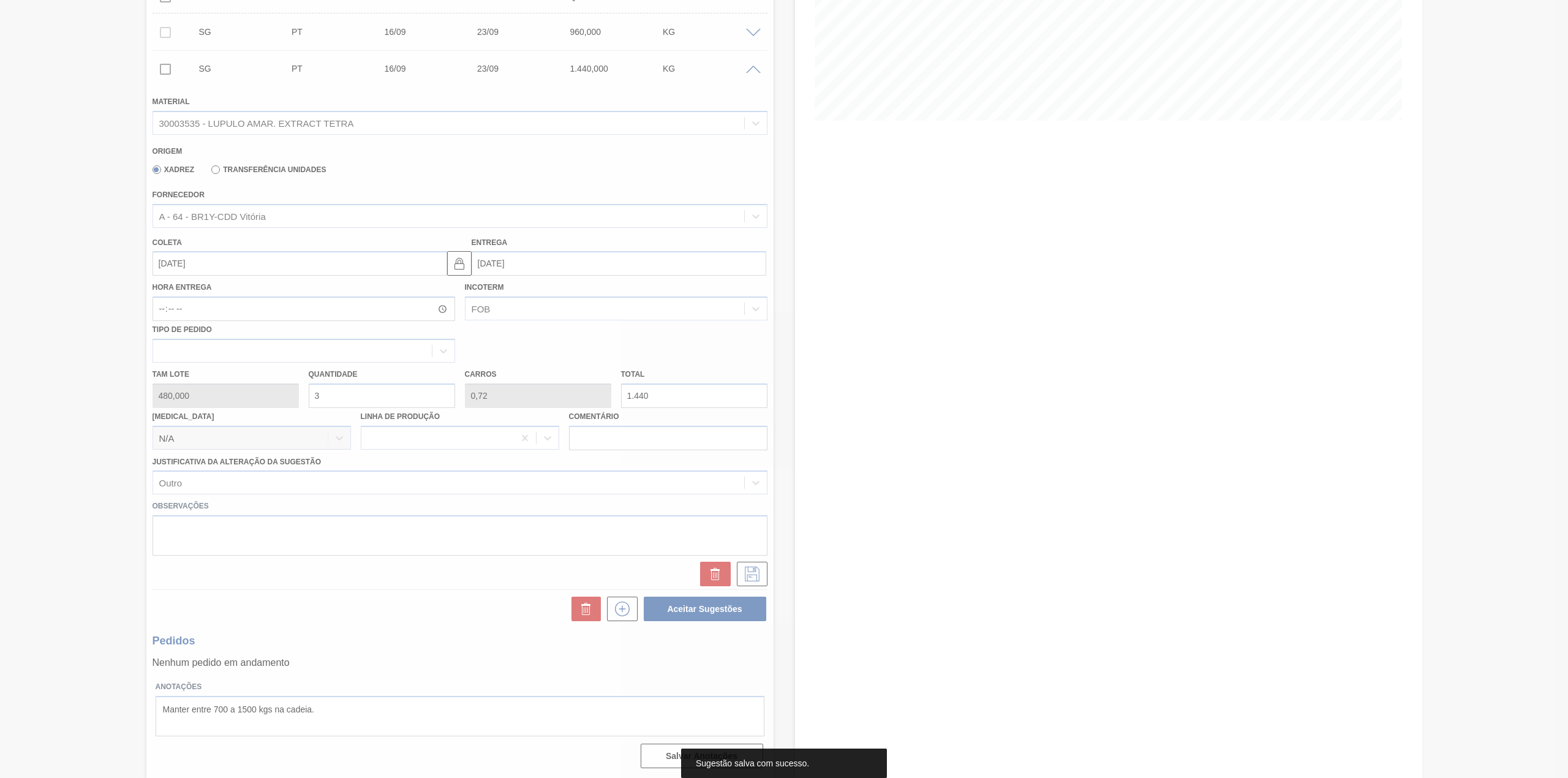
checkbox input "true"
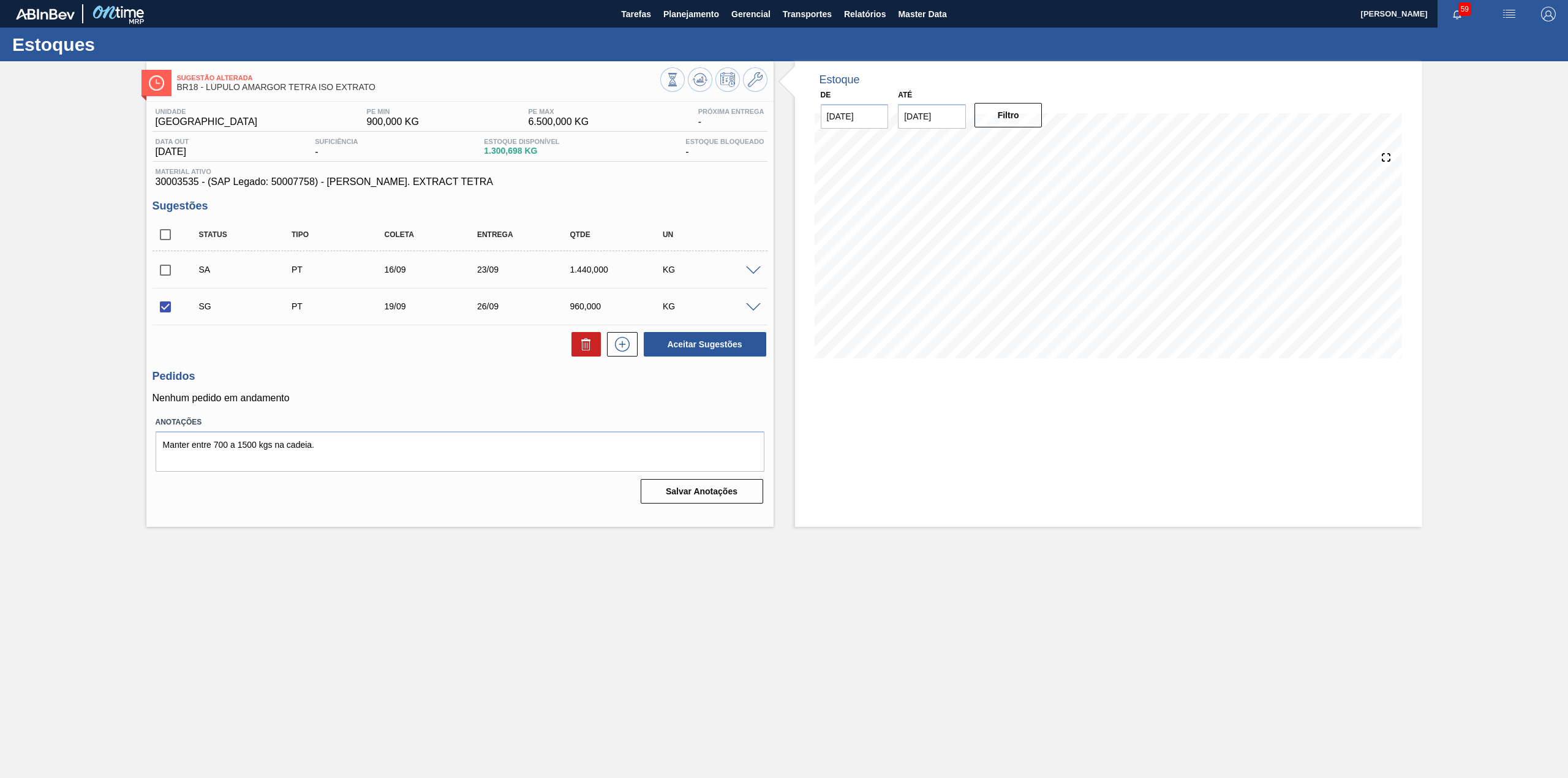
scroll to position [0, 0]
click at [160, 276] on input "checkbox" at bounding box center [165, 270] width 25 height 25
checkbox input "true"
click at [157, 314] on input "checkbox" at bounding box center [165, 306] width 25 height 25
checkbox input "false"
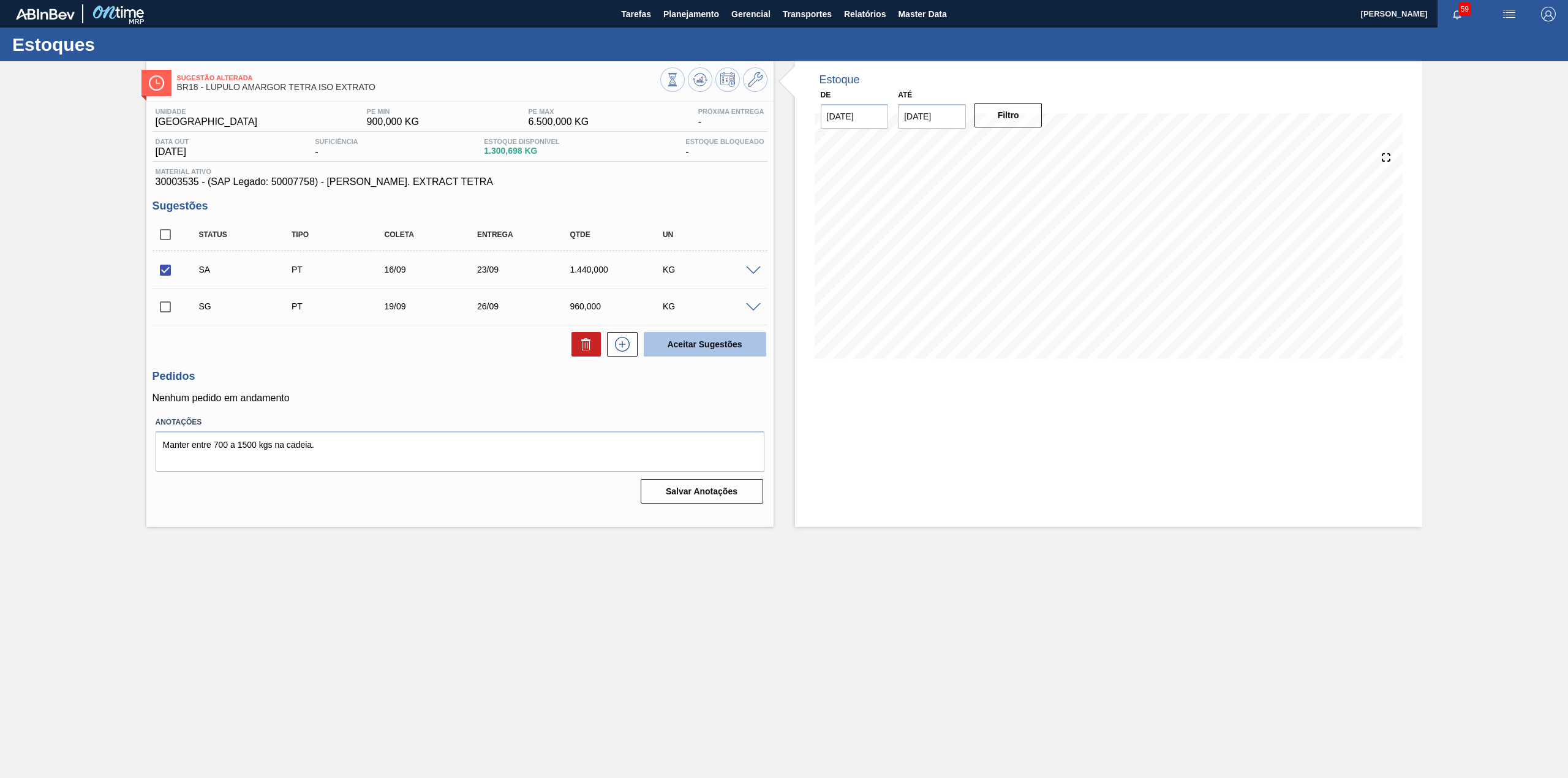
click at [708, 353] on button "Aceitar Sugestões" at bounding box center [705, 345] width 122 height 24
checkbox input "false"
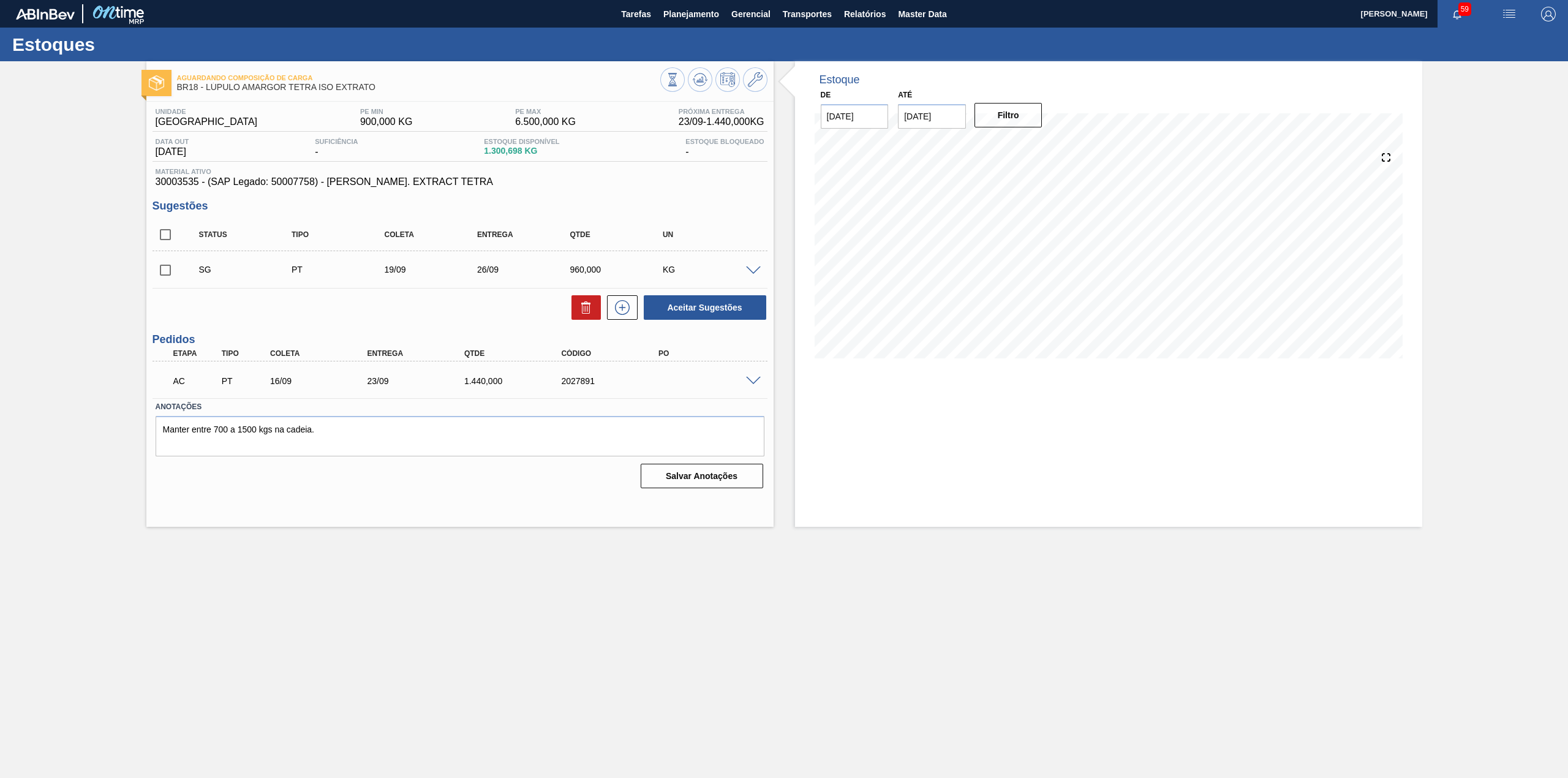
click at [754, 383] on span at bounding box center [753, 381] width 15 height 10
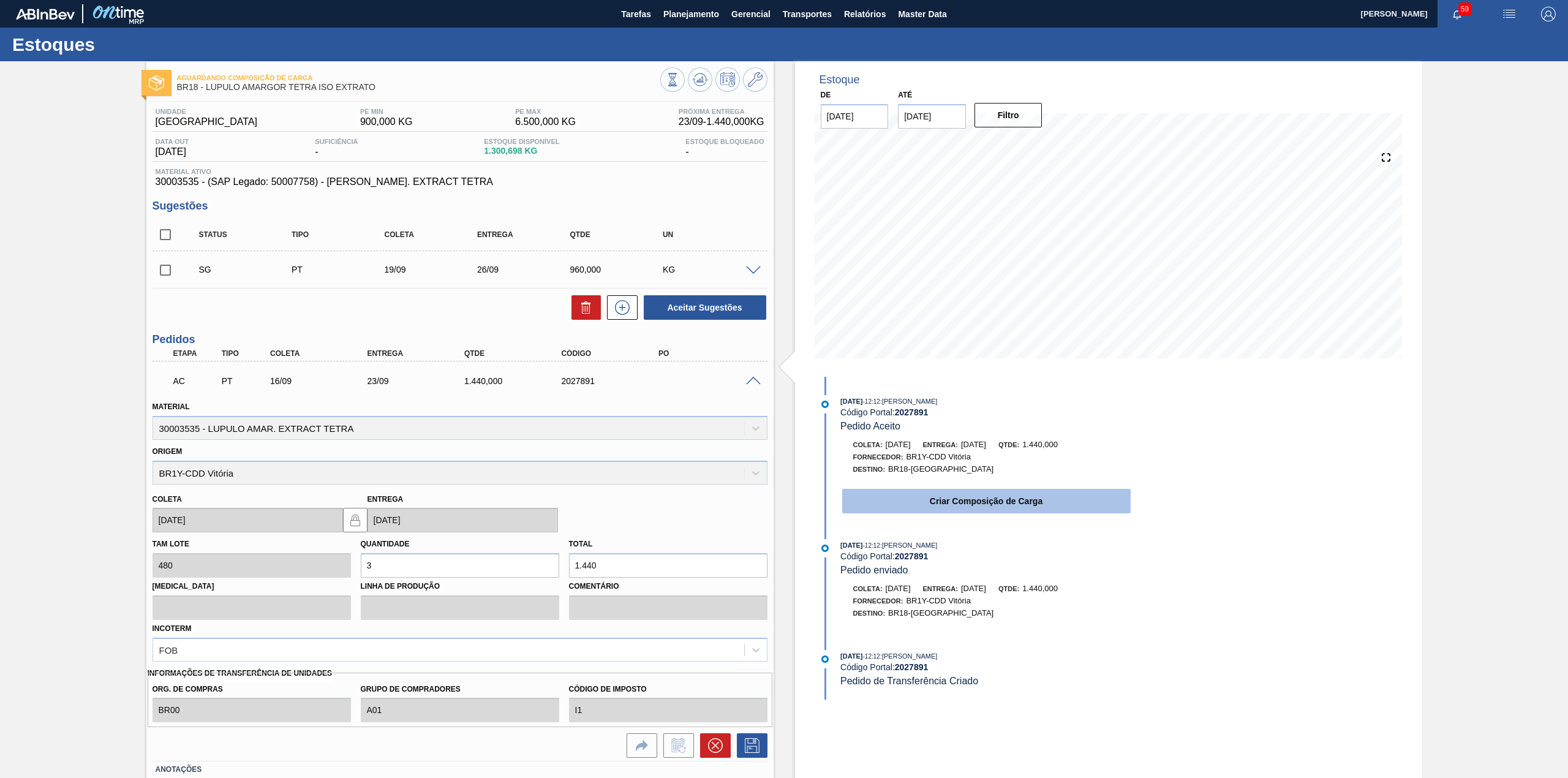
click at [939, 500] on button "Criar Composição de Carga" at bounding box center [986, 501] width 289 height 24
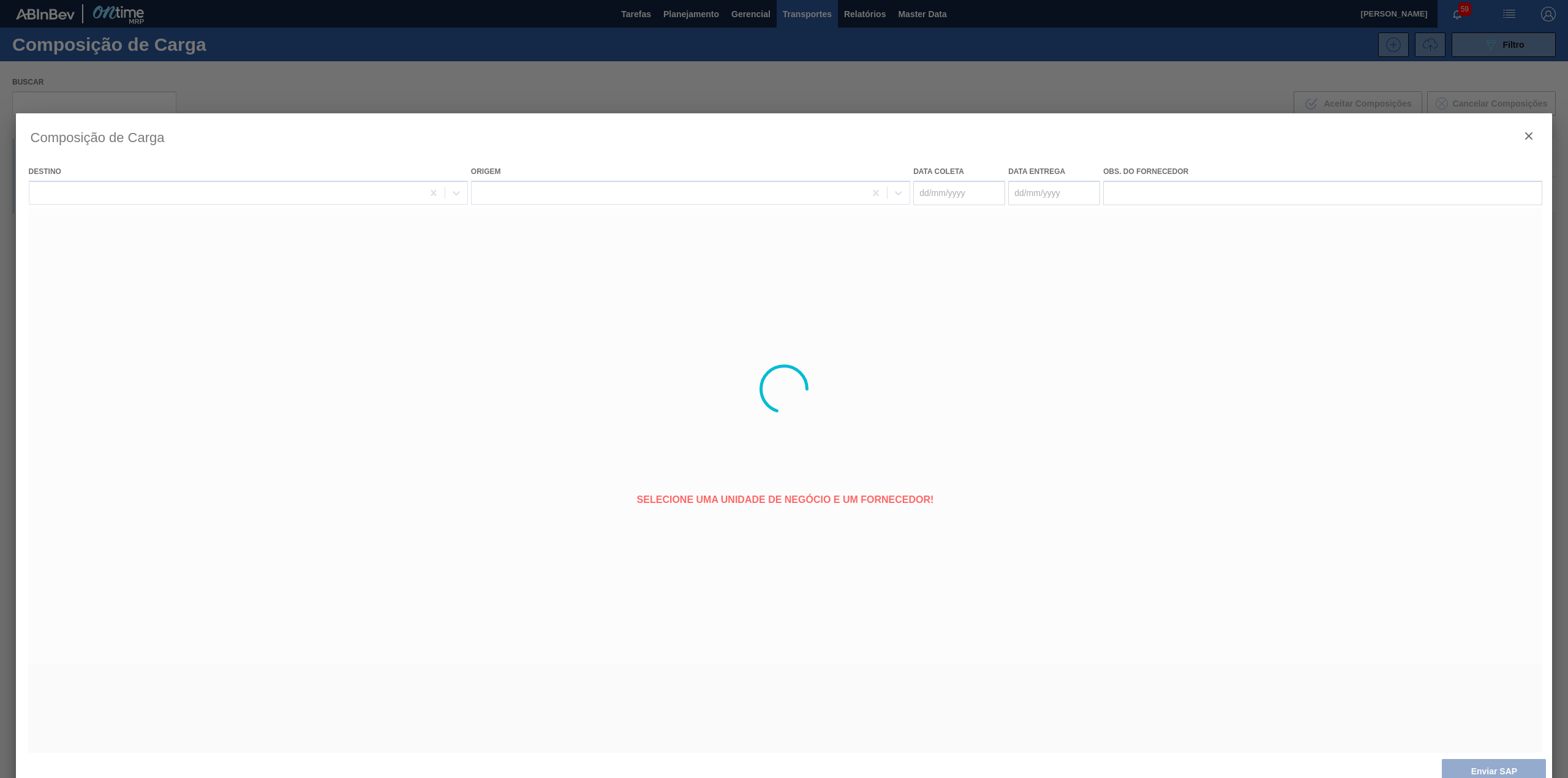
type coleta "[DATE]"
type entrega "23/09/2025"
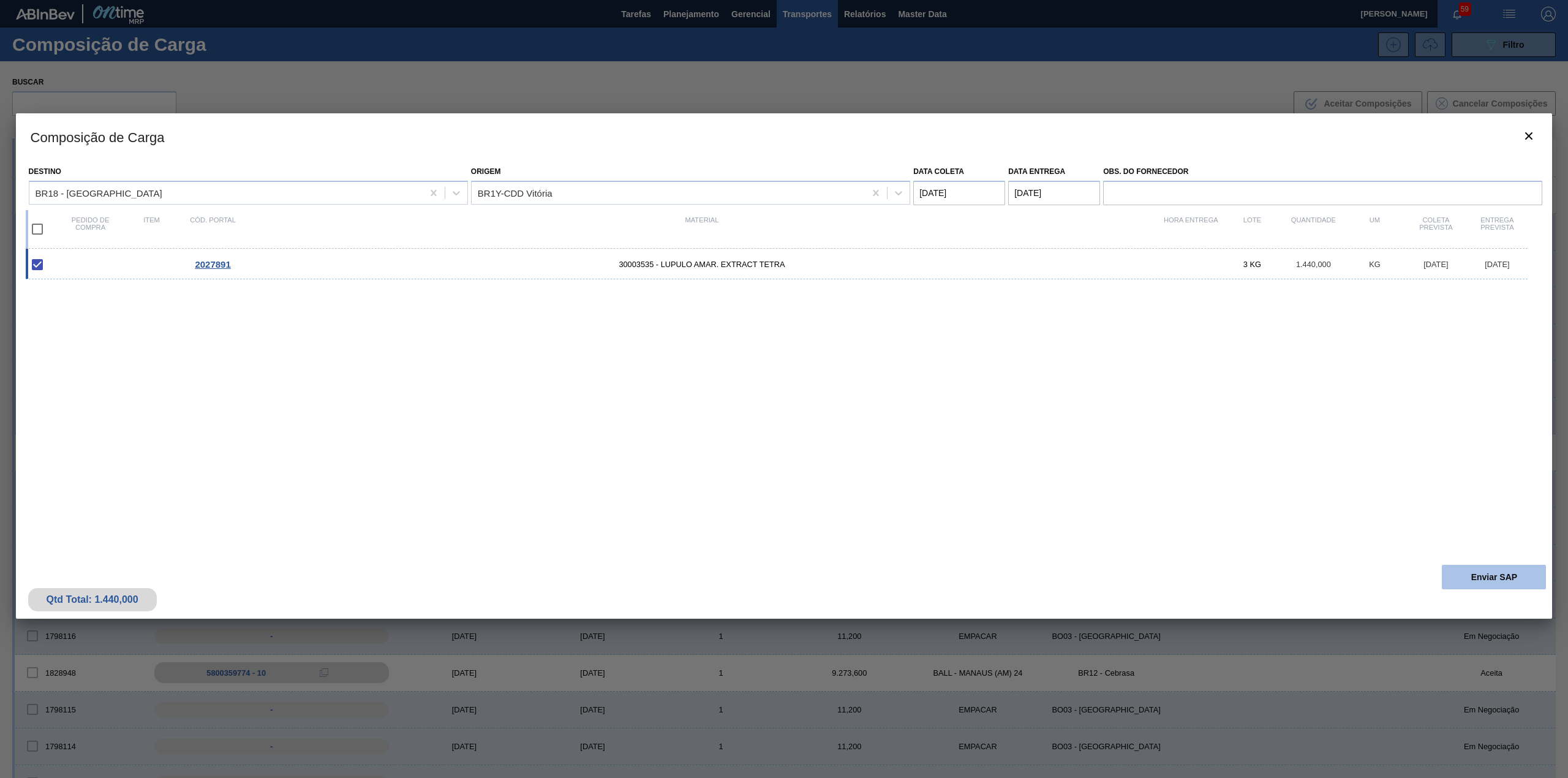
click at [1449, 591] on div "Qtd Total: 1.440,000 Enviar SAP" at bounding box center [784, 588] width 1537 height 60
click at [1460, 577] on button "Enviar SAP" at bounding box center [1493, 577] width 104 height 24
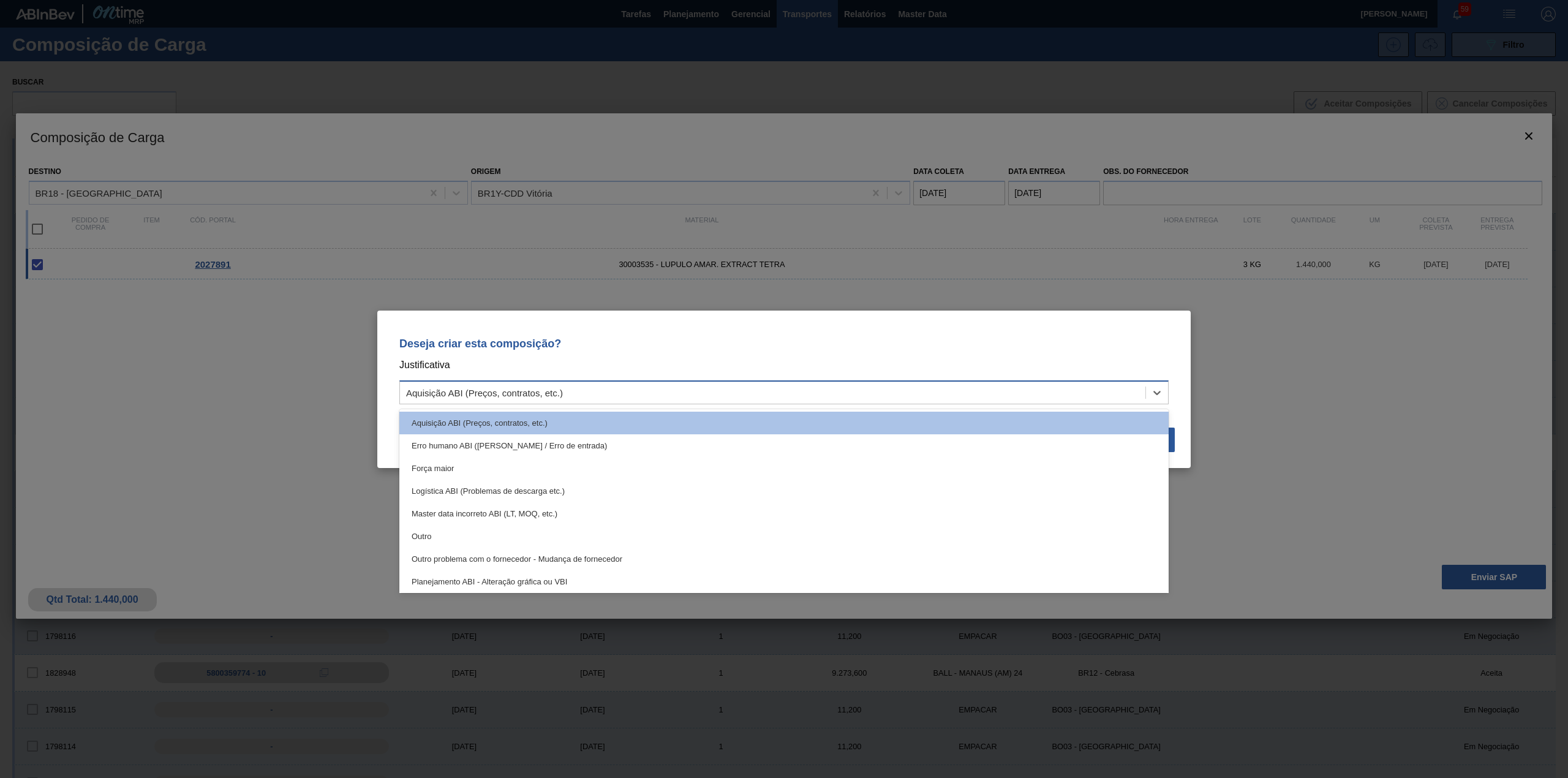
click at [799, 402] on div "Aquisição ABI (Preços, contratos, etc.)" at bounding box center [784, 392] width 769 height 24
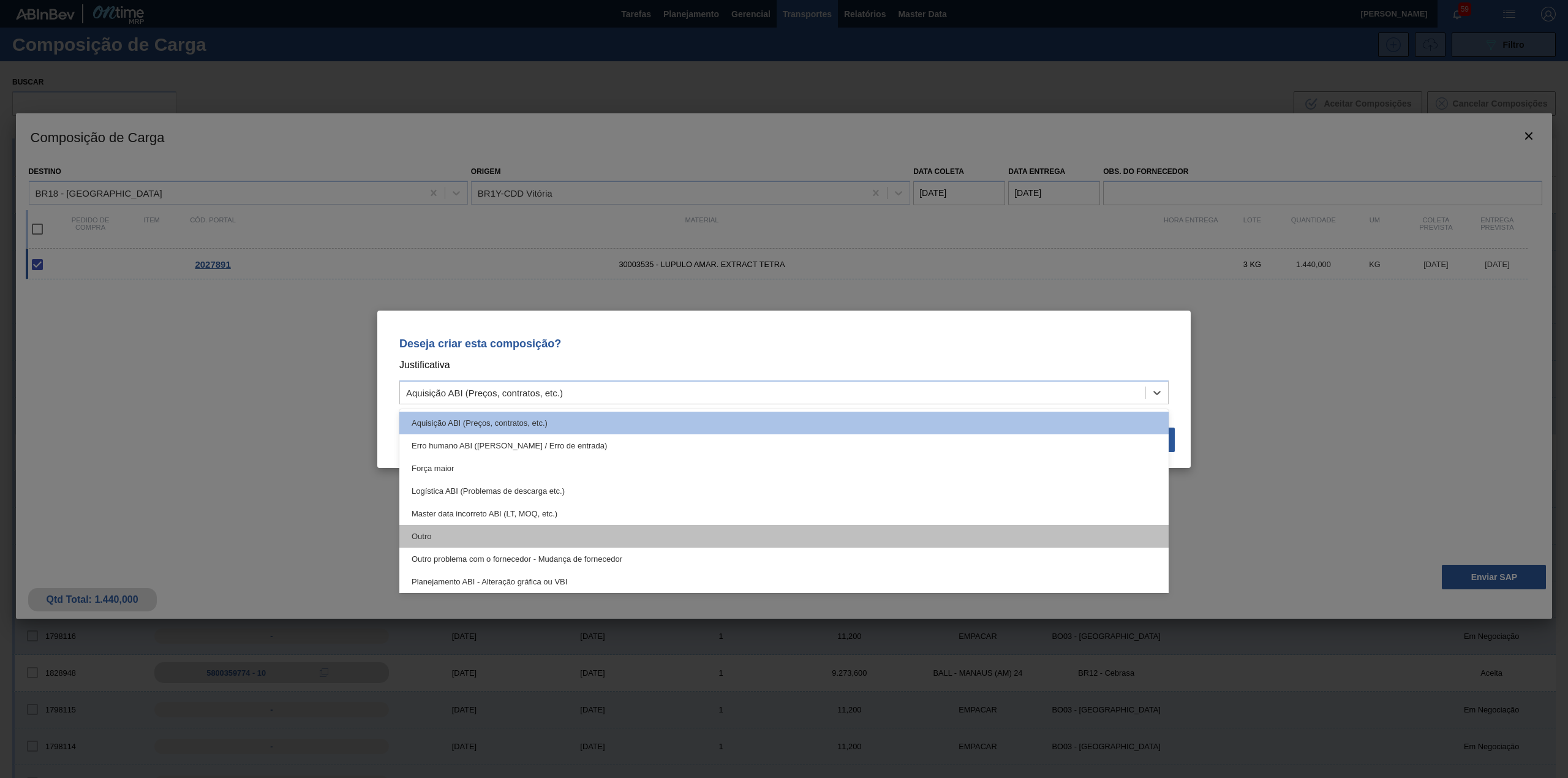
click at [466, 544] on div "Outro" at bounding box center [784, 536] width 769 height 23
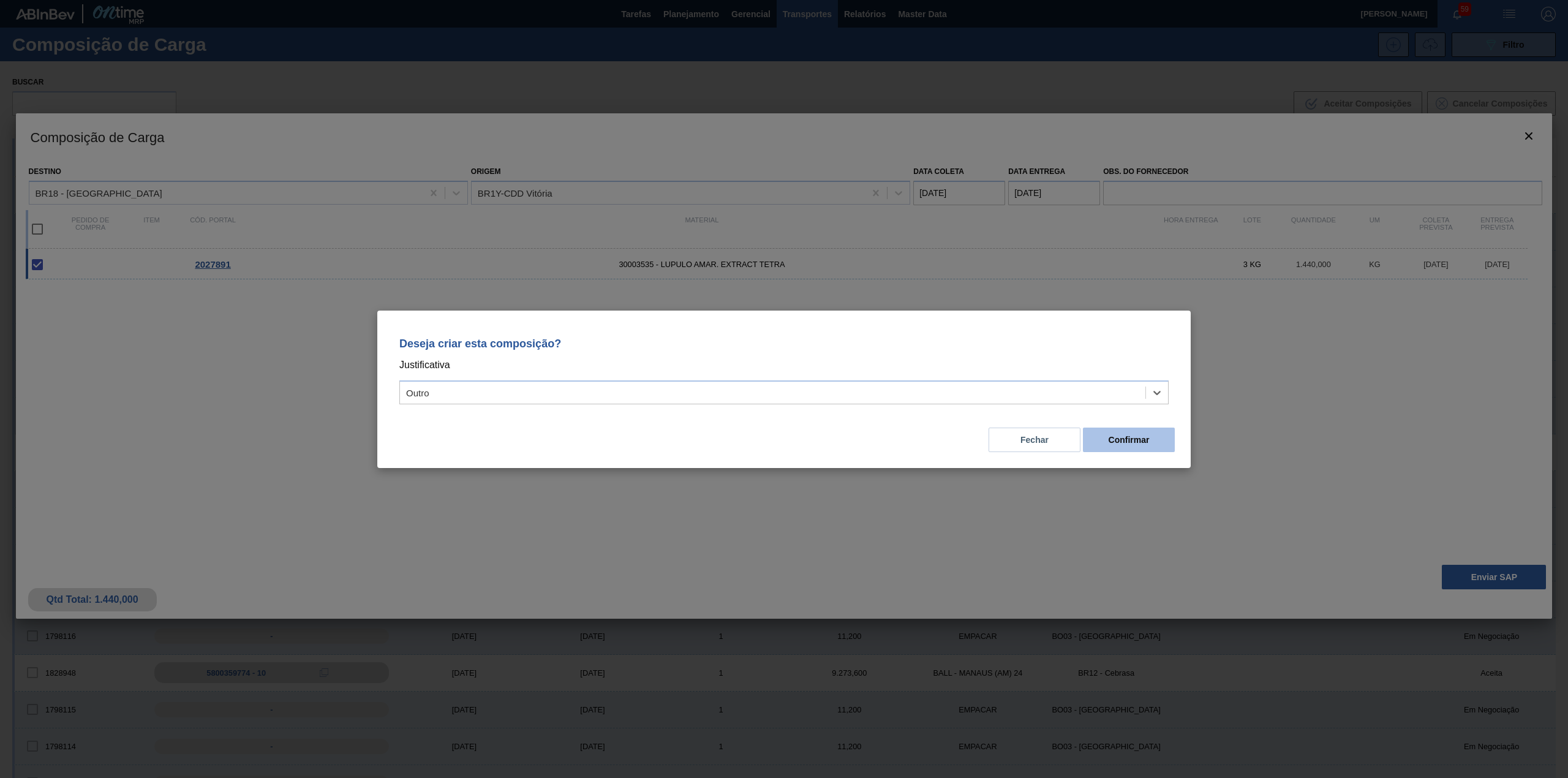
click at [1111, 441] on button "Confirmar" at bounding box center [1128, 440] width 92 height 24
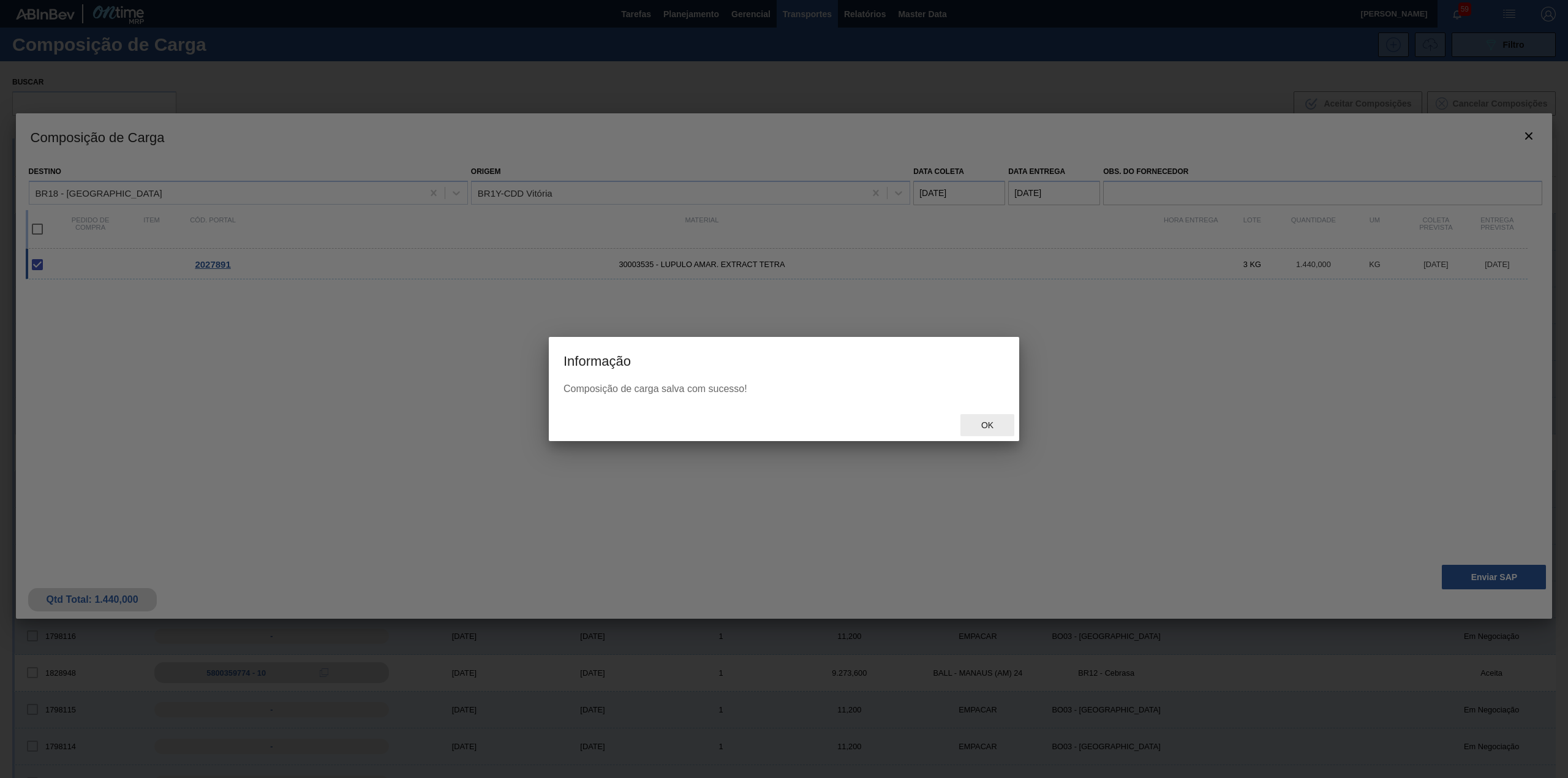
click at [985, 430] on div "Ok" at bounding box center [987, 426] width 54 height 23
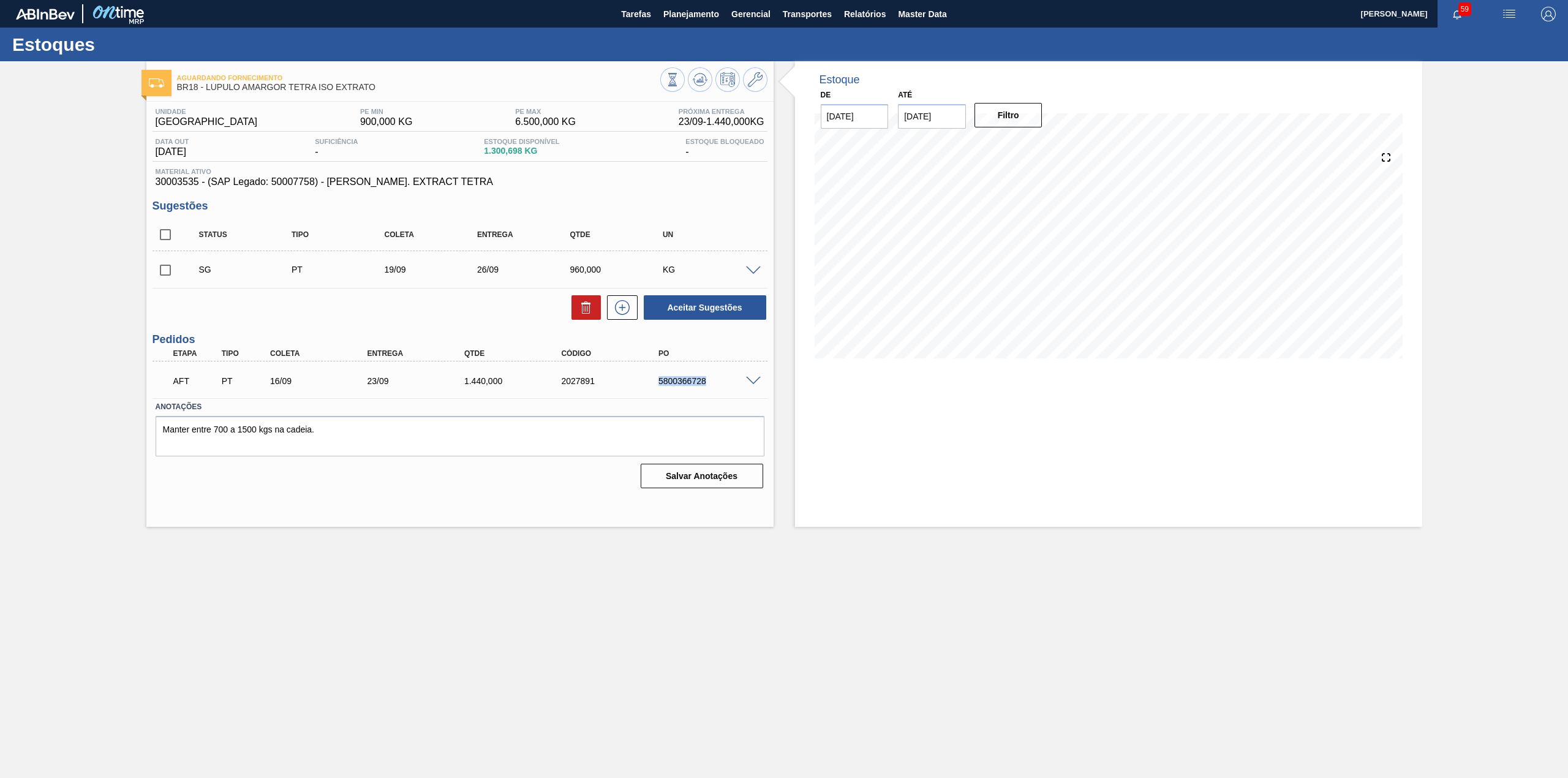
drag, startPoint x: 650, startPoint y: 385, endPoint x: 711, endPoint y: 396, distance: 62.0
click at [711, 396] on div "AFT PT 16/09 23/09 1.440,000 2027891 5800366728 Material 30003535 - LUPULO AMAR…" at bounding box center [460, 379] width 615 height 37
copy div "5800366728"
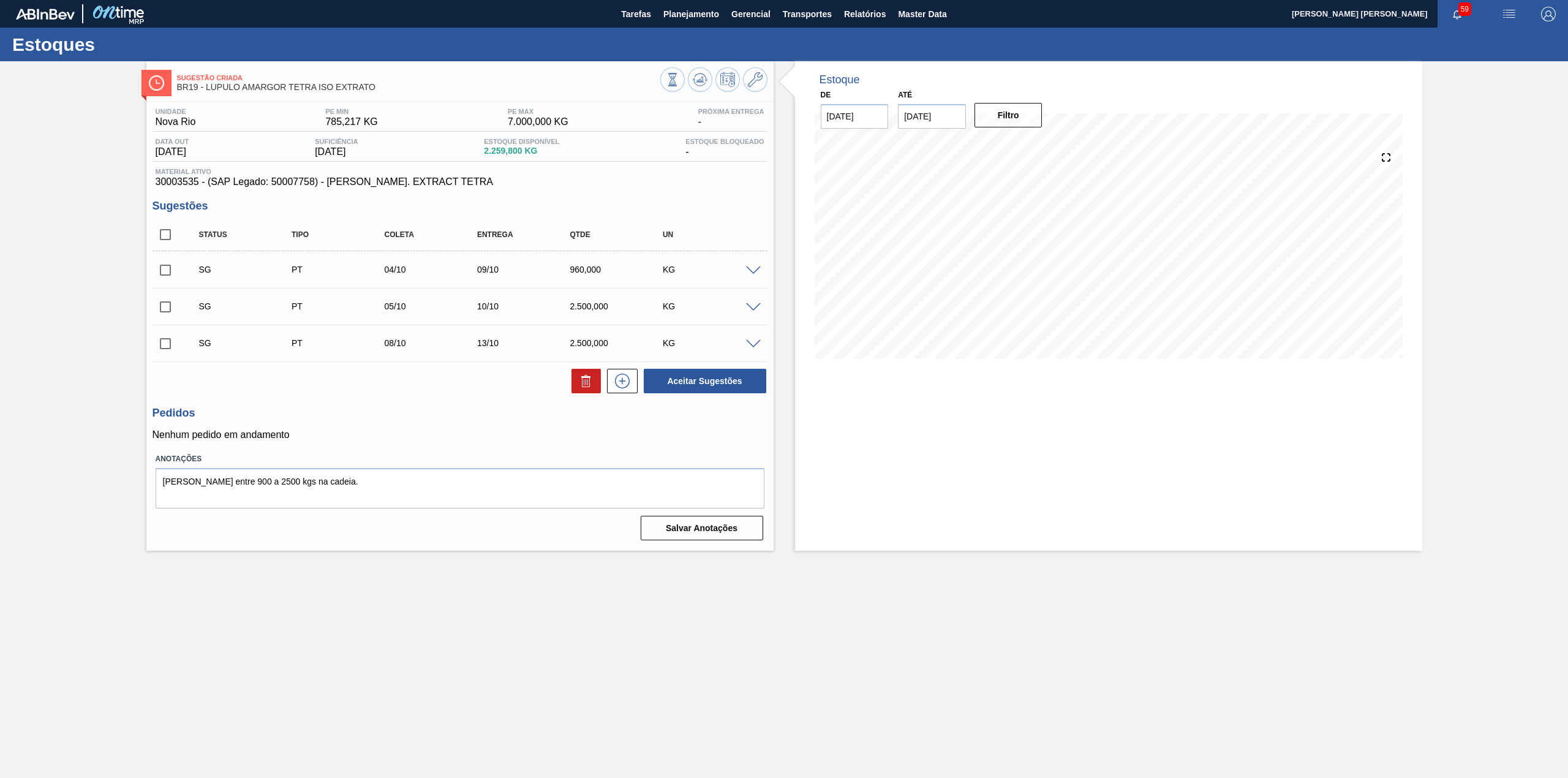
click at [746, 272] on span at bounding box center [753, 270] width 15 height 10
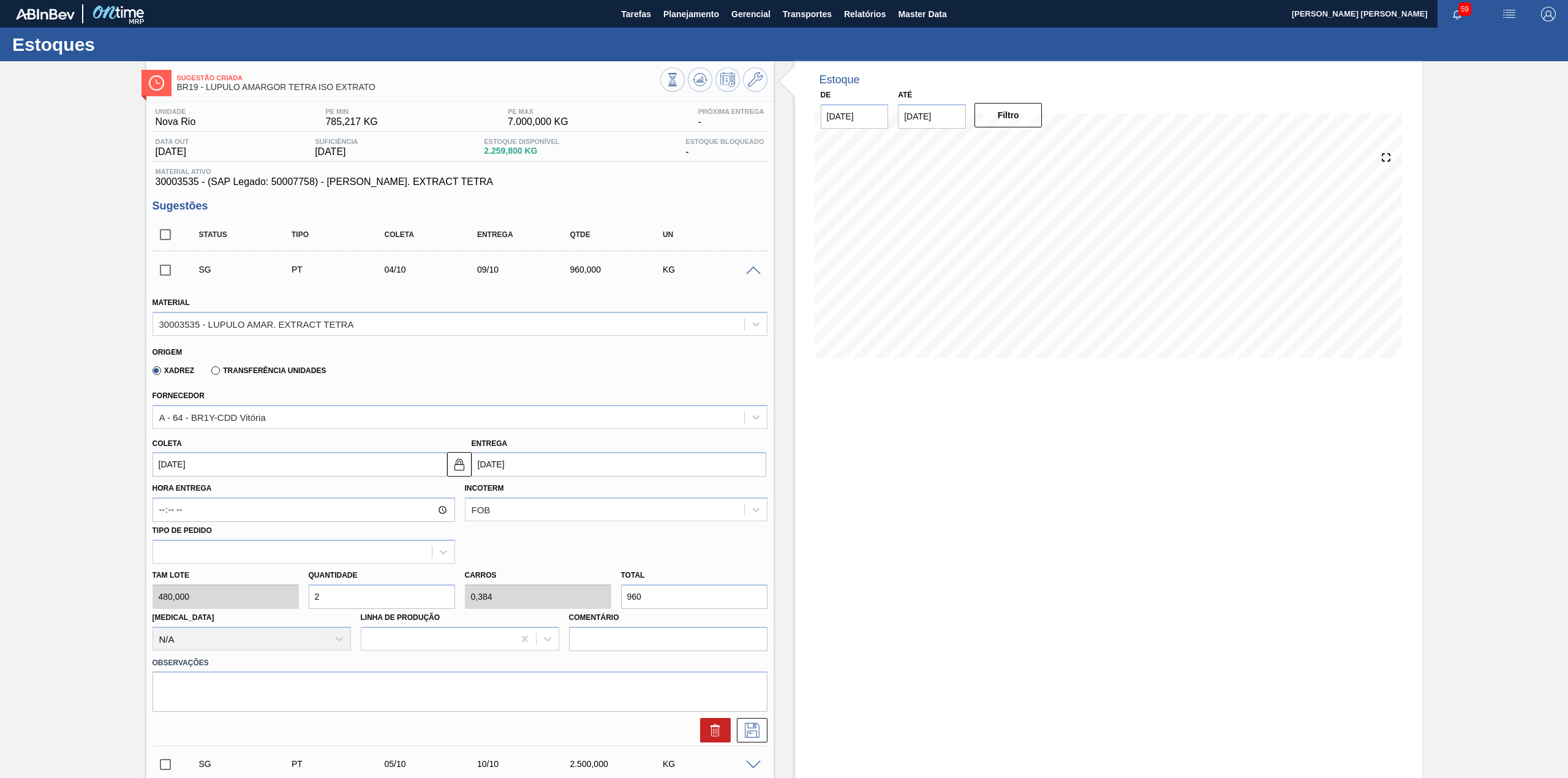
click at [218, 478] on div "Hora Entrega Incoterm FOB Tipo de pedido" at bounding box center [460, 520] width 624 height 87
click at [208, 468] on input "[DATE]" at bounding box center [300, 464] width 295 height 24
click at [167, 501] on div "dom" at bounding box center [167, 508] width 17 height 17
click at [167, 499] on div "dom seg ter qua qui sex sab" at bounding box center [227, 508] width 147 height 19
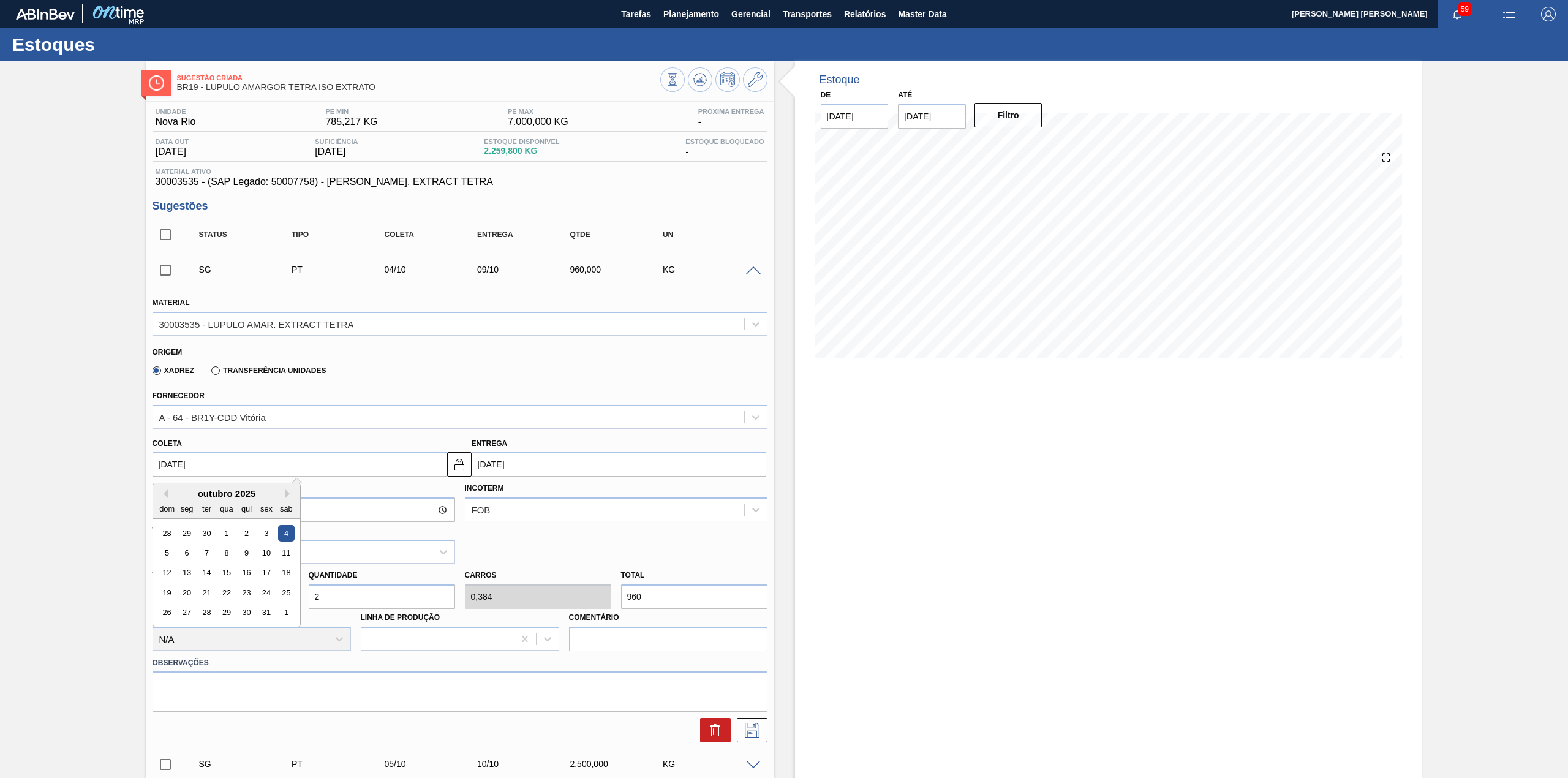
click at [167, 493] on div "outubro 2025" at bounding box center [227, 494] width 147 height 10
click at [164, 496] on button "Previous Month" at bounding box center [164, 494] width 9 height 9
click at [202, 570] on div "16" at bounding box center [206, 572] width 17 height 17
type input "[DATE]"
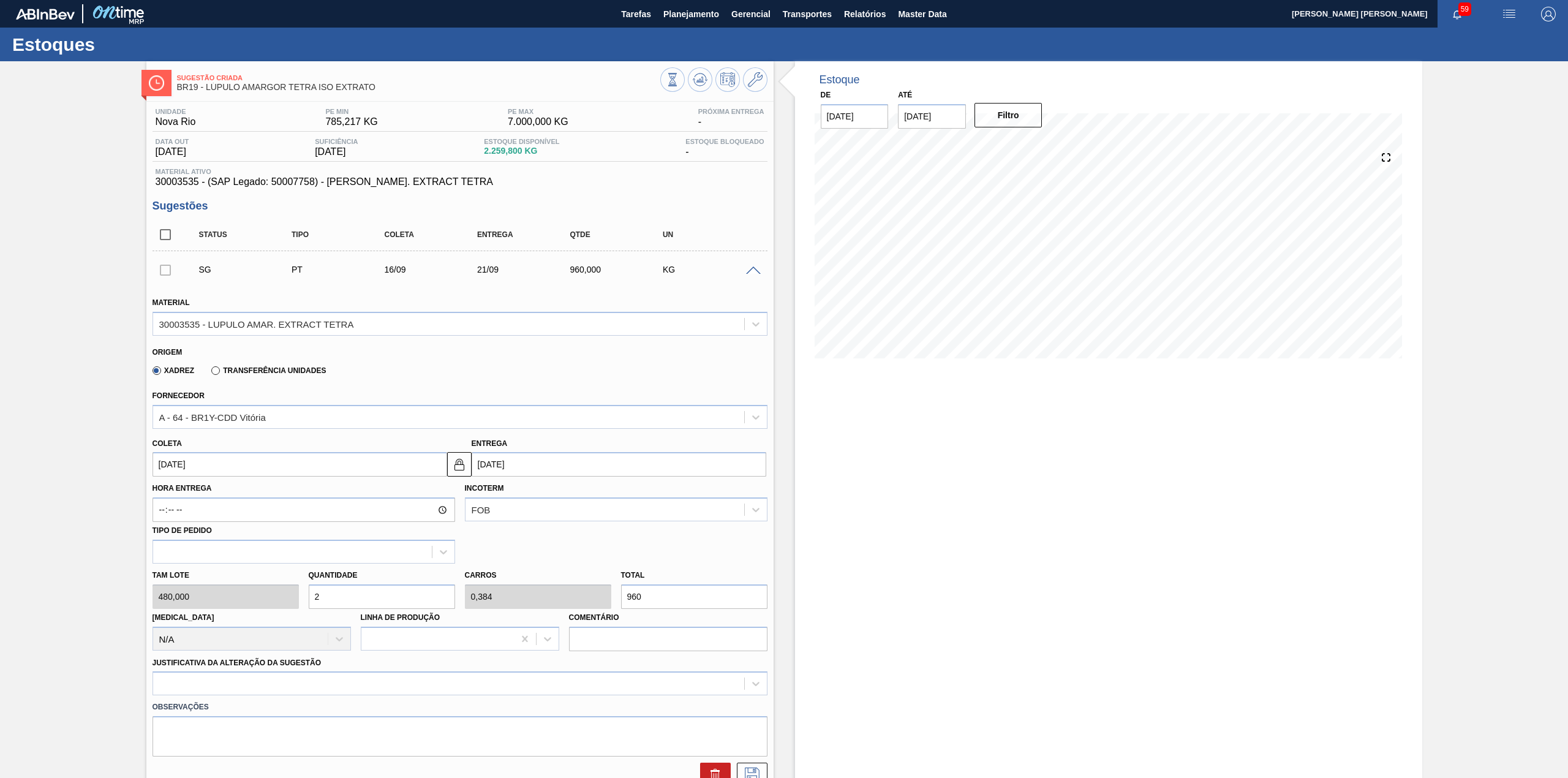
click at [354, 601] on input "2" at bounding box center [382, 597] width 147 height 24
type input "0"
type input "3"
type input "0,576"
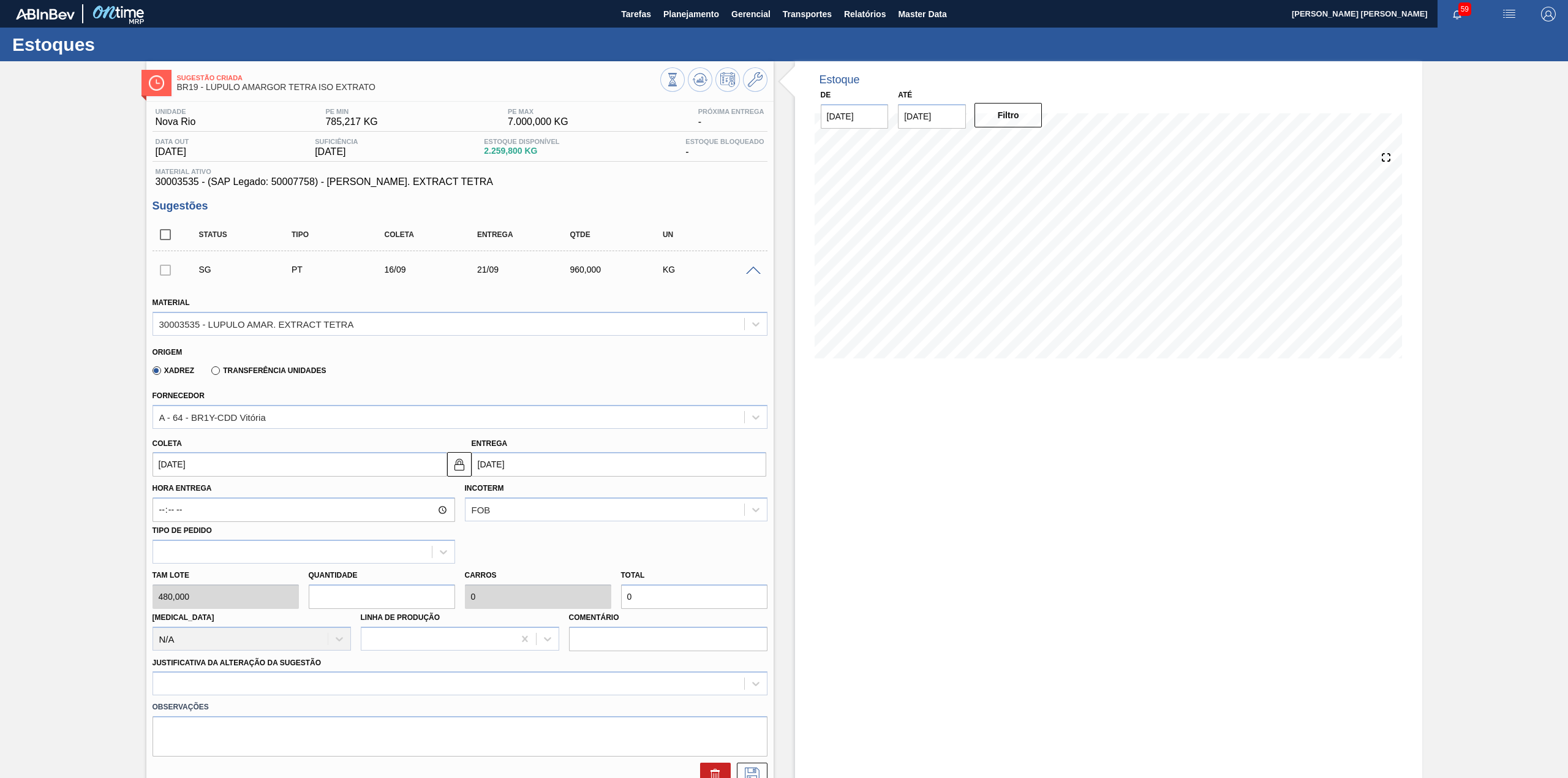
type input "1.440"
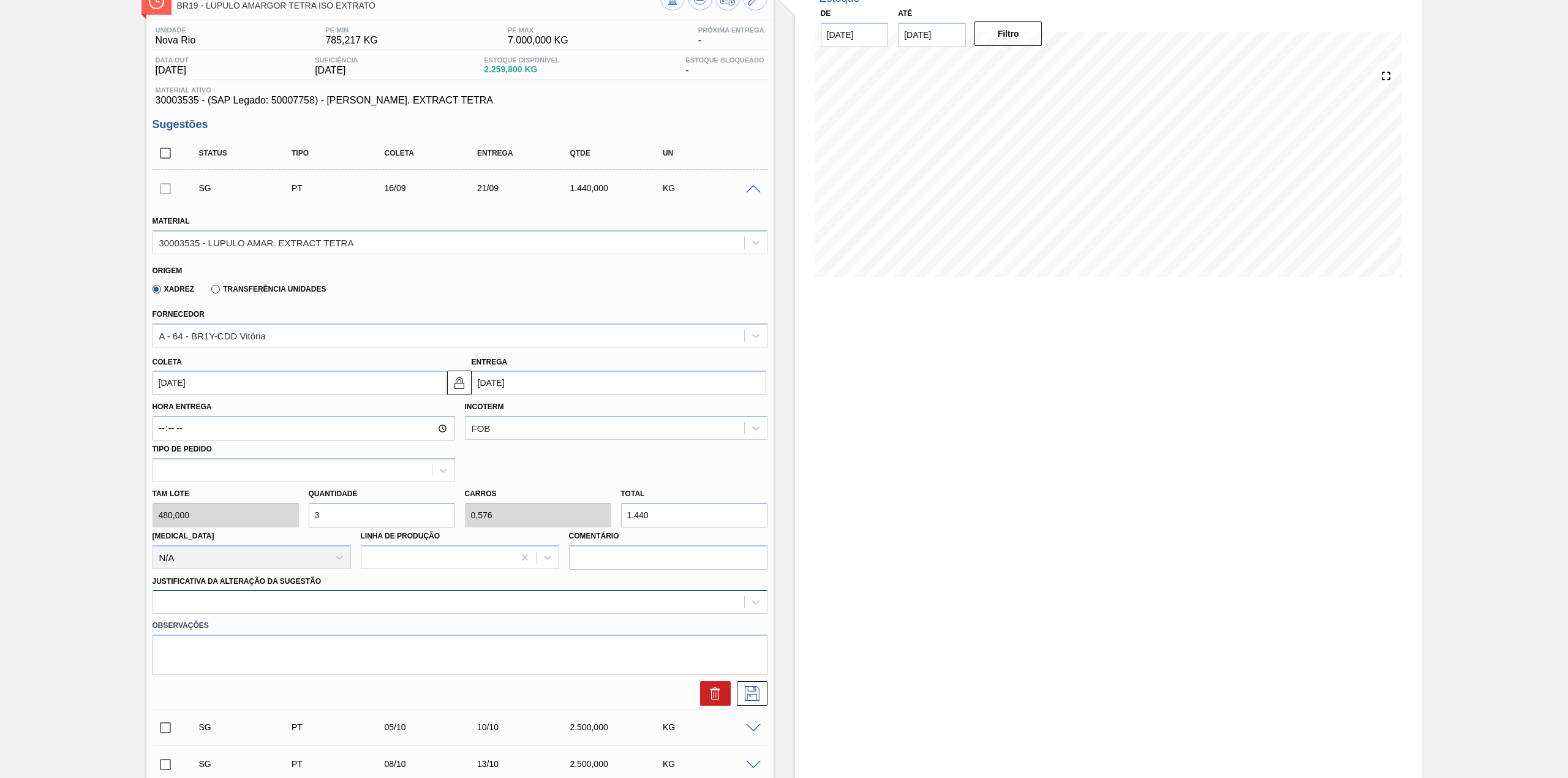
type input "3"
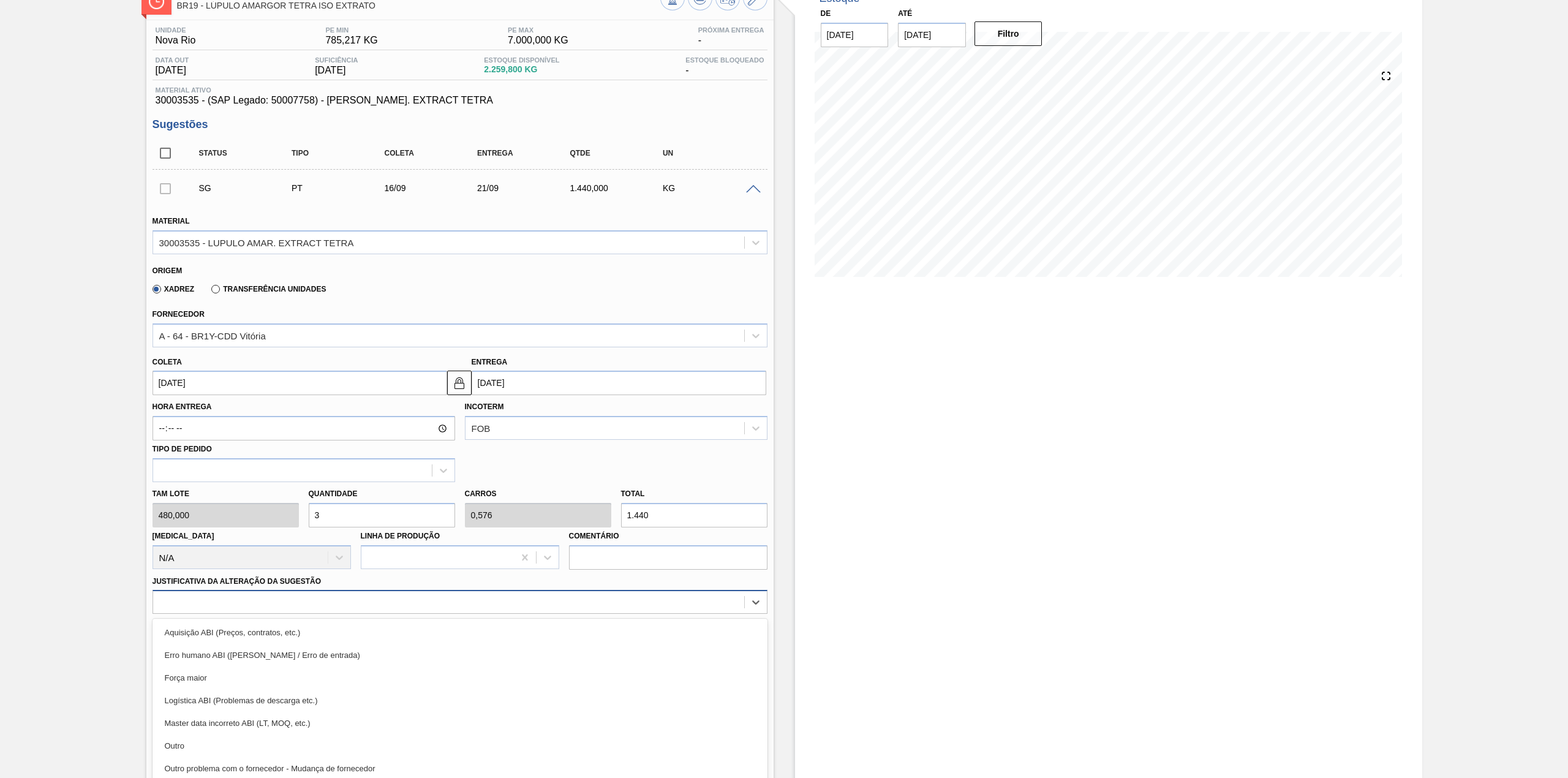
click at [273, 591] on div "option Aquisição ABI (Preços, contratos, etc.) focused, 1 of 18. 18 results ava…" at bounding box center [460, 601] width 615 height 24
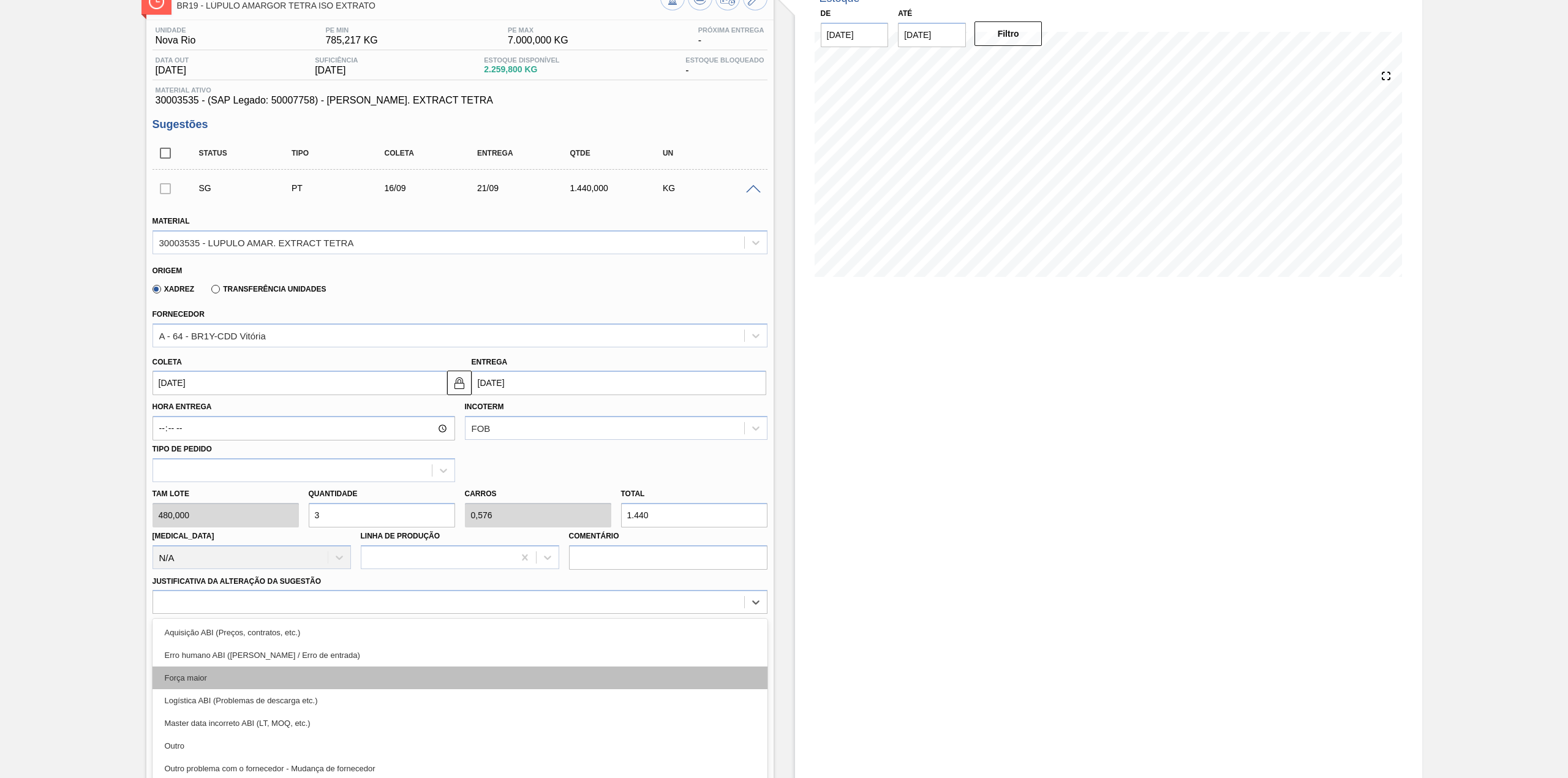
scroll to position [112, 0]
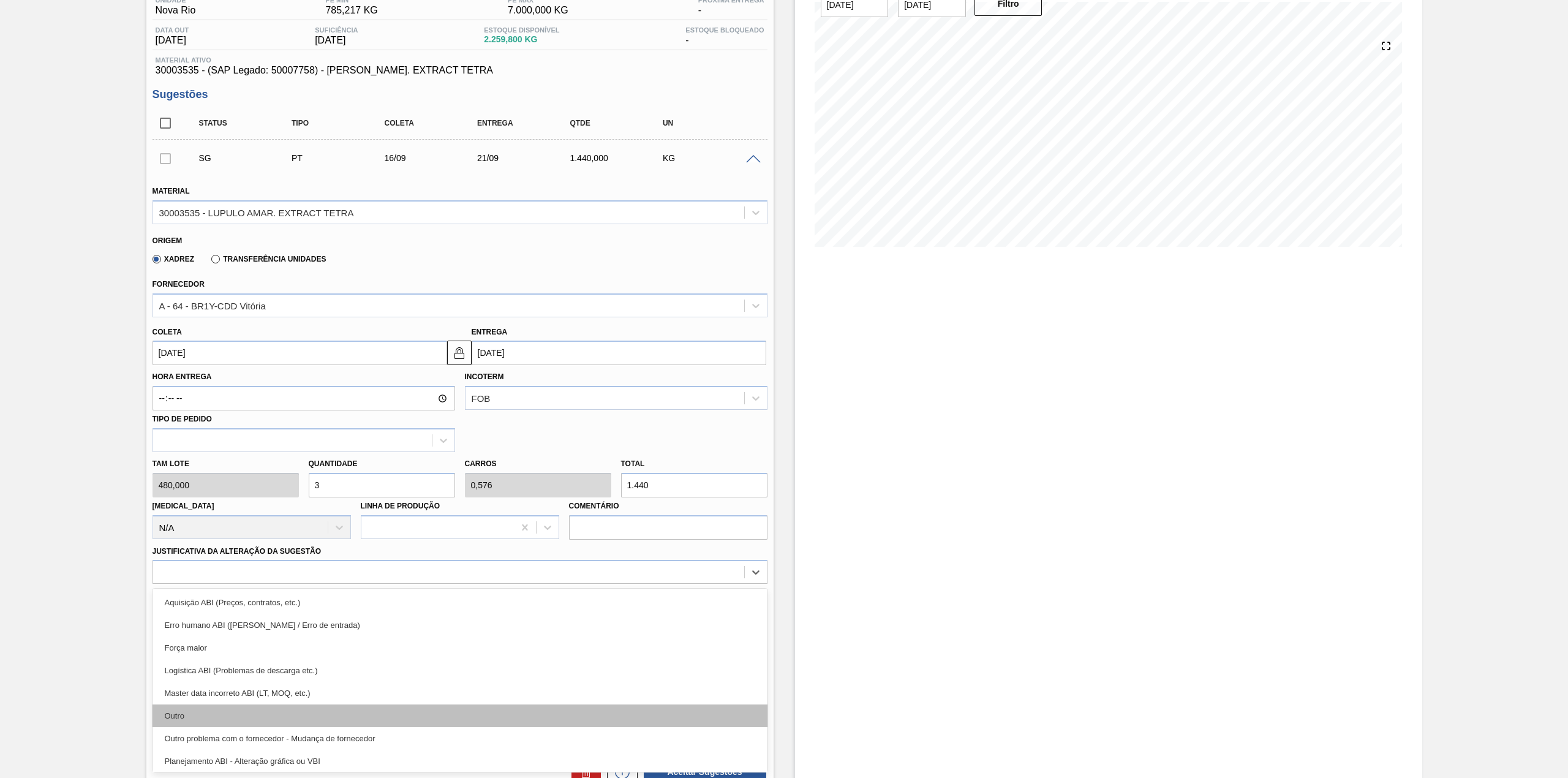
click at [248, 709] on div "Outro" at bounding box center [460, 716] width 615 height 23
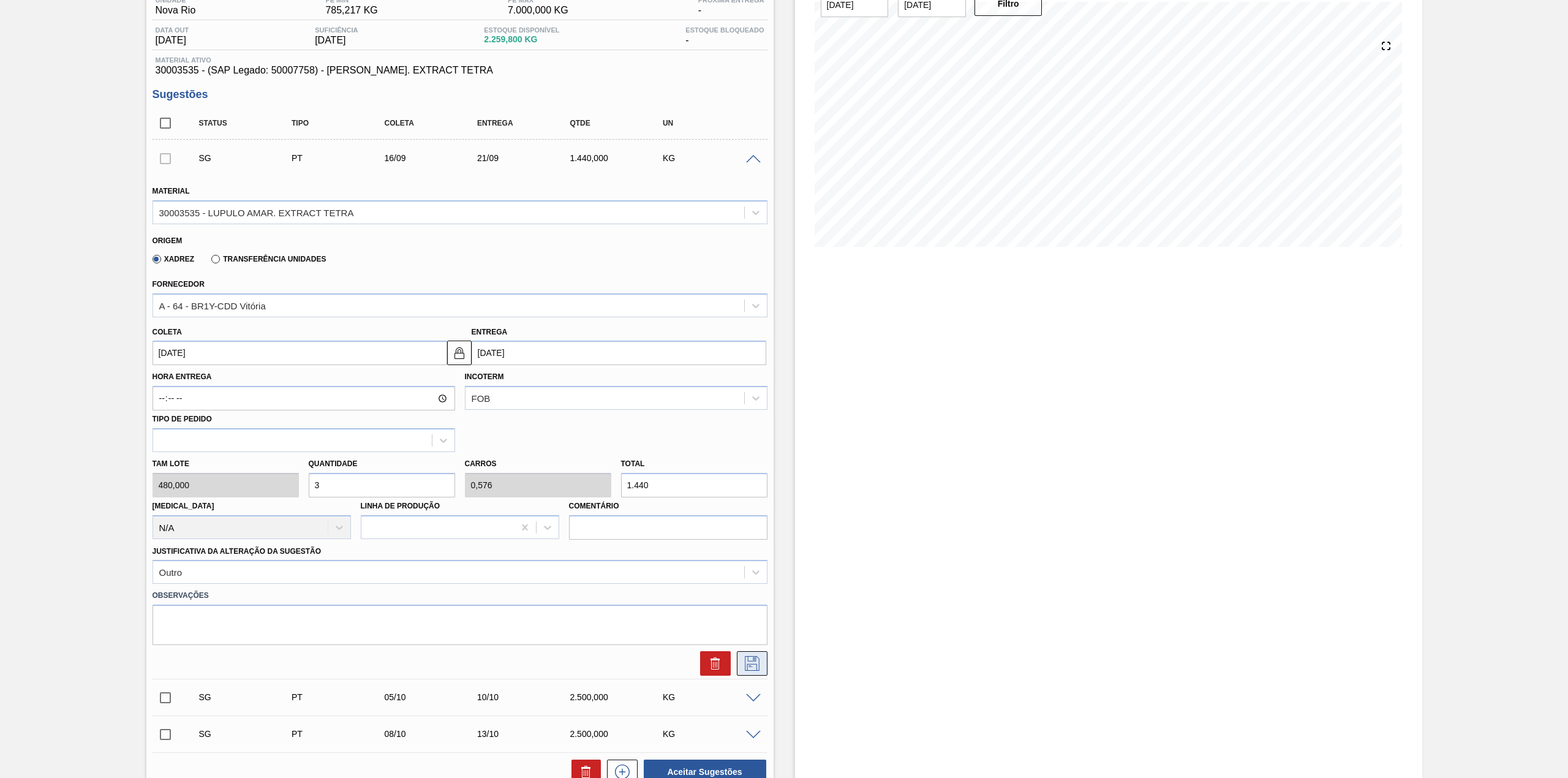
click at [745, 667] on icon at bounding box center [752, 663] width 15 height 15
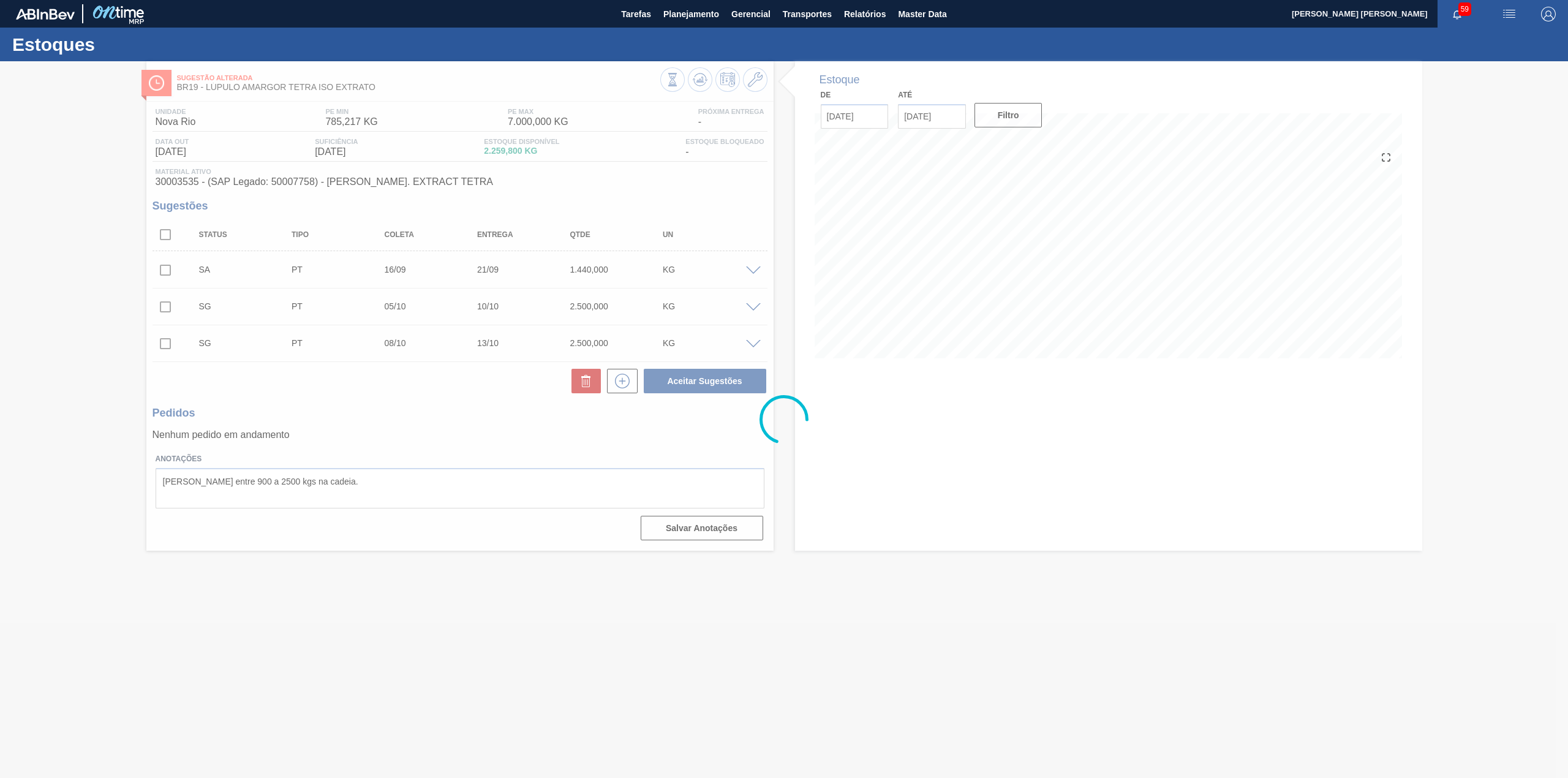
scroll to position [0, 0]
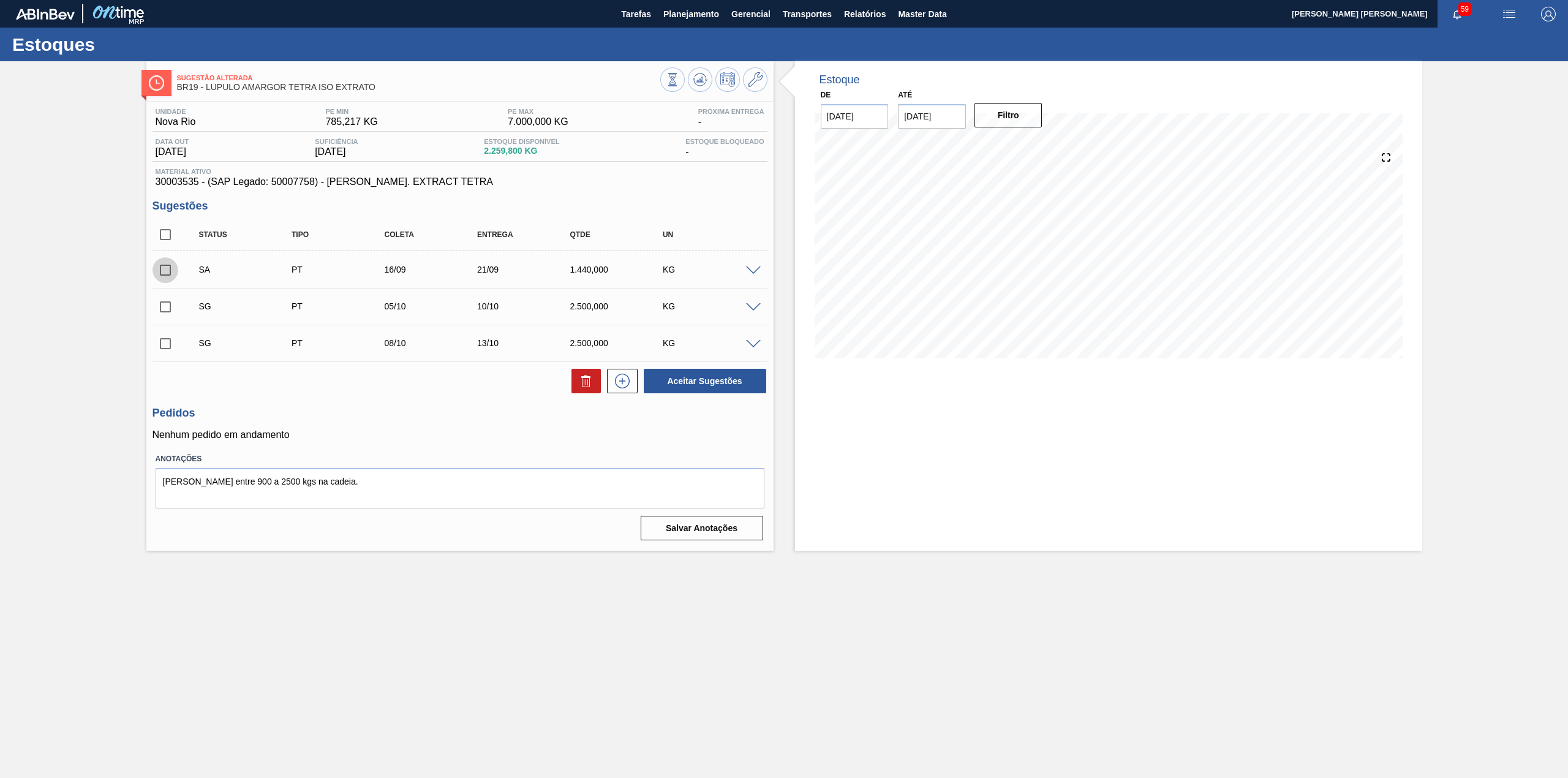
click at [163, 276] on input "checkbox" at bounding box center [165, 270] width 25 height 25
click at [719, 388] on button "Aceitar Sugestões" at bounding box center [705, 381] width 122 height 24
checkbox input "false"
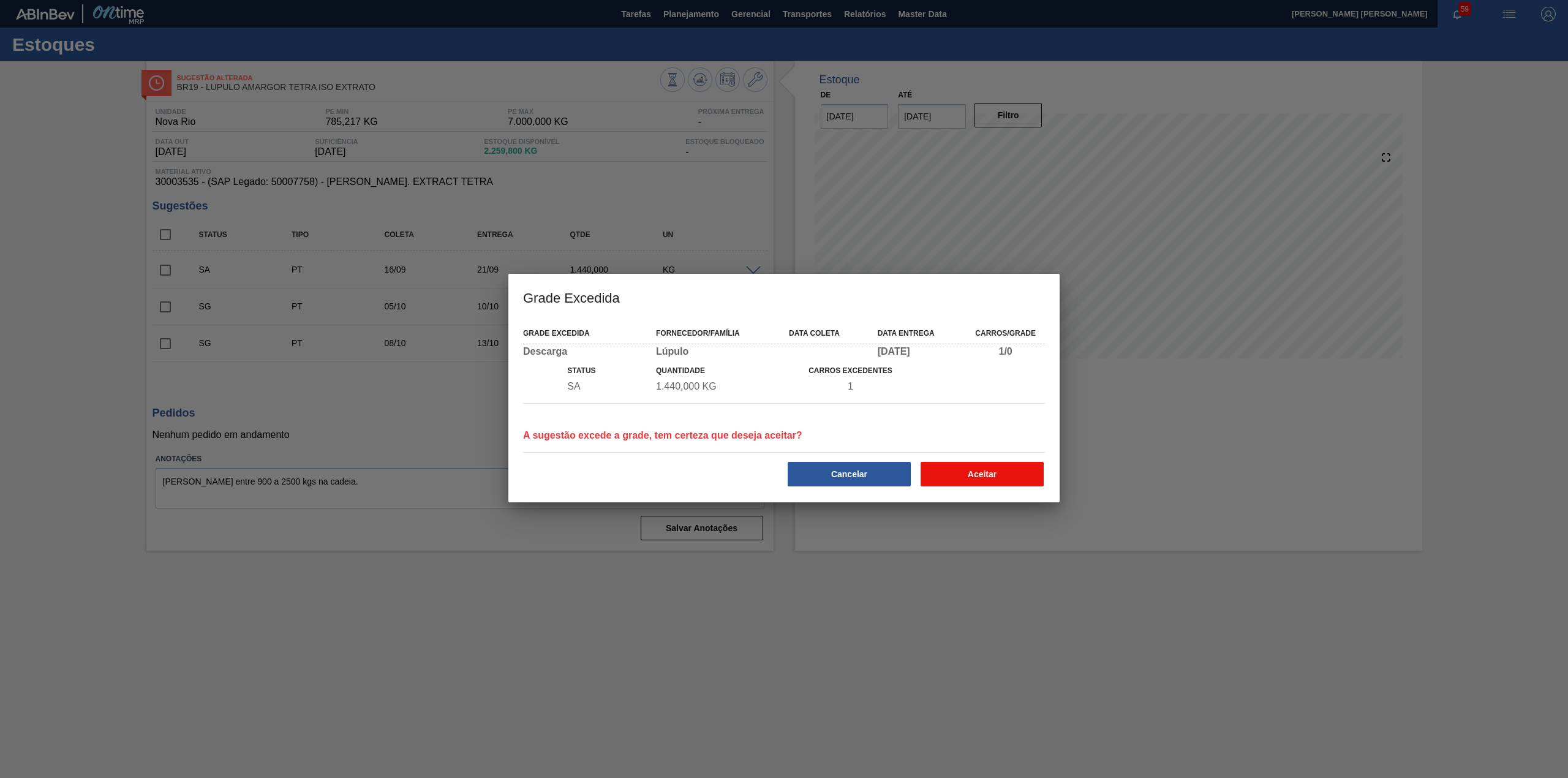
click at [958, 478] on button "Aceitar" at bounding box center [981, 474] width 123 height 24
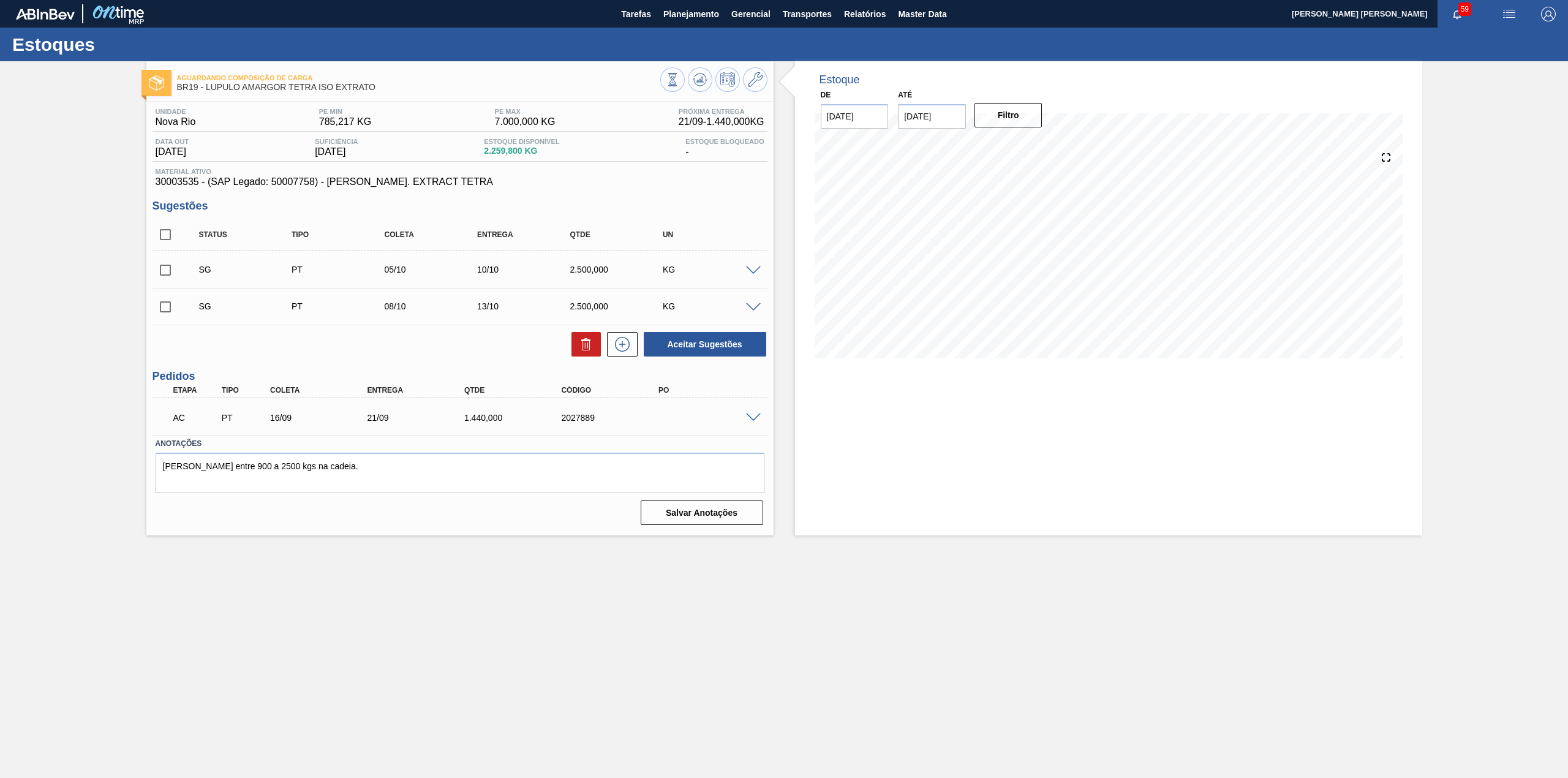
drag, startPoint x: 743, startPoint y: 422, endPoint x: 748, endPoint y: 414, distance: 9.4
click at [746, 421] on div "AC PT 16/09 21/09 1.440,000 2027889" at bounding box center [460, 416] width 615 height 31
click at [748, 414] on span at bounding box center [753, 418] width 15 height 10
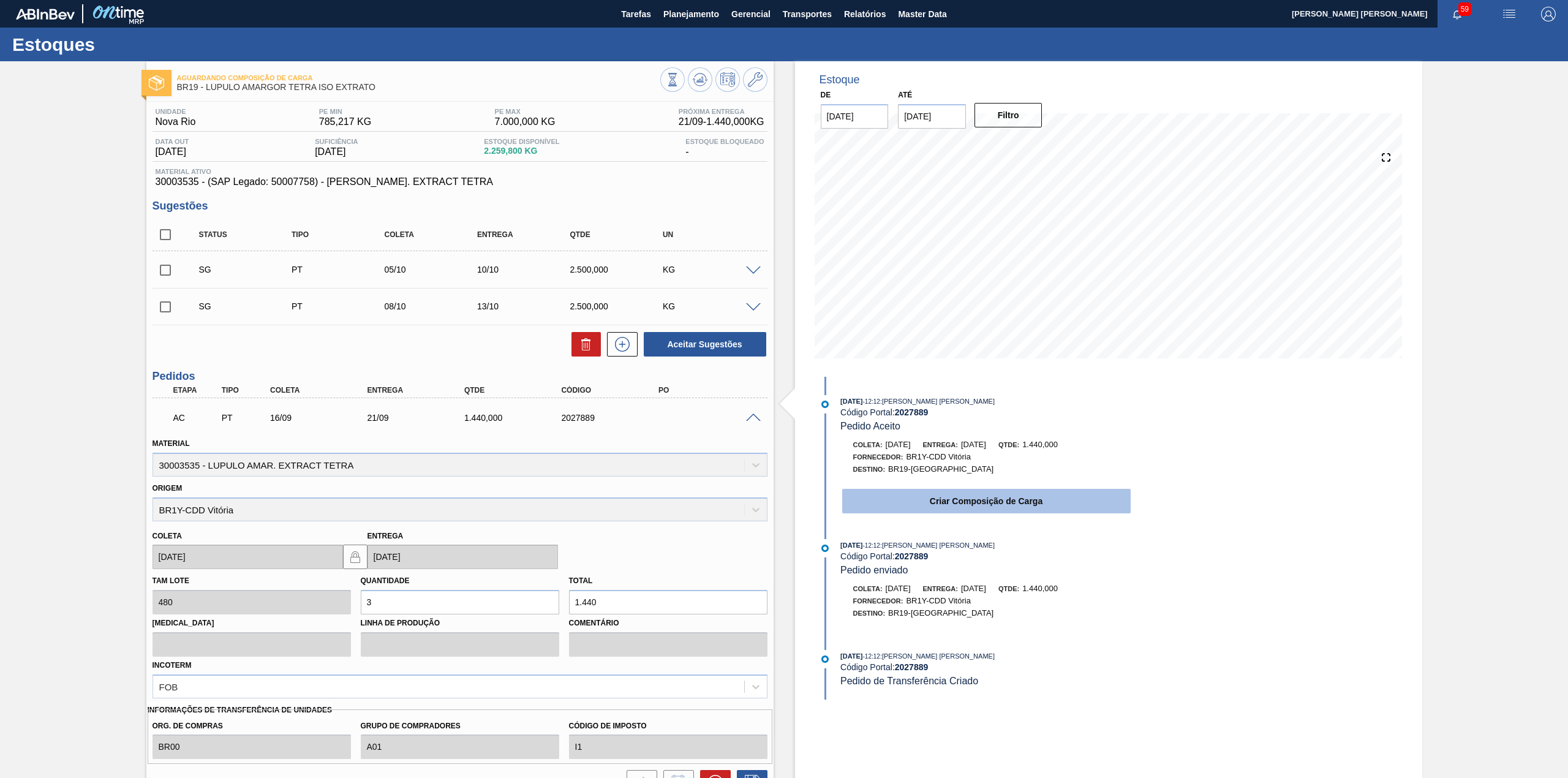
drag, startPoint x: 921, startPoint y: 522, endPoint x: 912, endPoint y: 501, distance: 22.8
click at [917, 515] on div "[DATE] 12:12 : [PERSON_NAME] [PERSON_NAME] Código Portal: 2027889 [PERSON_NAME]…" at bounding box center [974, 458] width 316 height 126
click at [912, 501] on button "Criar Composição de Carga" at bounding box center [986, 501] width 289 height 24
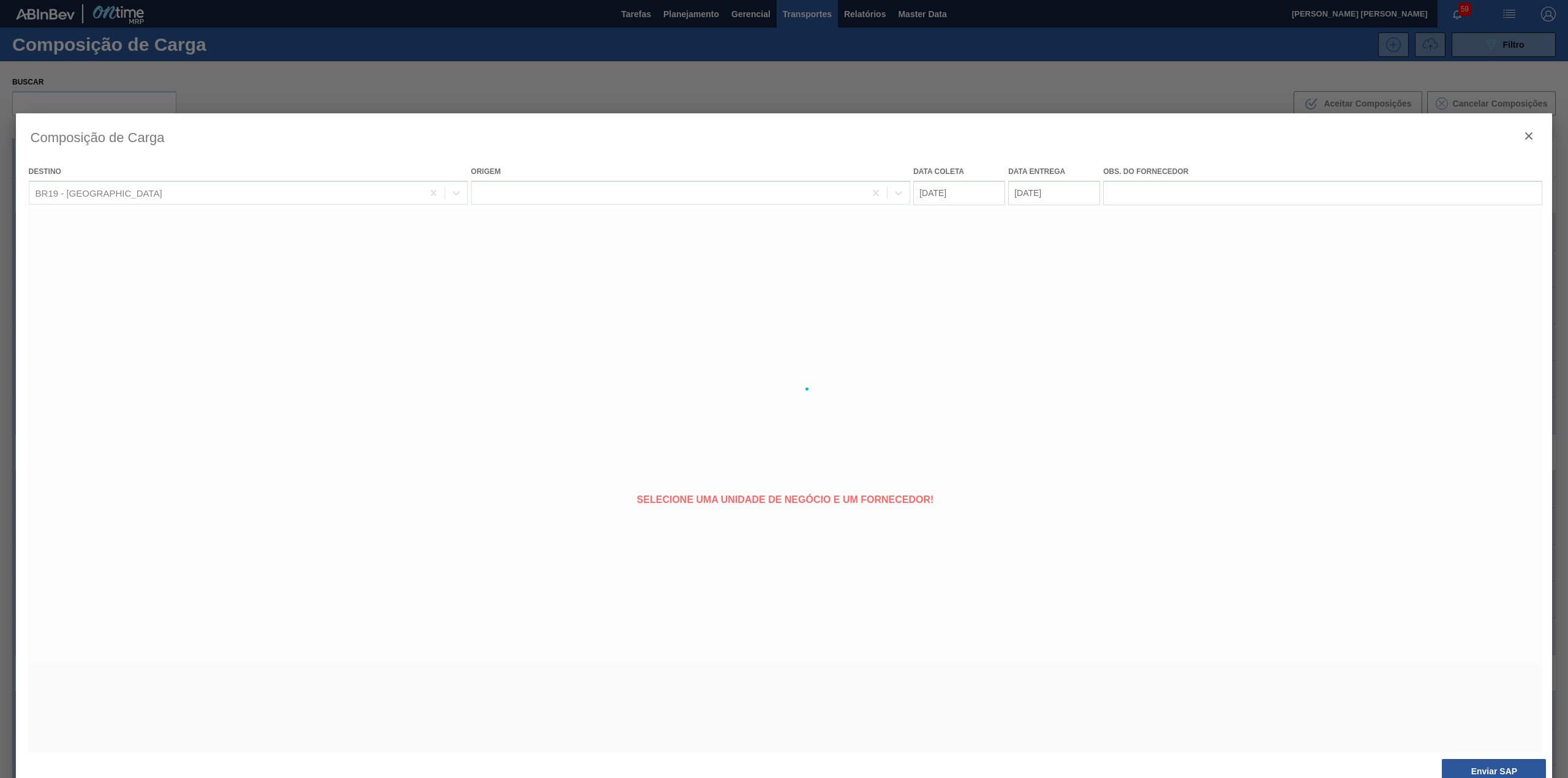
type coleta "[DATE]"
type entrega "[DATE]"
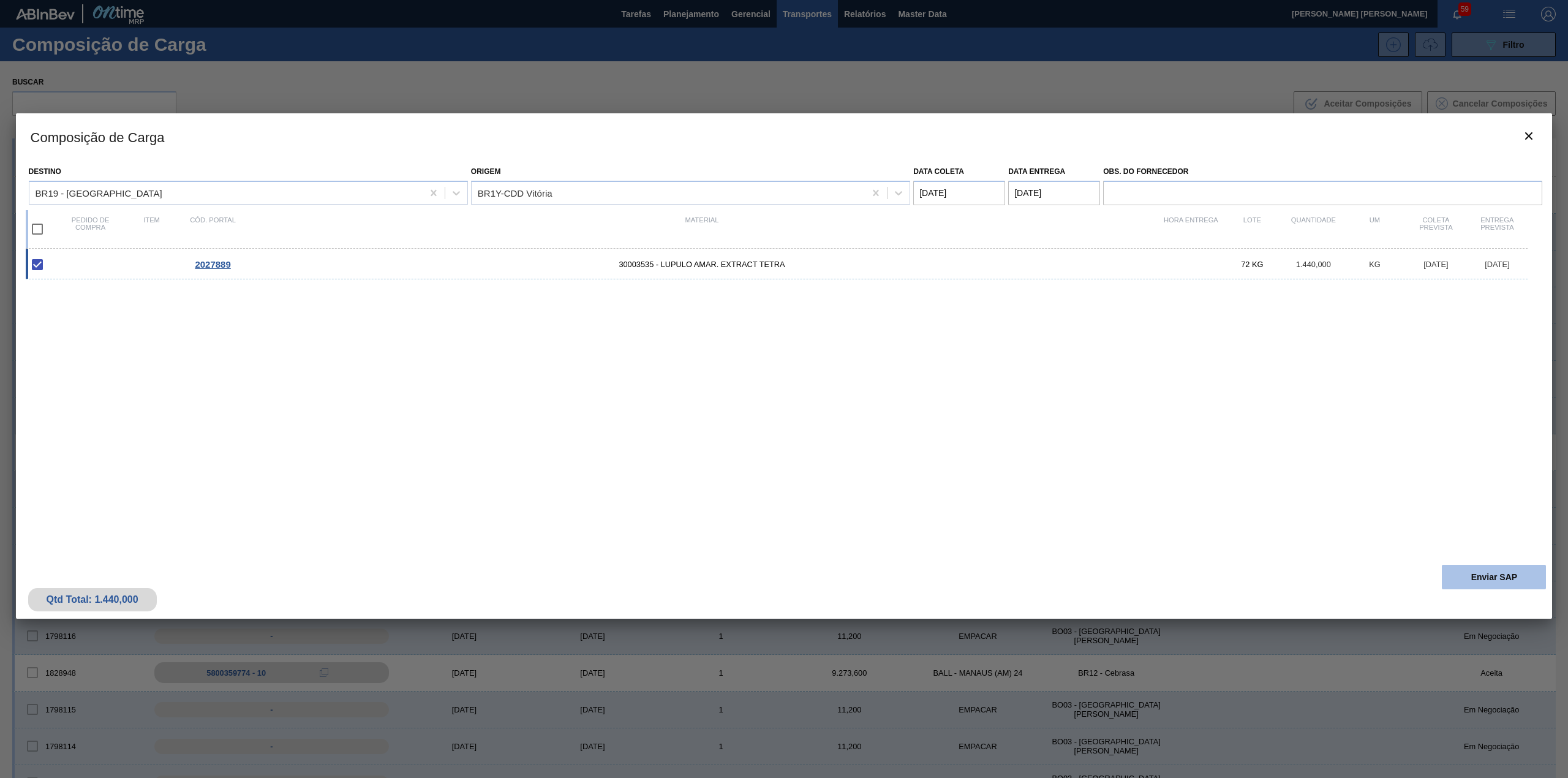
click at [1503, 574] on button "Enviar SAP" at bounding box center [1493, 577] width 104 height 24
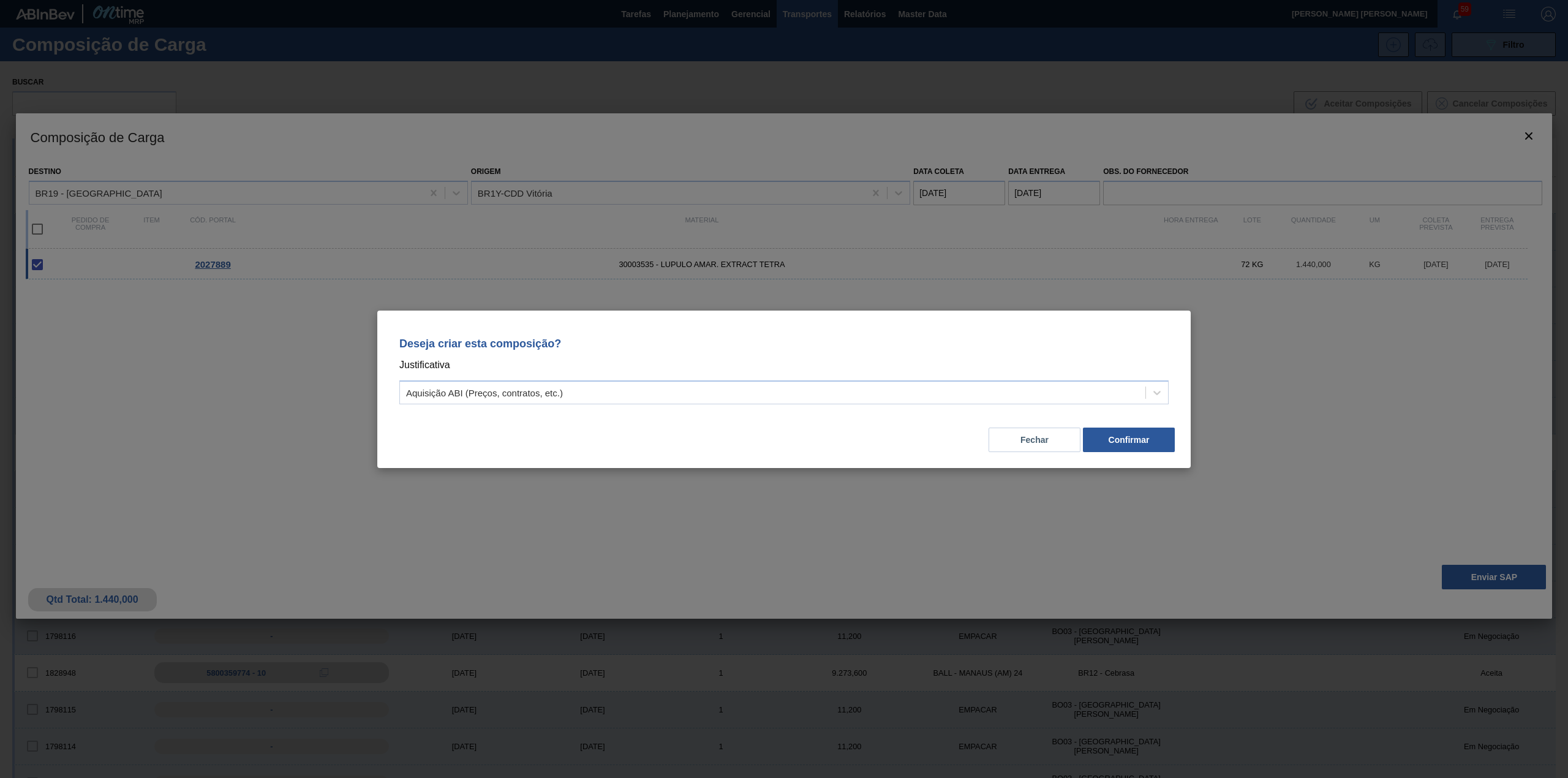
click at [878, 395] on div "Aquisição ABI (Preços, contratos, etc.)" at bounding box center [773, 392] width 746 height 17
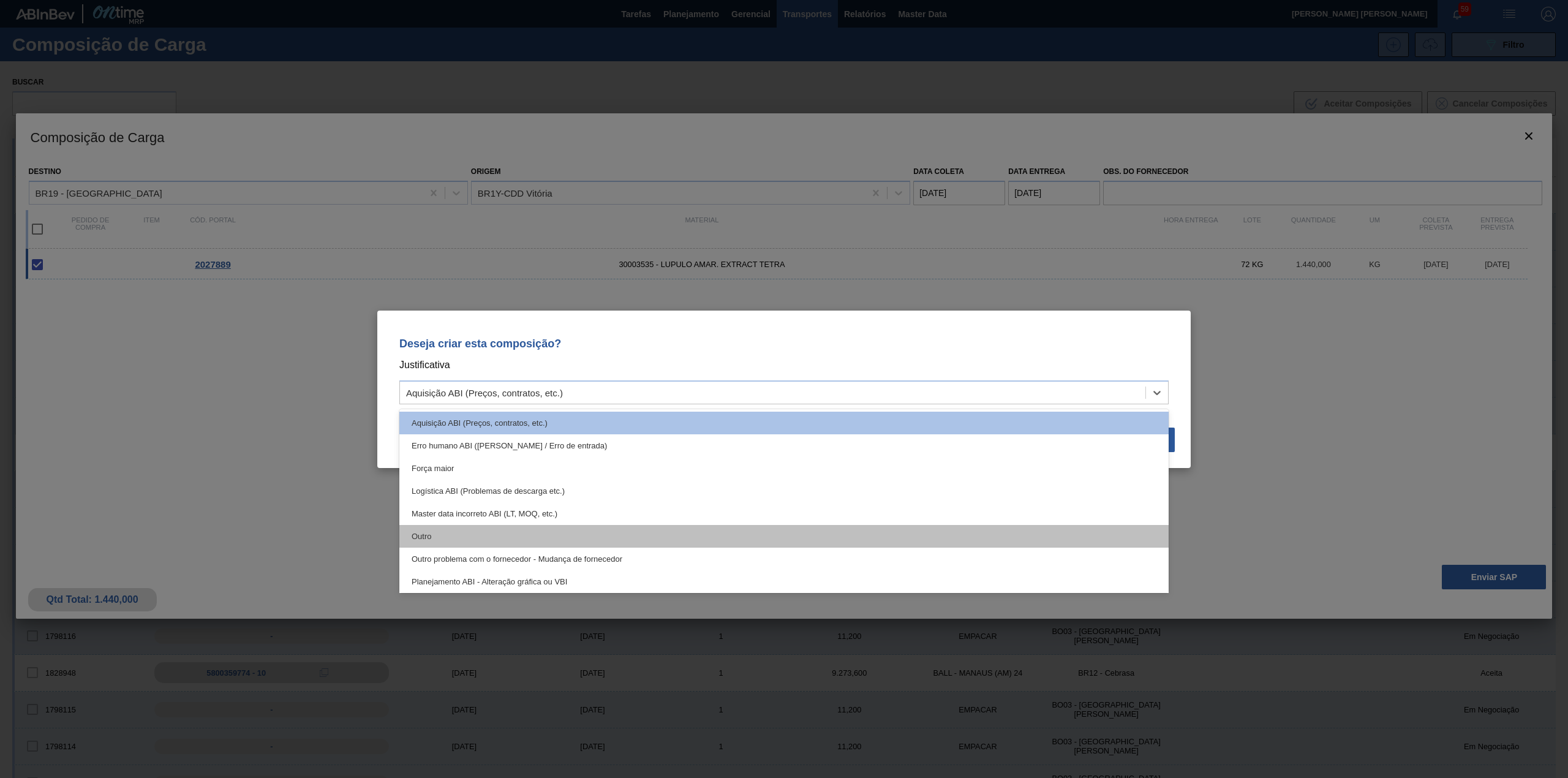
click at [567, 540] on div "Outro" at bounding box center [784, 536] width 769 height 23
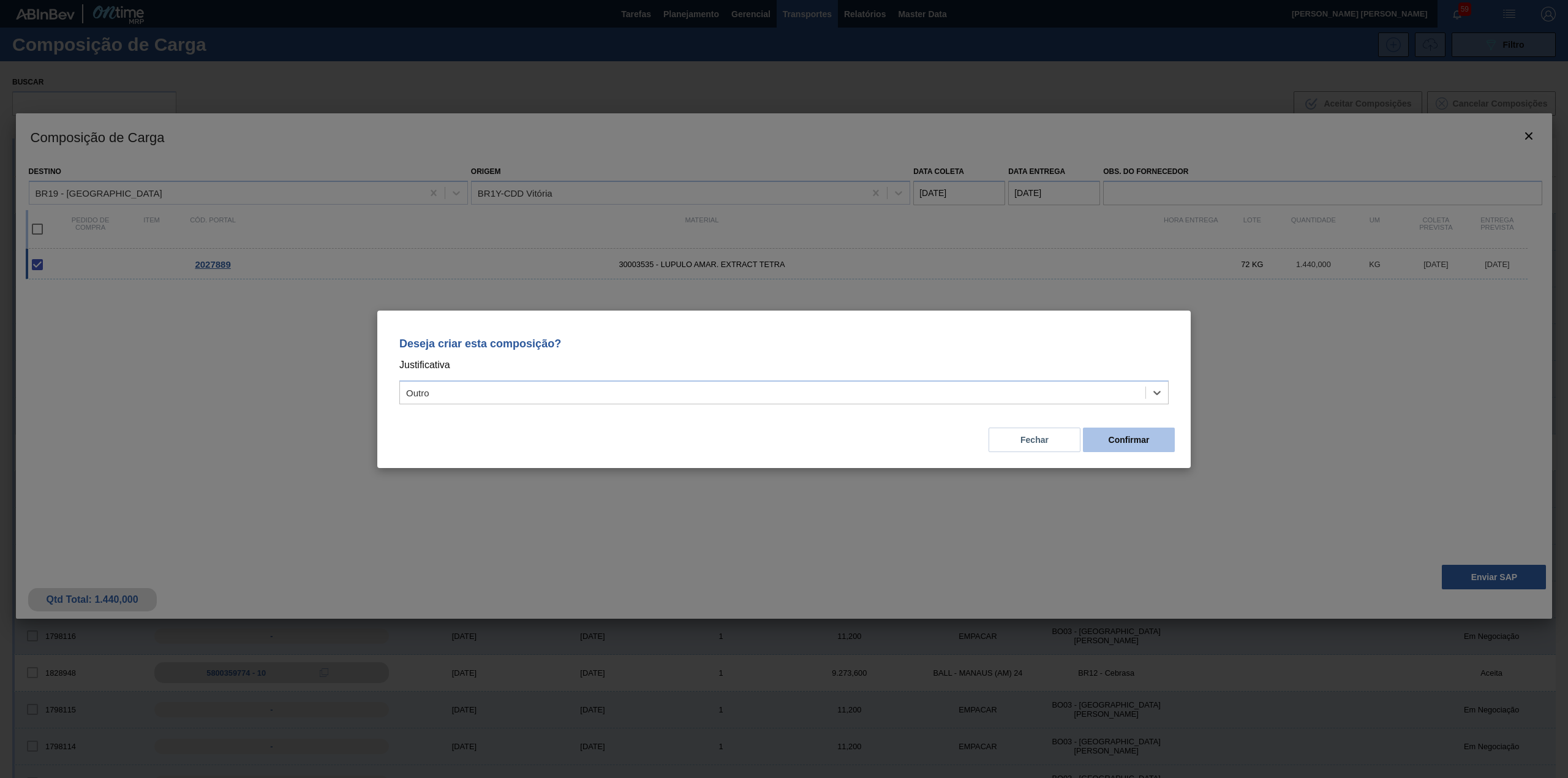
click at [1141, 443] on button "Confirmar" at bounding box center [1128, 440] width 92 height 24
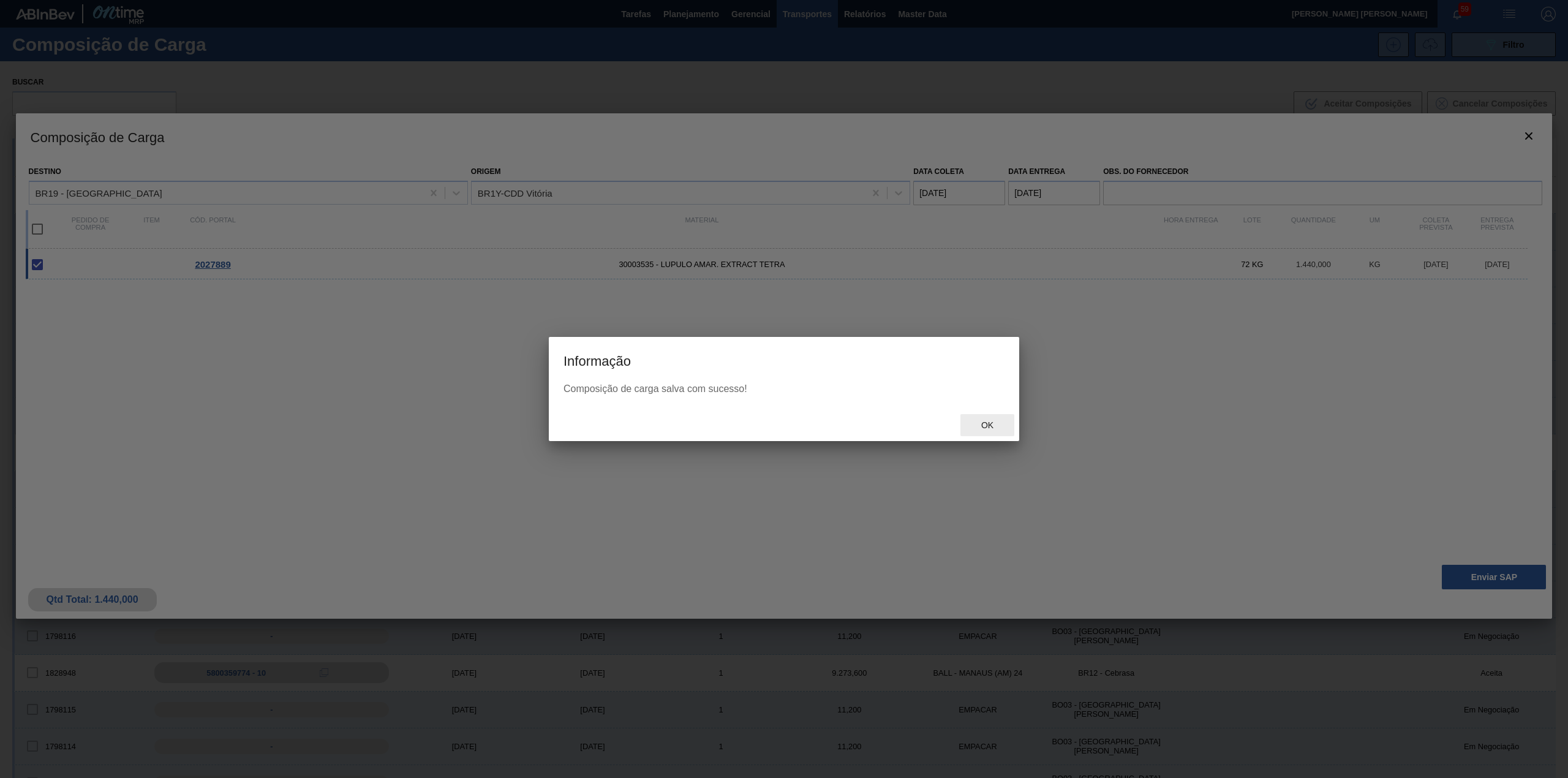
click at [1003, 429] on div "Ok" at bounding box center [987, 426] width 54 height 23
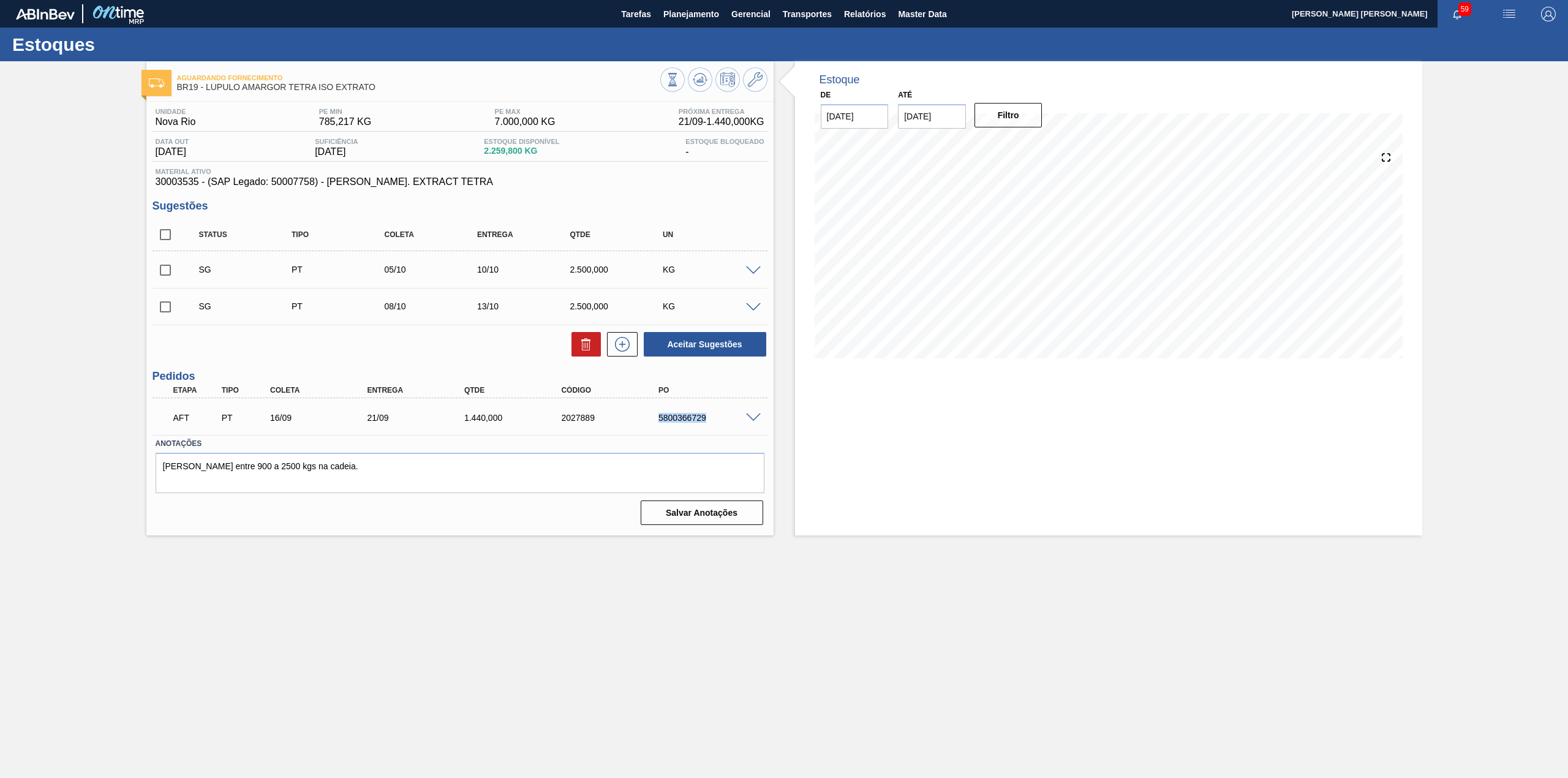
drag, startPoint x: 655, startPoint y: 419, endPoint x: 705, endPoint y: 427, distance: 50.6
click at [705, 427] on div "AFT PT 16/09 21/09 1.440,000 2027889 5800366729" at bounding box center [457, 416] width 583 height 24
copy div "5800366729"
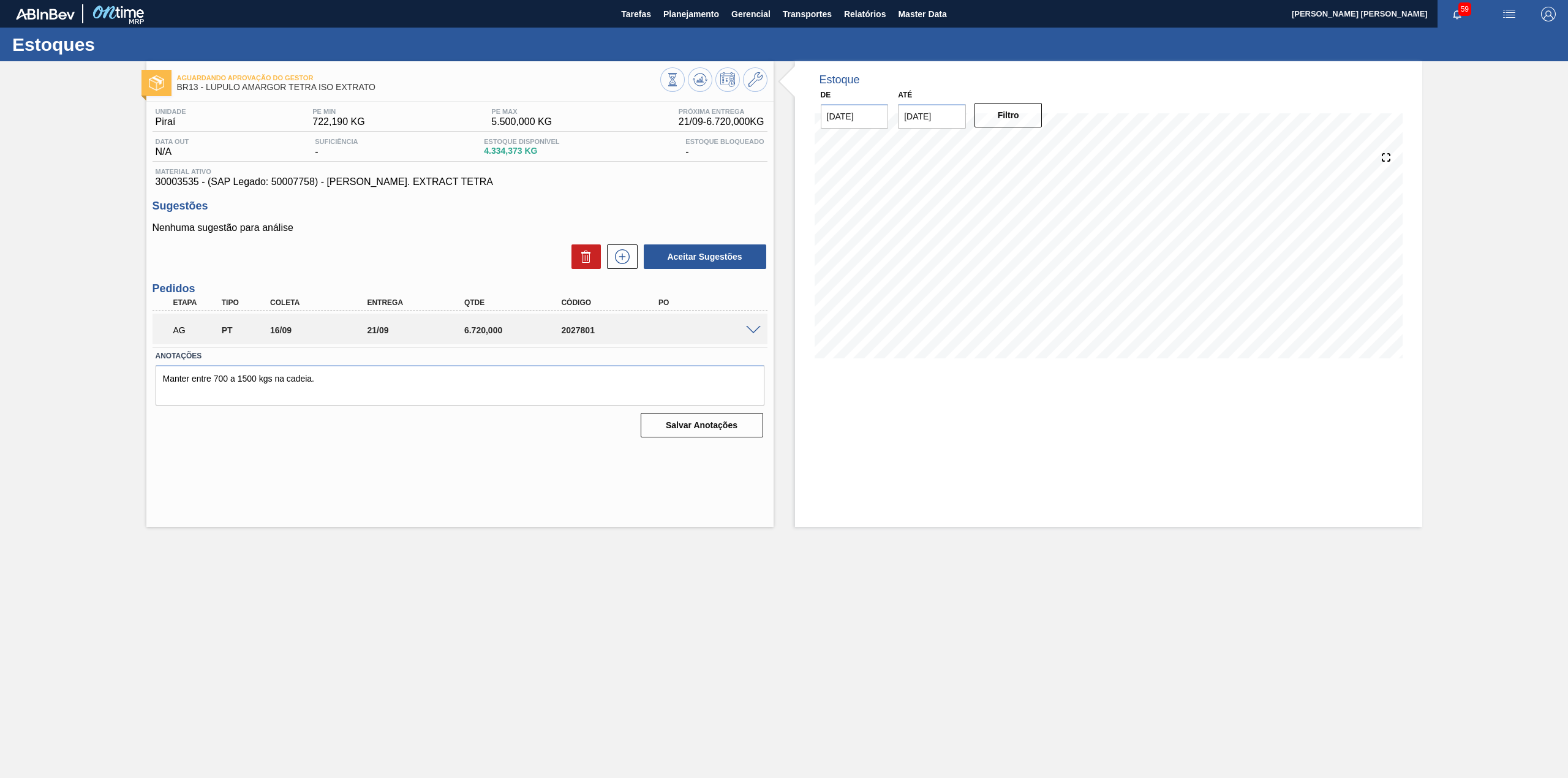
click at [753, 329] on span at bounding box center [753, 331] width 15 height 10
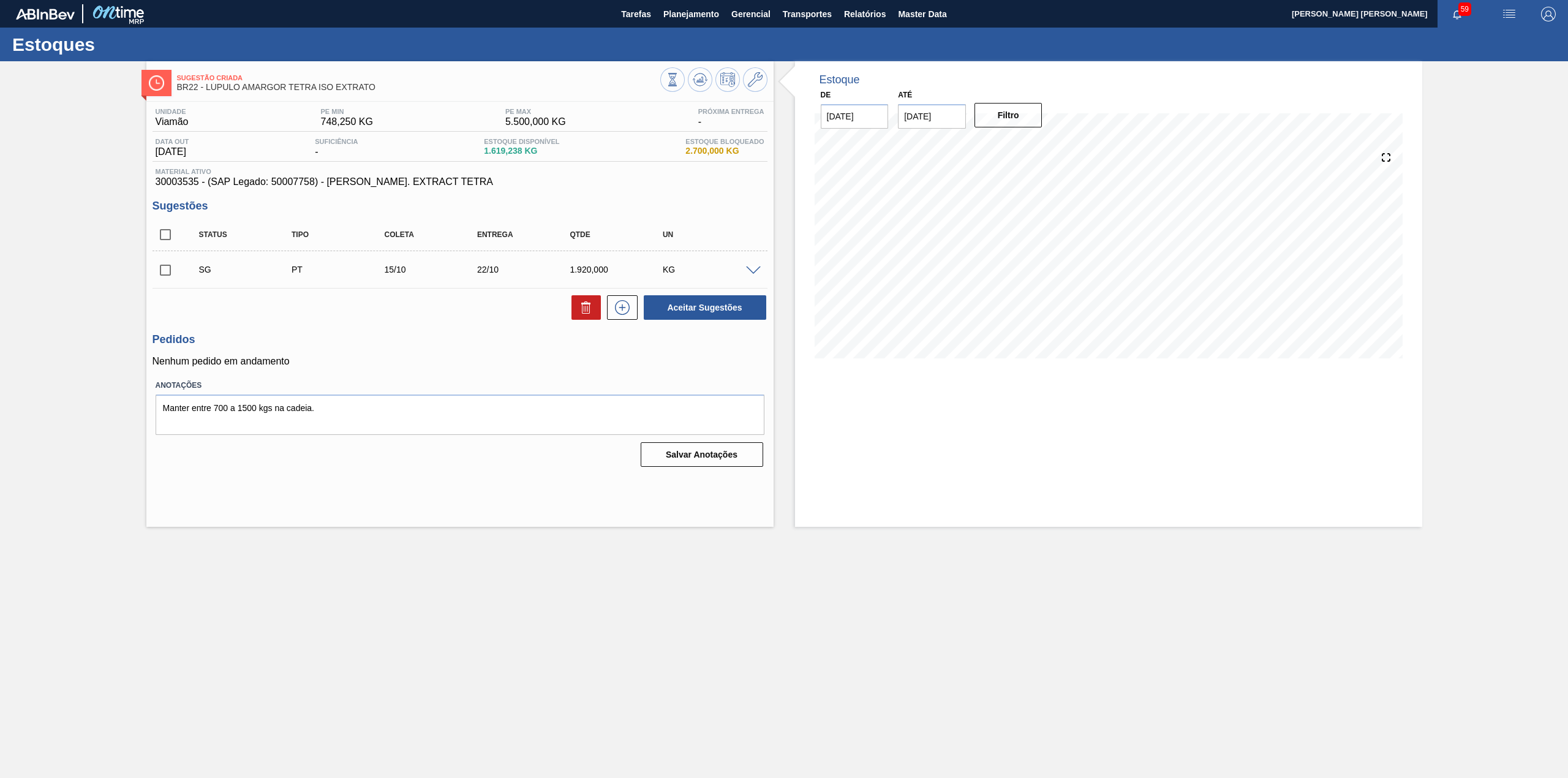
click at [757, 275] on span at bounding box center [753, 270] width 15 height 10
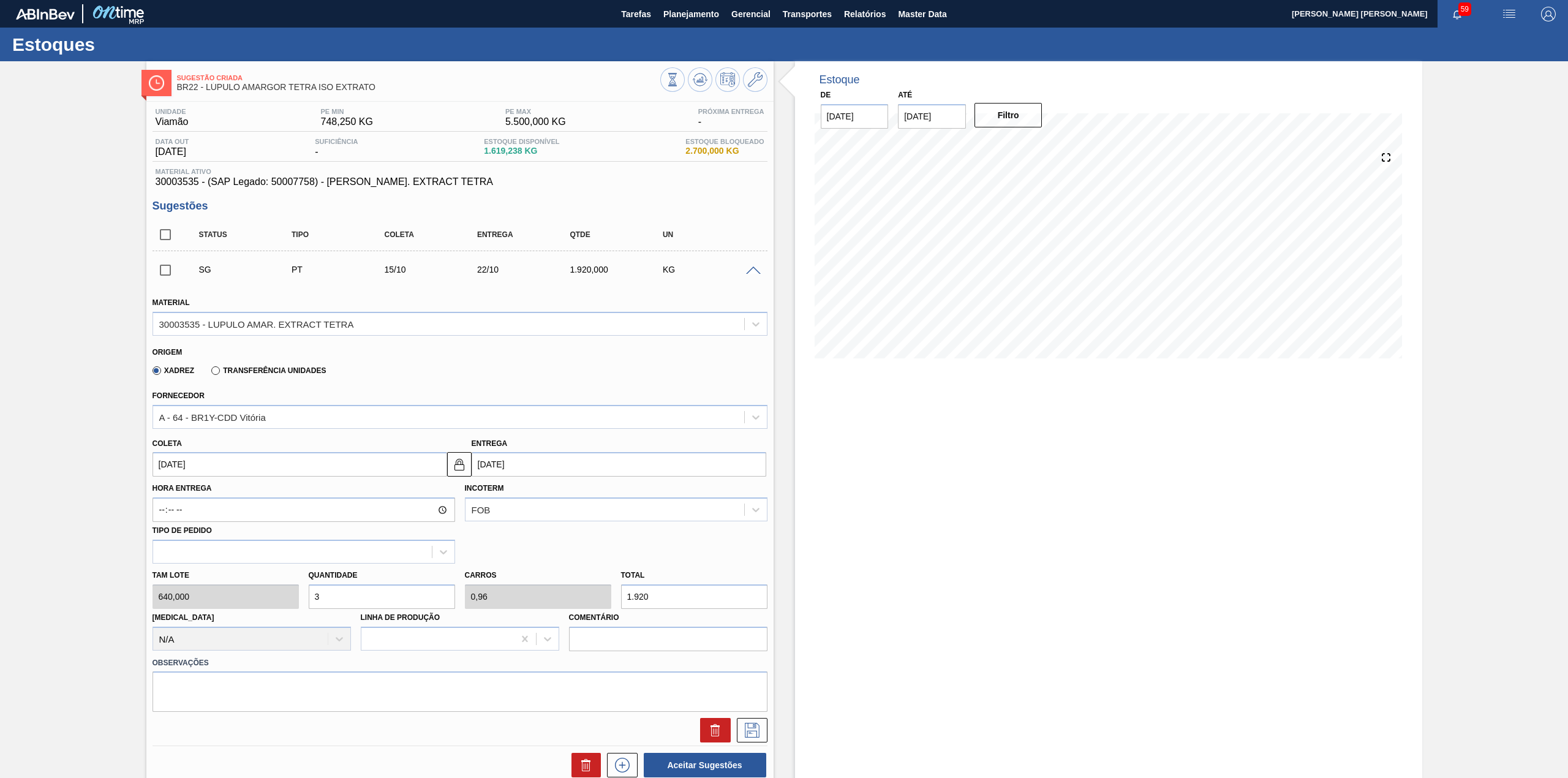
click at [243, 476] on input "[DATE]" at bounding box center [300, 464] width 295 height 24
click at [160, 497] on button "Previous Month" at bounding box center [164, 494] width 9 height 9
click at [204, 571] on div "16" at bounding box center [206, 572] width 17 height 17
type input "[DATE]"
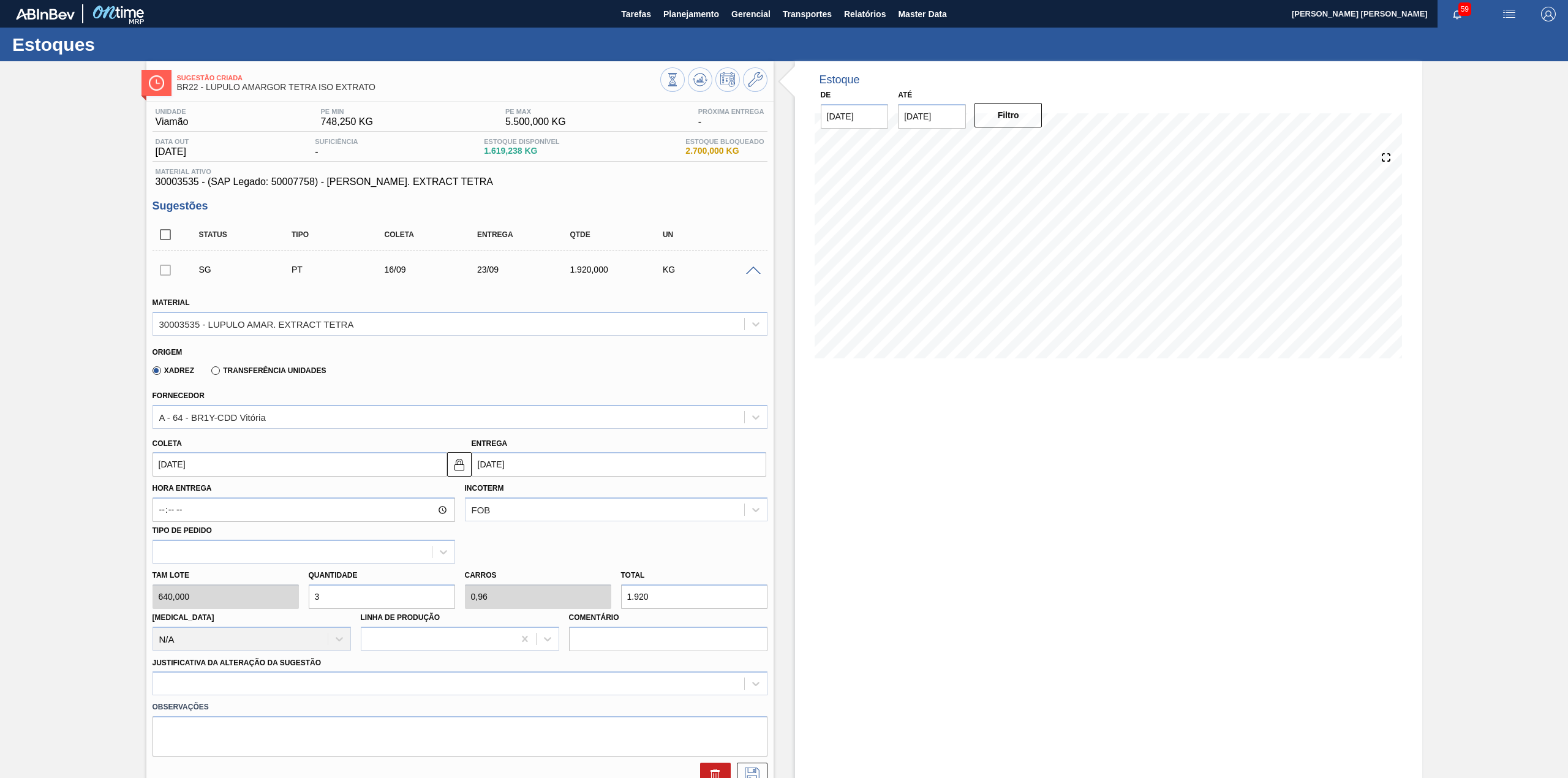
click at [349, 589] on input "3" at bounding box center [382, 597] width 147 height 24
click at [349, 591] on input "3" at bounding box center [382, 597] width 147 height 24
type input "2"
type input "0,64"
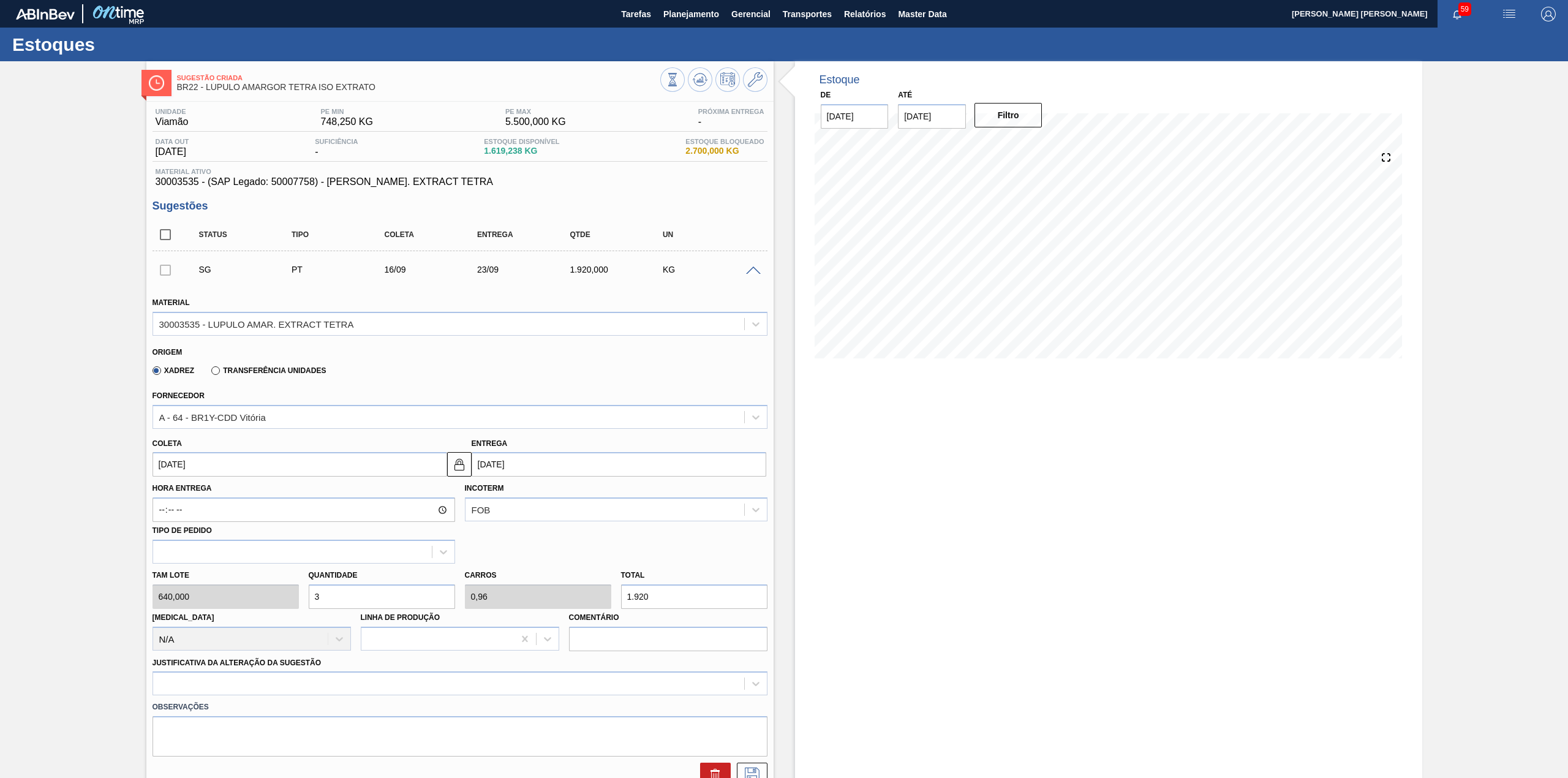
type input "1.280"
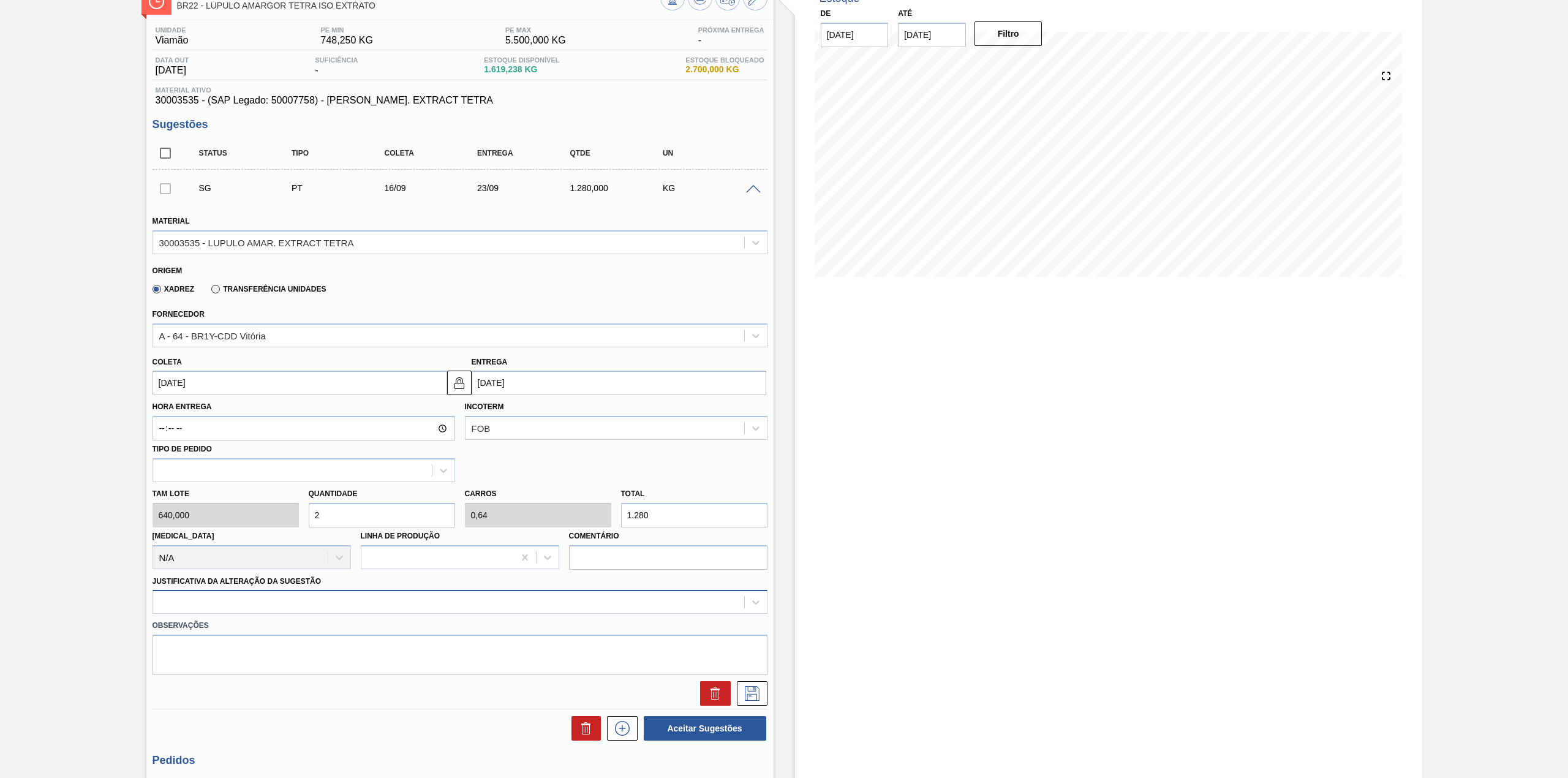
type input "2"
click at [262, 600] on div at bounding box center [460, 601] width 615 height 24
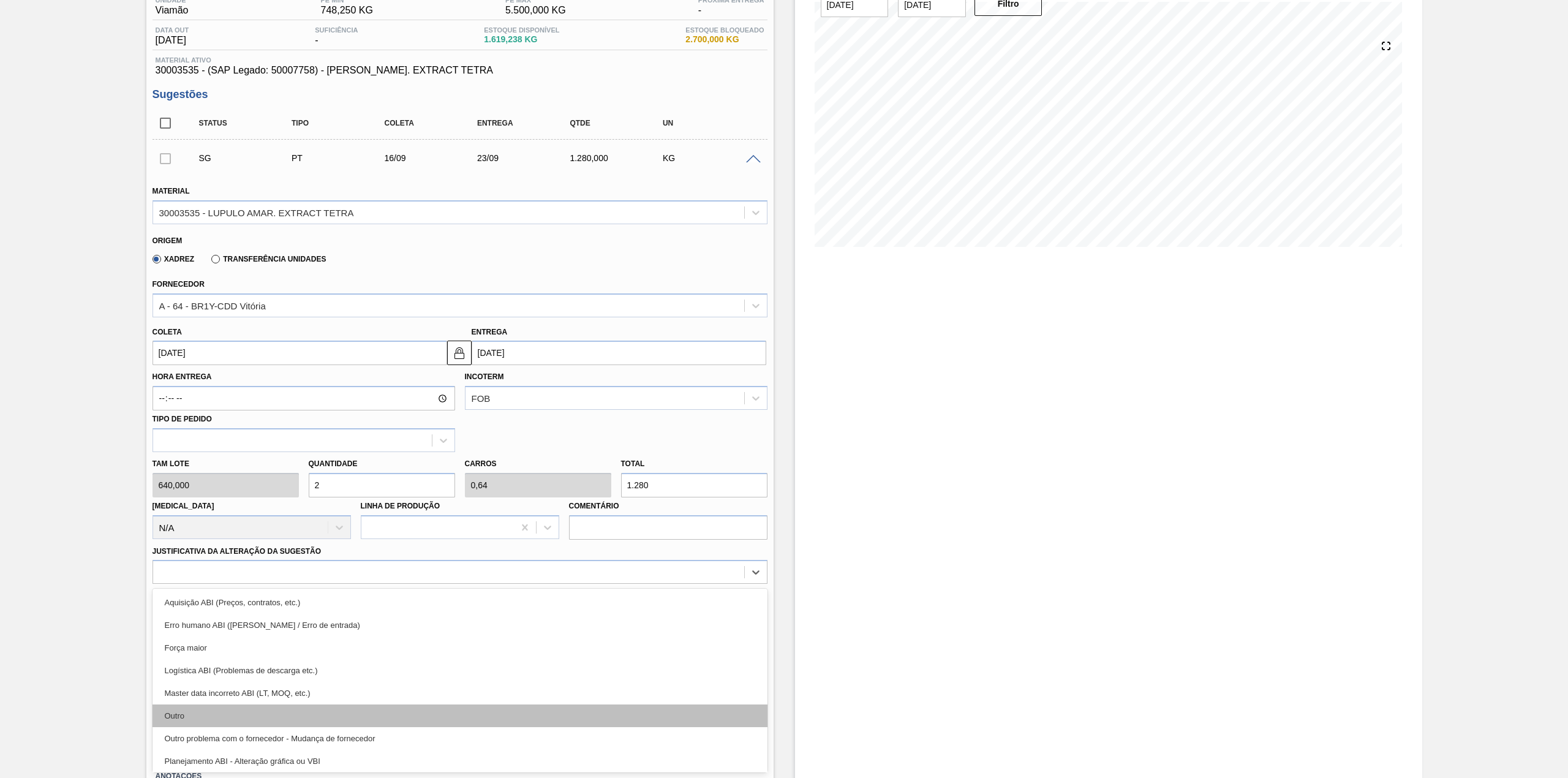
click at [218, 708] on div "Outro" at bounding box center [460, 716] width 615 height 23
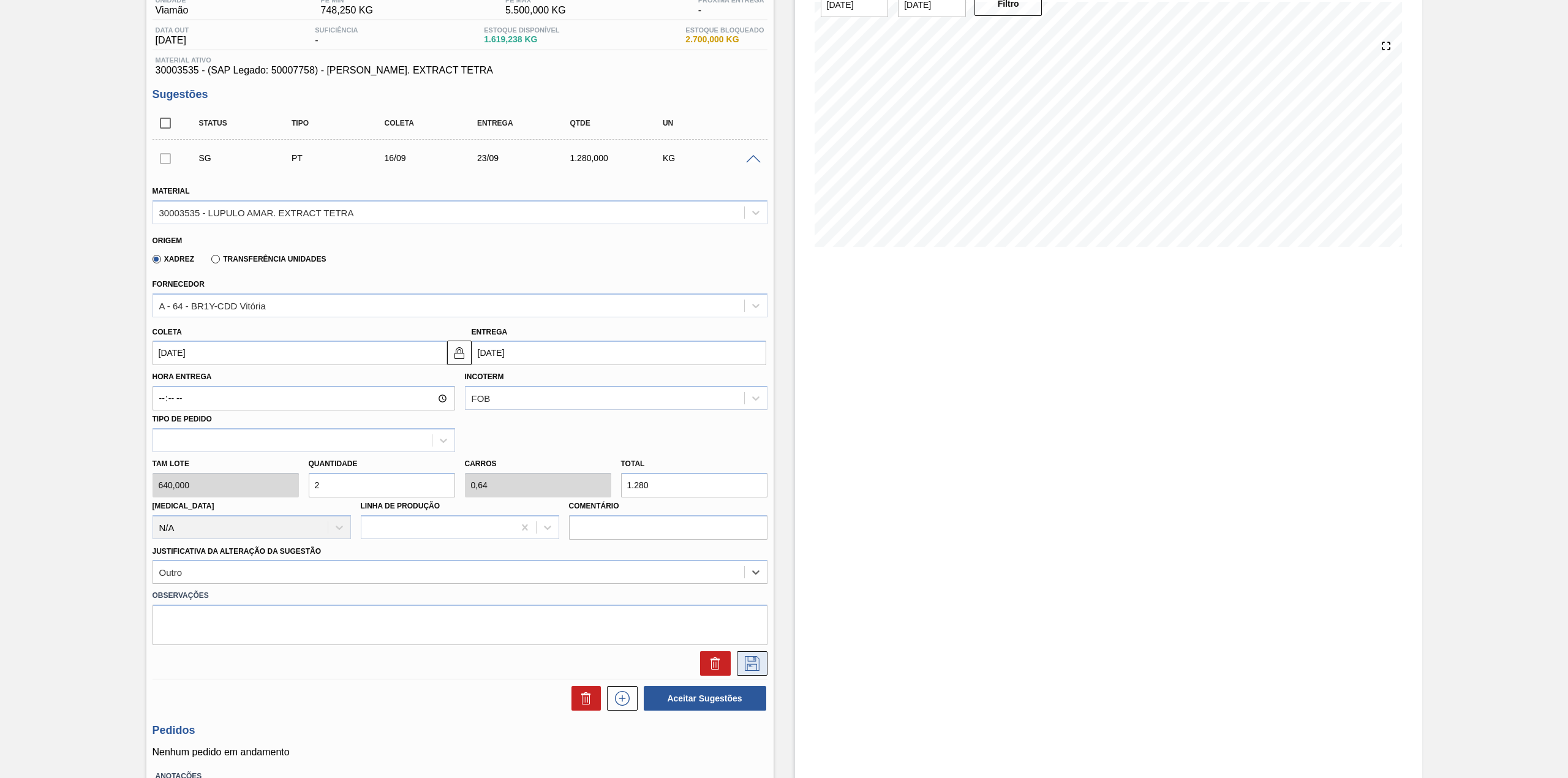
click at [756, 661] on icon at bounding box center [752, 663] width 19 height 15
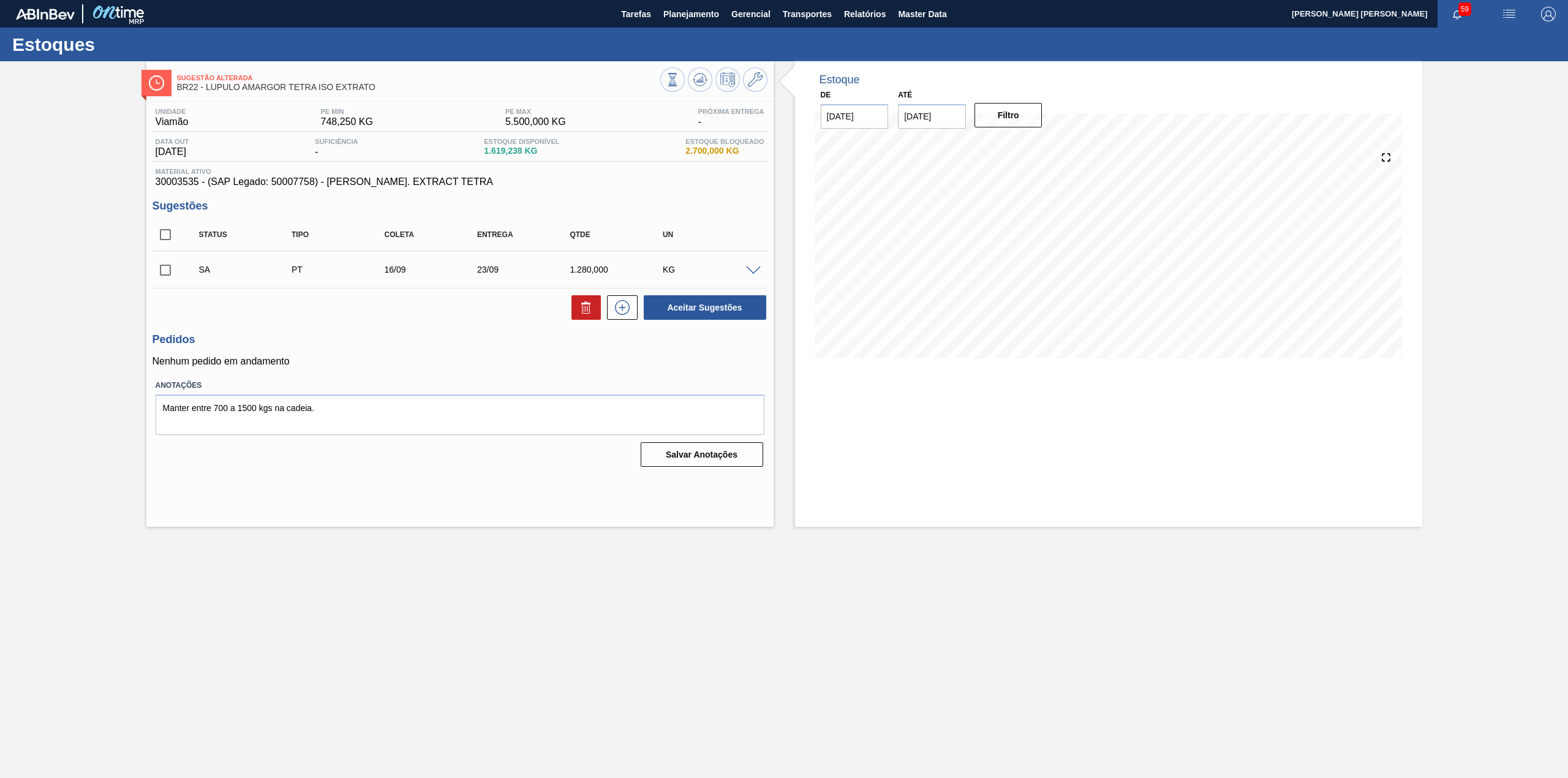
scroll to position [0, 0]
click at [170, 277] on input "checkbox" at bounding box center [165, 270] width 25 height 25
click at [715, 305] on button "Aceitar Sugestões" at bounding box center [705, 307] width 122 height 24
checkbox input "false"
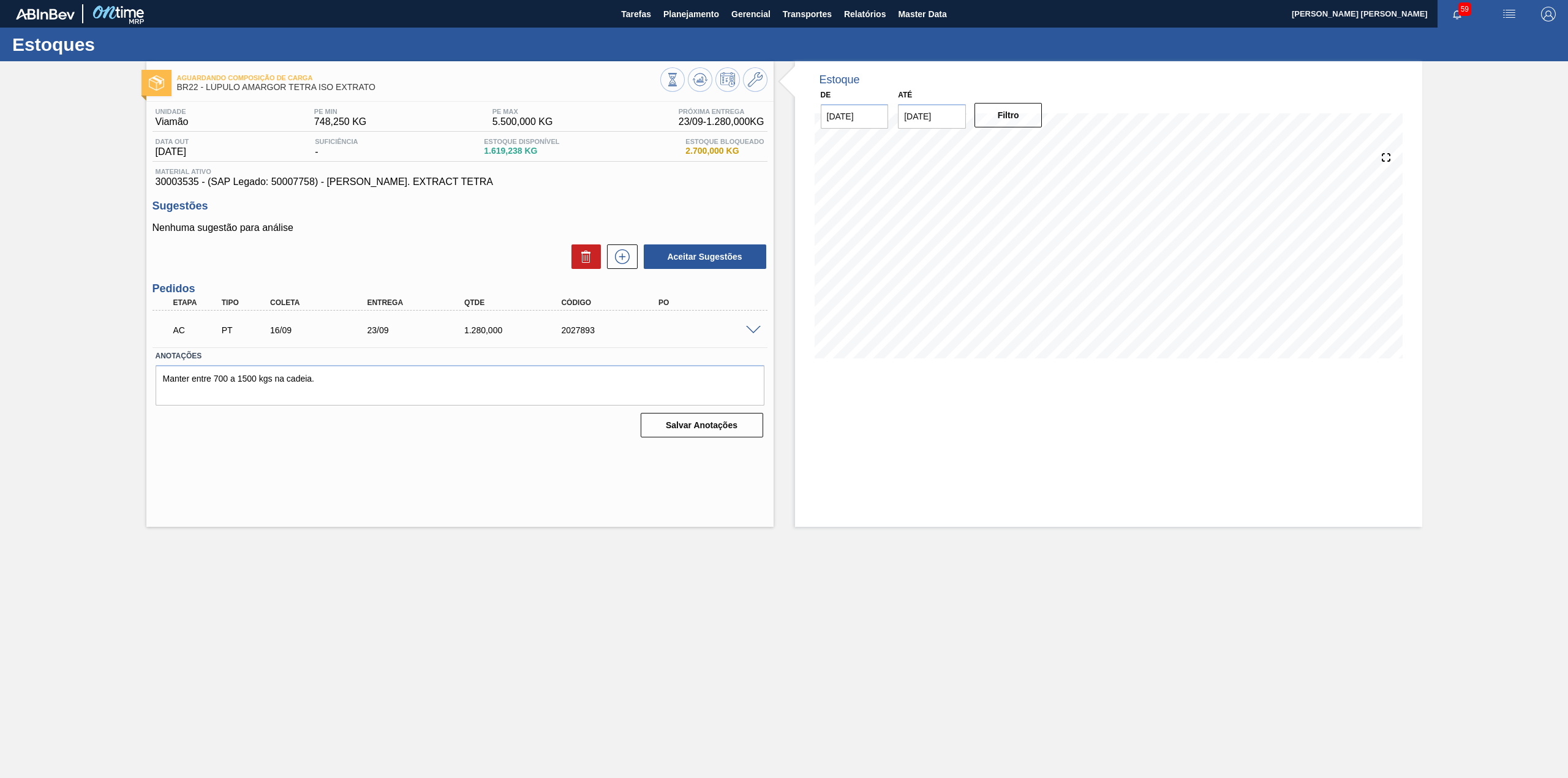
click at [746, 326] on span at bounding box center [753, 331] width 15 height 10
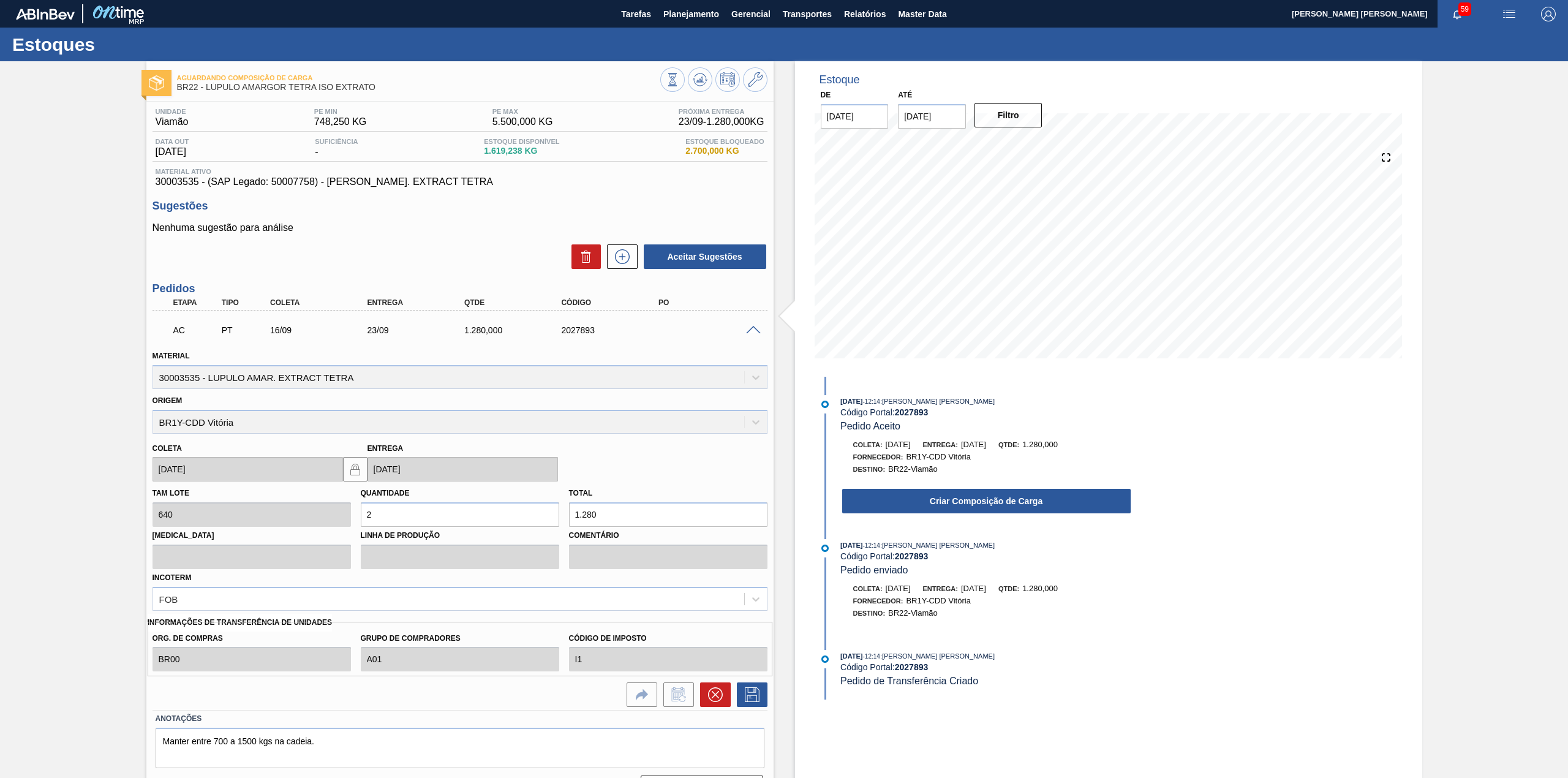
click at [1006, 499] on button "Criar Composição de Carga" at bounding box center [986, 501] width 289 height 24
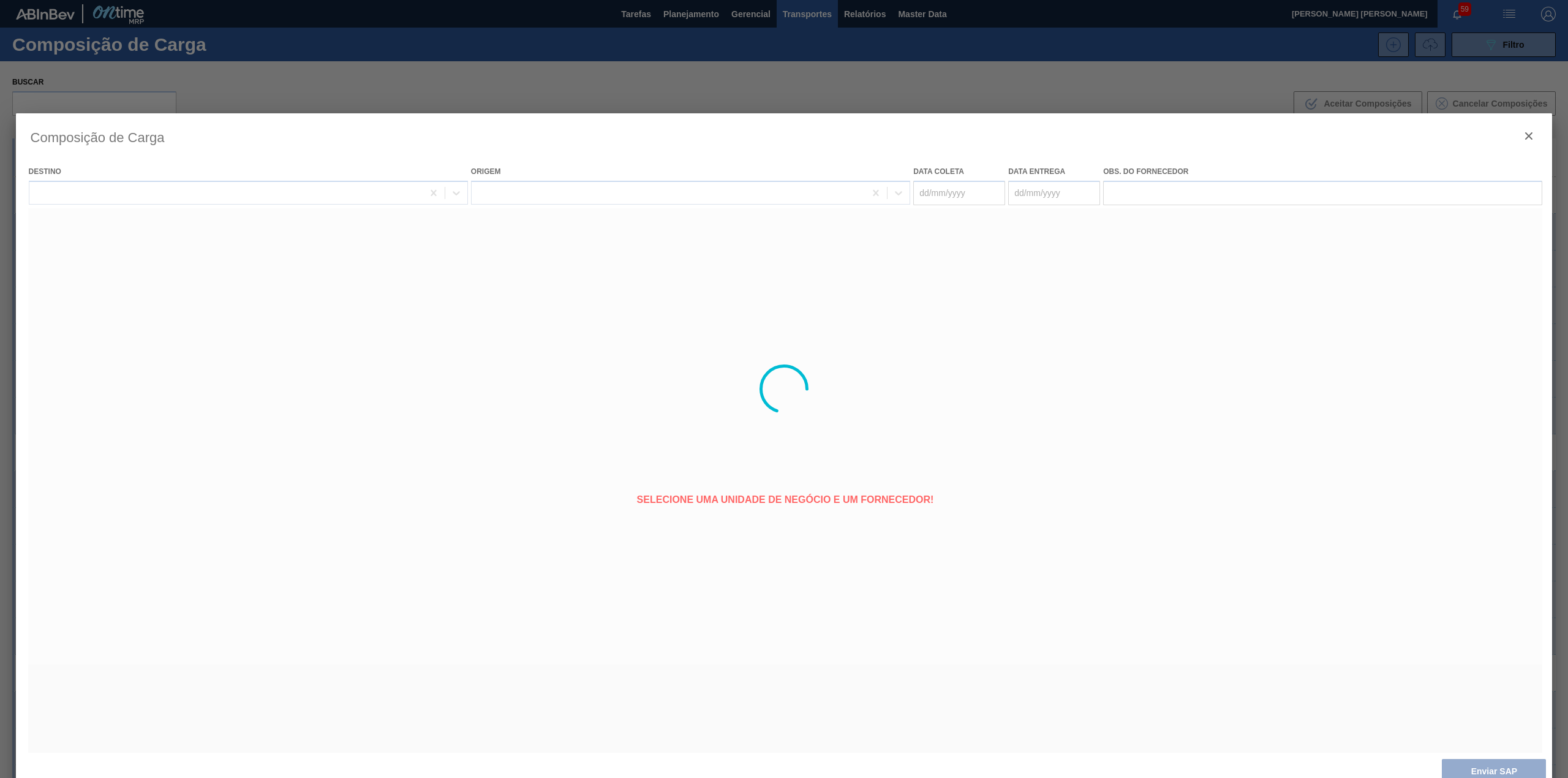
type coleta "[DATE]"
type entrega "23/09/2025"
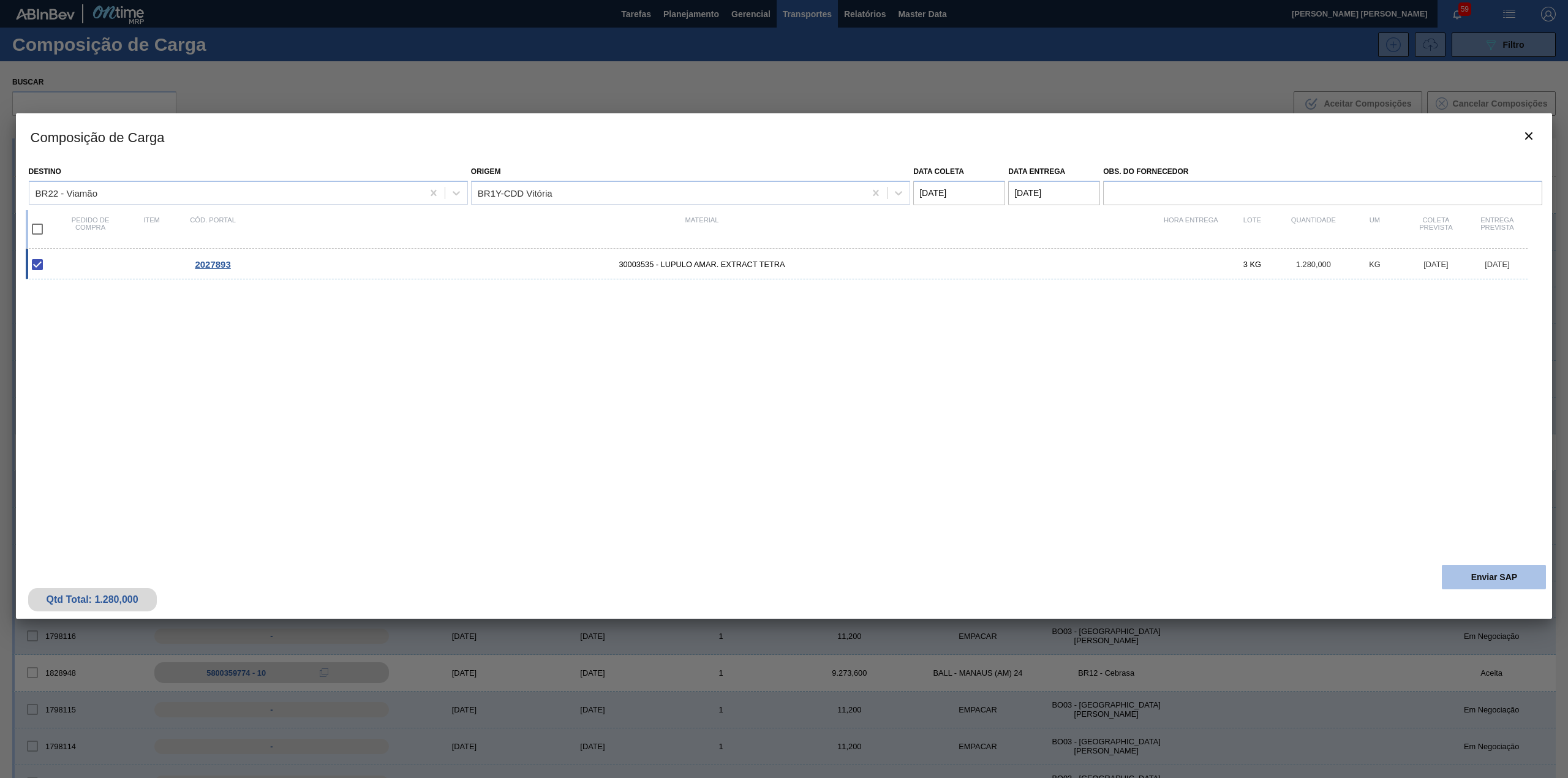
click at [1477, 579] on button "Enviar SAP" at bounding box center [1493, 577] width 104 height 24
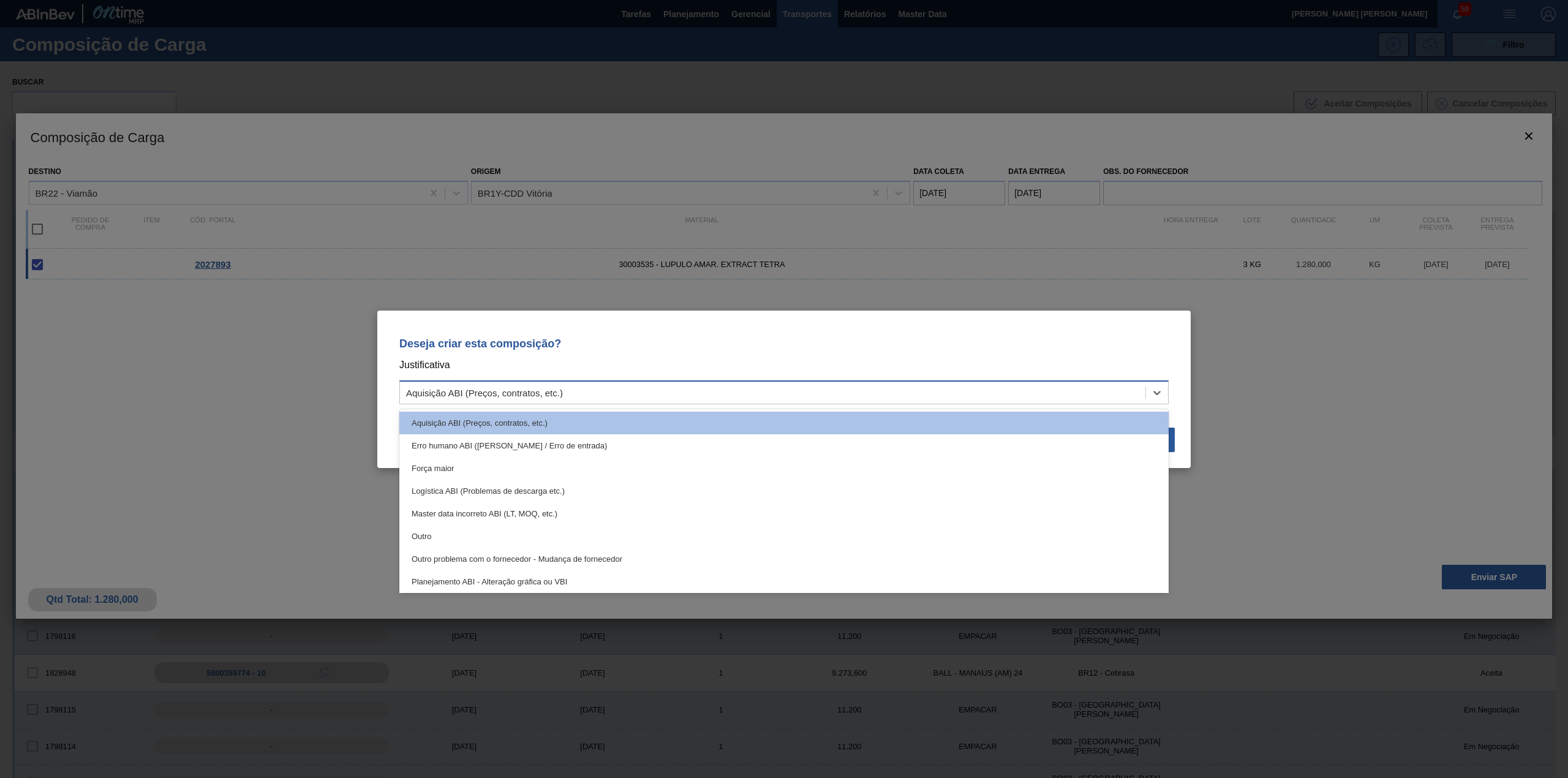
drag, startPoint x: 894, startPoint y: 383, endPoint x: 868, endPoint y: 390, distance: 26.9
click at [892, 386] on div "Aquisição ABI (Preços, contratos, etc.)" at bounding box center [784, 392] width 769 height 24
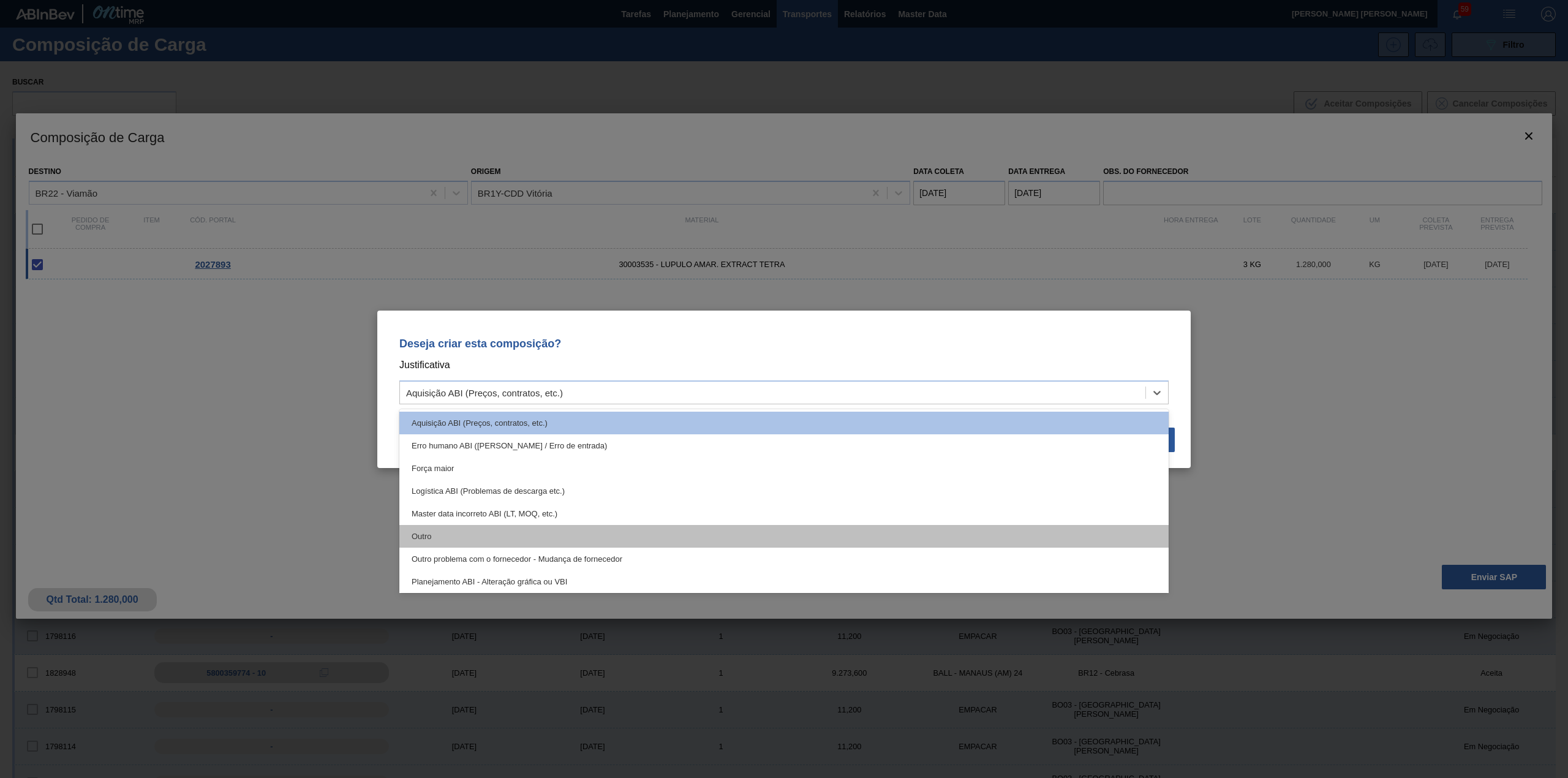
click at [691, 533] on div "Outro" at bounding box center [784, 536] width 769 height 23
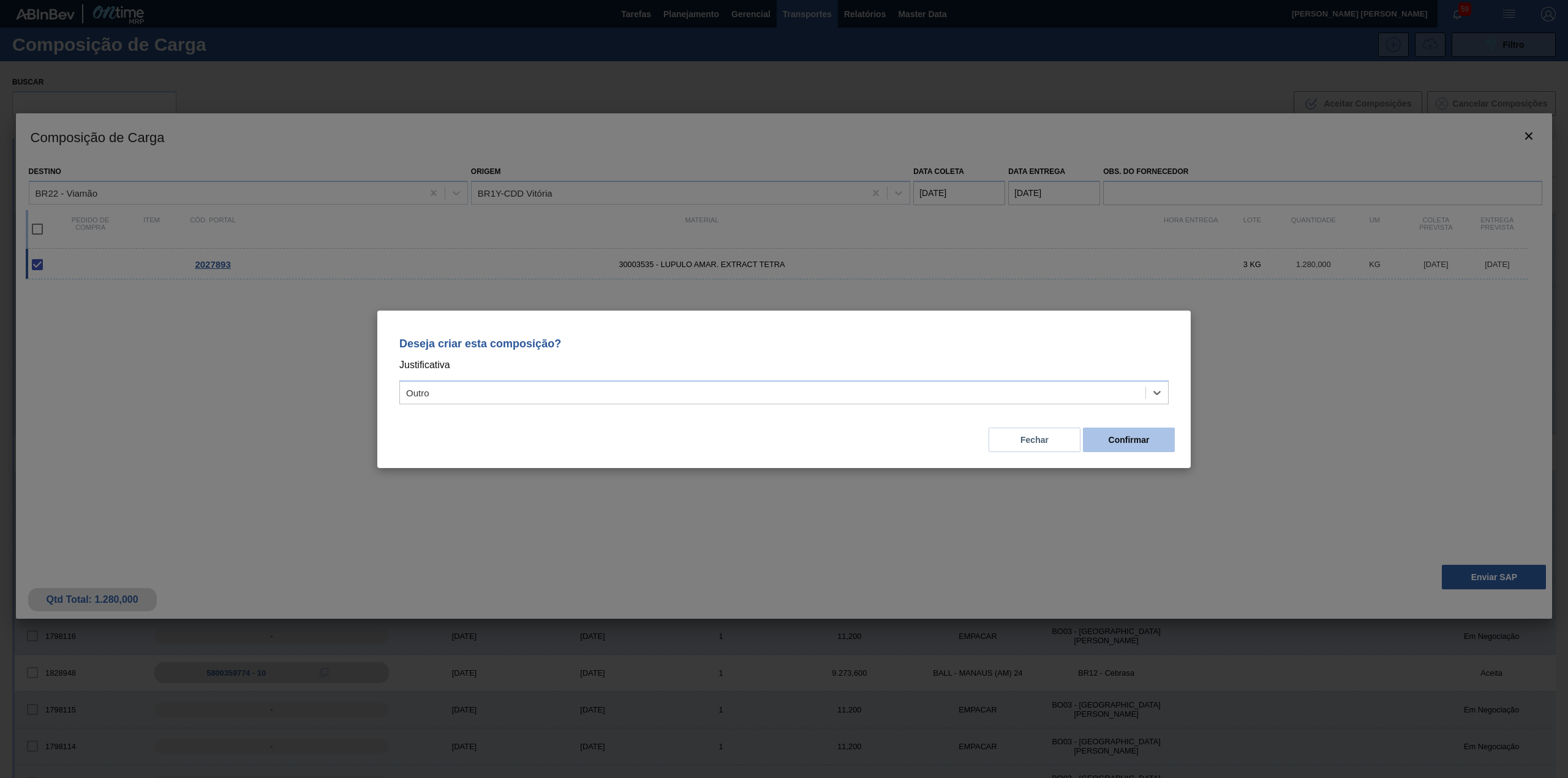
click at [1142, 447] on button "Confirmar" at bounding box center [1128, 440] width 92 height 24
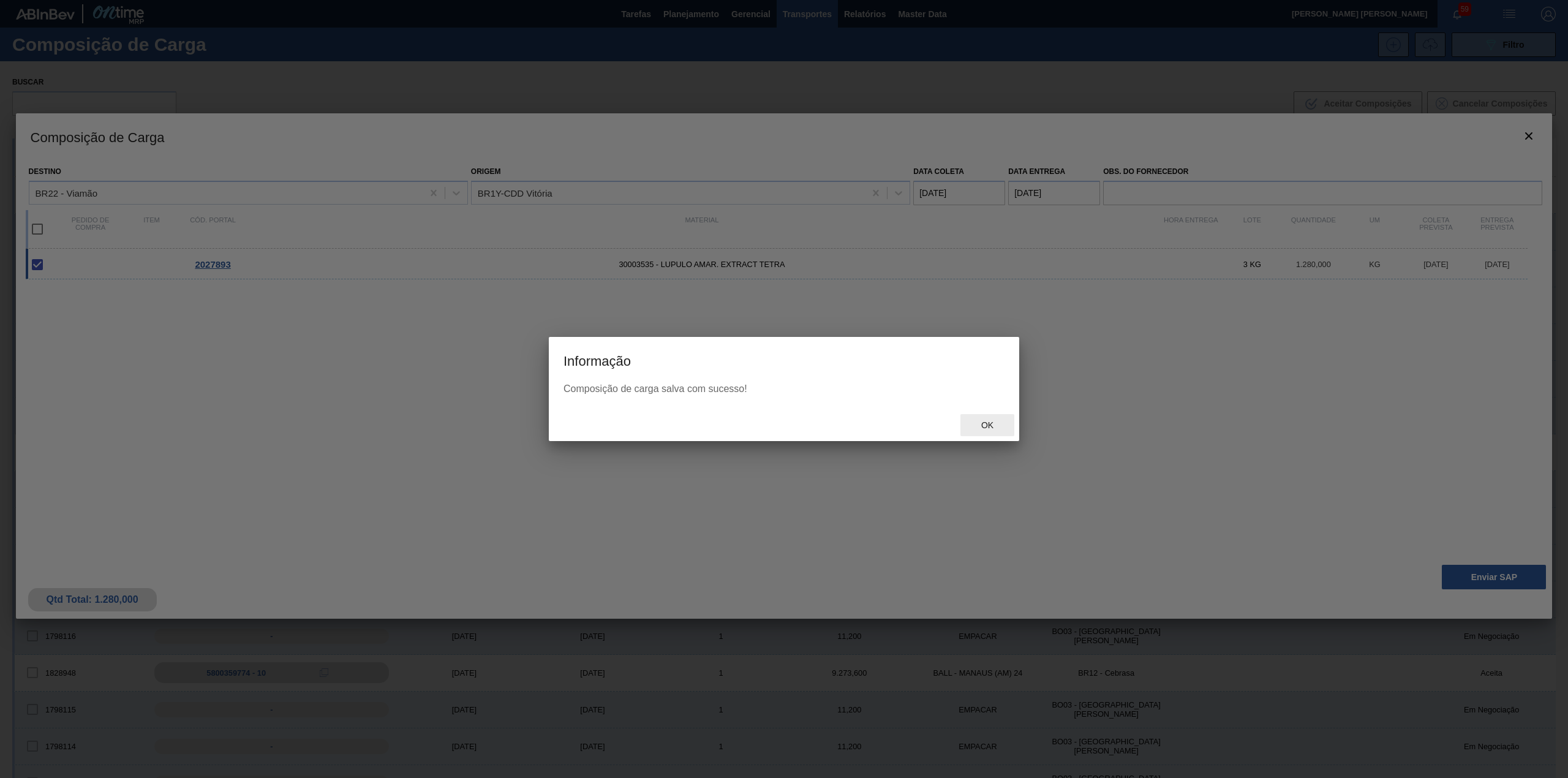
click at [980, 414] on div "Ok" at bounding box center [987, 426] width 54 height 23
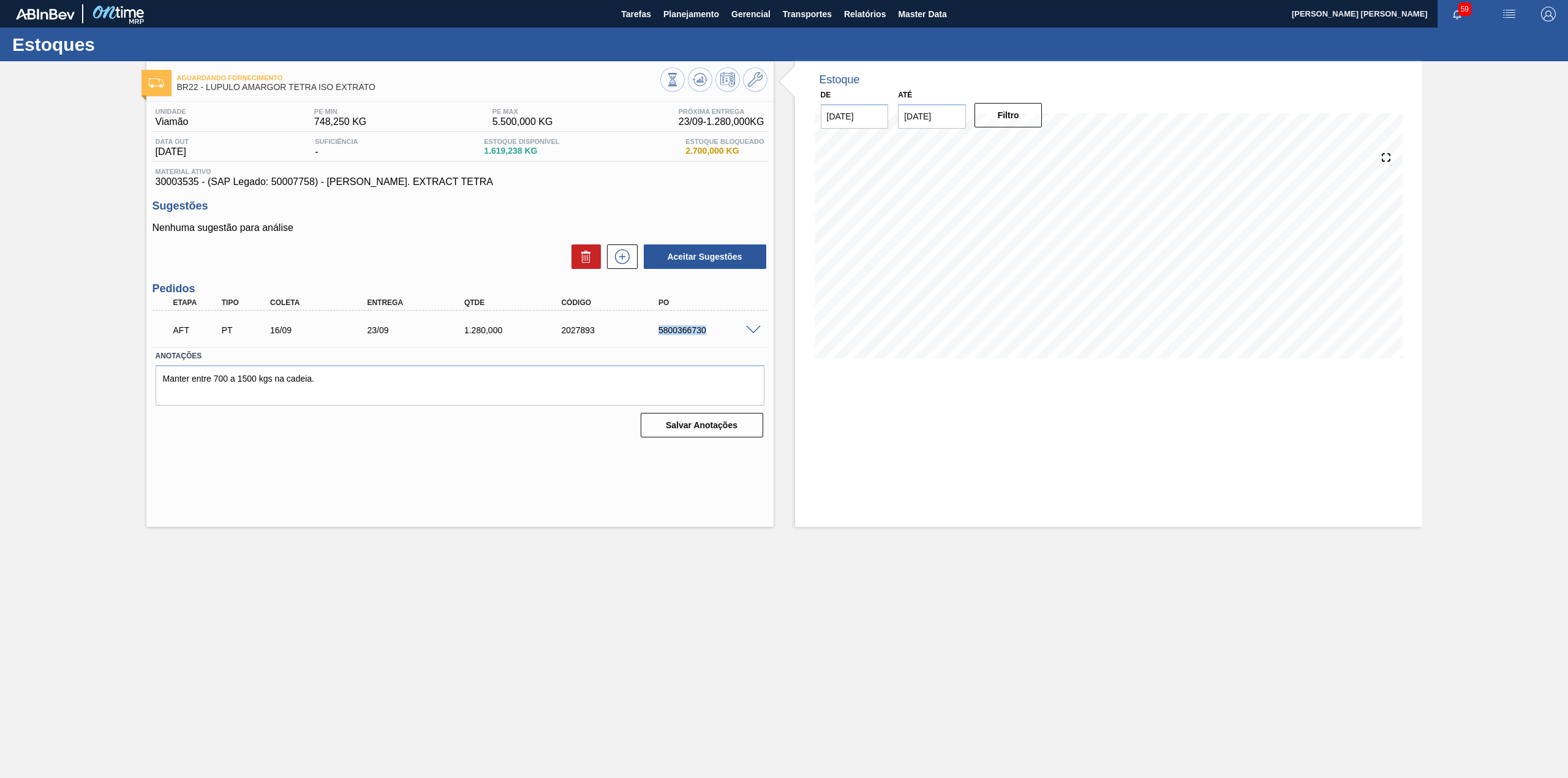
drag, startPoint x: 653, startPoint y: 330, endPoint x: 726, endPoint y: 331, distance: 73.0
click at [726, 331] on div "5800366730" at bounding box center [699, 330] width 97 height 10
copy div "5800366730"
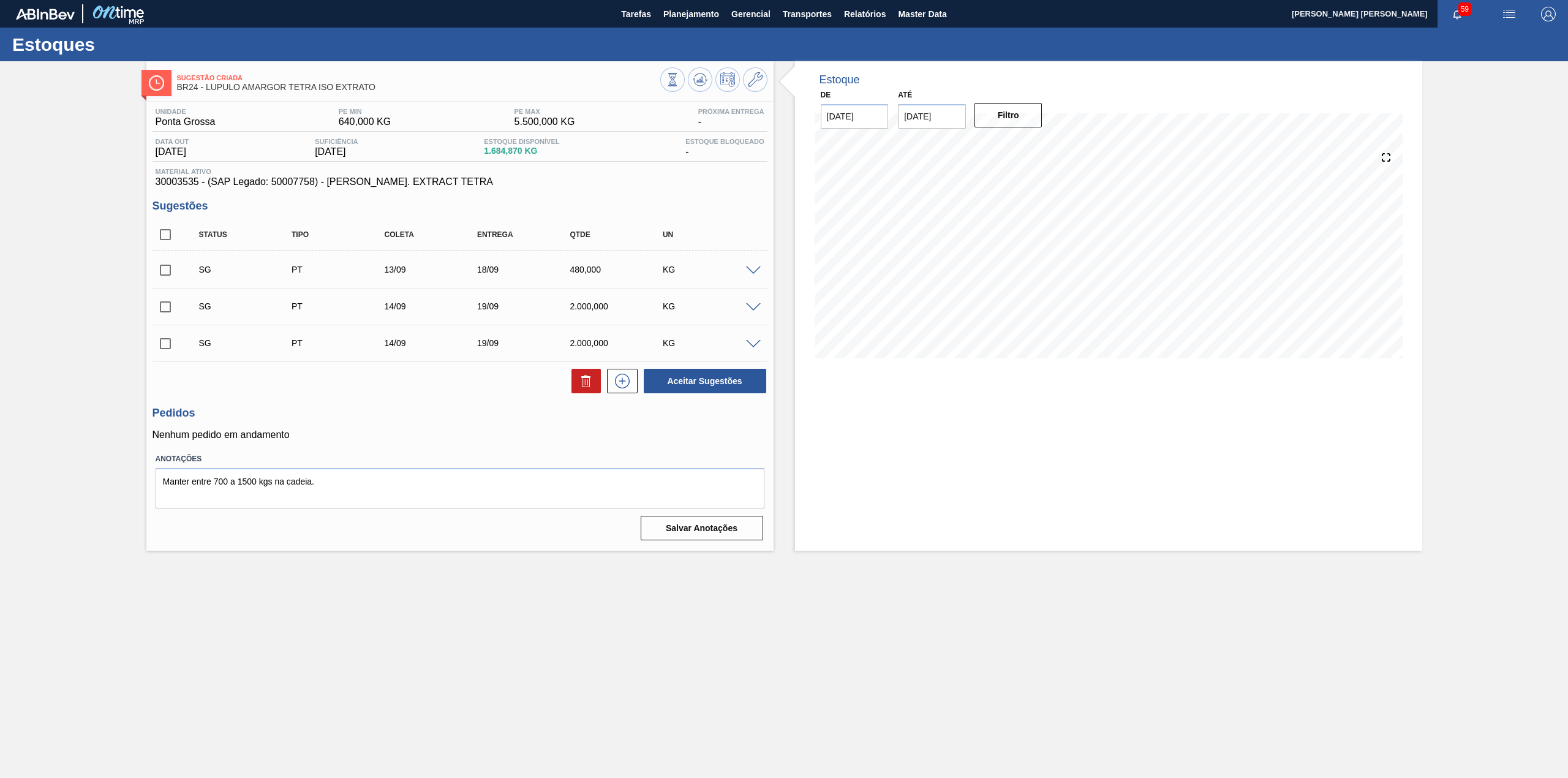
click at [753, 272] on span at bounding box center [753, 270] width 15 height 10
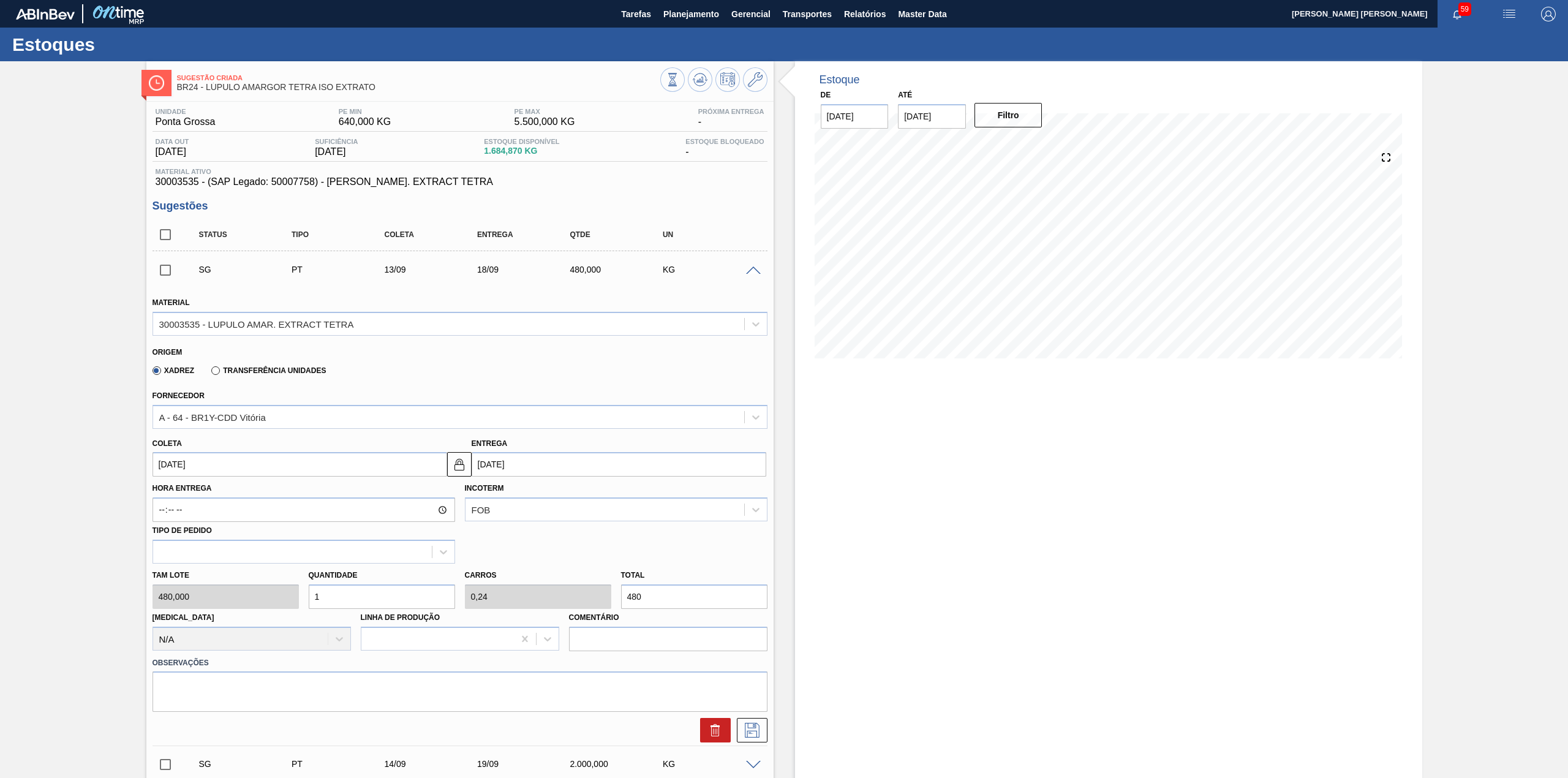
scroll to position [81, 0]
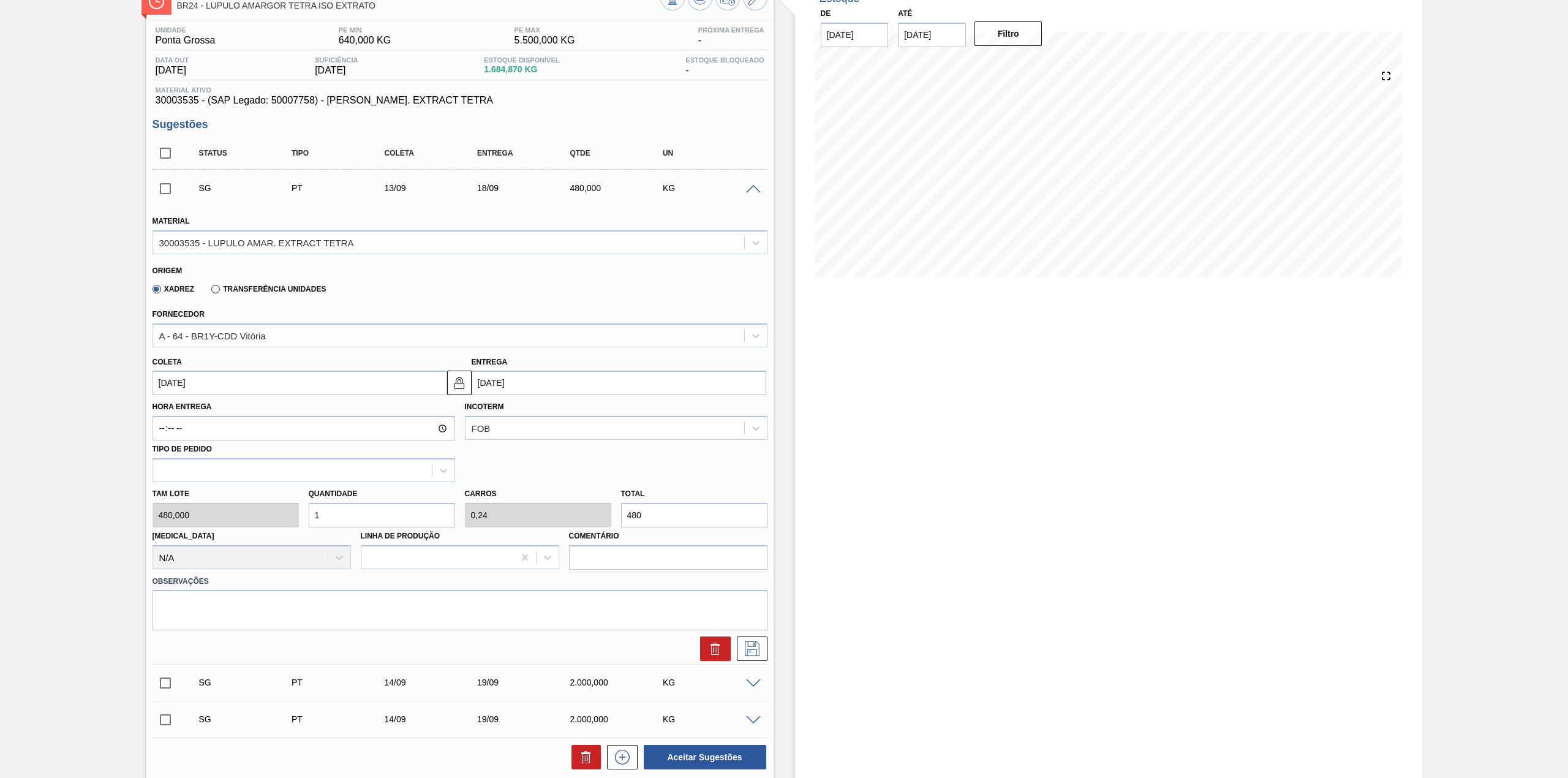
click at [236, 390] on input "[DATE]" at bounding box center [300, 383] width 295 height 24
click at [206, 495] on div "16" at bounding box center [206, 491] width 17 height 17
type input "[DATE]"
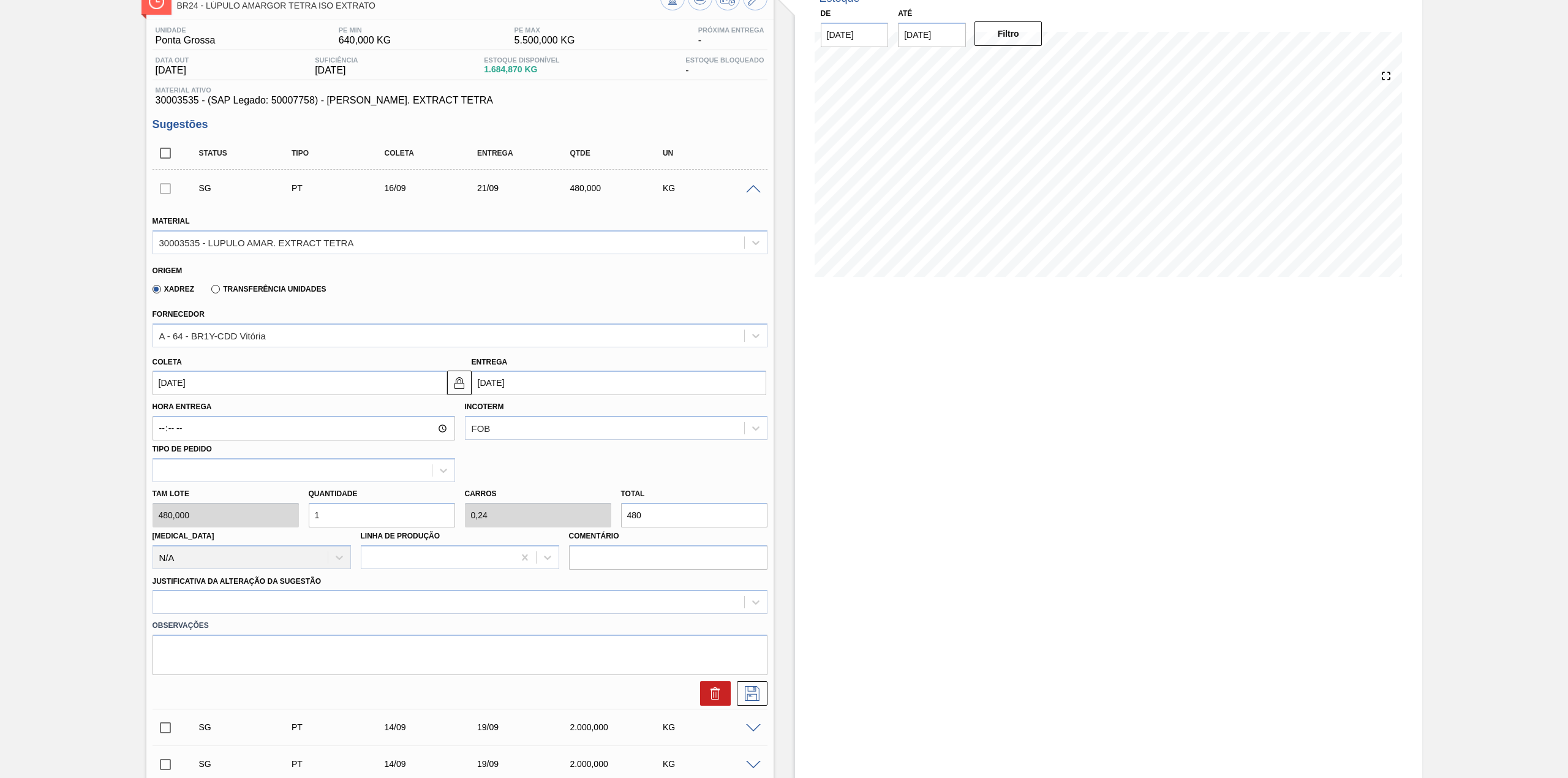
click at [357, 513] on input "1" at bounding box center [382, 515] width 147 height 24
click at [356, 513] on input "1" at bounding box center [382, 515] width 147 height 24
type input "2"
type input "0,48"
type input "960"
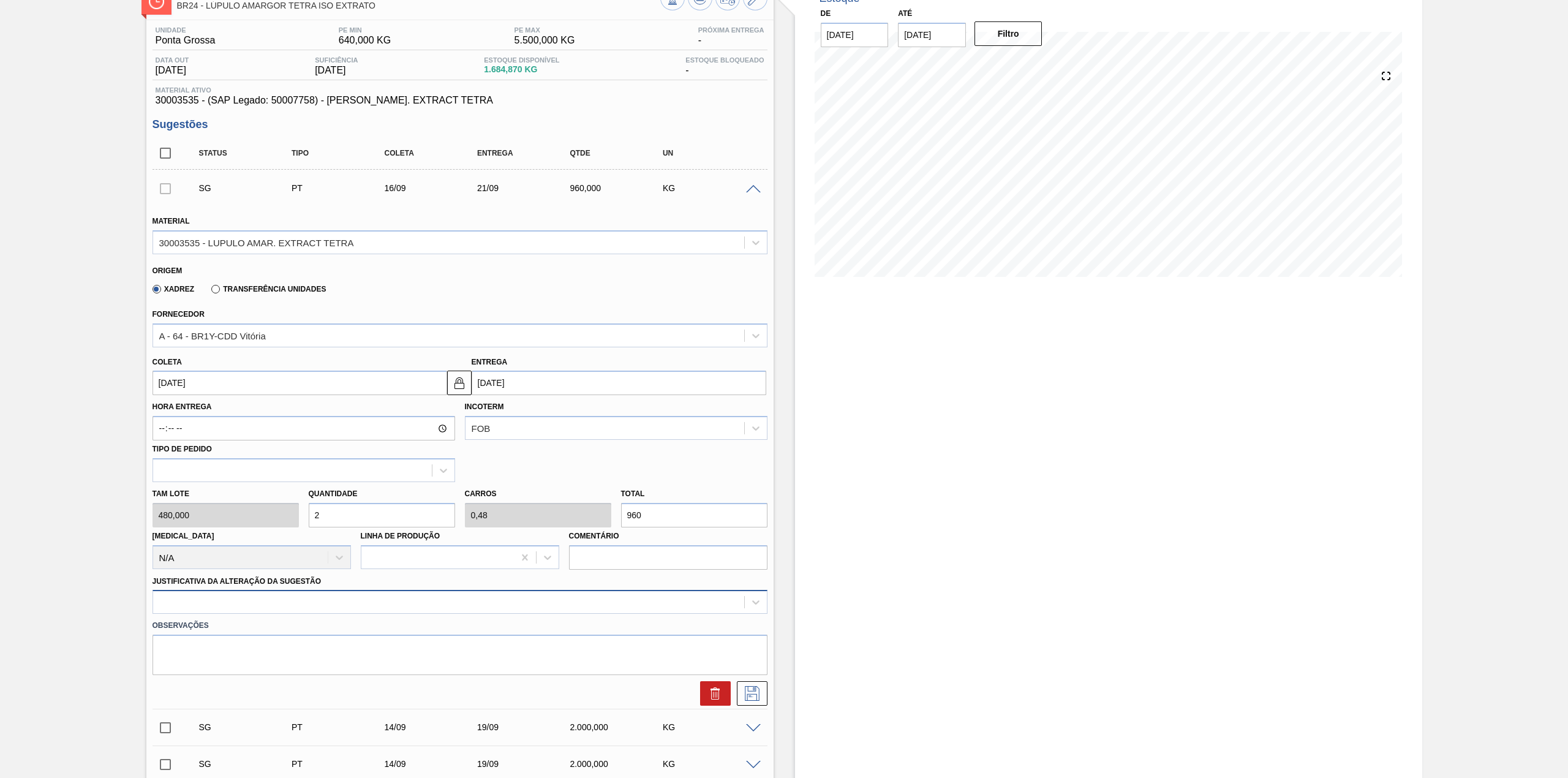
type input "2"
click at [351, 610] on div at bounding box center [460, 601] width 615 height 24
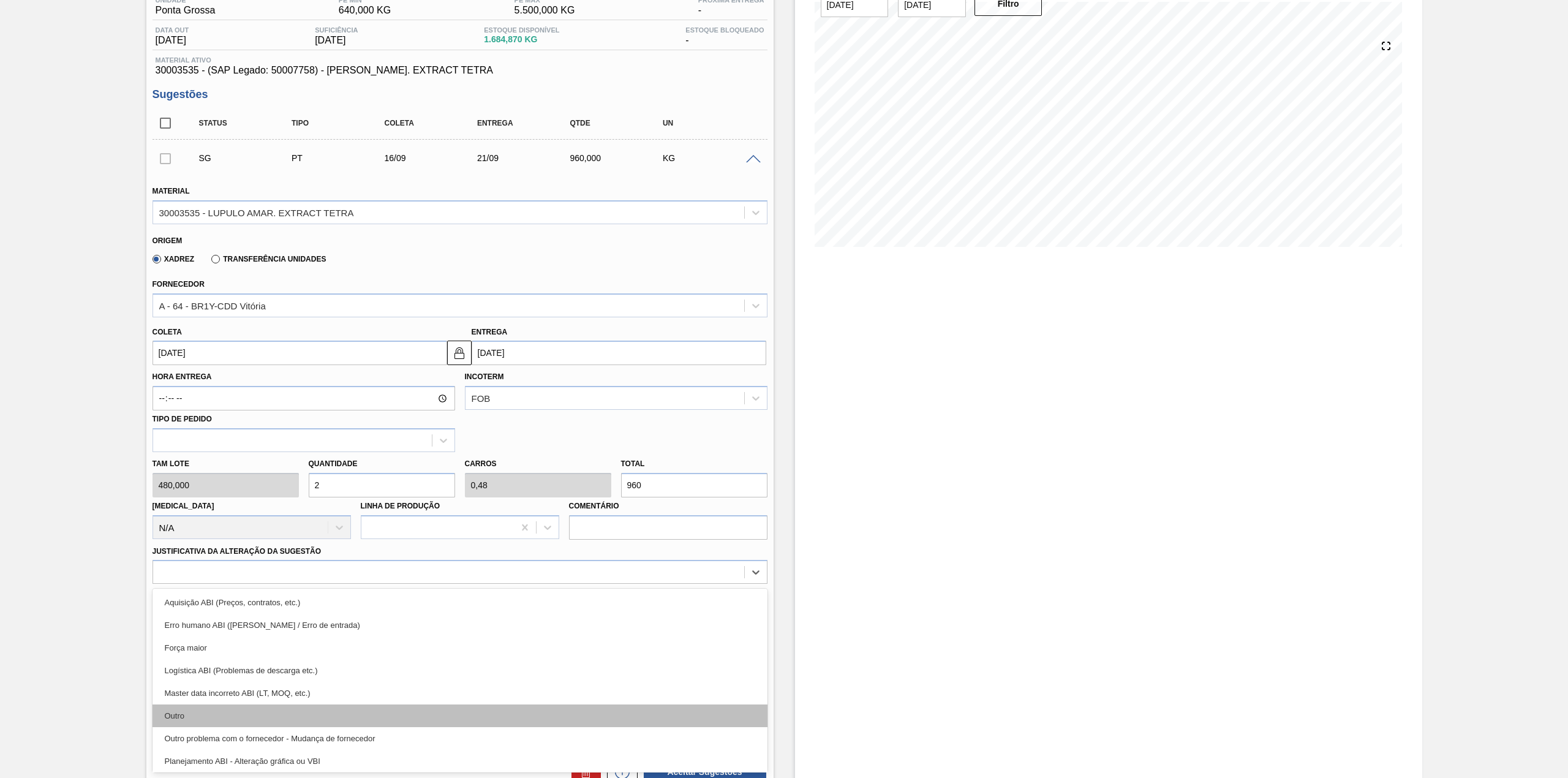
click at [236, 711] on div "Outro" at bounding box center [460, 716] width 615 height 23
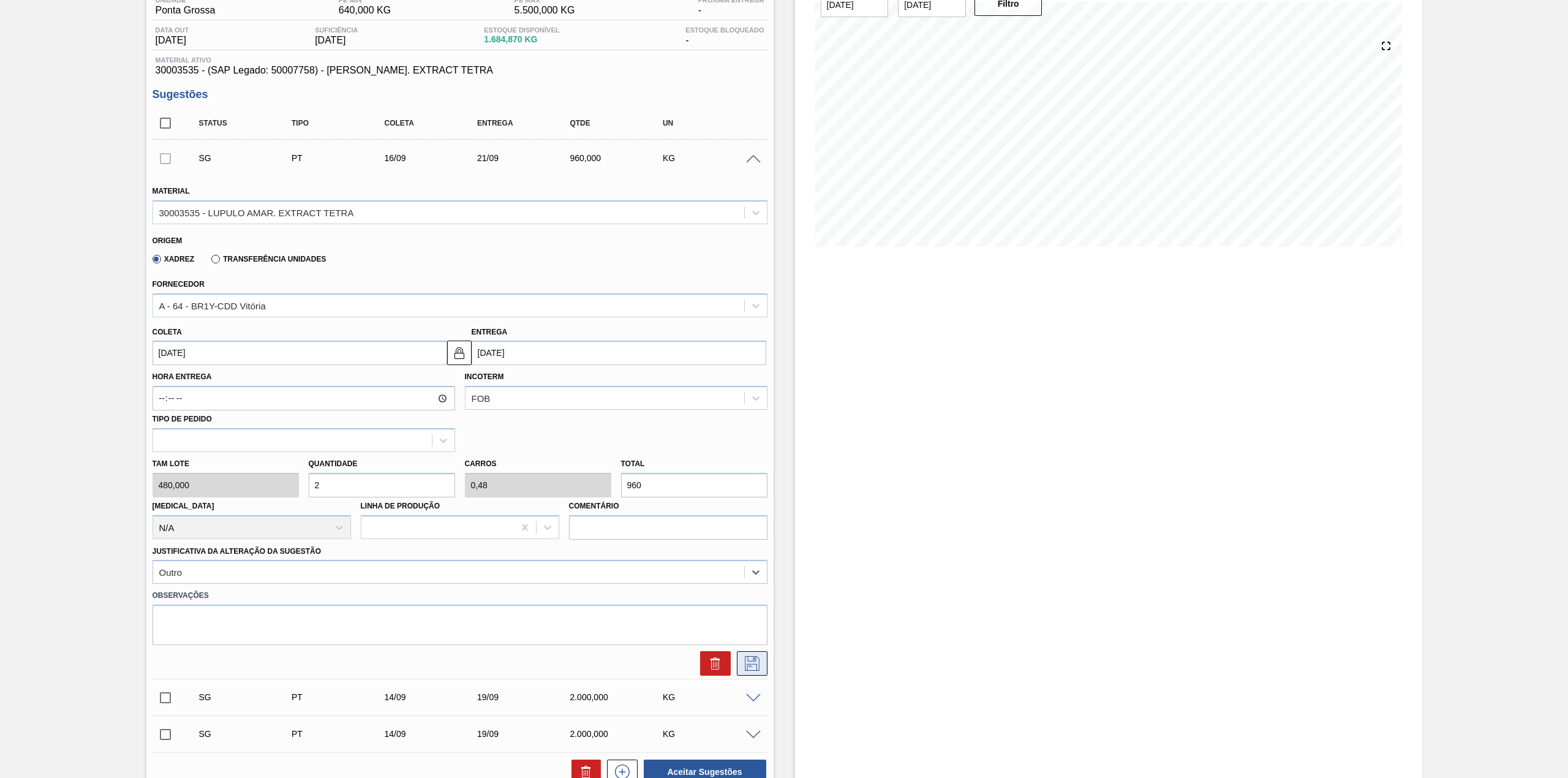
click at [758, 665] on icon at bounding box center [752, 663] width 15 height 15
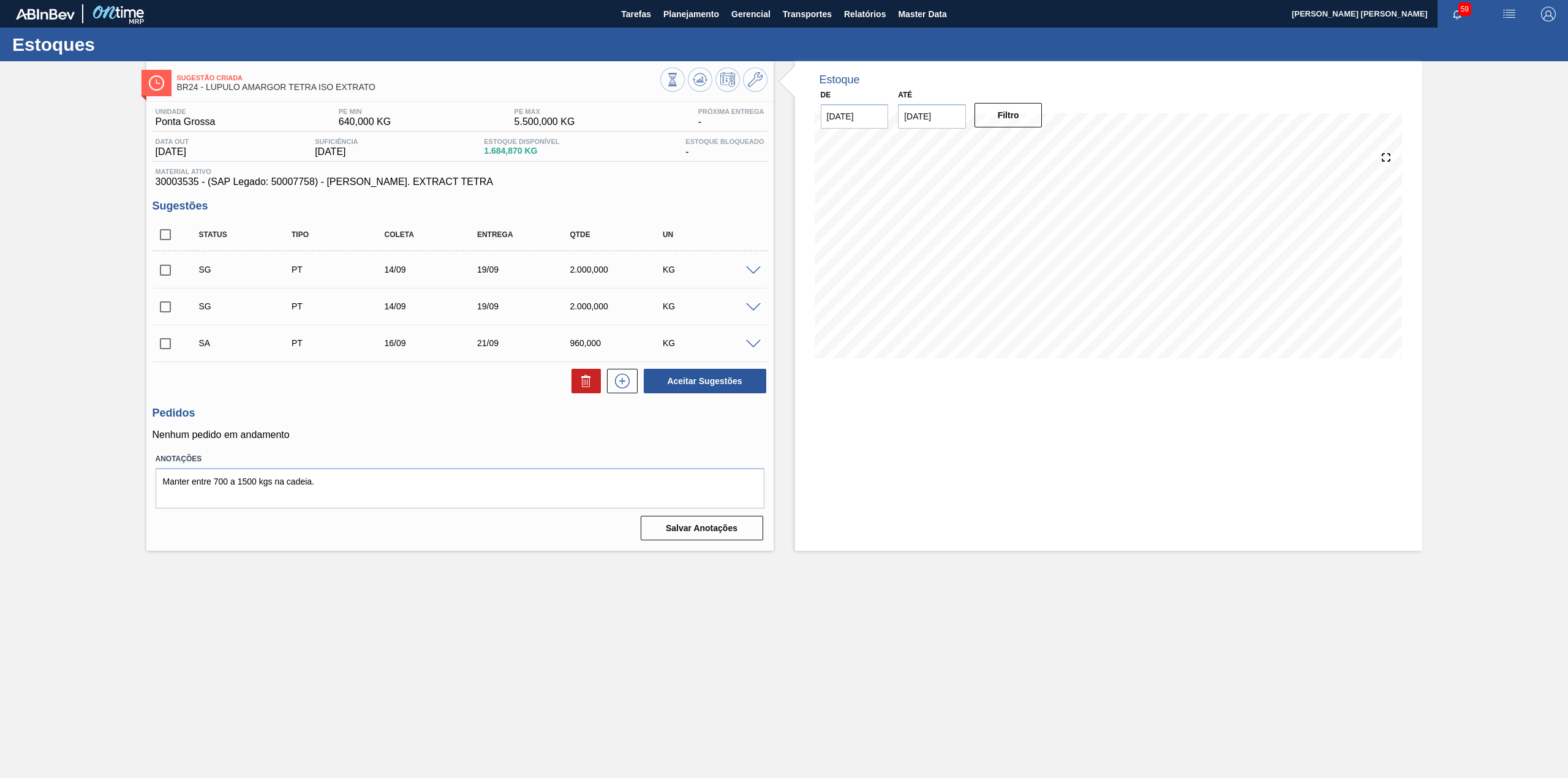
scroll to position [0, 0]
click at [167, 276] on input "checkbox" at bounding box center [165, 270] width 25 height 25
click at [170, 276] on input "checkbox" at bounding box center [165, 270] width 25 height 25
checkbox input "false"
click at [167, 358] on div "SA PT 16/09 21/09 960,000 KG" at bounding box center [460, 343] width 615 height 31
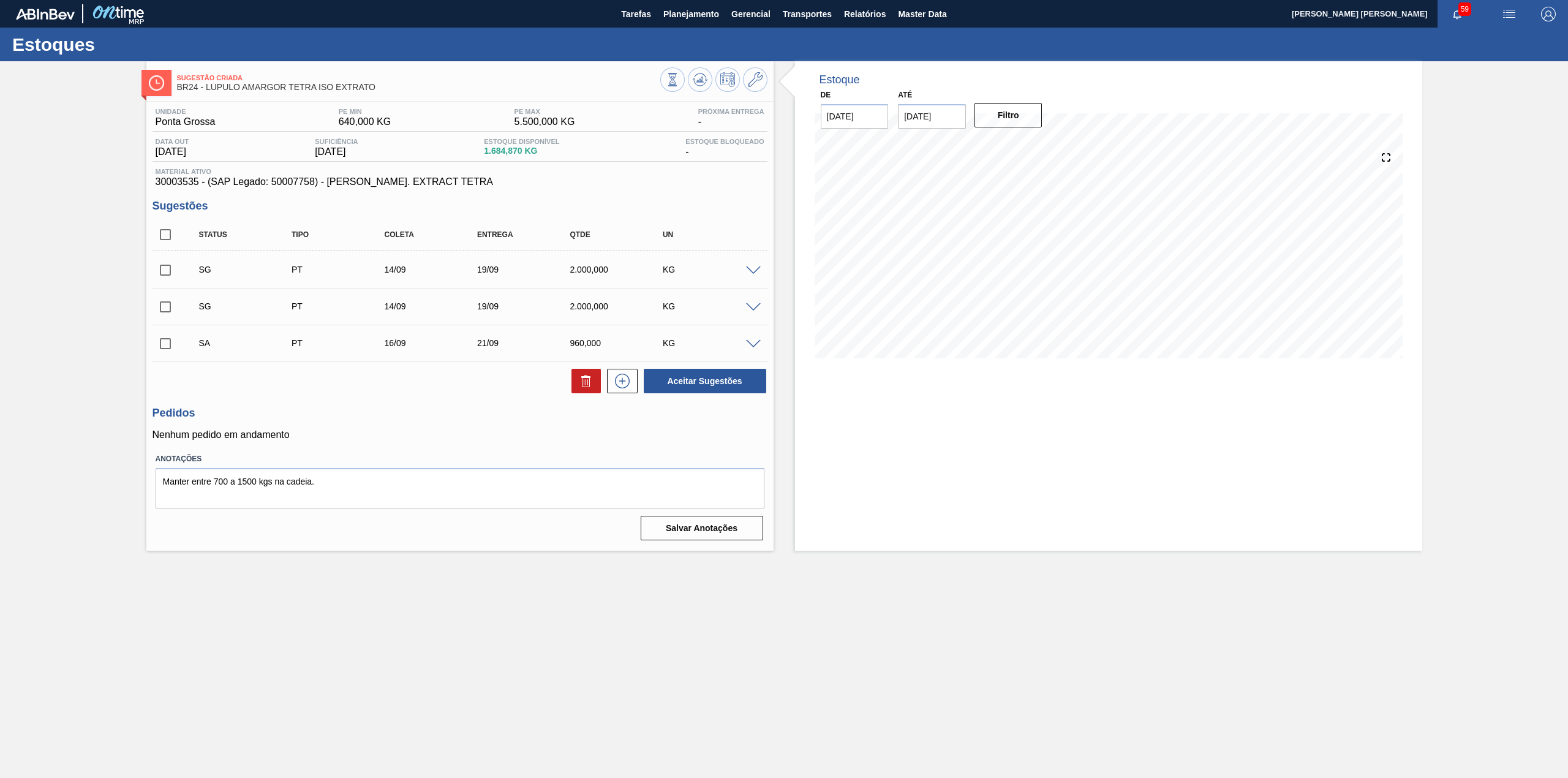
drag, startPoint x: 178, startPoint y: 339, endPoint x: 160, endPoint y: 344, distance: 18.7
click at [161, 343] on div "SA PT 16/09 21/09 960,000 KG" at bounding box center [460, 343] width 615 height 31
click at [173, 351] on input "checkbox" at bounding box center [165, 343] width 25 height 25
click at [752, 380] on button "Aceitar Sugestões" at bounding box center [705, 381] width 122 height 24
checkbox input "false"
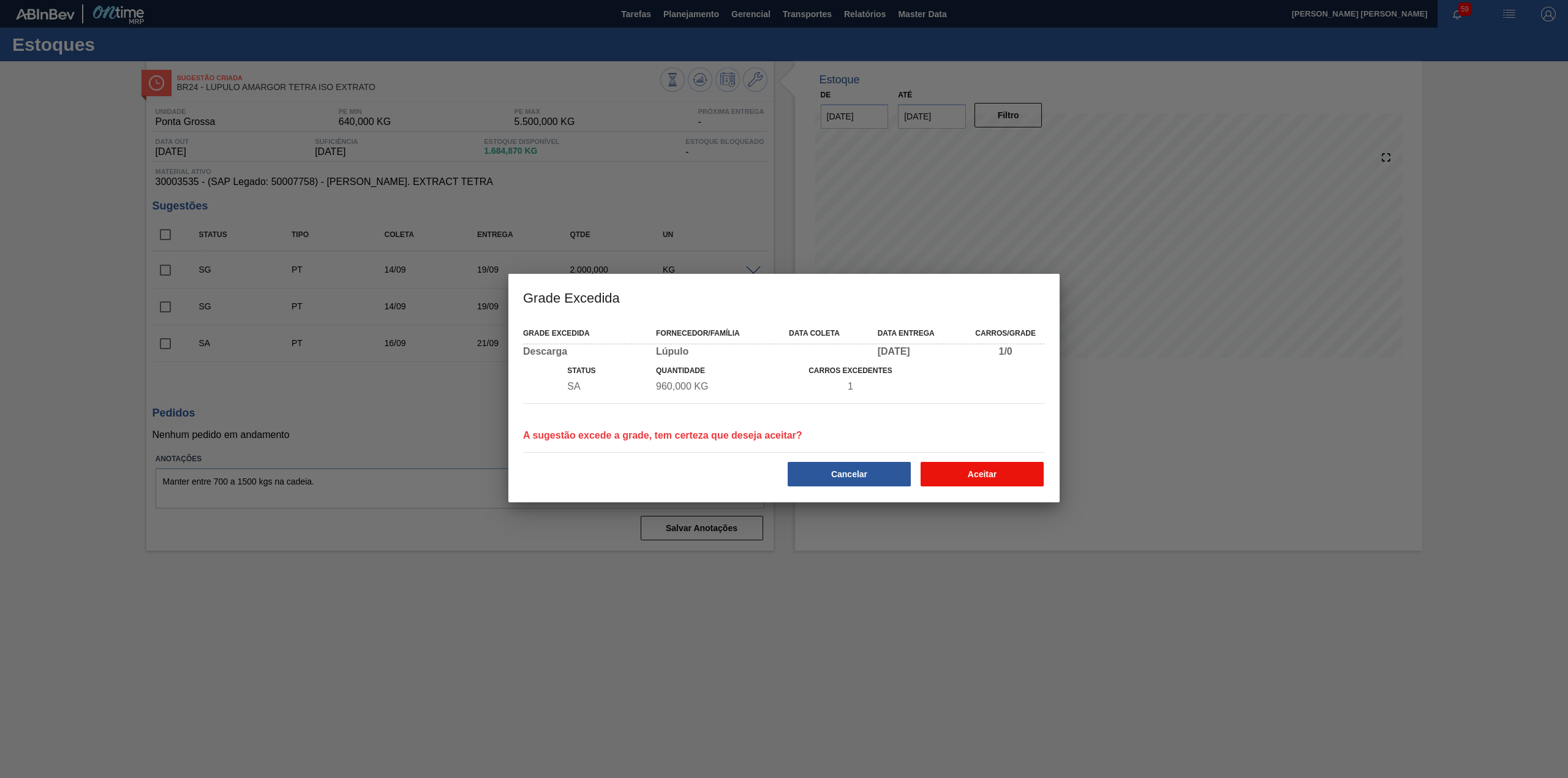
click at [990, 469] on button "Aceitar" at bounding box center [981, 474] width 123 height 24
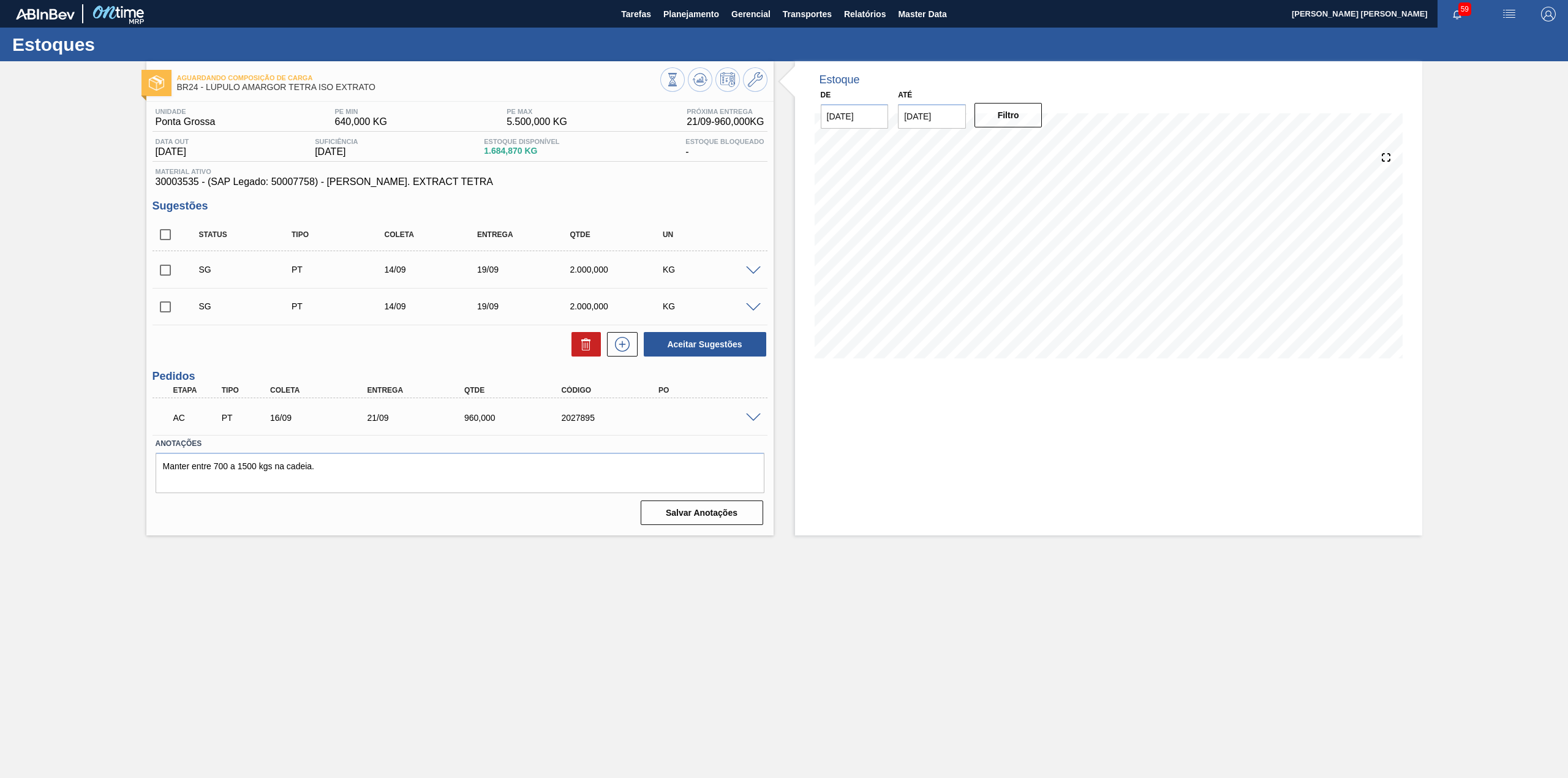
click at [752, 414] on span at bounding box center [753, 418] width 15 height 10
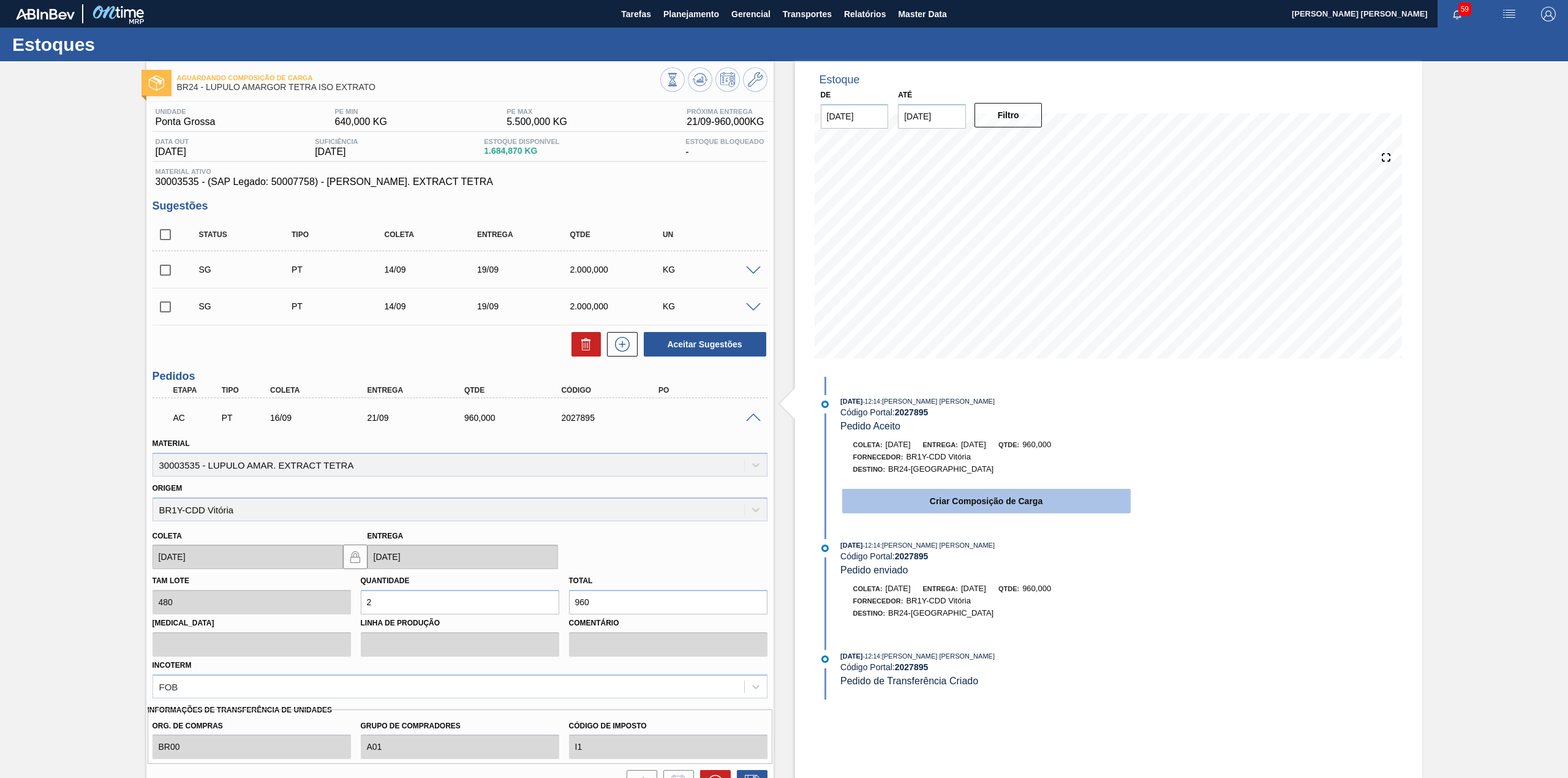
click at [959, 508] on button "Criar Composição de Carga" at bounding box center [986, 501] width 289 height 24
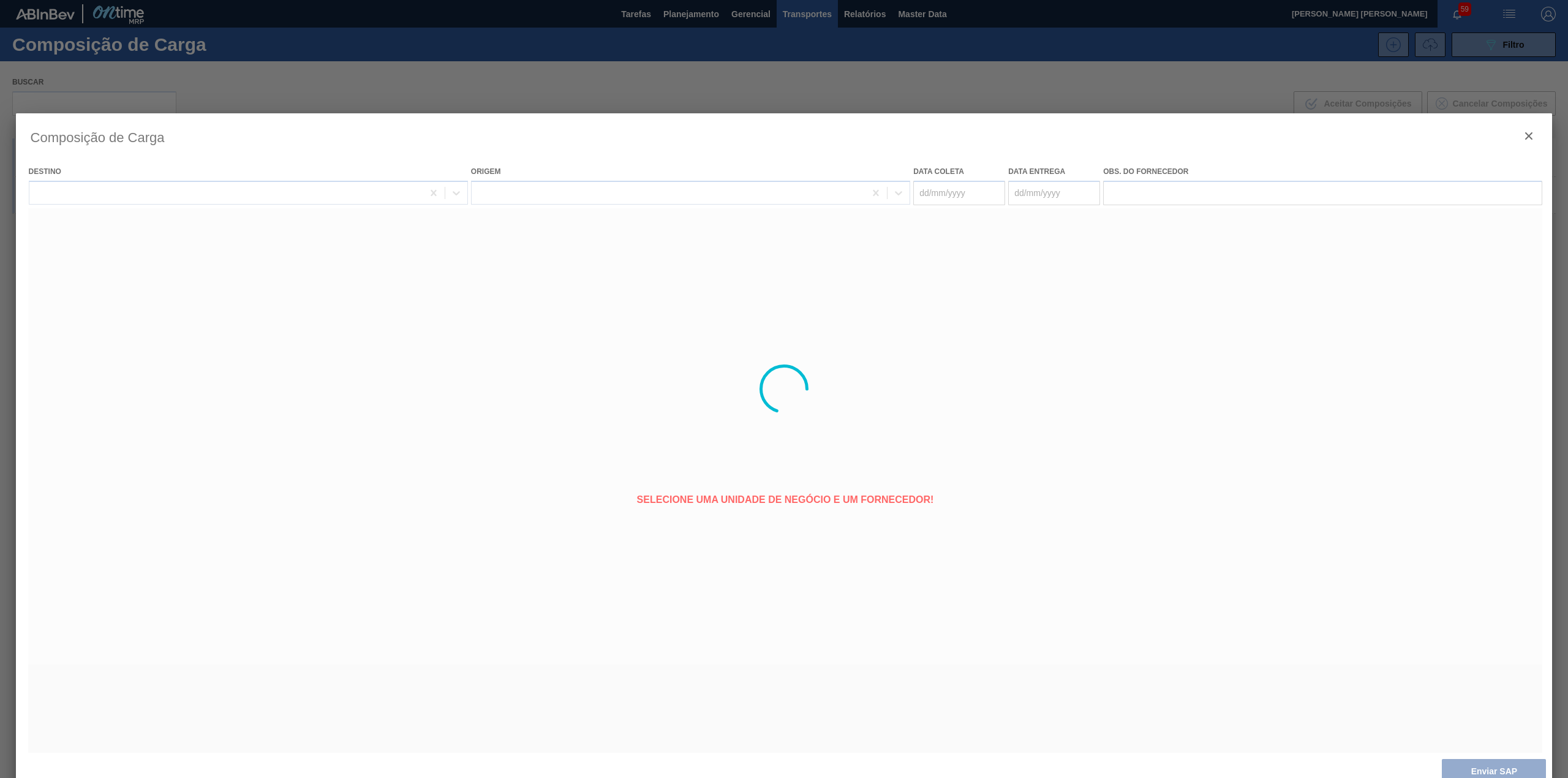
type coleta "[DATE]"
type entrega "[DATE]"
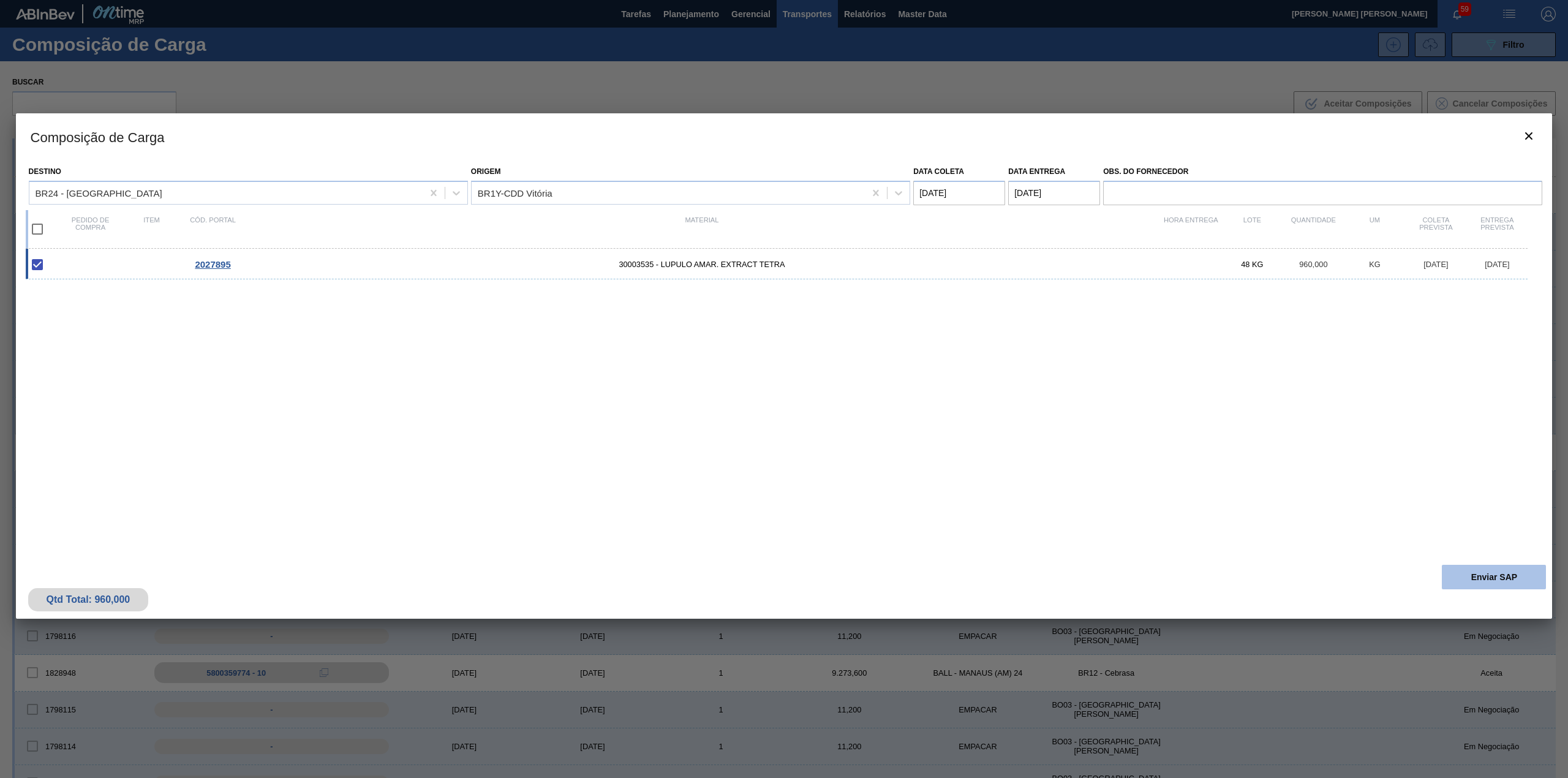
click at [1502, 570] on button "Enviar SAP" at bounding box center [1493, 577] width 104 height 24
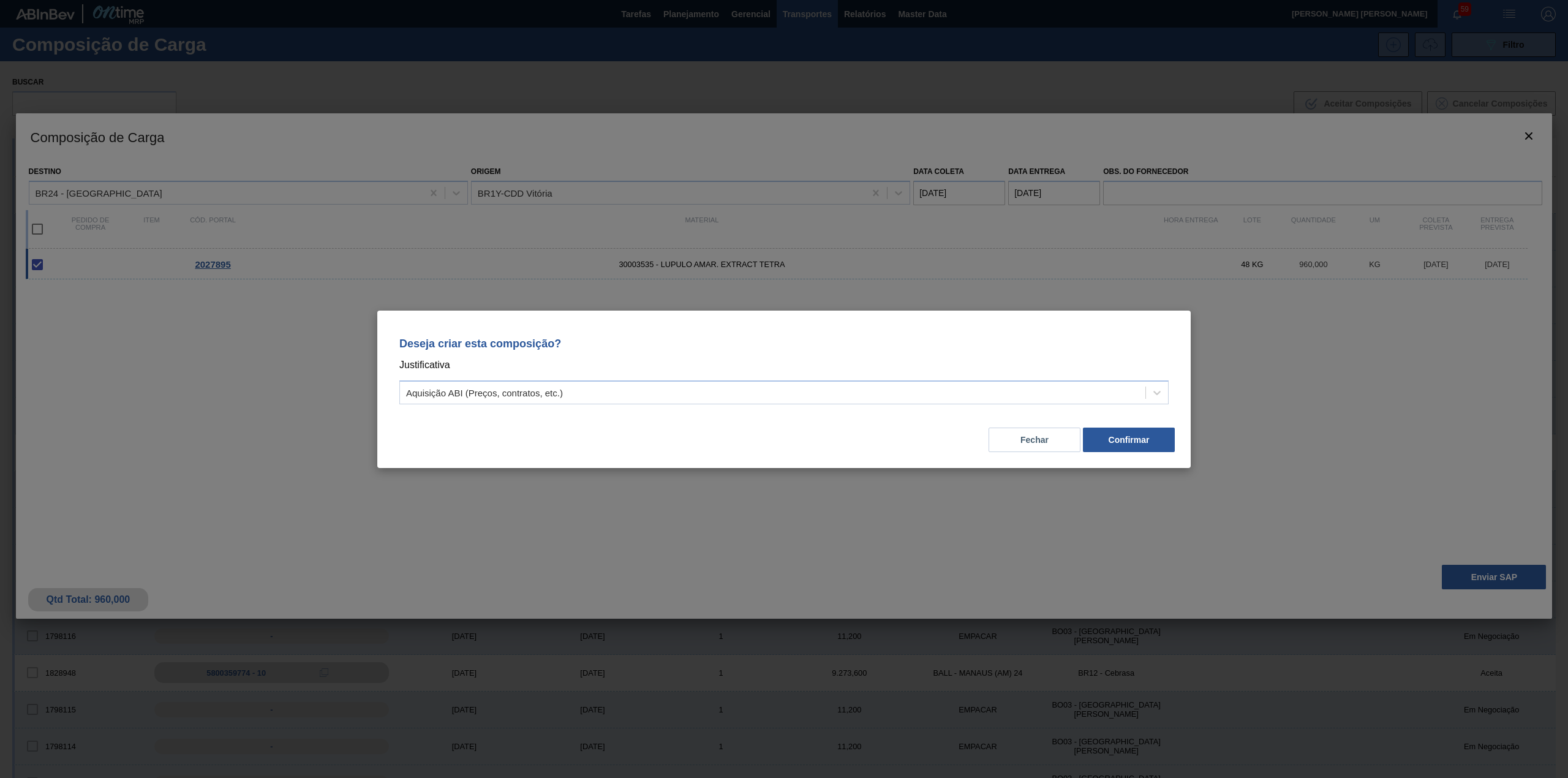
drag, startPoint x: 909, startPoint y: 402, endPoint x: 860, endPoint y: 407, distance: 49.3
click at [905, 402] on div "Aquisição ABI (Preços, contratos, etc.)" at bounding box center [784, 392] width 769 height 24
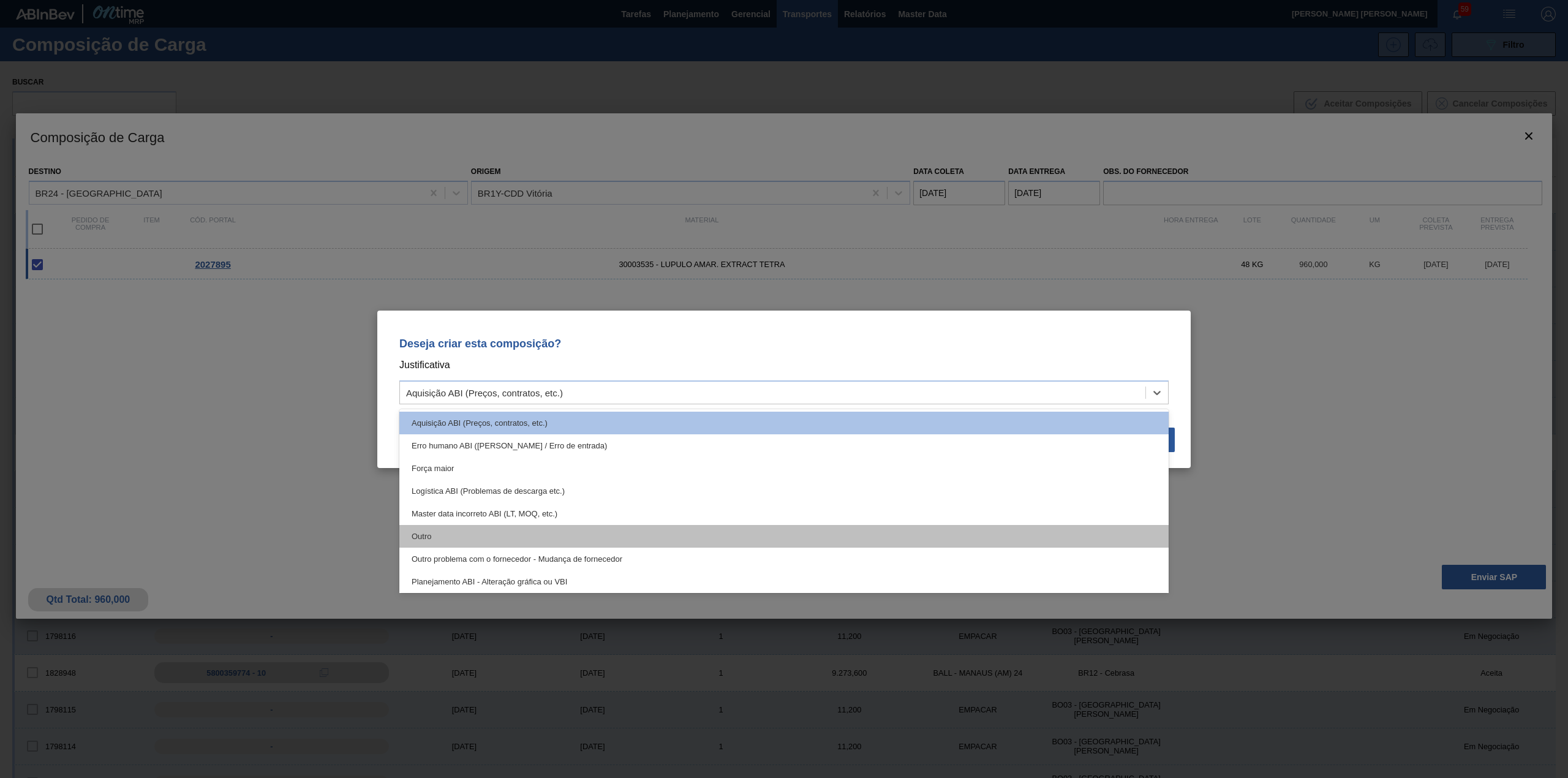
drag, startPoint x: 712, startPoint y: 521, endPoint x: 709, endPoint y: 535, distance: 14.3
click at [709, 535] on div "Aquisição ABI (Preços, contratos, etc.) Erro humano ABI (Cálculo / Erro de entr…" at bounding box center [784, 501] width 769 height 184
click at [709, 535] on div "Outro" at bounding box center [784, 536] width 769 height 23
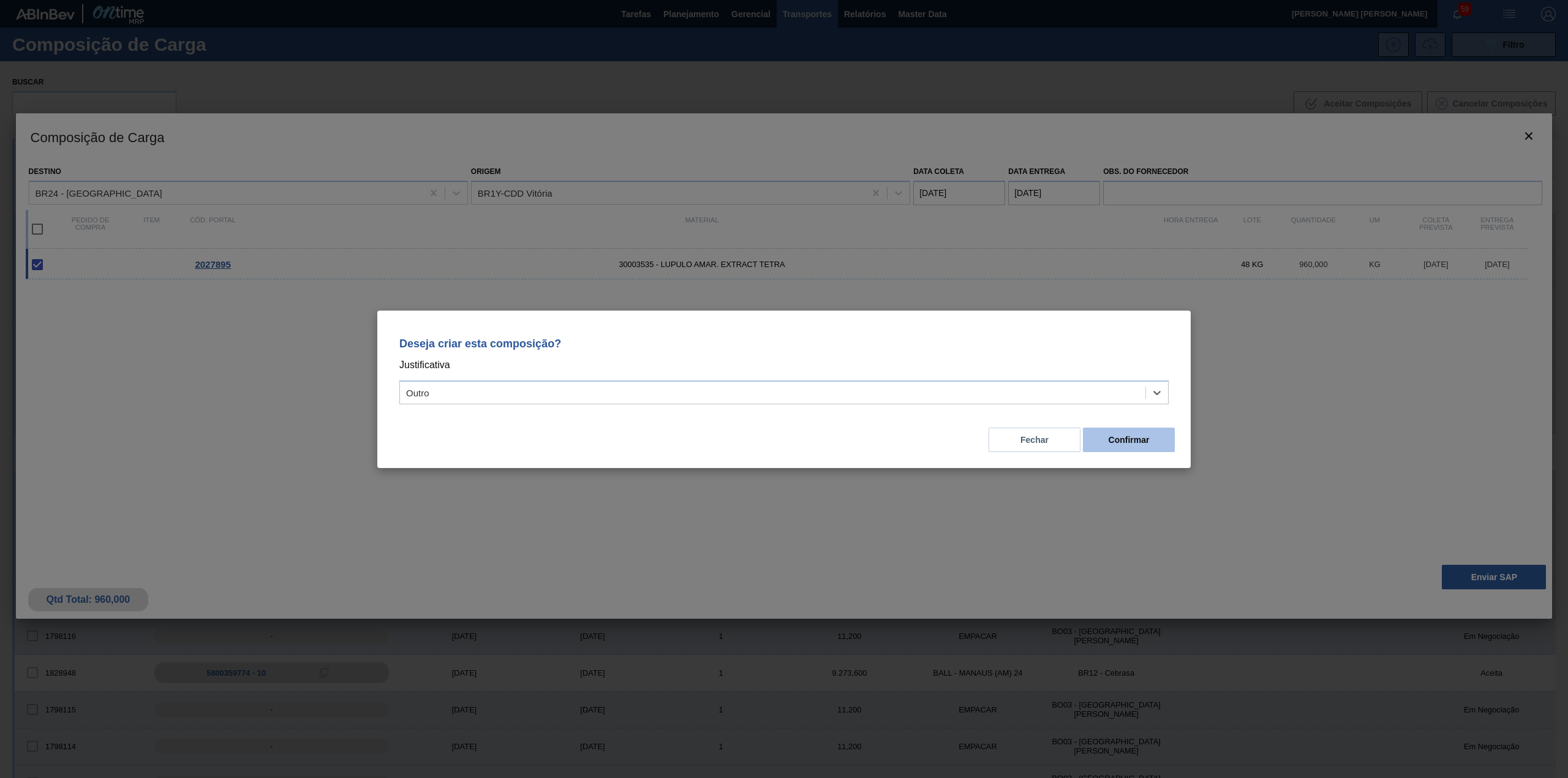
click at [1130, 444] on button "Confirmar" at bounding box center [1128, 440] width 92 height 24
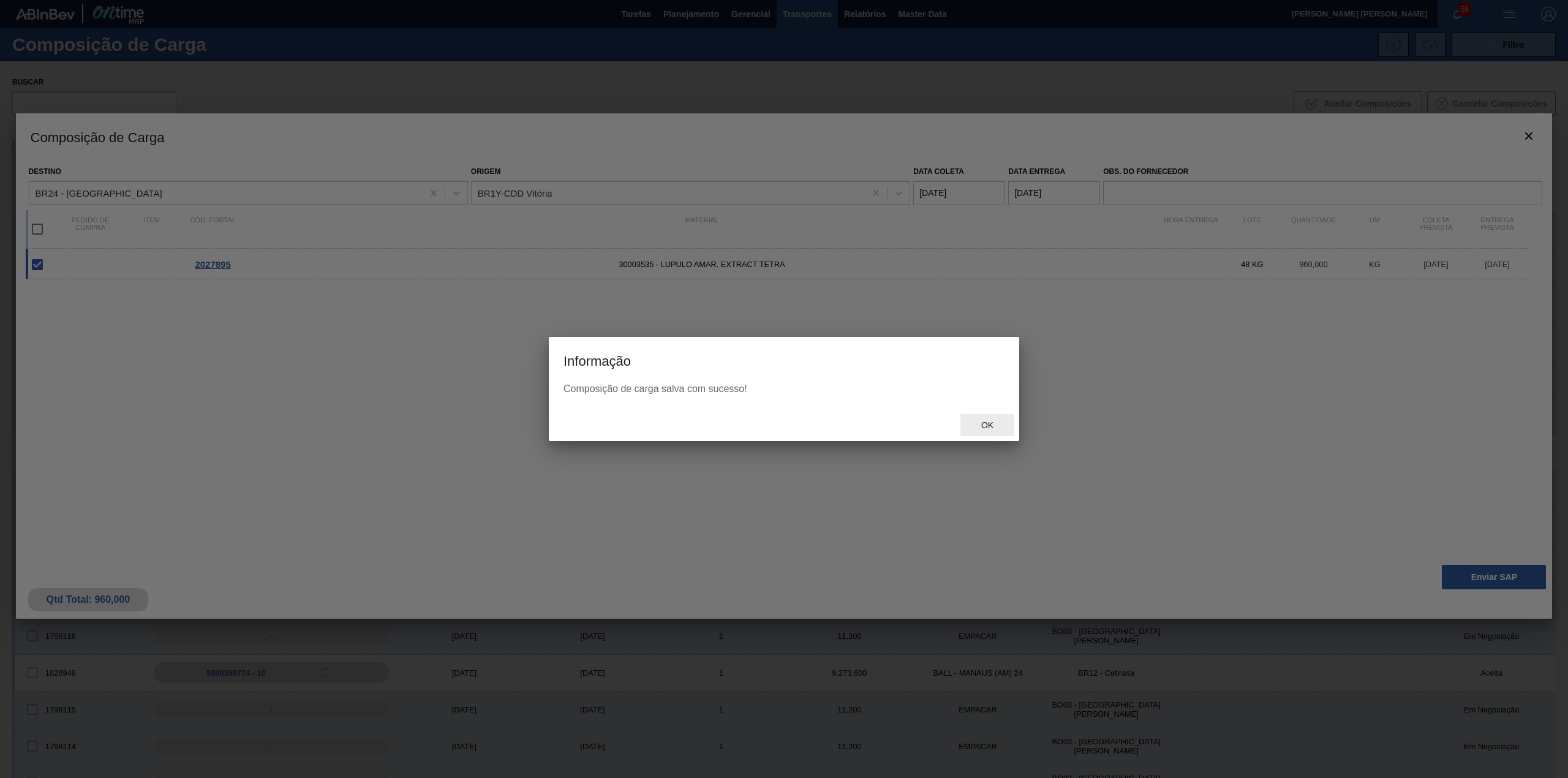
click at [978, 432] on div "Ok" at bounding box center [987, 426] width 54 height 23
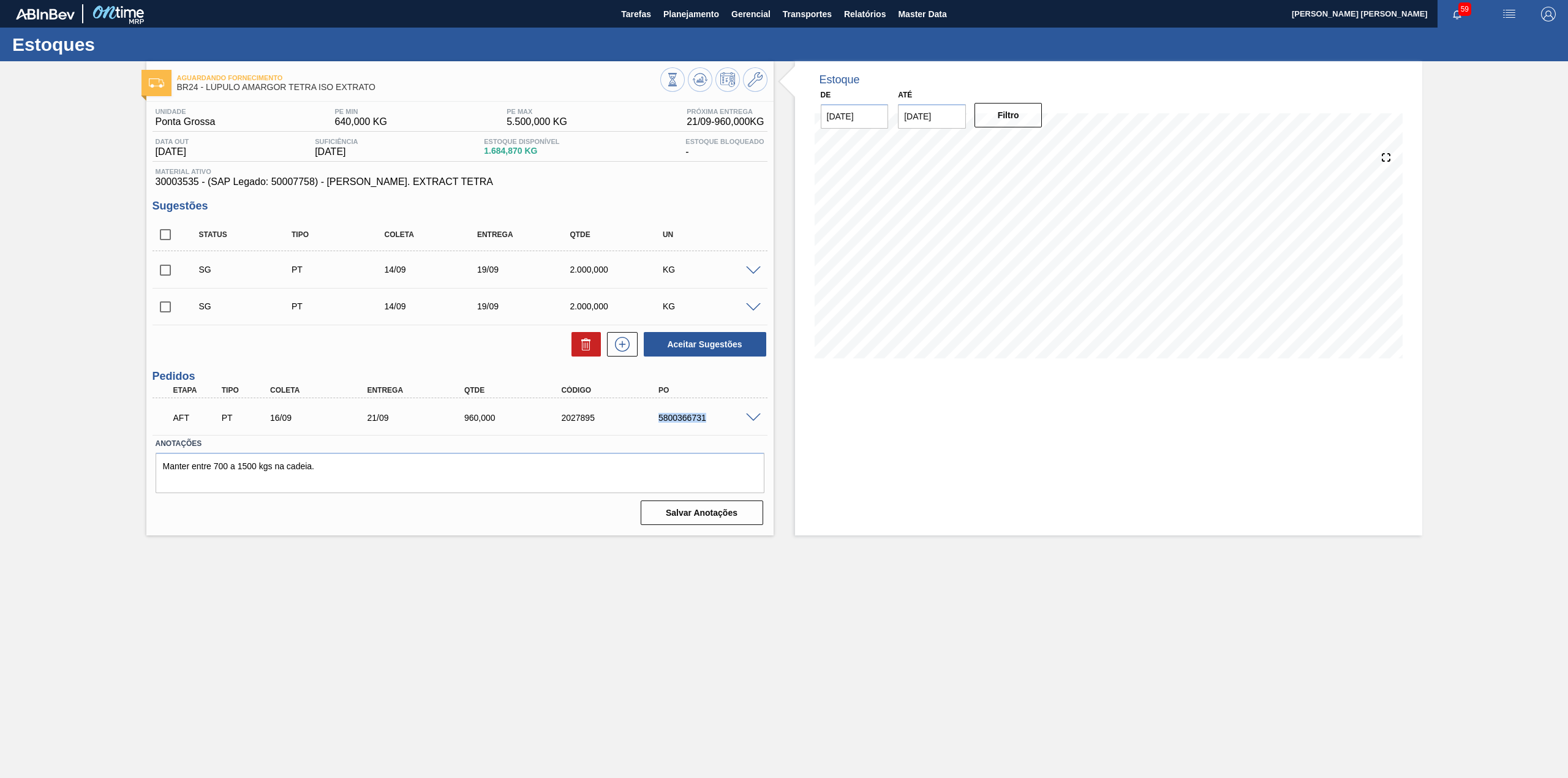
drag, startPoint x: 659, startPoint y: 423, endPoint x: 723, endPoint y: 427, distance: 64.1
click at [723, 427] on div "AFT PT 16/09 21/09 960,000 2027895 5800366731" at bounding box center [457, 416] width 583 height 24
click at [625, 437] on label "Anotações" at bounding box center [460, 444] width 609 height 17
drag, startPoint x: 657, startPoint y: 420, endPoint x: 708, endPoint y: 427, distance: 51.5
click at [708, 427] on div "AFT PT 16/09 21/09 960,000 2027895 5800366731" at bounding box center [457, 416] width 583 height 24
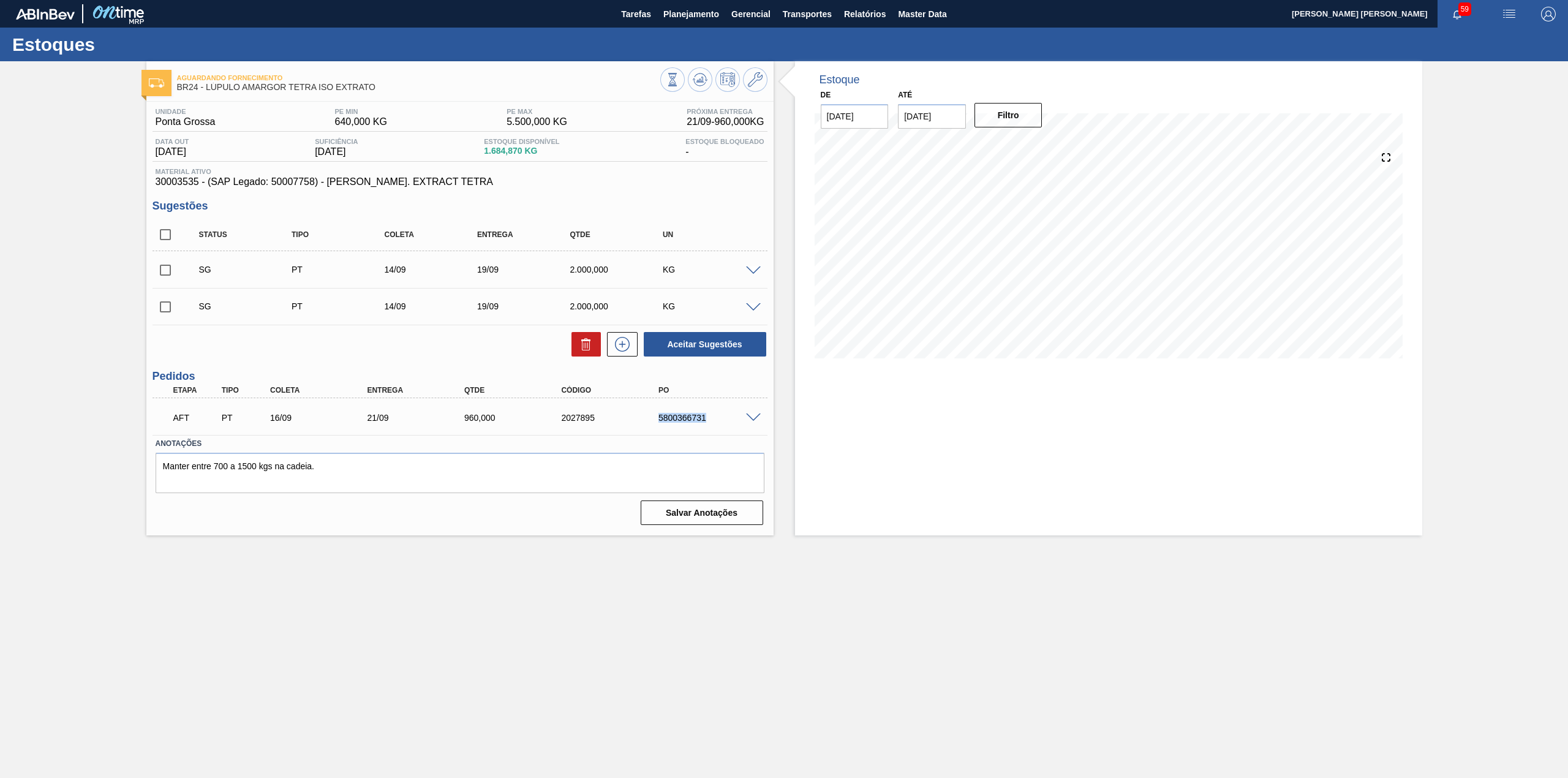
copy div "5800366731"
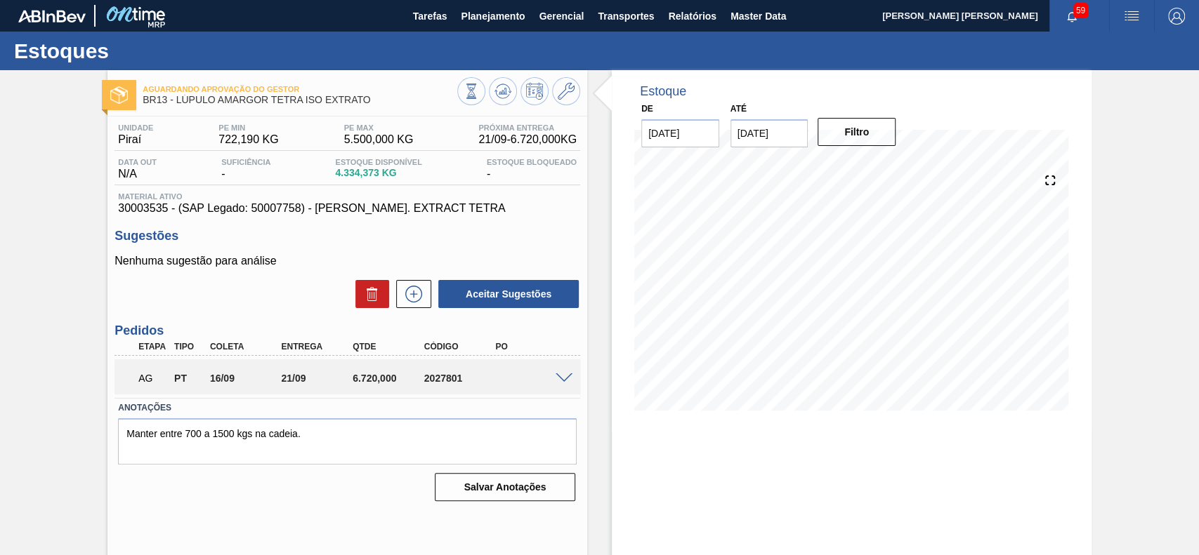
click at [555, 379] on span at bounding box center [563, 379] width 17 height 11
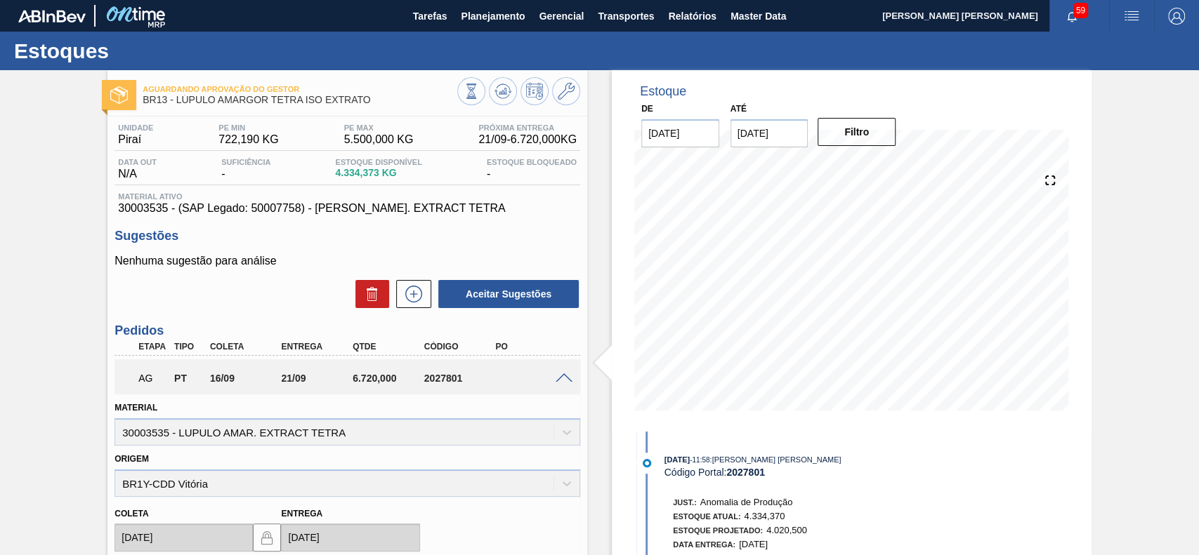
click at [557, 379] on span at bounding box center [563, 379] width 17 height 11
